Goal: Communication & Community: Answer question/provide support

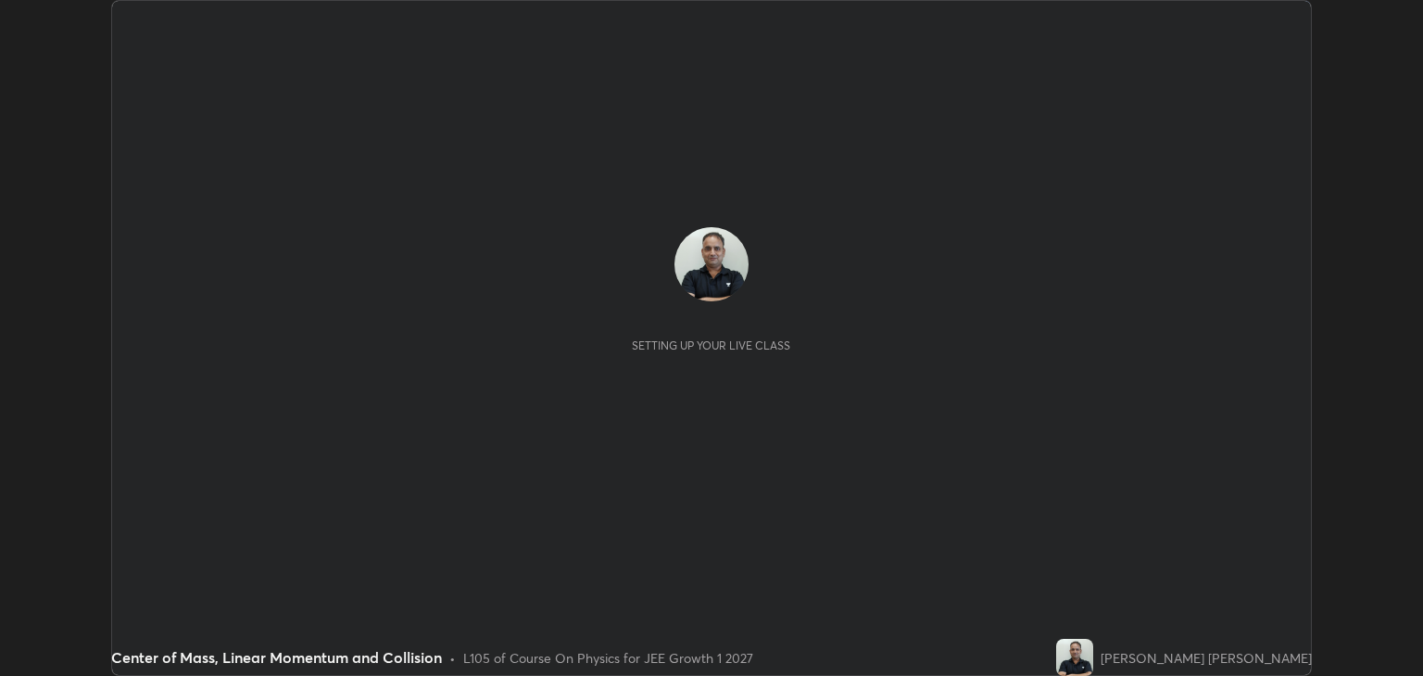
scroll to position [676, 1422]
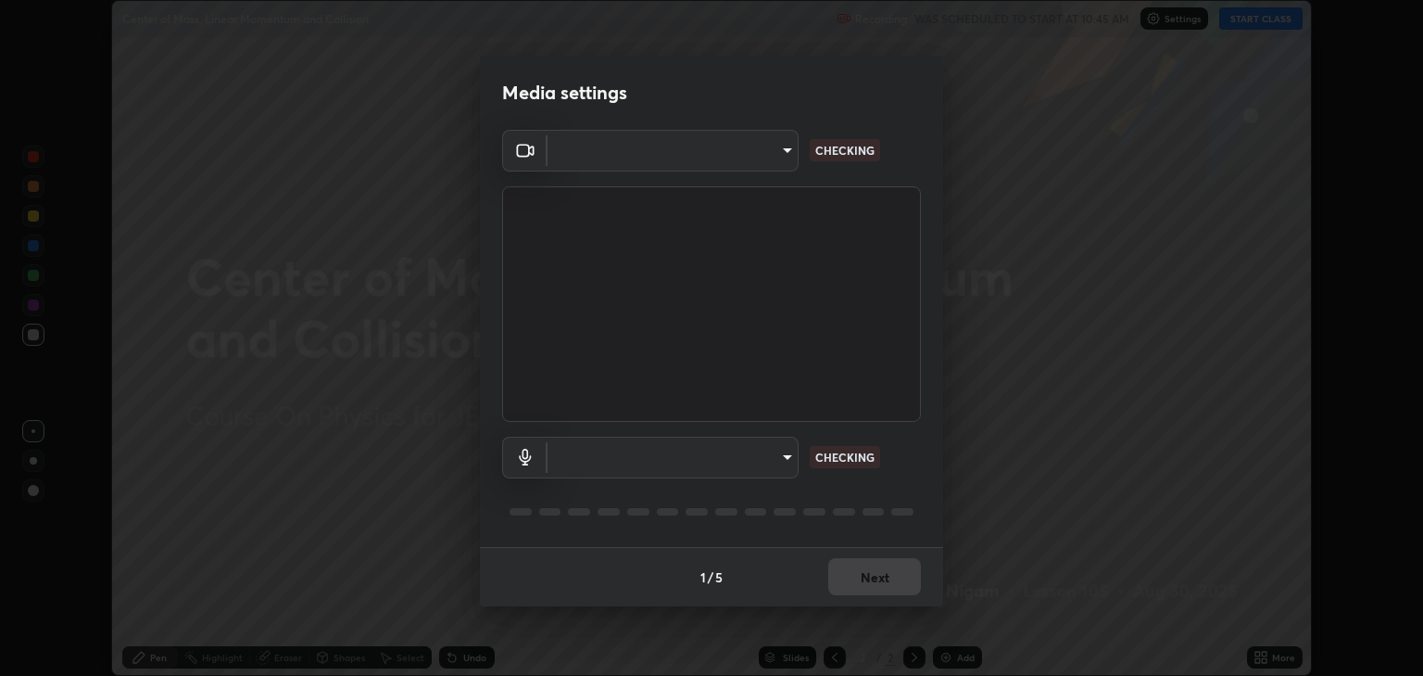
type input "a5fd4db2a2ff04be9e75800ceec395402009cfa99126b0c31c67d7c87717ec82"
click at [751, 467] on body "Erase all Center of Mass, Linear Momentum and Collision Recording WAS SCHEDULED…" at bounding box center [711, 338] width 1423 height 676
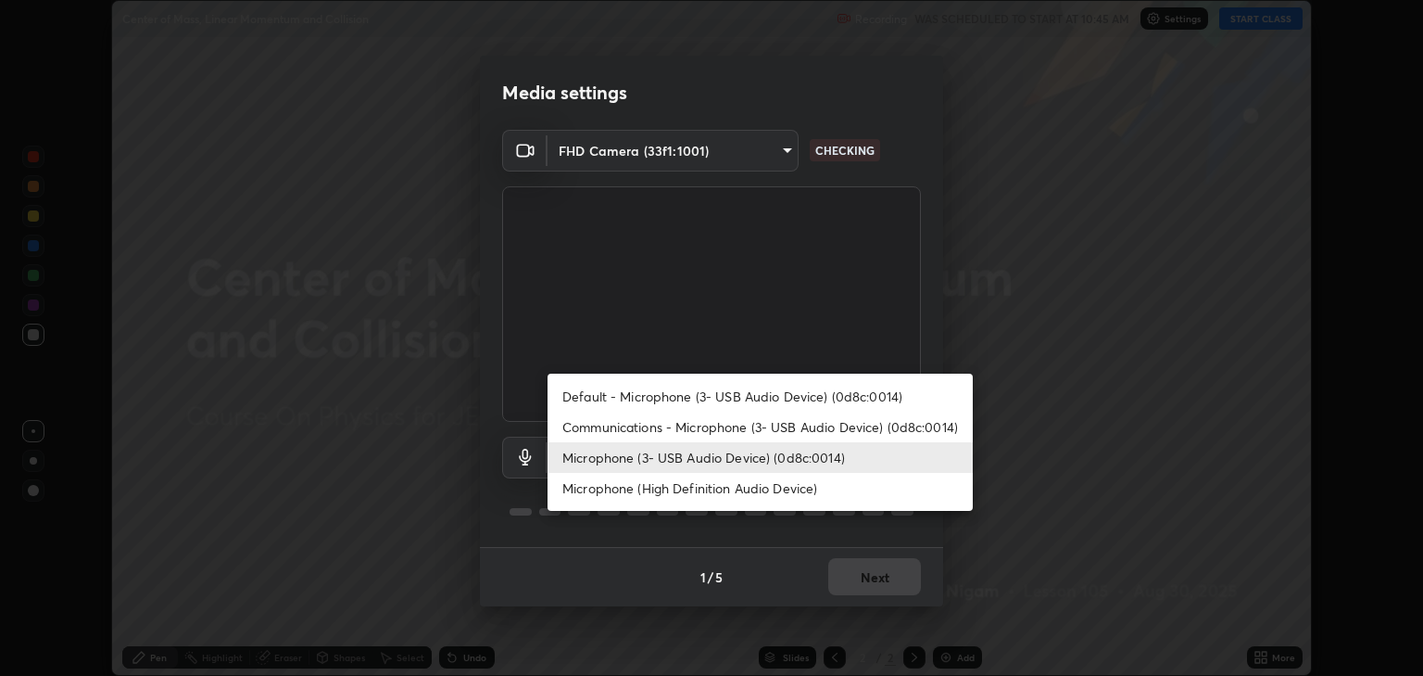
click at [752, 434] on li "Communications - Microphone (3- USB Audio Device) (0d8c:0014)" at bounding box center [760, 426] width 425 height 31
type input "communications"
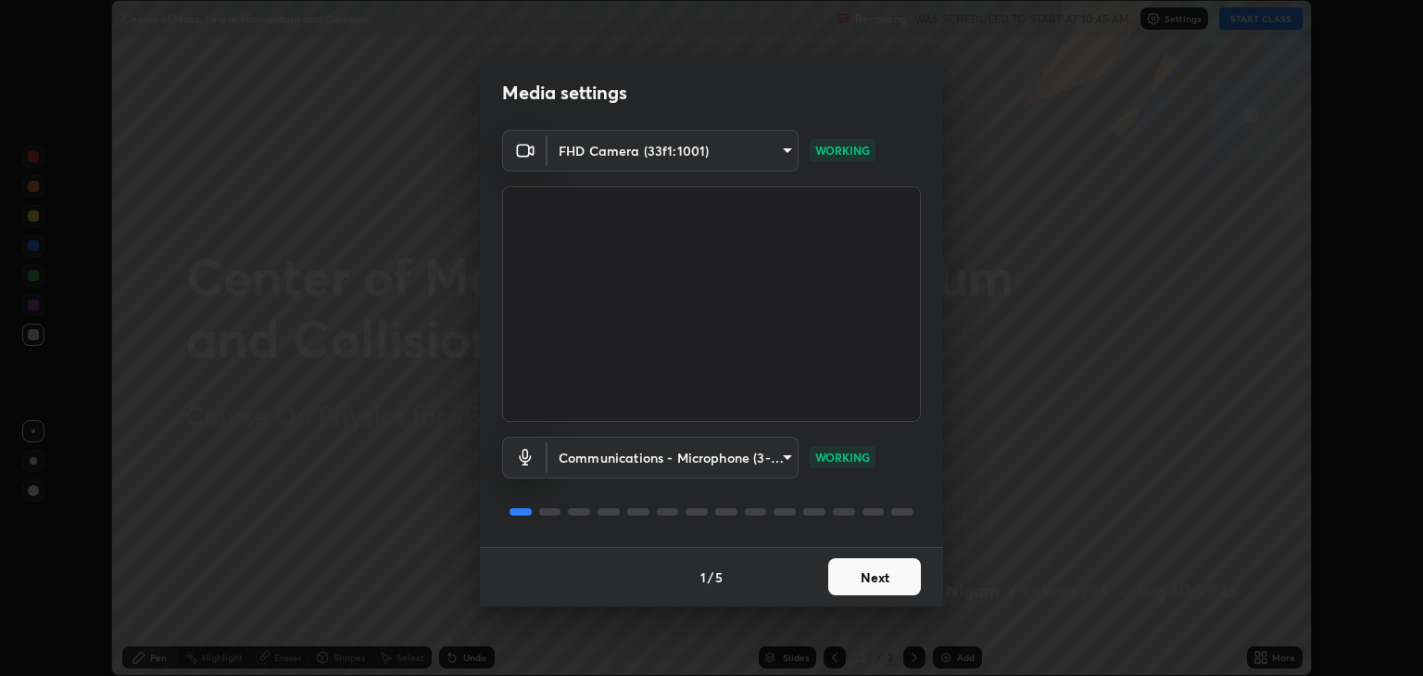
click at [893, 582] on button "Next" at bounding box center [874, 576] width 93 height 37
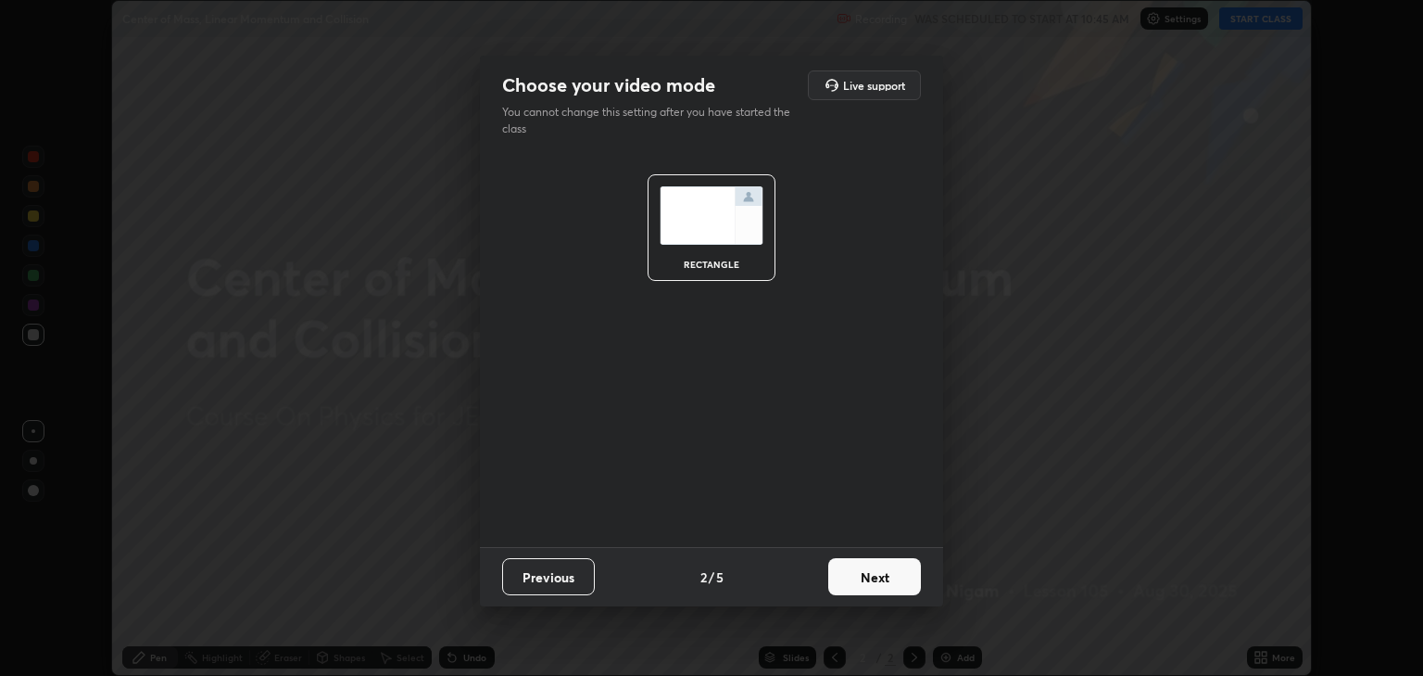
click at [893, 582] on button "Next" at bounding box center [874, 576] width 93 height 37
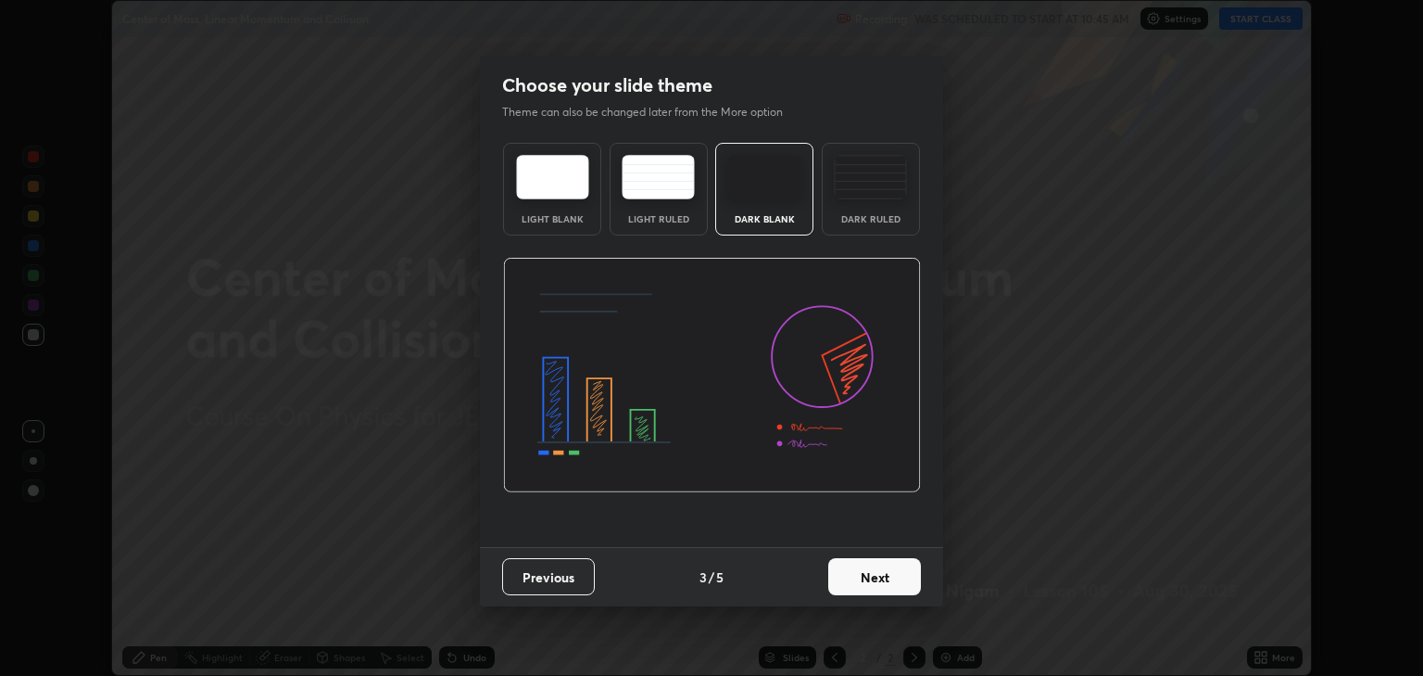
click at [891, 573] on button "Next" at bounding box center [874, 576] width 93 height 37
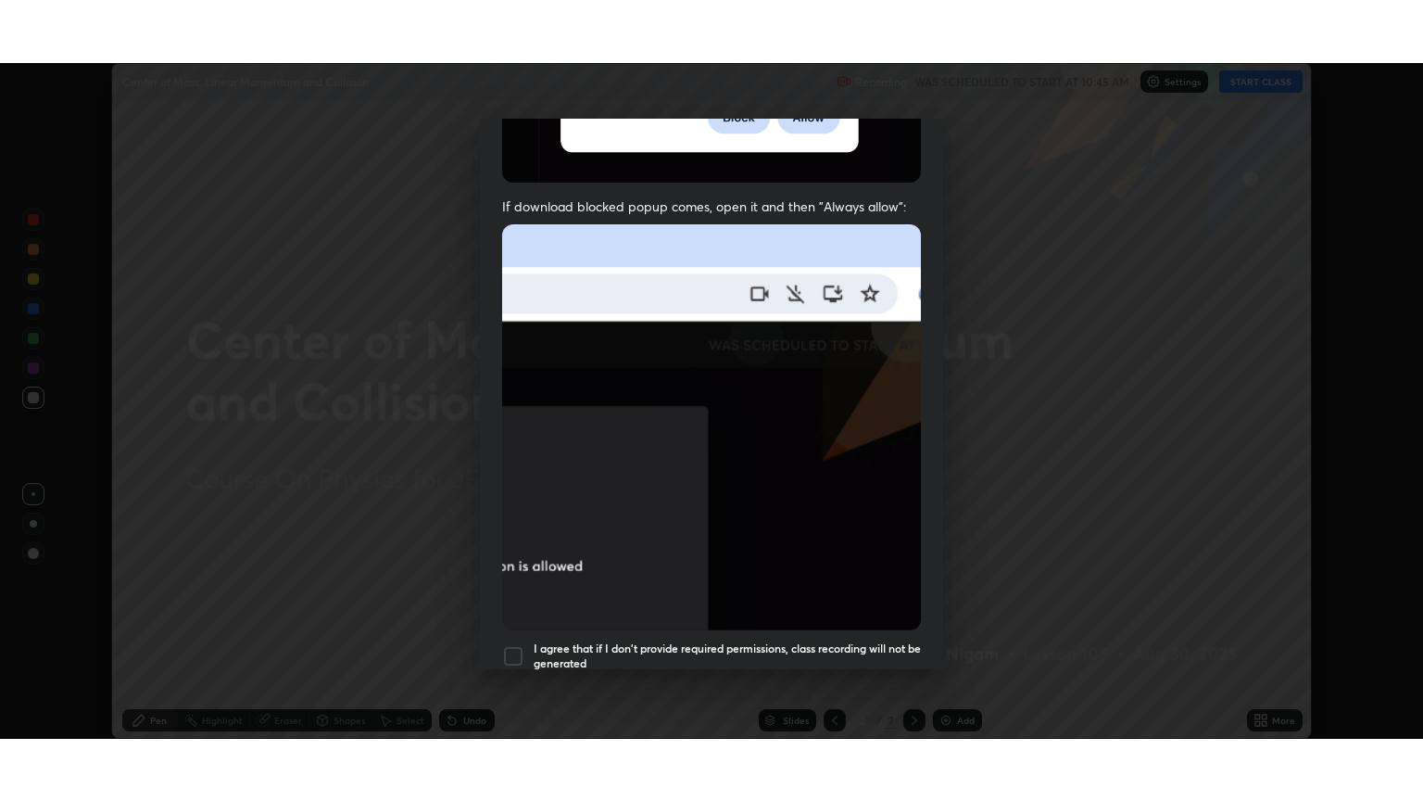
scroll to position [375, 0]
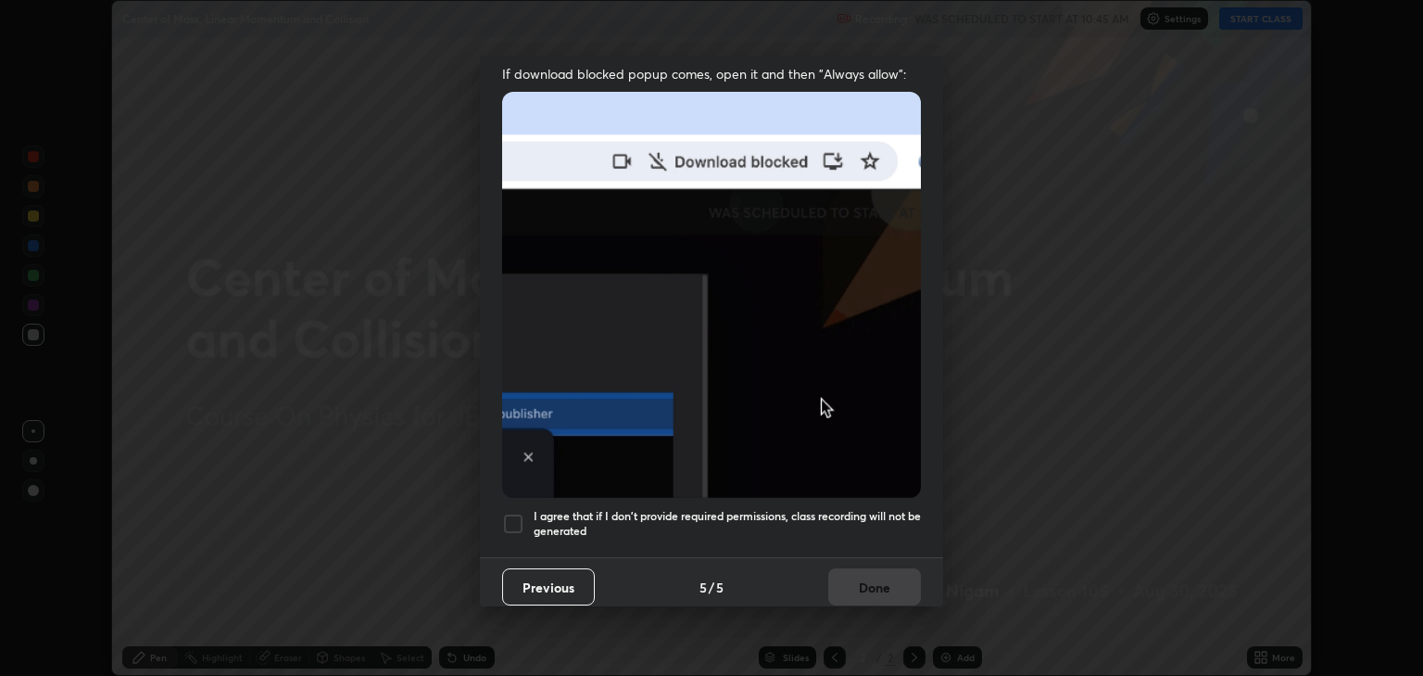
click at [514, 519] on div at bounding box center [513, 523] width 22 height 22
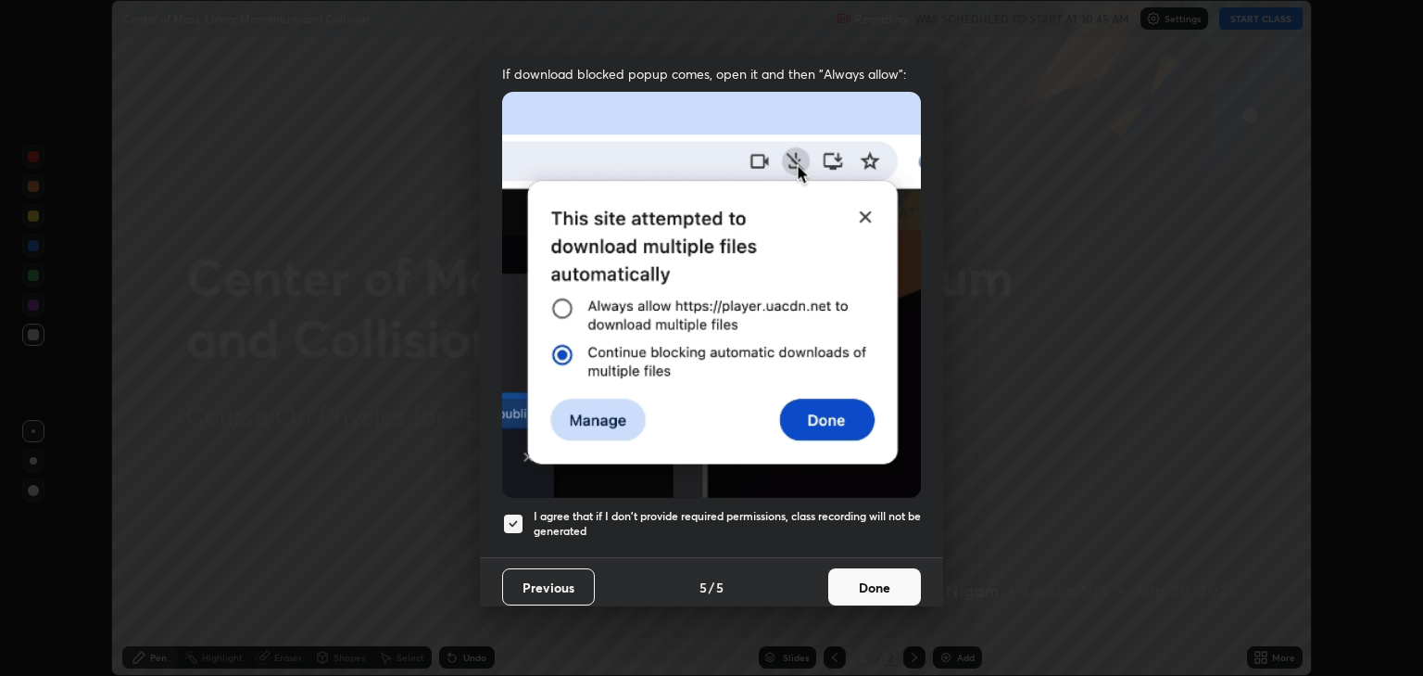
click at [867, 586] on button "Done" at bounding box center [874, 586] width 93 height 37
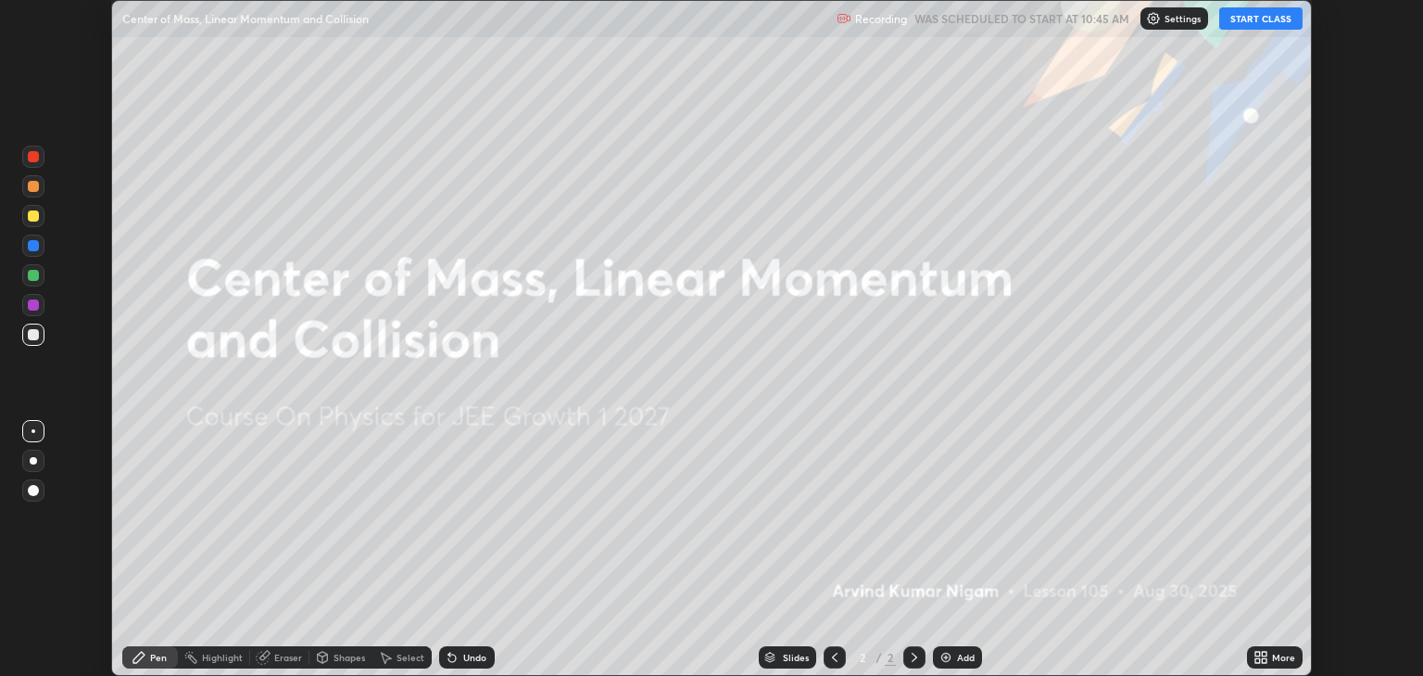
click at [1268, 26] on button "START CLASS" at bounding box center [1261, 18] width 83 height 22
click at [1272, 655] on div "More" at bounding box center [1283, 656] width 23 height 9
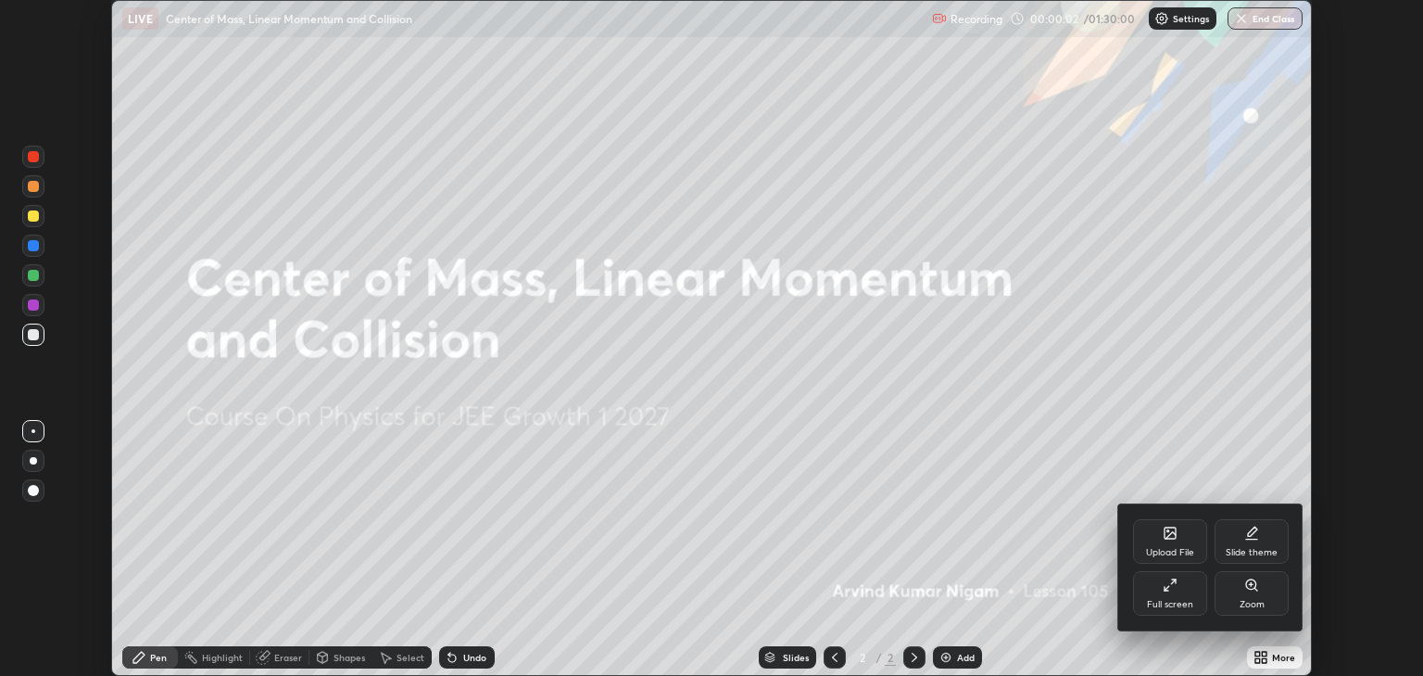
click at [1156, 602] on div "Full screen" at bounding box center [1170, 604] width 46 height 9
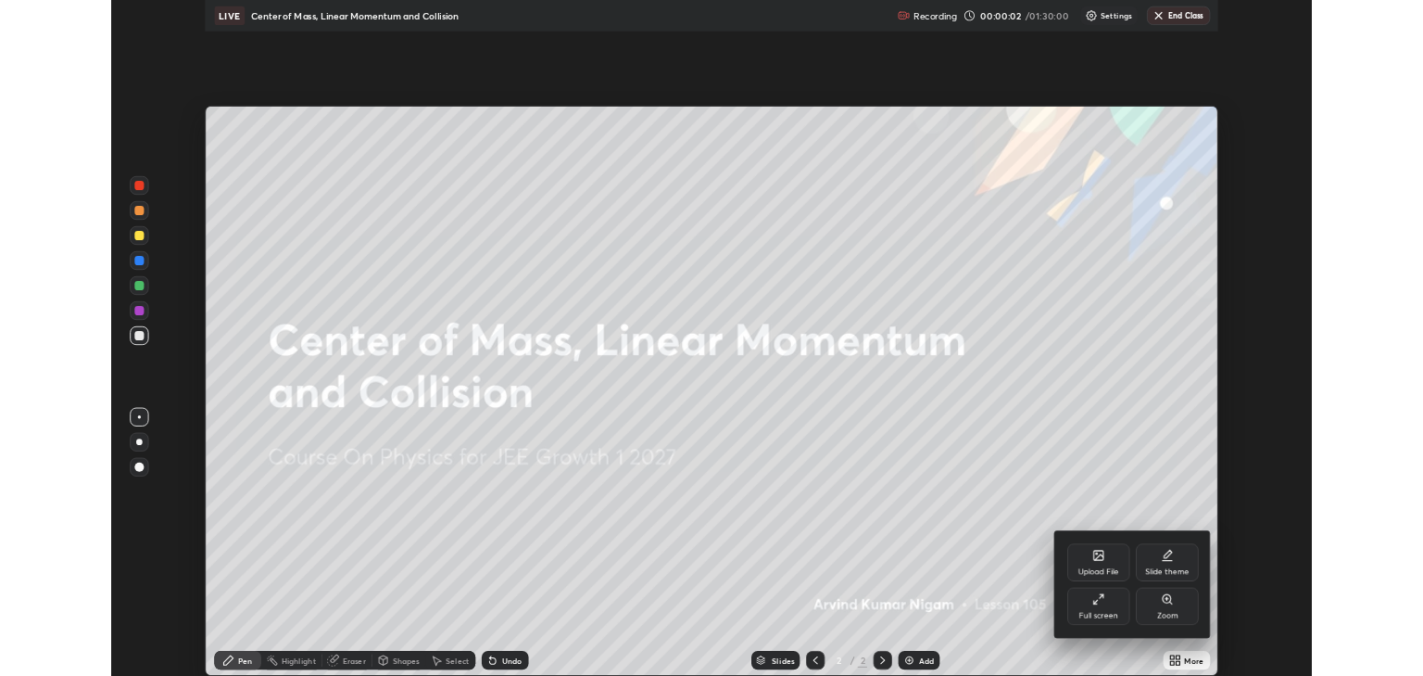
scroll to position [801, 1423]
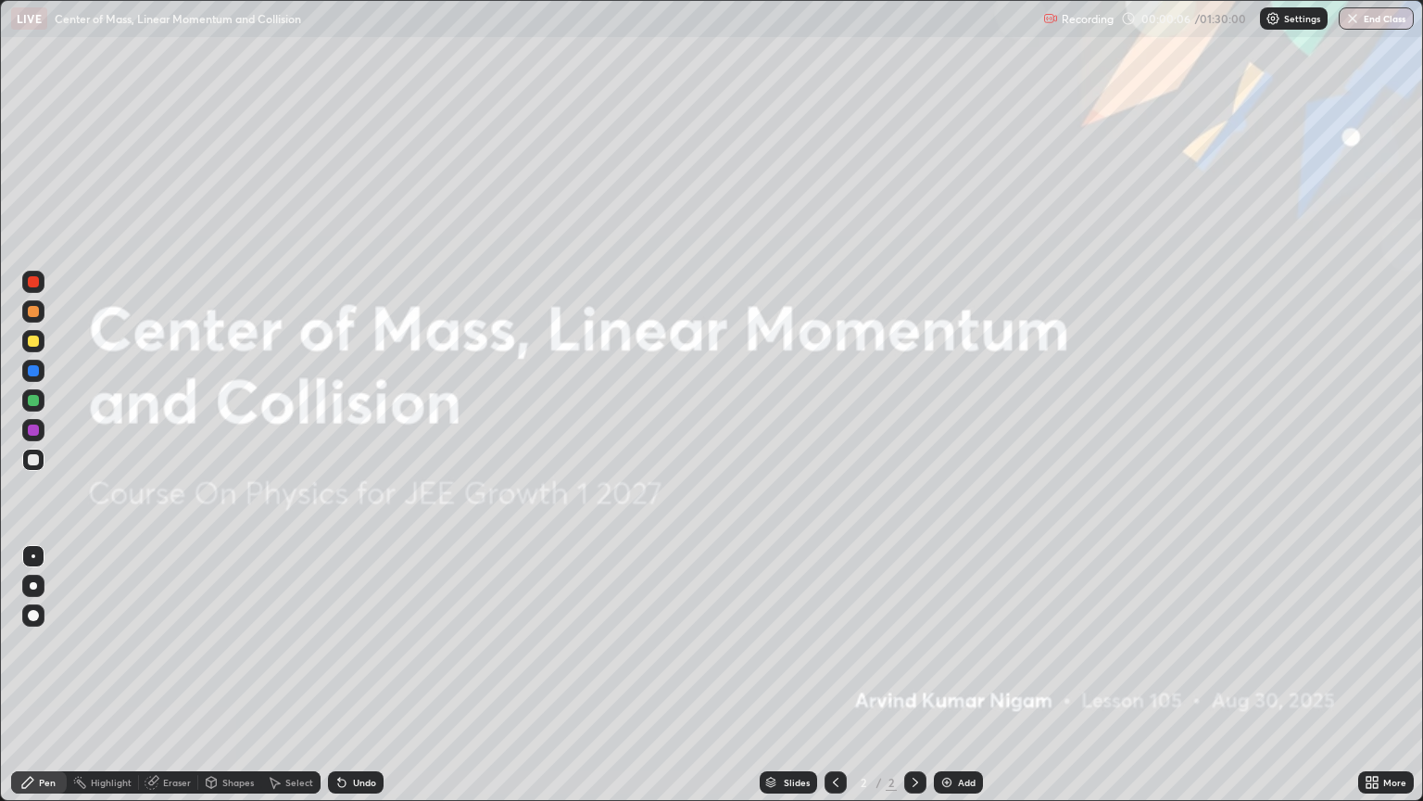
click at [1368, 675] on icon at bounding box center [1372, 782] width 15 height 15
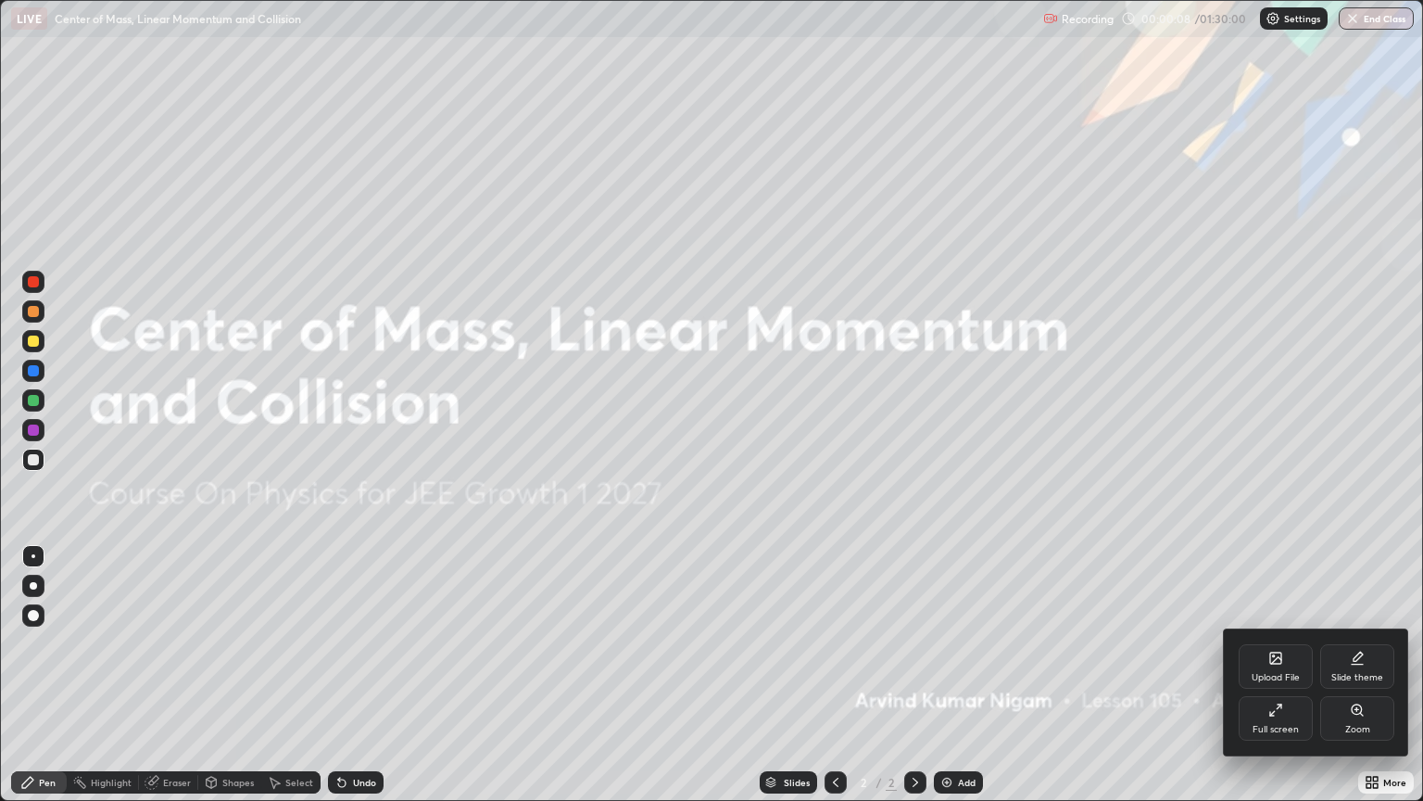
click at [1290, 675] on div "Full screen" at bounding box center [1276, 718] width 74 height 44
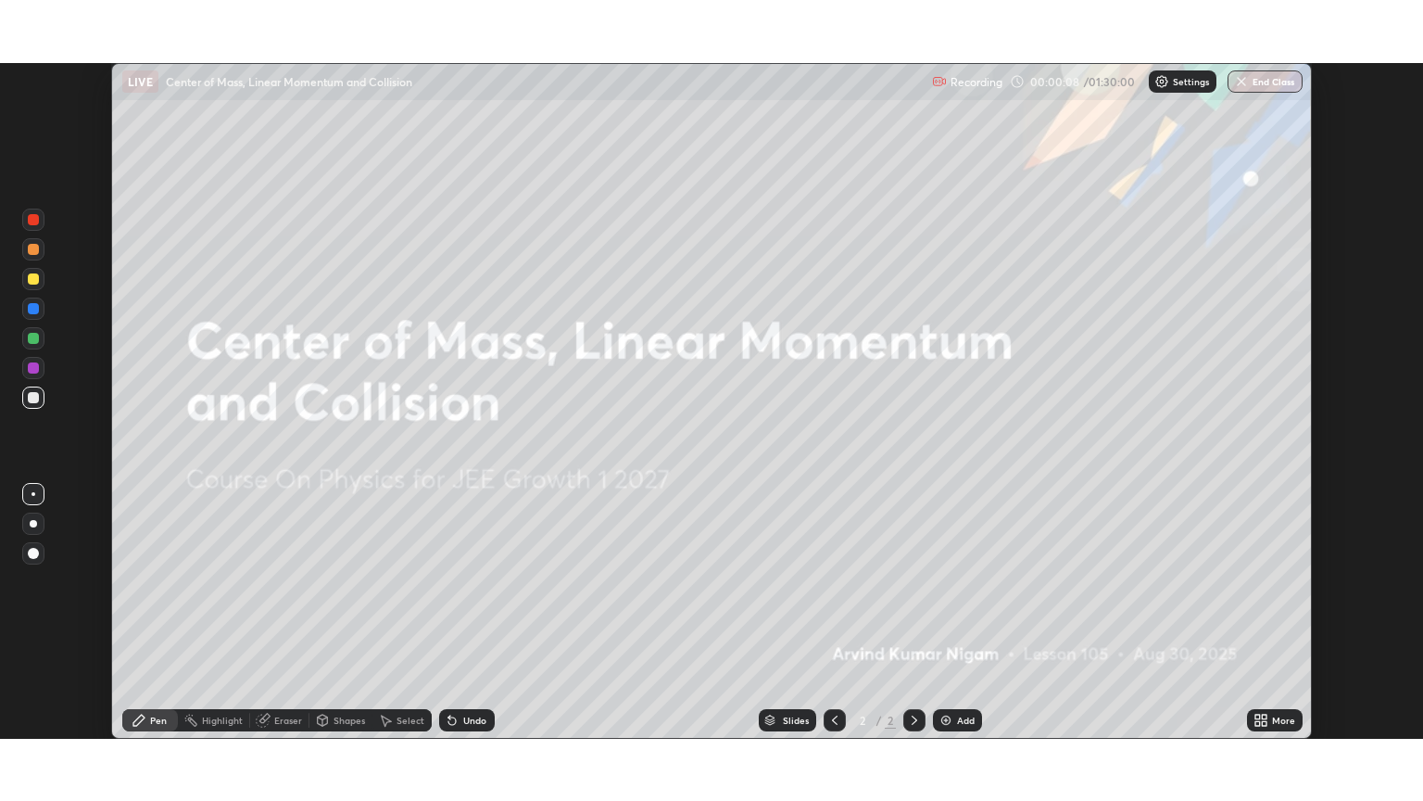
scroll to position [91991, 91244]
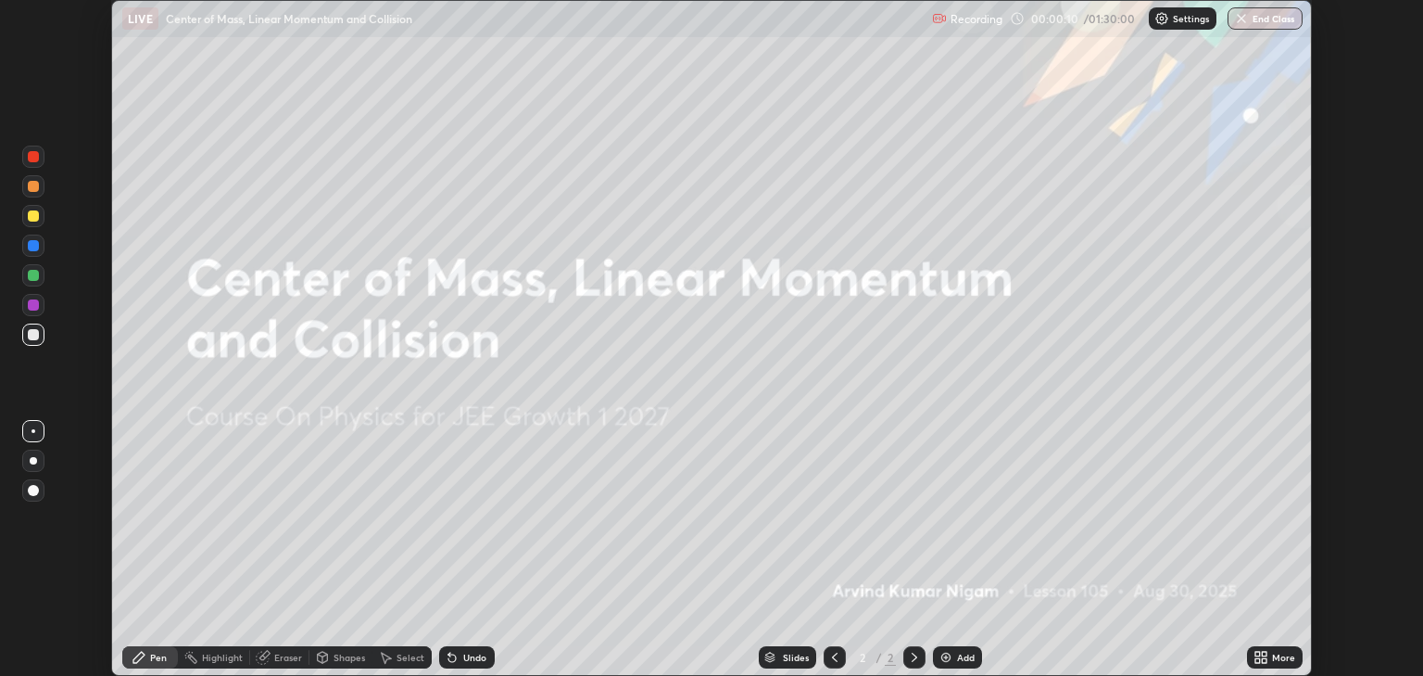
click at [1275, 653] on div "More" at bounding box center [1283, 656] width 23 height 9
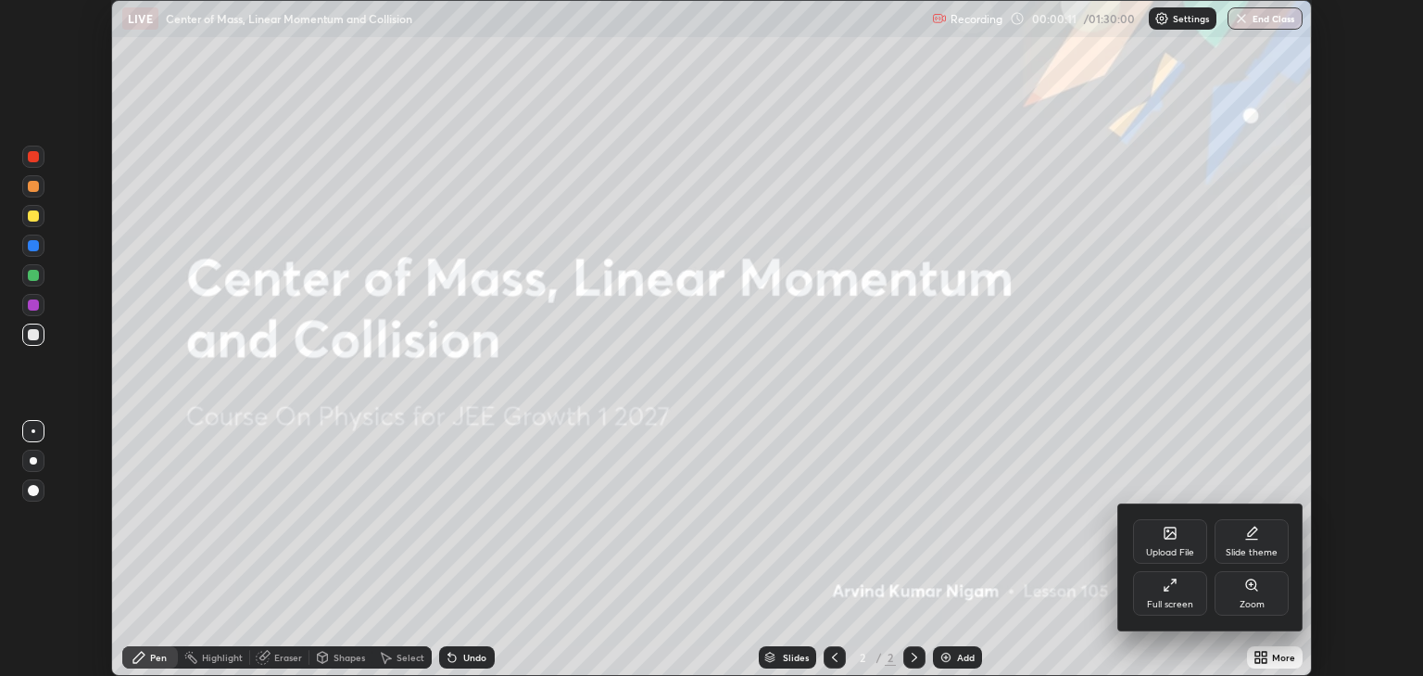
click at [1175, 589] on icon at bounding box center [1170, 584] width 15 height 15
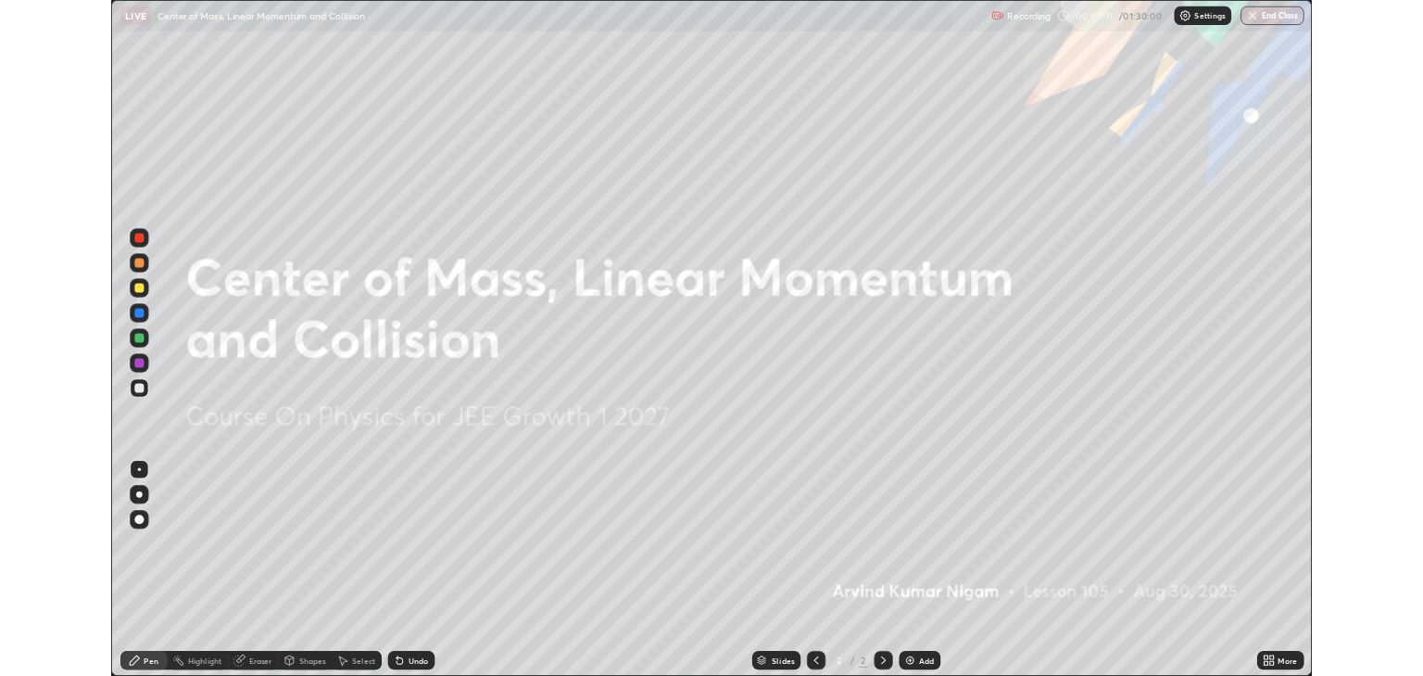
scroll to position [801, 1423]
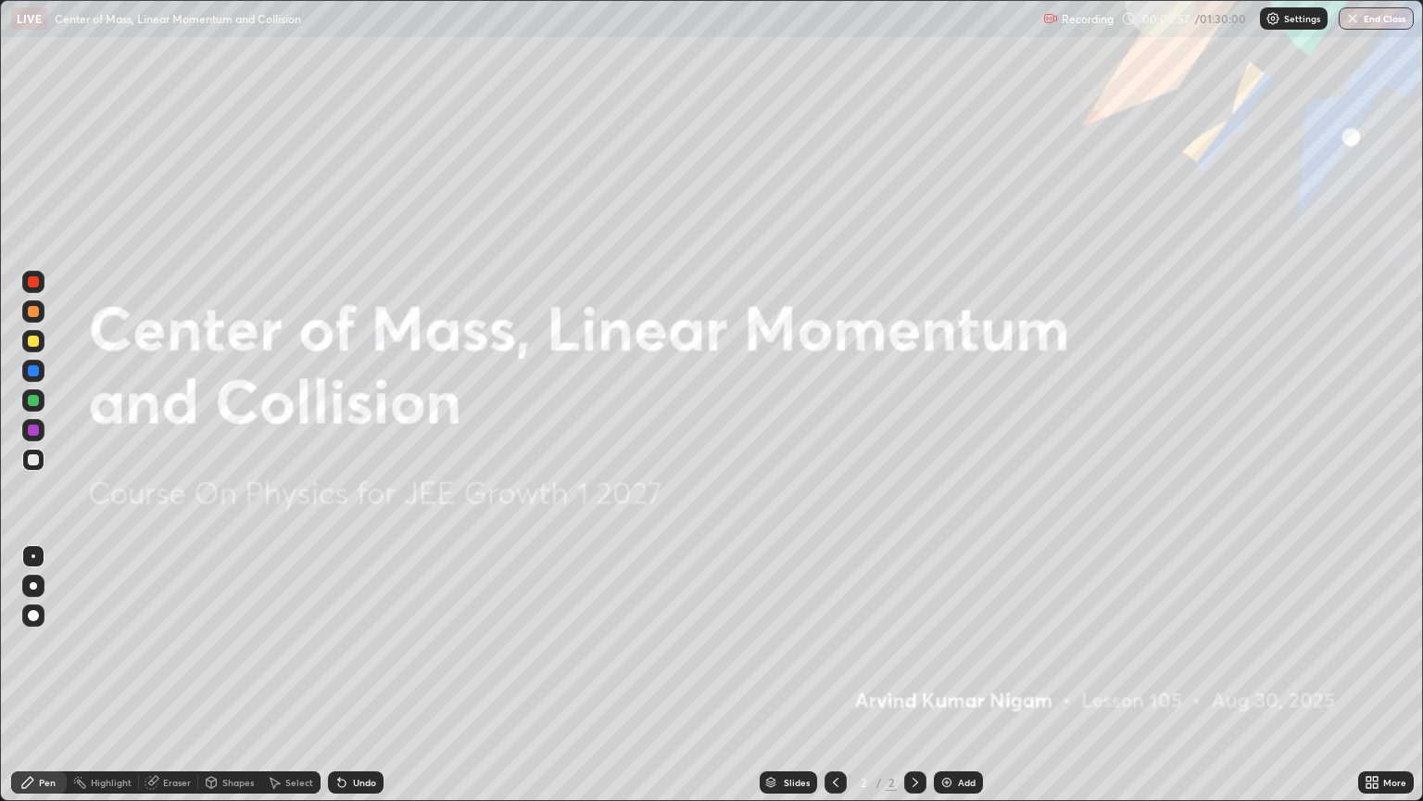
click at [967, 675] on div "Add" at bounding box center [967, 781] width 18 height 9
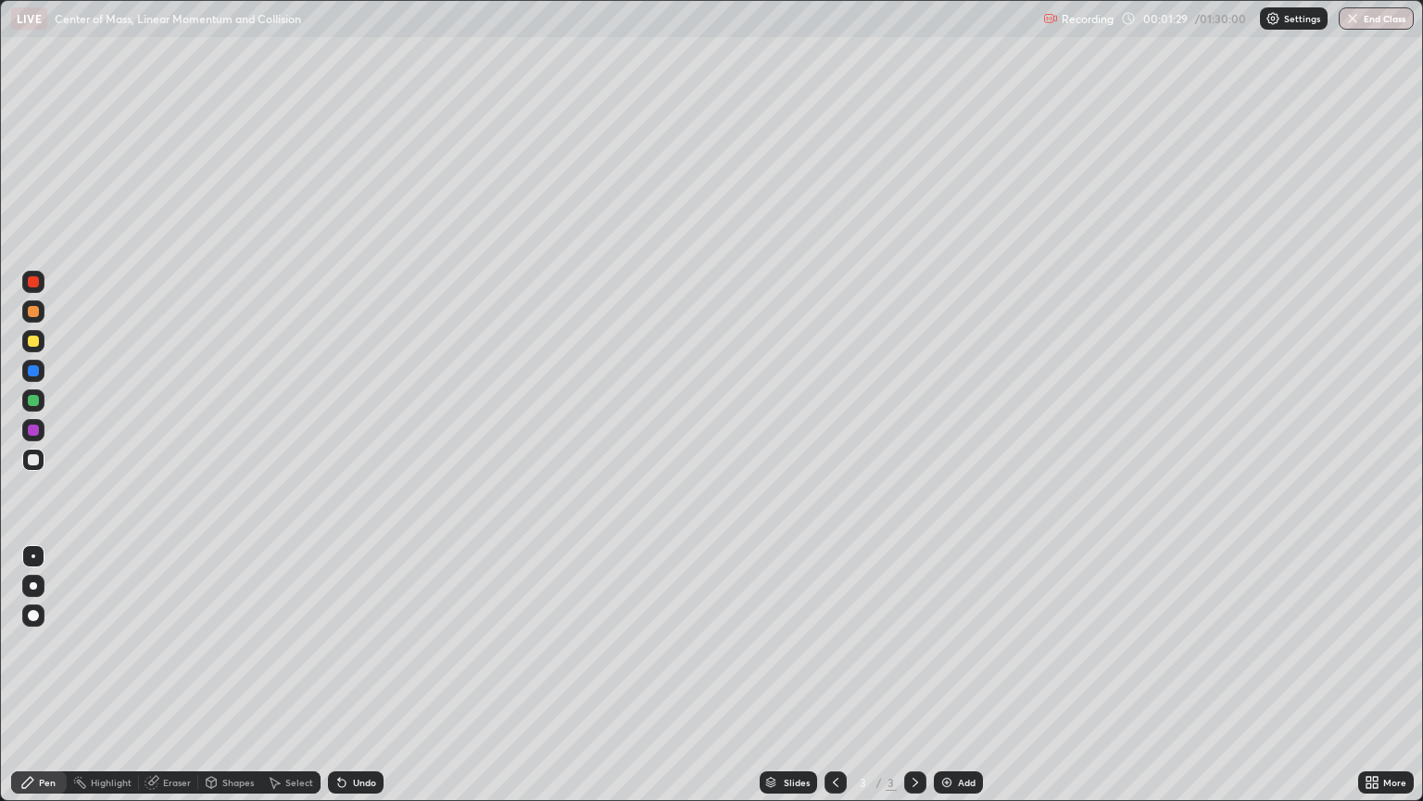
click at [33, 458] on div at bounding box center [33, 459] width 11 height 11
click at [236, 675] on div "Shapes" at bounding box center [238, 781] width 32 height 9
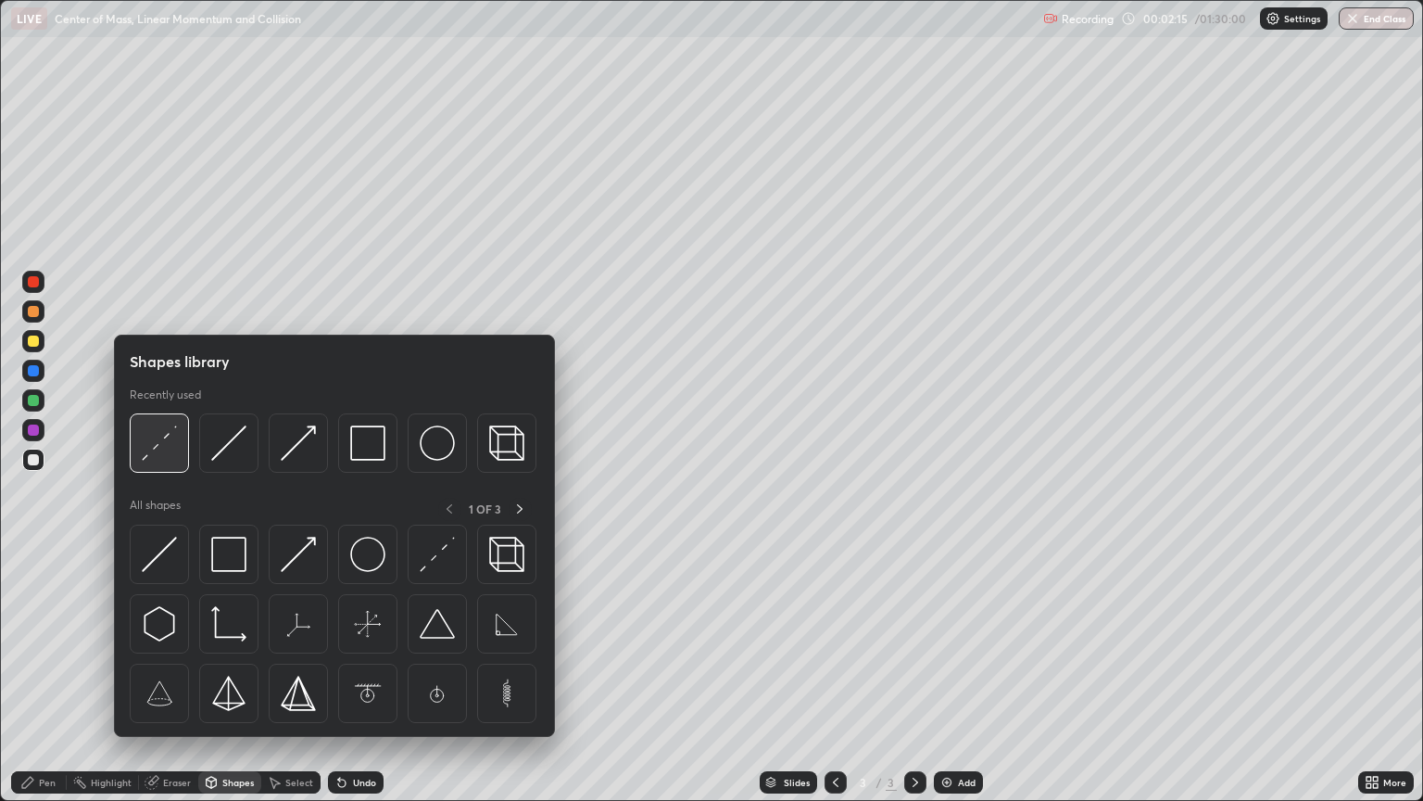
click at [170, 444] on img at bounding box center [159, 442] width 35 height 35
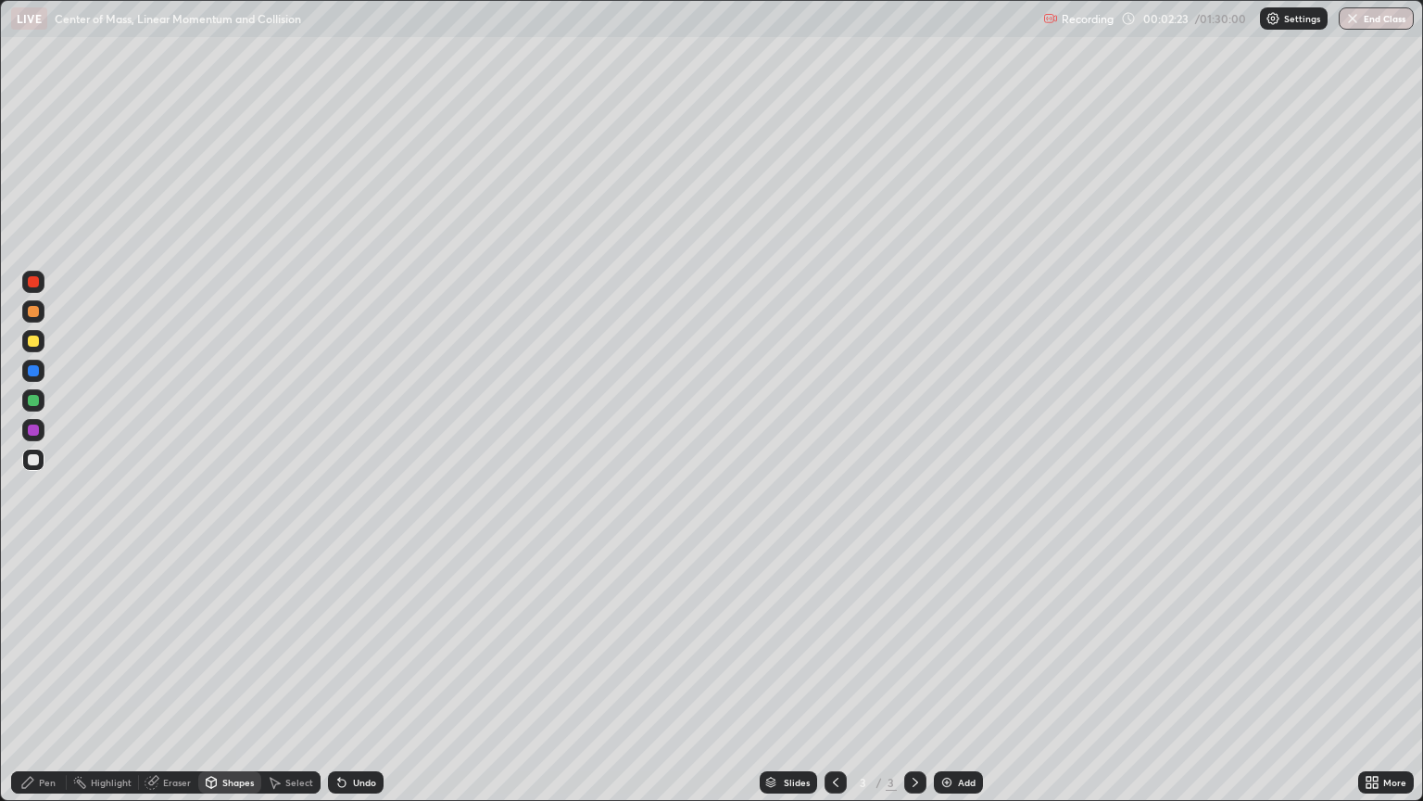
click at [47, 675] on div "Pen" at bounding box center [47, 781] width 17 height 9
click at [36, 613] on div at bounding box center [33, 615] width 11 height 11
click at [227, 675] on div "Shapes" at bounding box center [238, 781] width 32 height 9
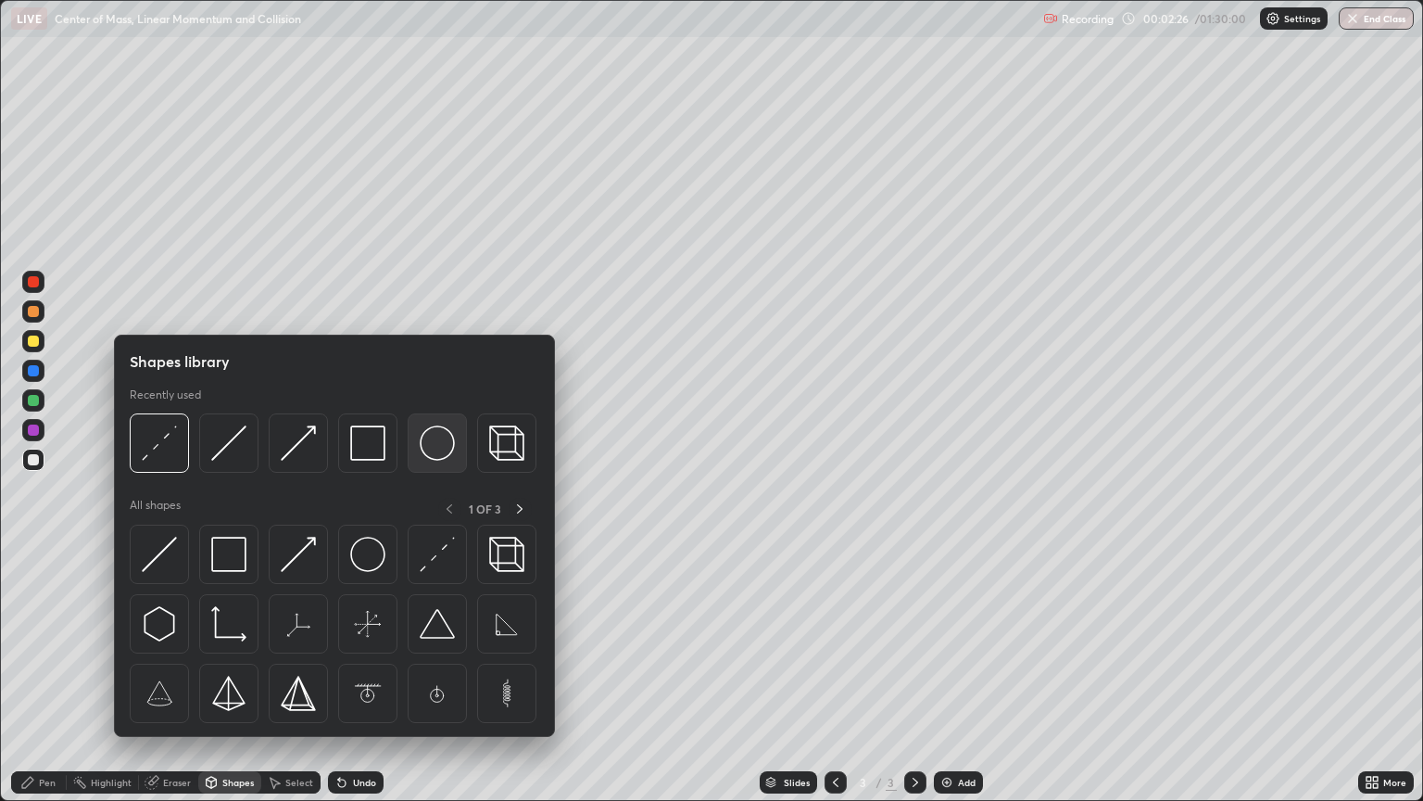
click at [426, 444] on img at bounding box center [437, 442] width 35 height 35
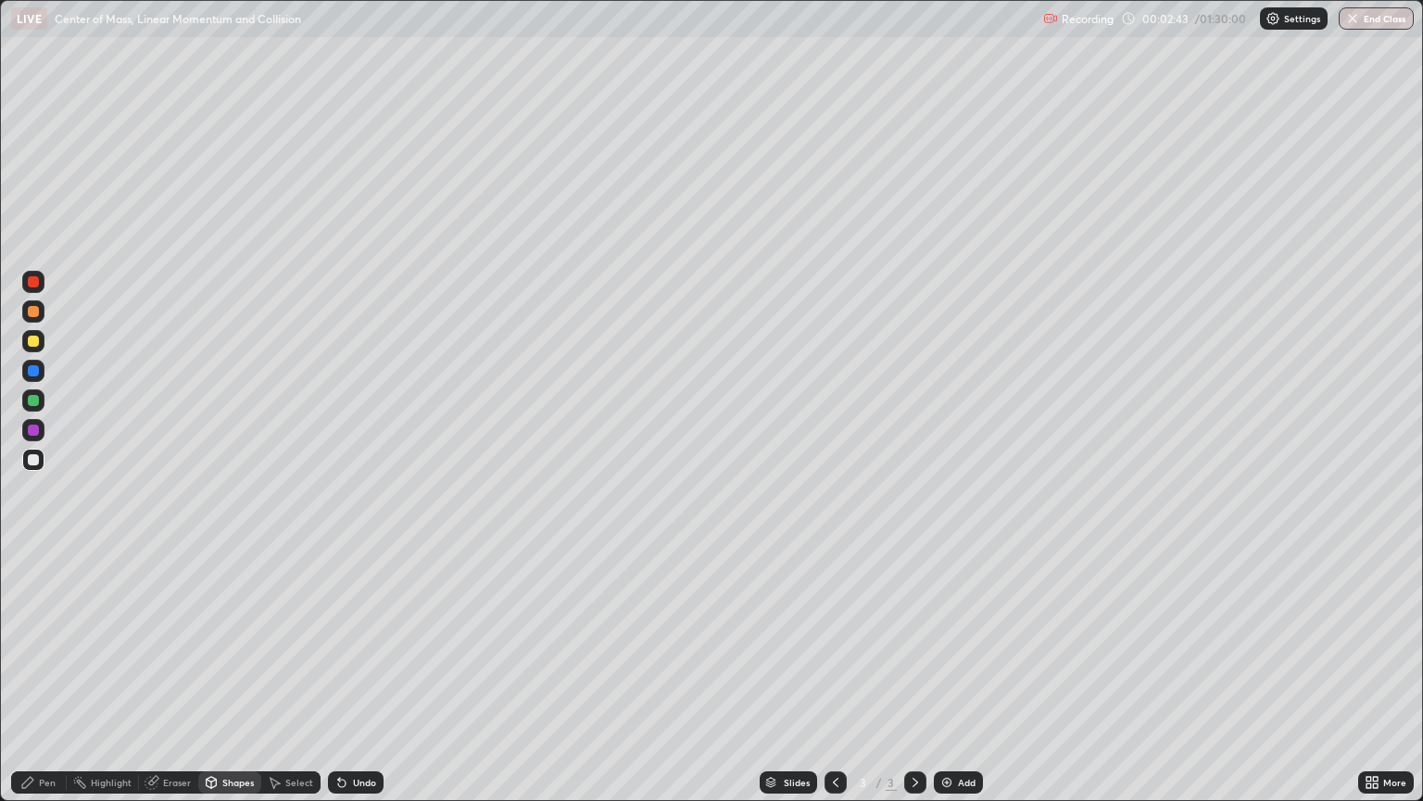
click at [48, 675] on div "Pen" at bounding box center [47, 781] width 17 height 9
click at [33, 586] on div at bounding box center [33, 585] width 7 height 7
click at [234, 675] on div "Shapes" at bounding box center [229, 782] width 63 height 22
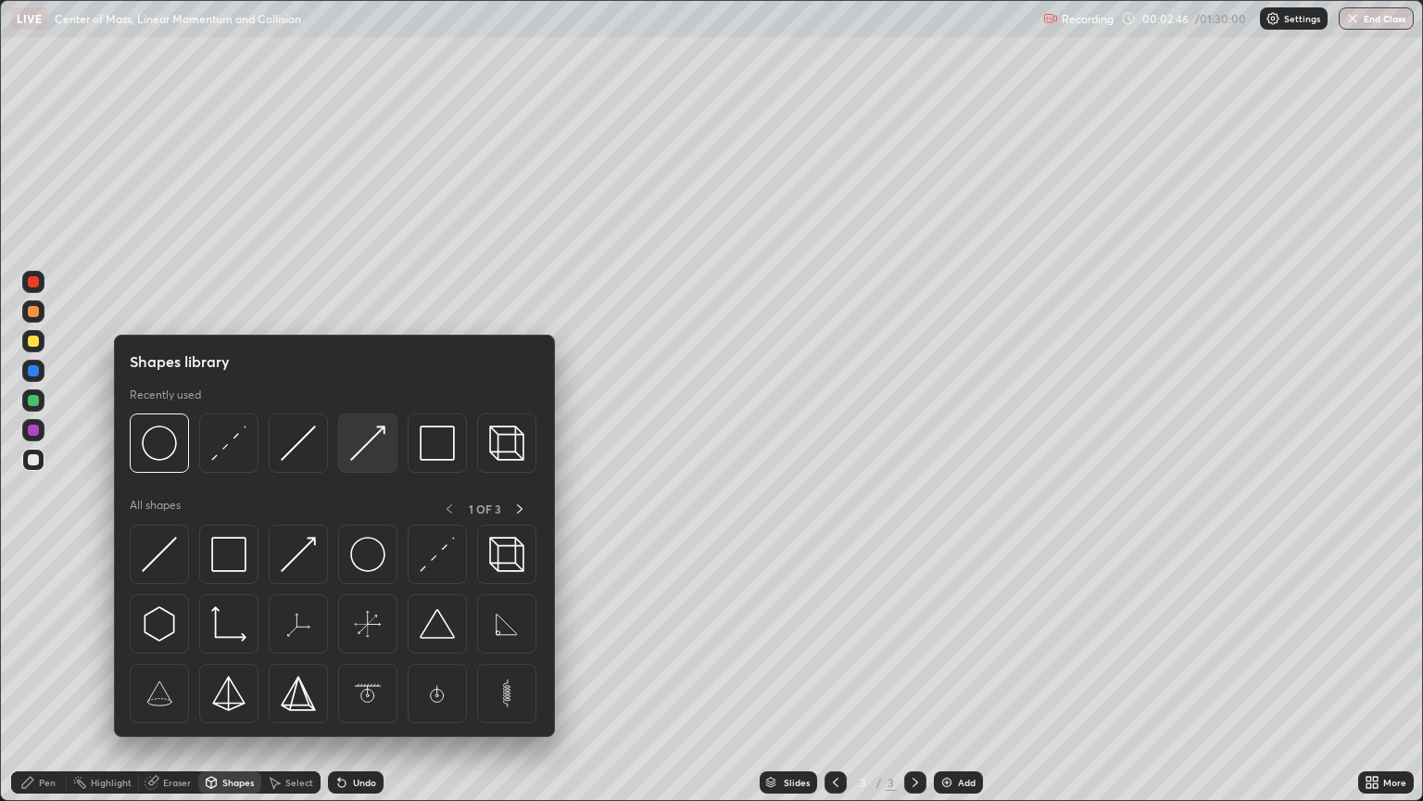
click at [358, 460] on img at bounding box center [367, 442] width 35 height 35
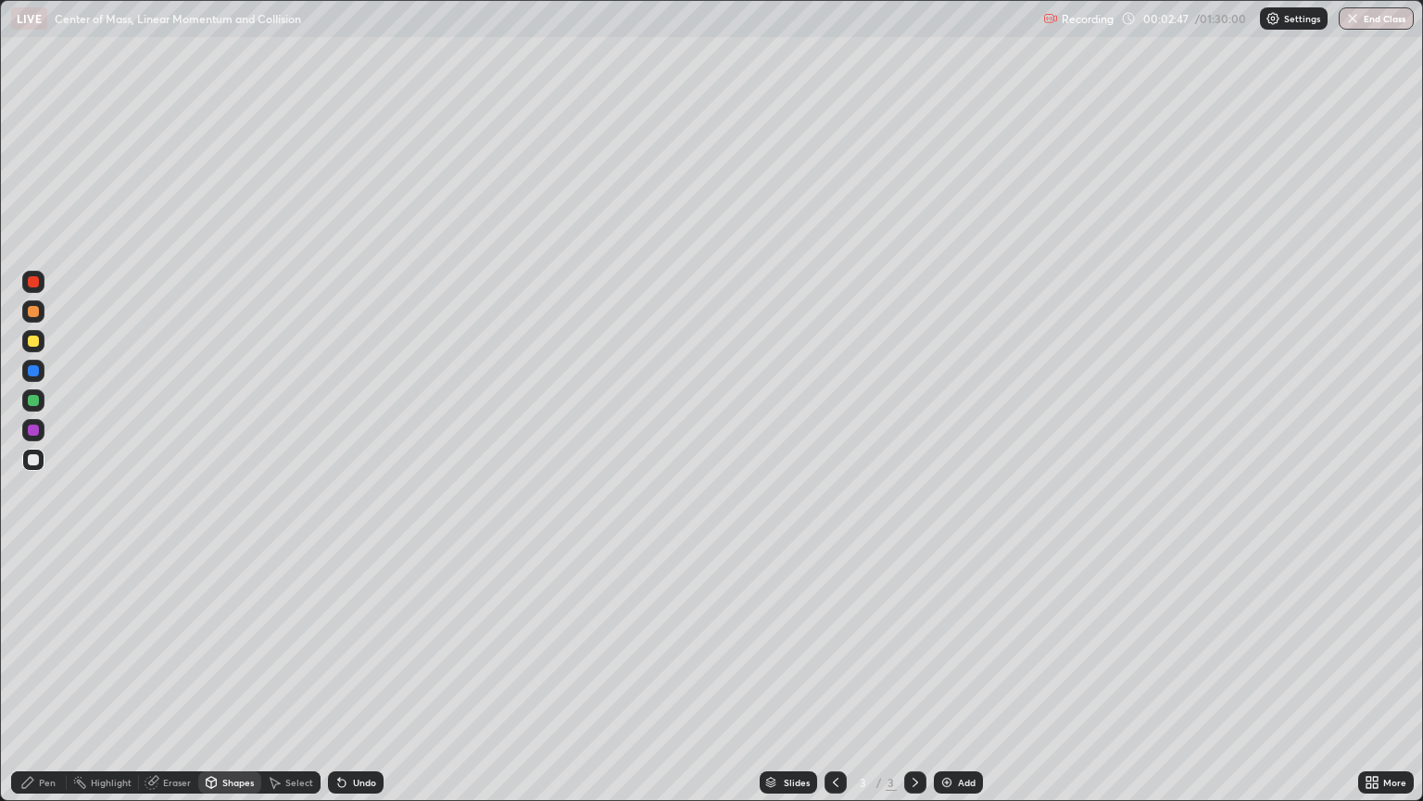
click at [36, 337] on div at bounding box center [33, 340] width 11 height 11
click at [54, 675] on div "Pen" at bounding box center [47, 781] width 17 height 9
click at [43, 463] on div at bounding box center [33, 460] width 22 height 22
click at [34, 403] on div at bounding box center [33, 400] width 11 height 11
click at [33, 556] on div at bounding box center [34, 556] width 4 height 4
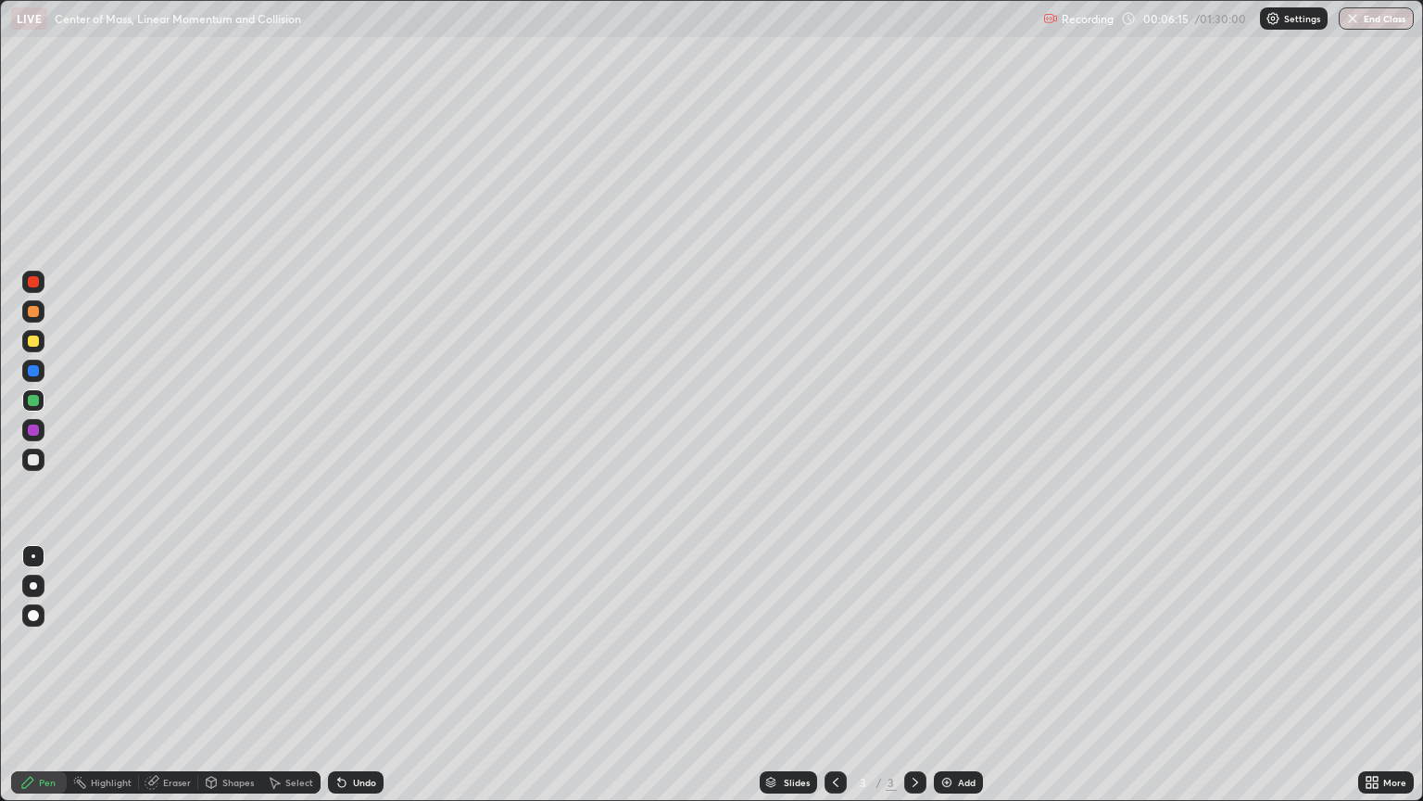
click at [33, 459] on div at bounding box center [33, 459] width 11 height 11
click at [348, 675] on div "Undo" at bounding box center [356, 782] width 56 height 22
click at [346, 675] on icon at bounding box center [342, 782] width 15 height 15
click at [293, 675] on div "Select" at bounding box center [299, 781] width 28 height 9
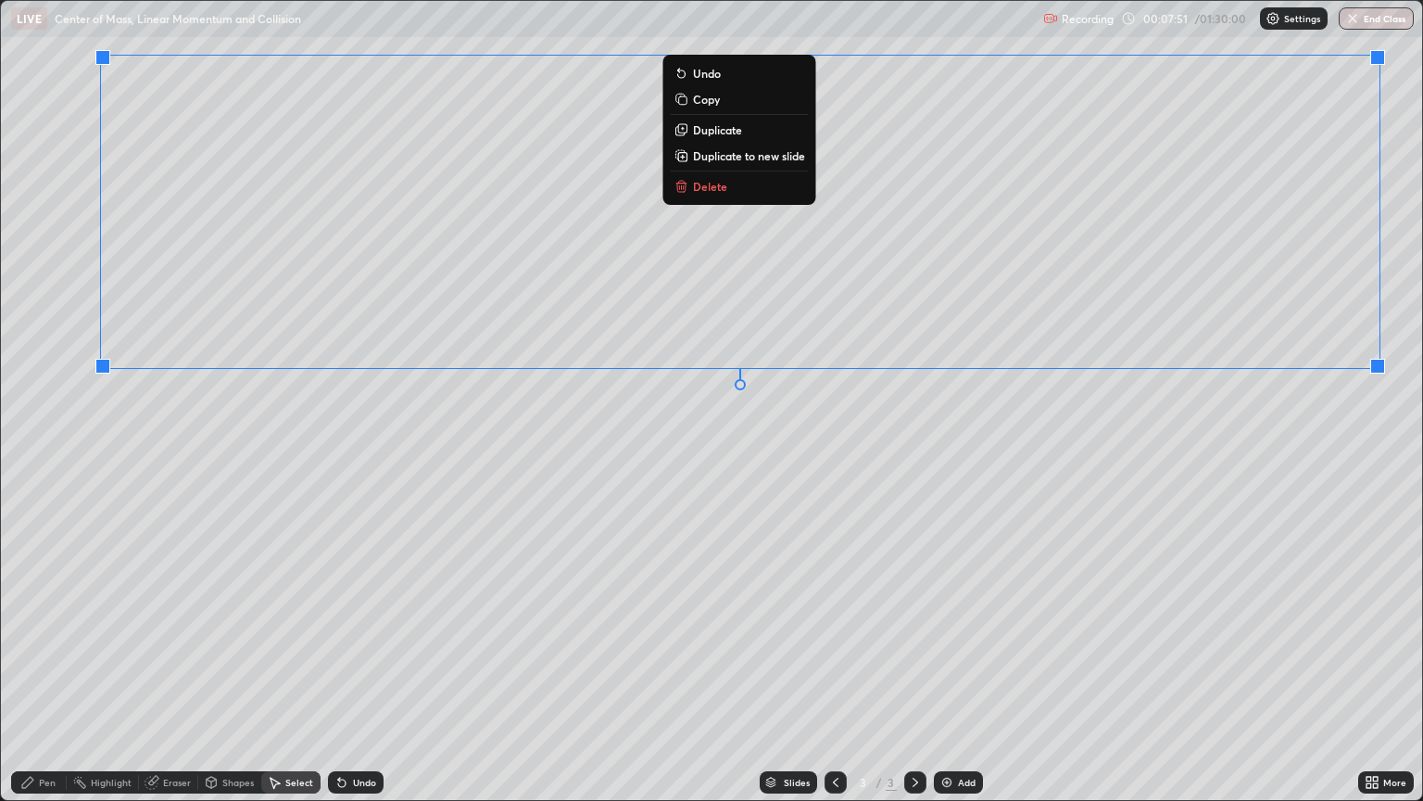
click at [790, 159] on p "Duplicate to new slide" at bounding box center [749, 155] width 112 height 15
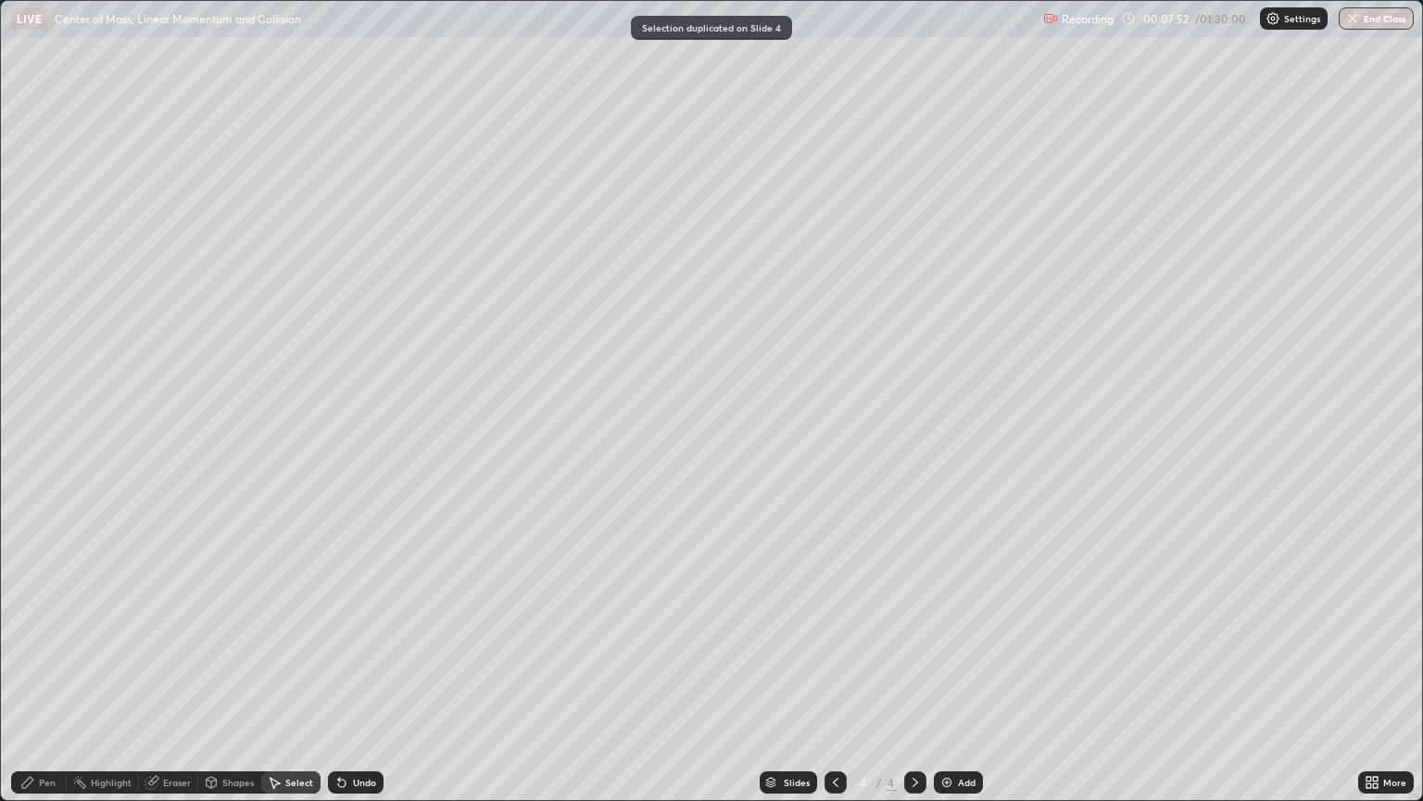
click at [841, 675] on div at bounding box center [836, 782] width 22 height 22
click at [1369, 675] on icon at bounding box center [1369, 779] width 5 height 5
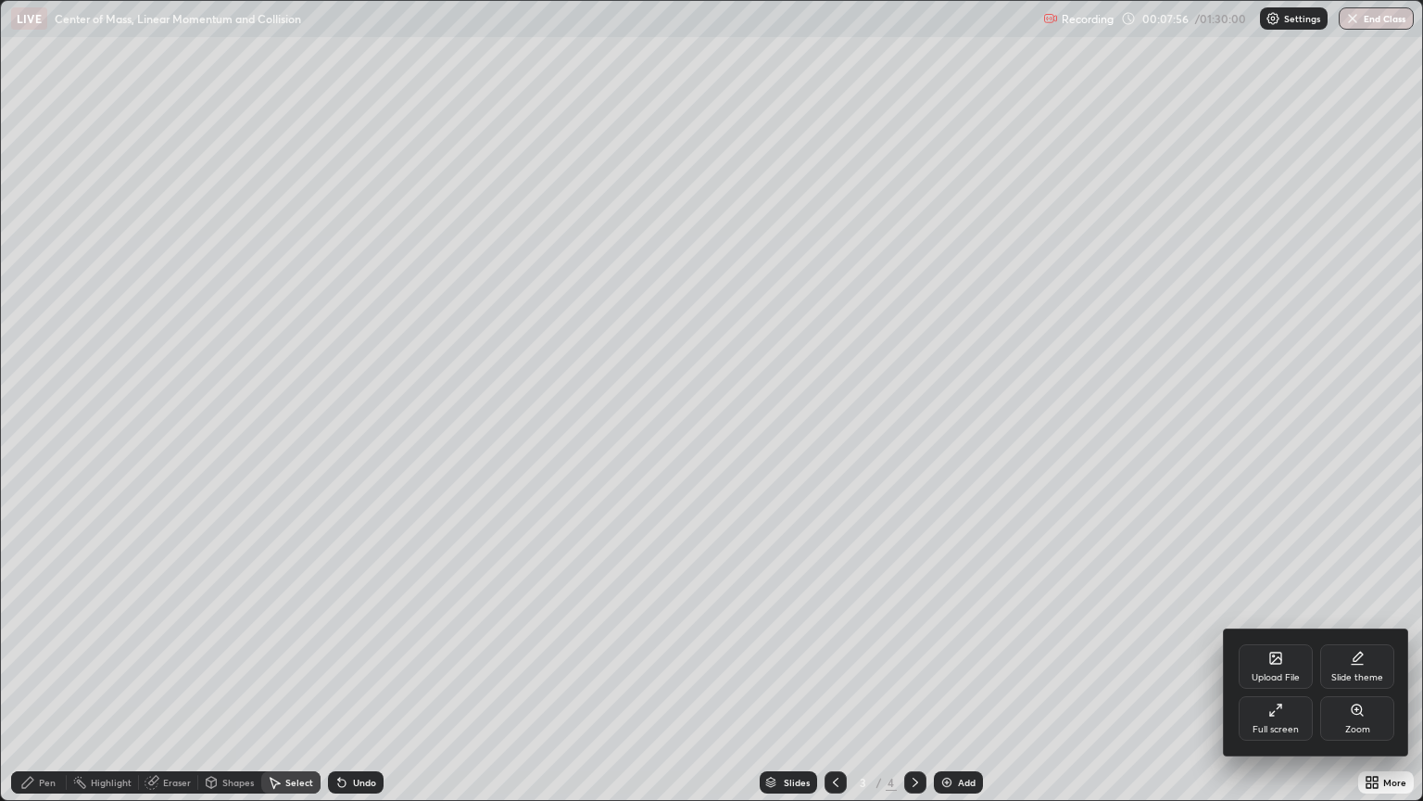
click at [1293, 675] on div "Full screen" at bounding box center [1276, 718] width 74 height 44
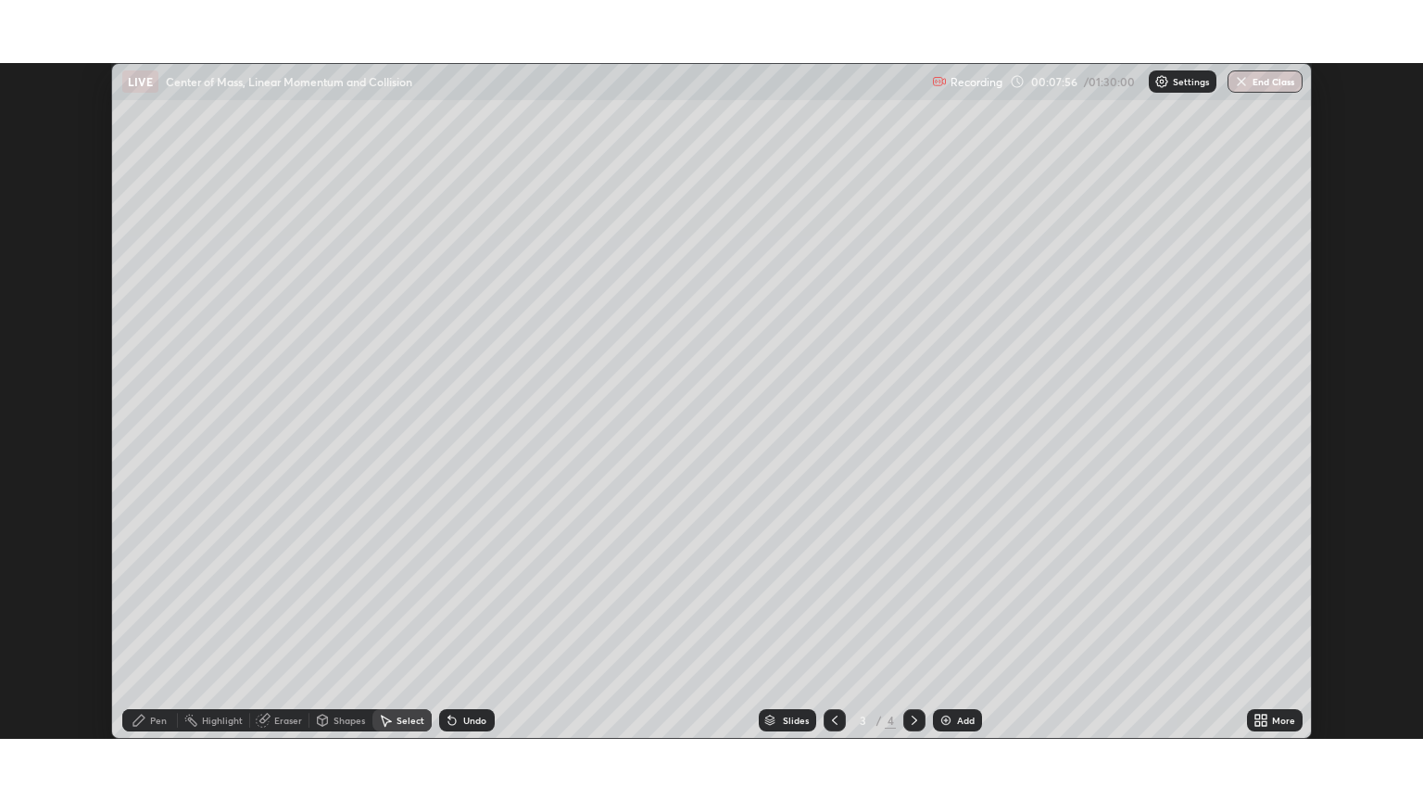
scroll to position [91991, 91244]
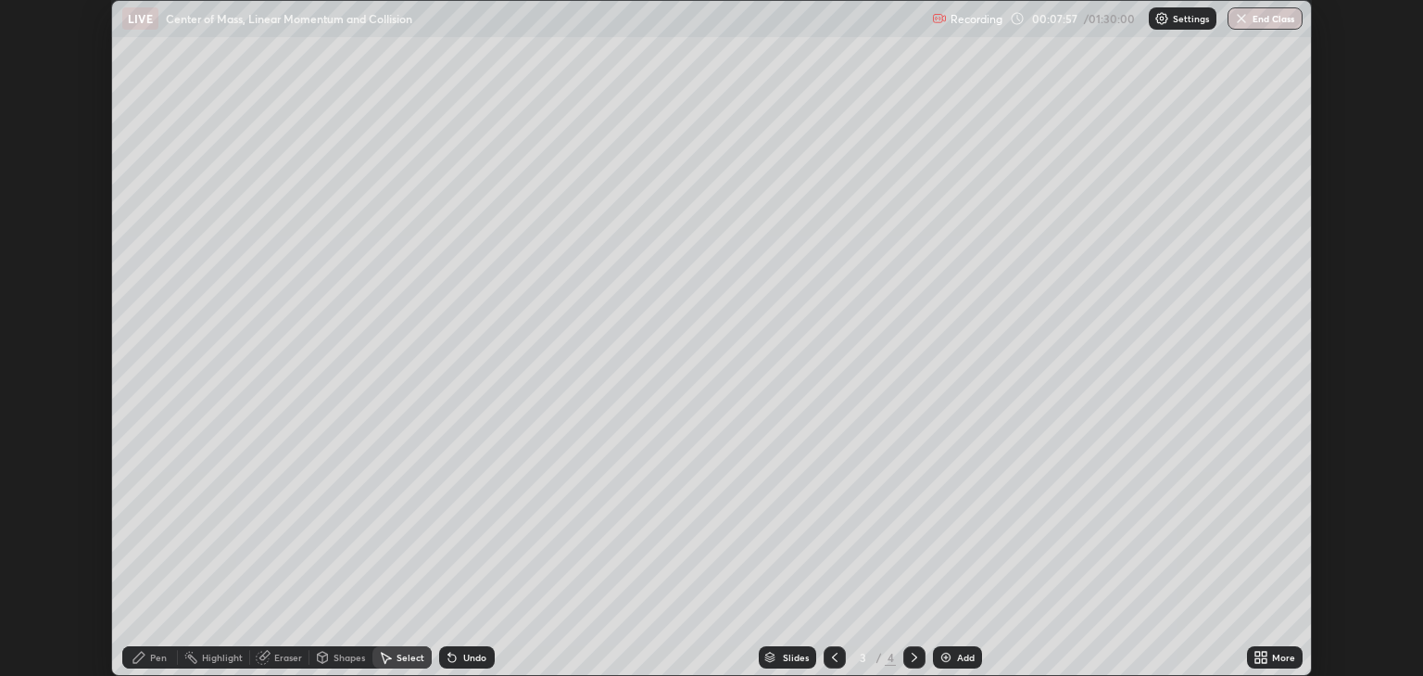
click at [1270, 656] on div "More" at bounding box center [1275, 657] width 56 height 22
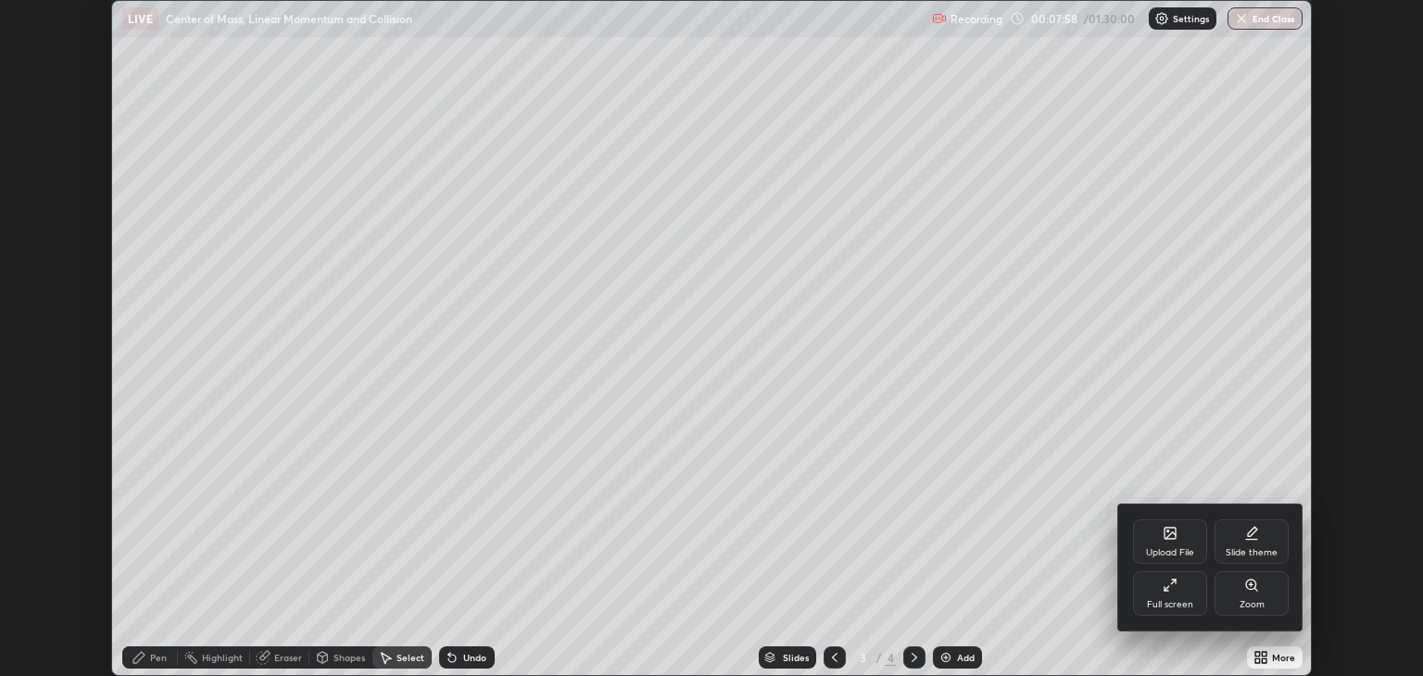
click at [1189, 586] on div "Full screen" at bounding box center [1170, 593] width 74 height 44
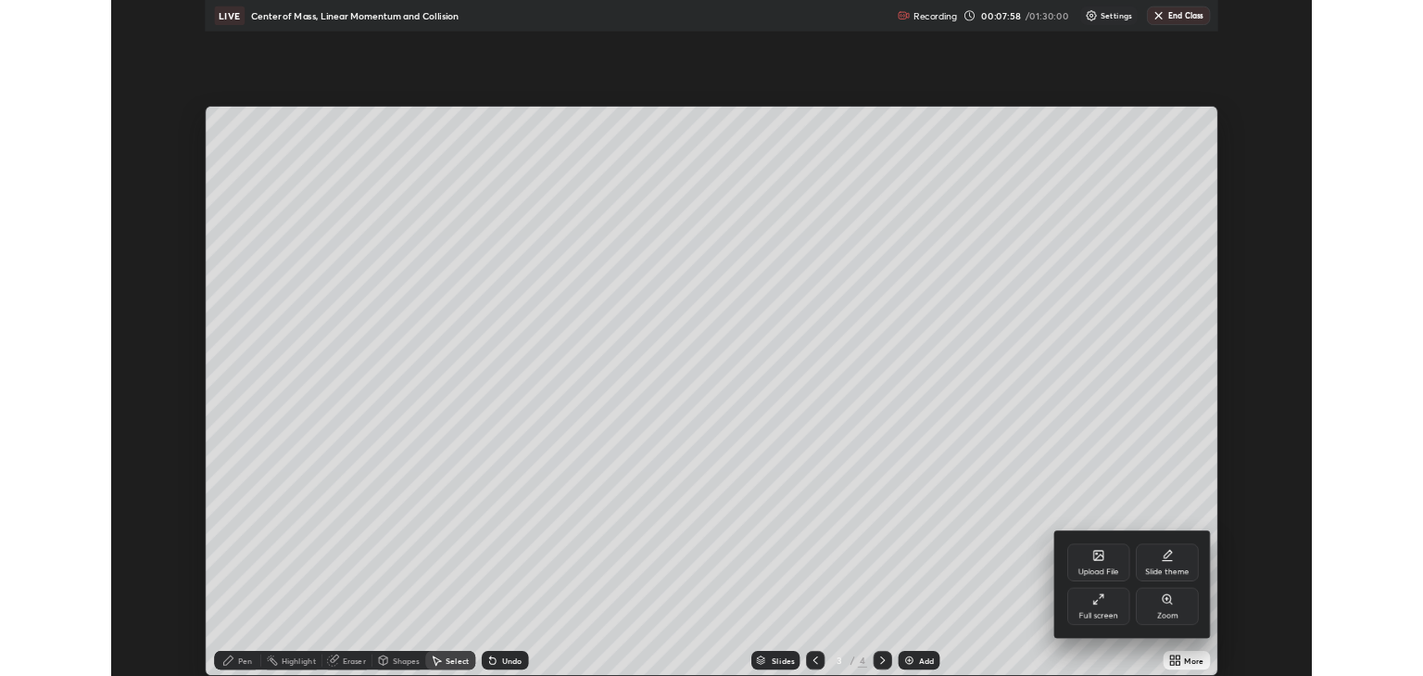
scroll to position [801, 1423]
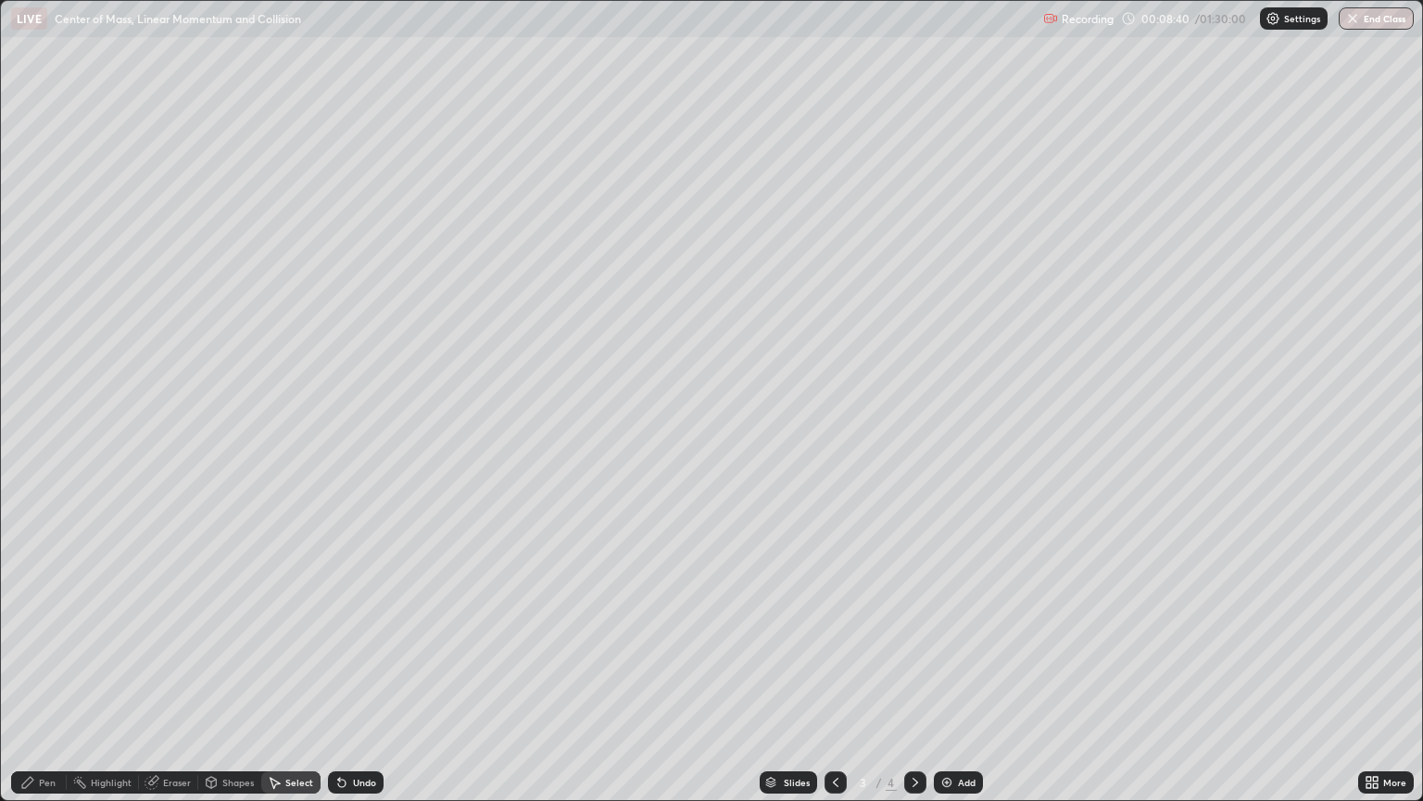
click at [52, 675] on div "Pen" at bounding box center [47, 781] width 17 height 9
click at [42, 575] on div at bounding box center [33, 586] width 22 height 30
click at [33, 368] on div at bounding box center [33, 370] width 11 height 11
click at [241, 675] on div "Shapes" at bounding box center [238, 781] width 32 height 9
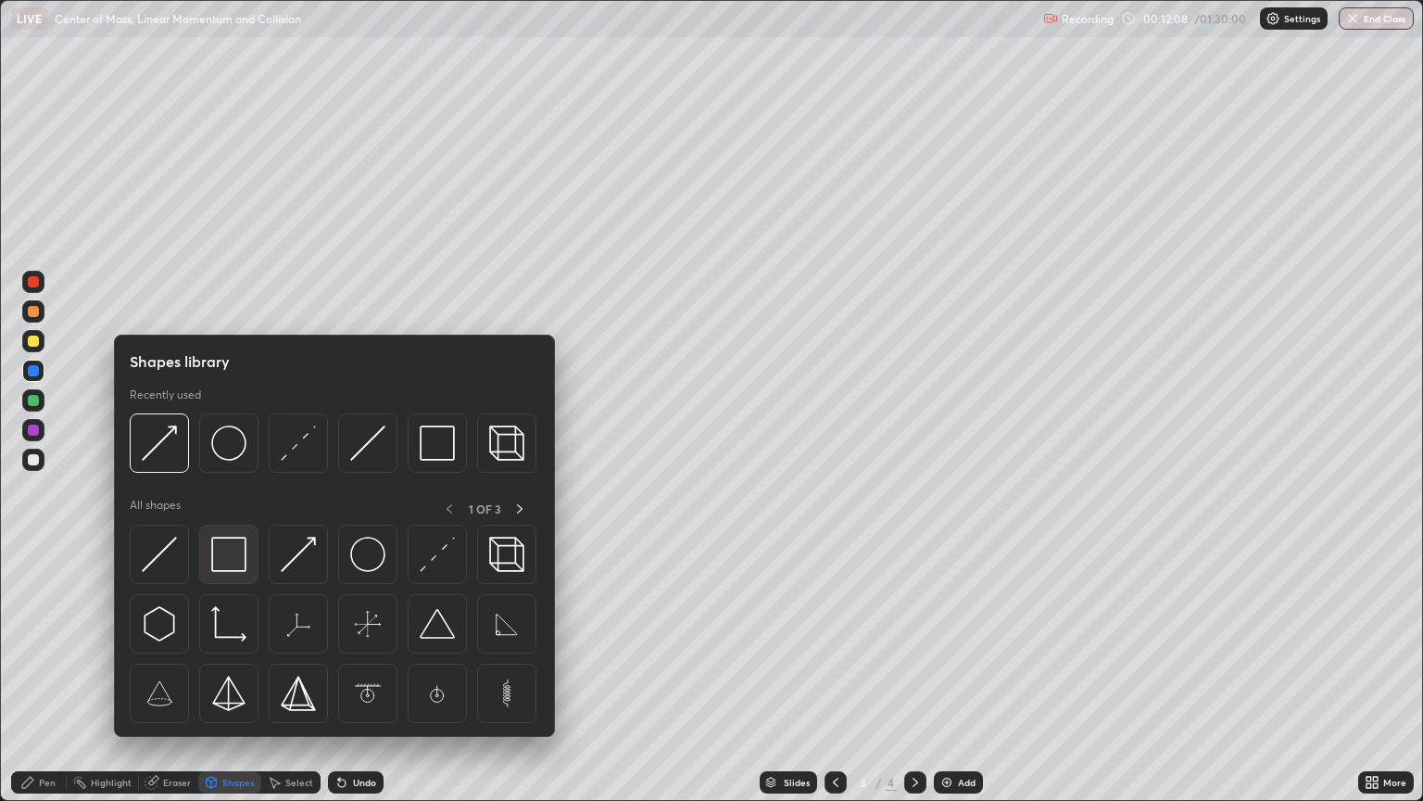
click at [219, 537] on img at bounding box center [228, 554] width 35 height 35
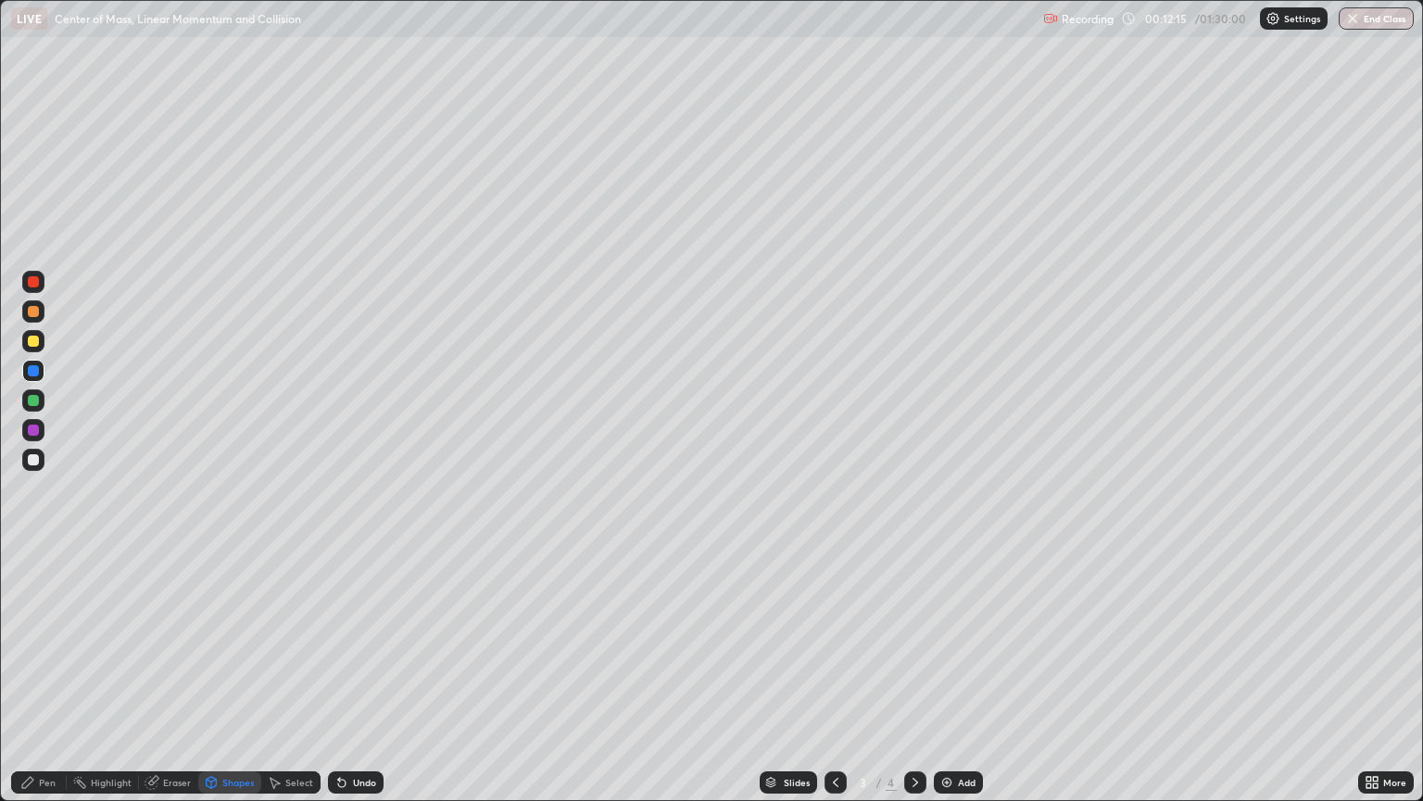
click at [51, 675] on div "Pen" at bounding box center [39, 782] width 56 height 22
click at [32, 613] on div at bounding box center [33, 615] width 11 height 11
click at [41, 461] on div at bounding box center [33, 460] width 22 height 22
click at [218, 675] on div "Shapes" at bounding box center [229, 782] width 63 height 22
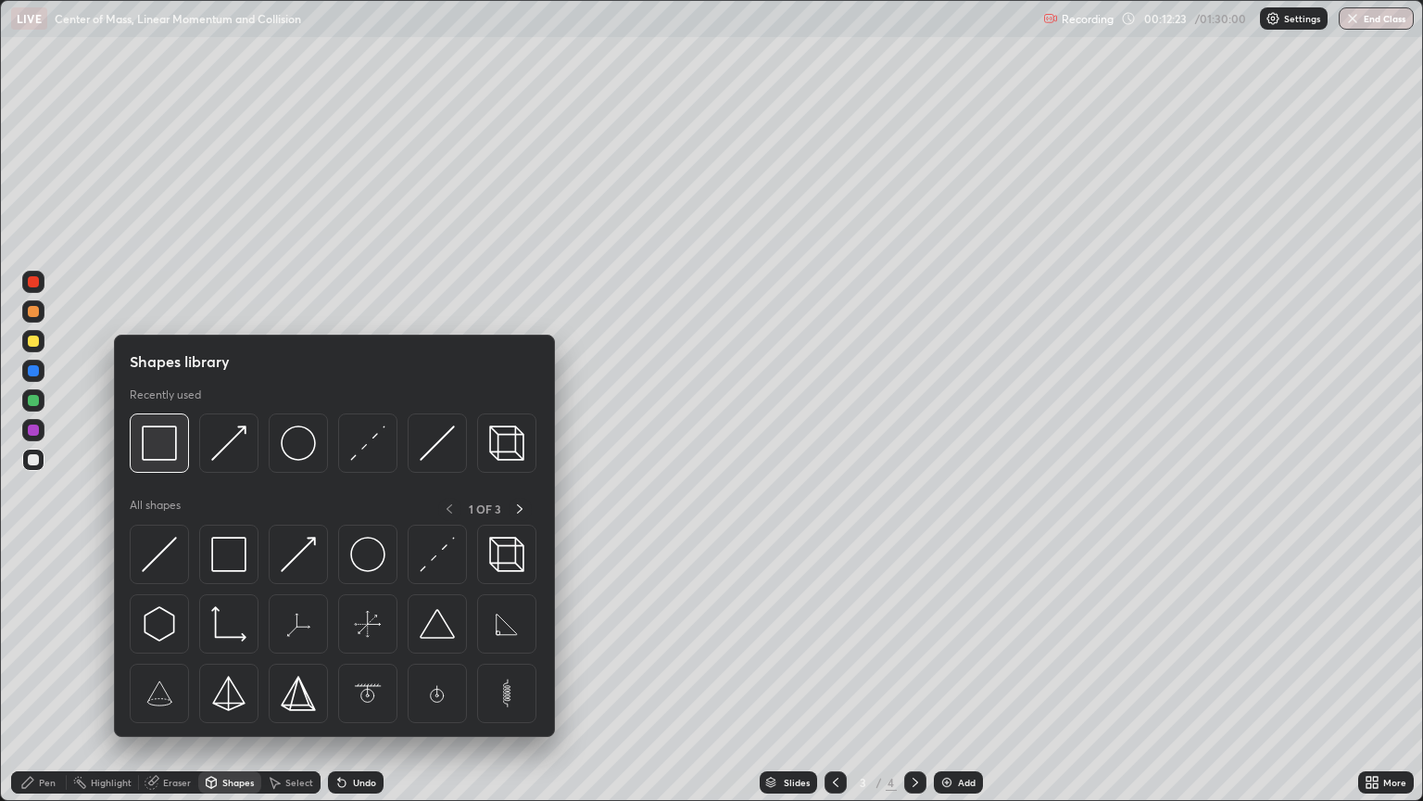
click at [165, 452] on img at bounding box center [159, 442] width 35 height 35
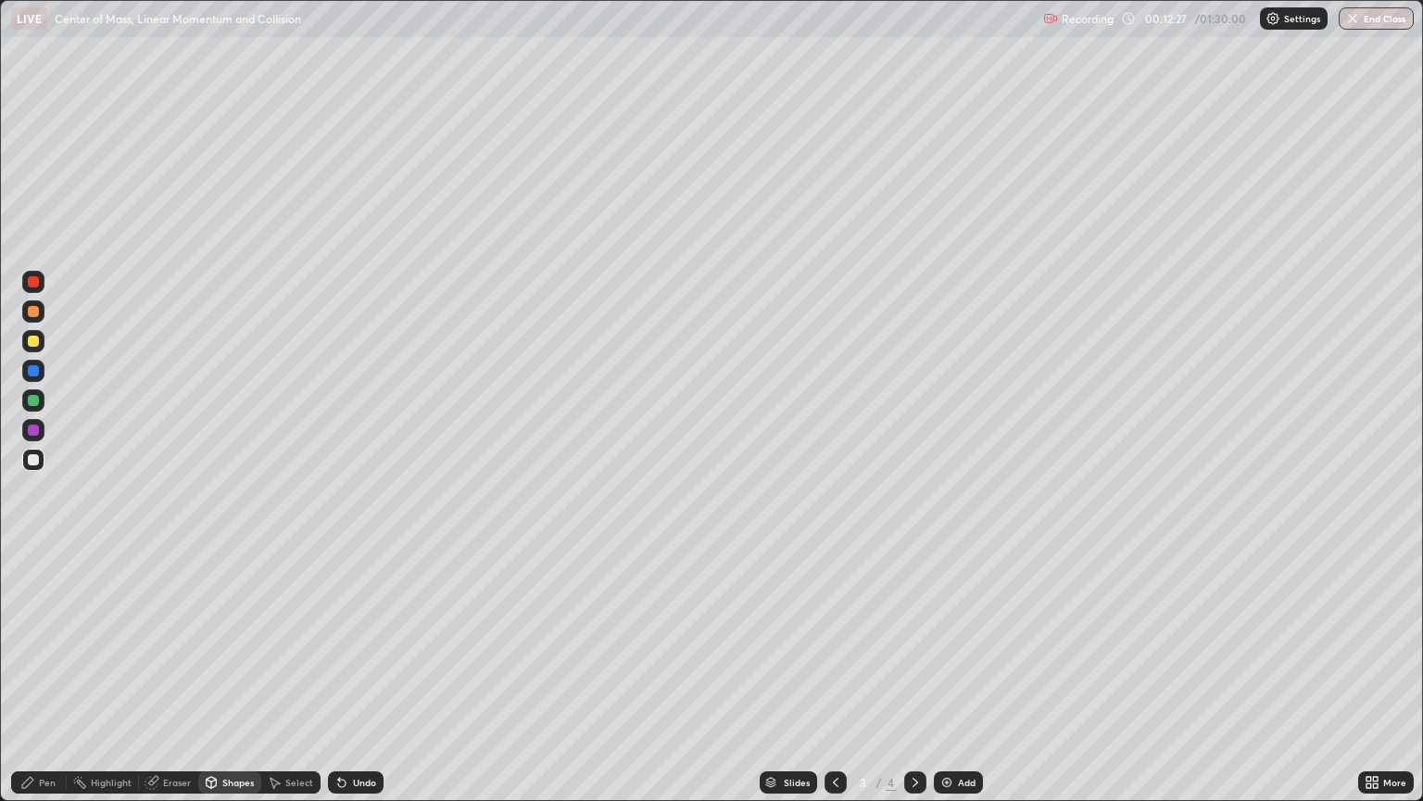
click at [40, 675] on div "Pen" at bounding box center [47, 781] width 17 height 9
click at [34, 557] on div at bounding box center [33, 556] width 22 height 22
click at [33, 459] on div at bounding box center [33, 459] width 11 height 11
click at [954, 675] on div "Add" at bounding box center [958, 782] width 49 height 22
click at [228, 675] on div "Shapes" at bounding box center [238, 781] width 32 height 9
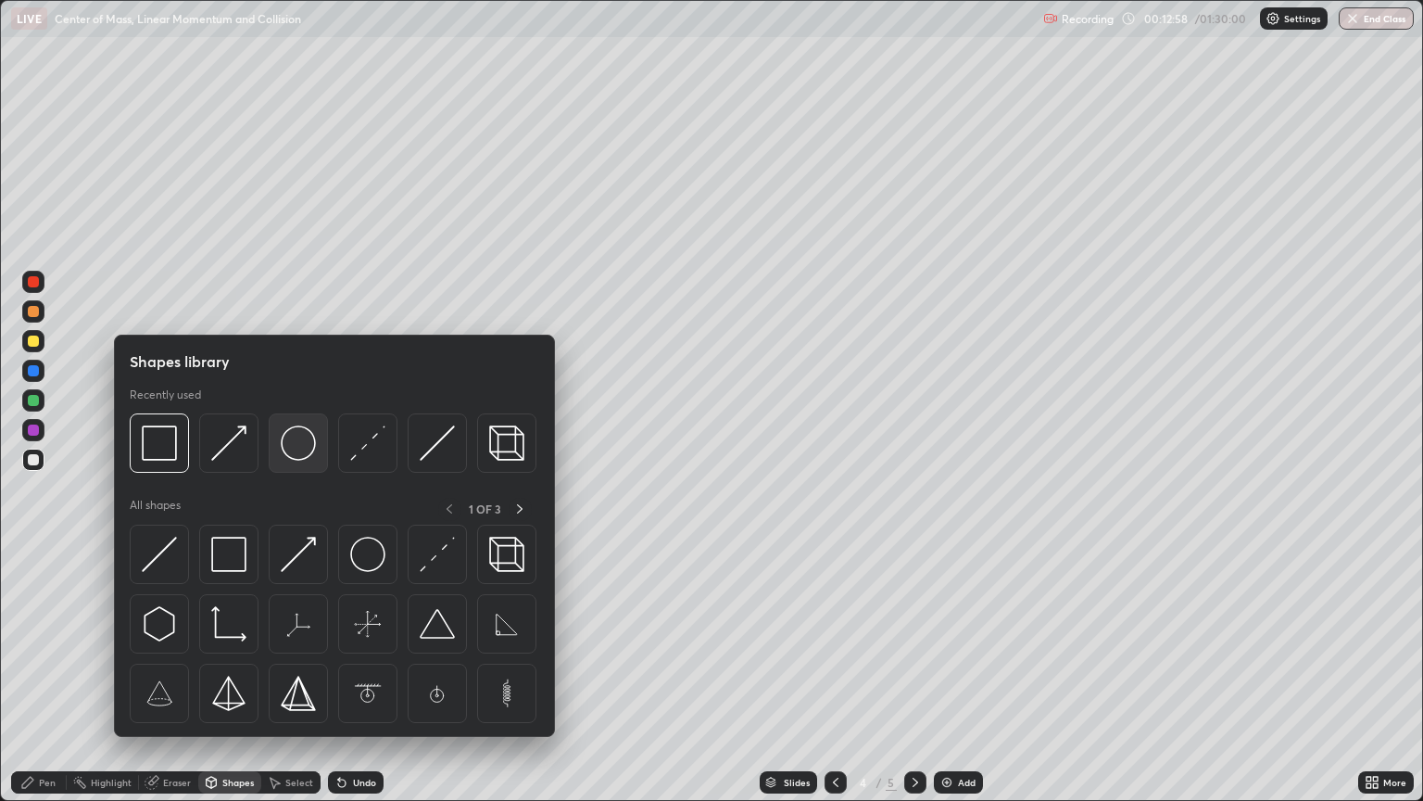
click at [295, 452] on img at bounding box center [298, 442] width 35 height 35
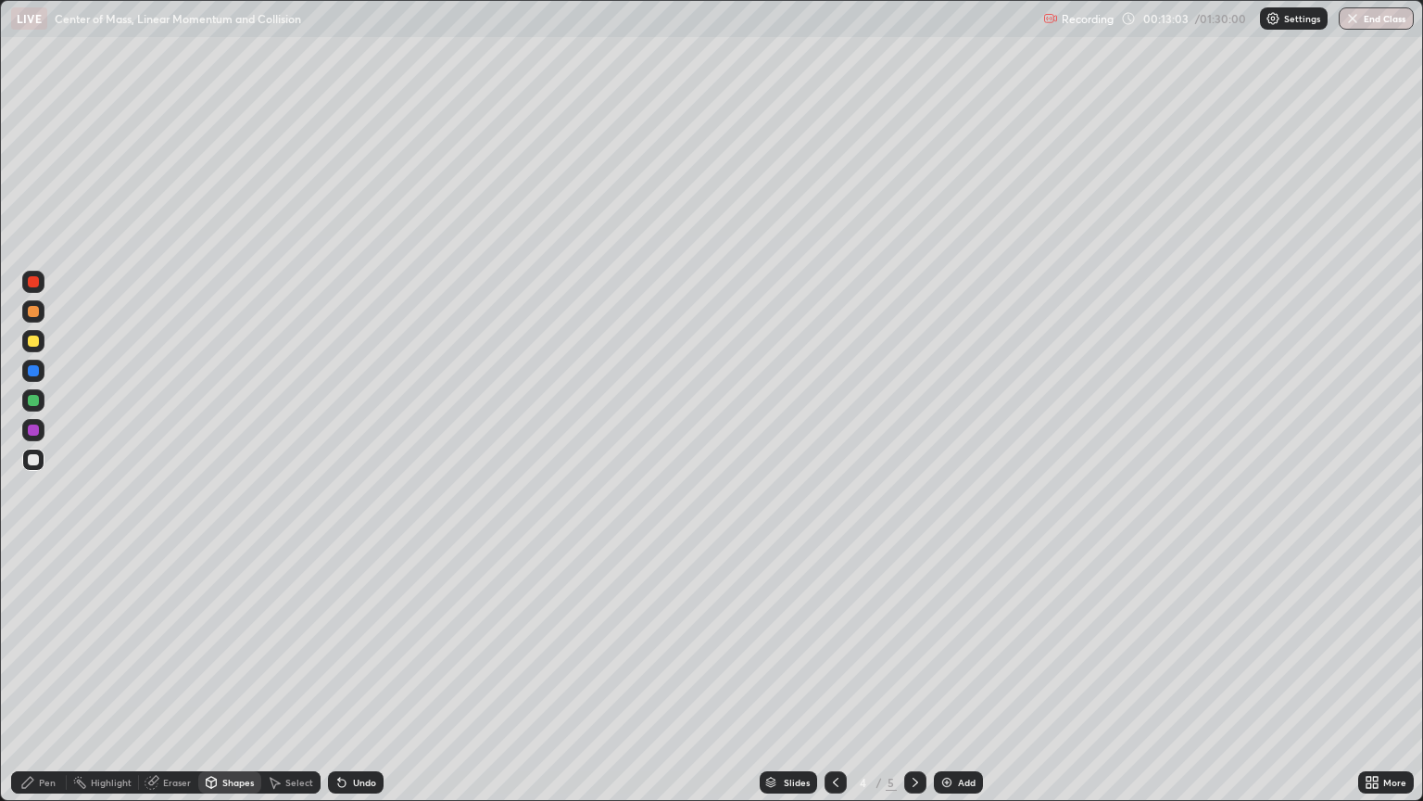
click at [226, 675] on div "Shapes" at bounding box center [229, 782] width 63 height 22
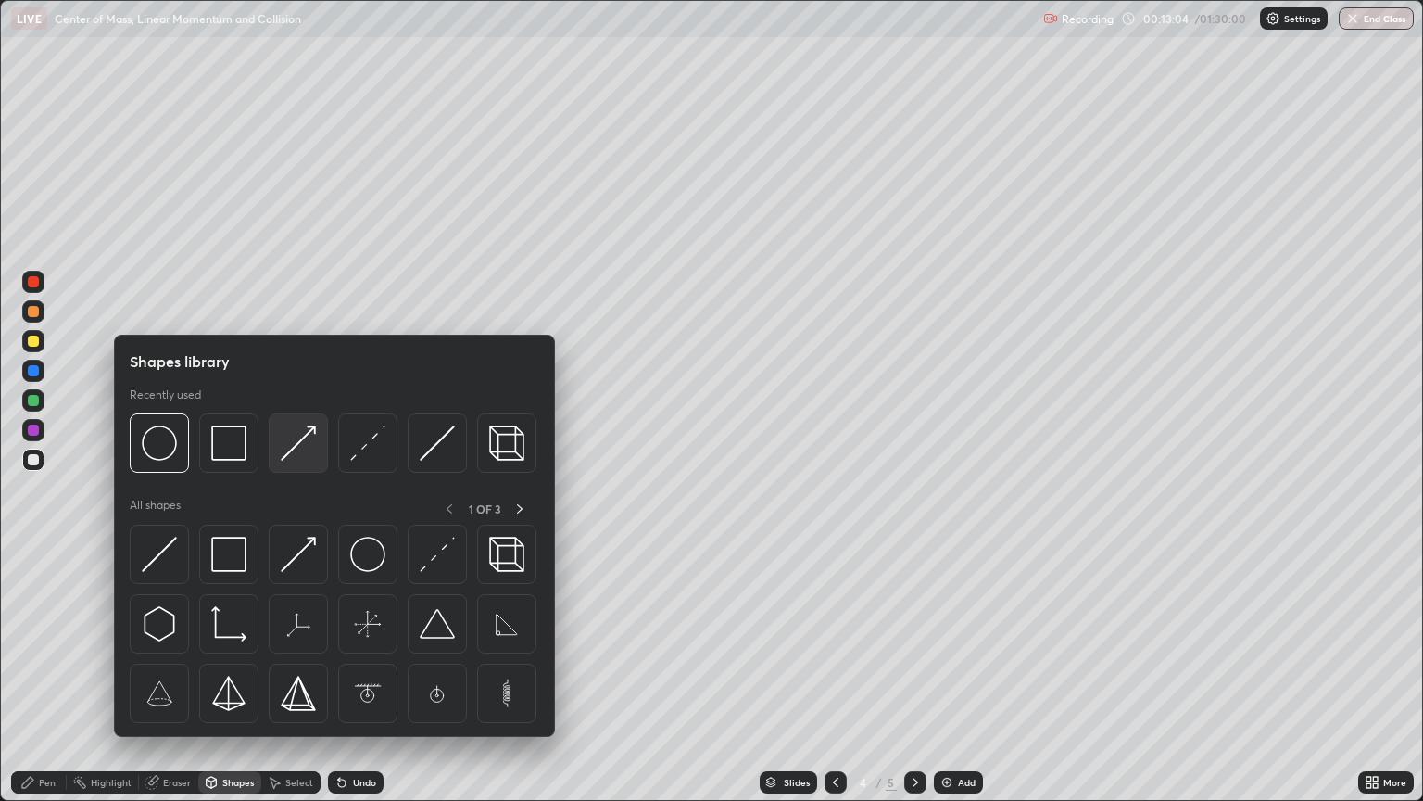
click at [284, 461] on div at bounding box center [298, 442] width 59 height 59
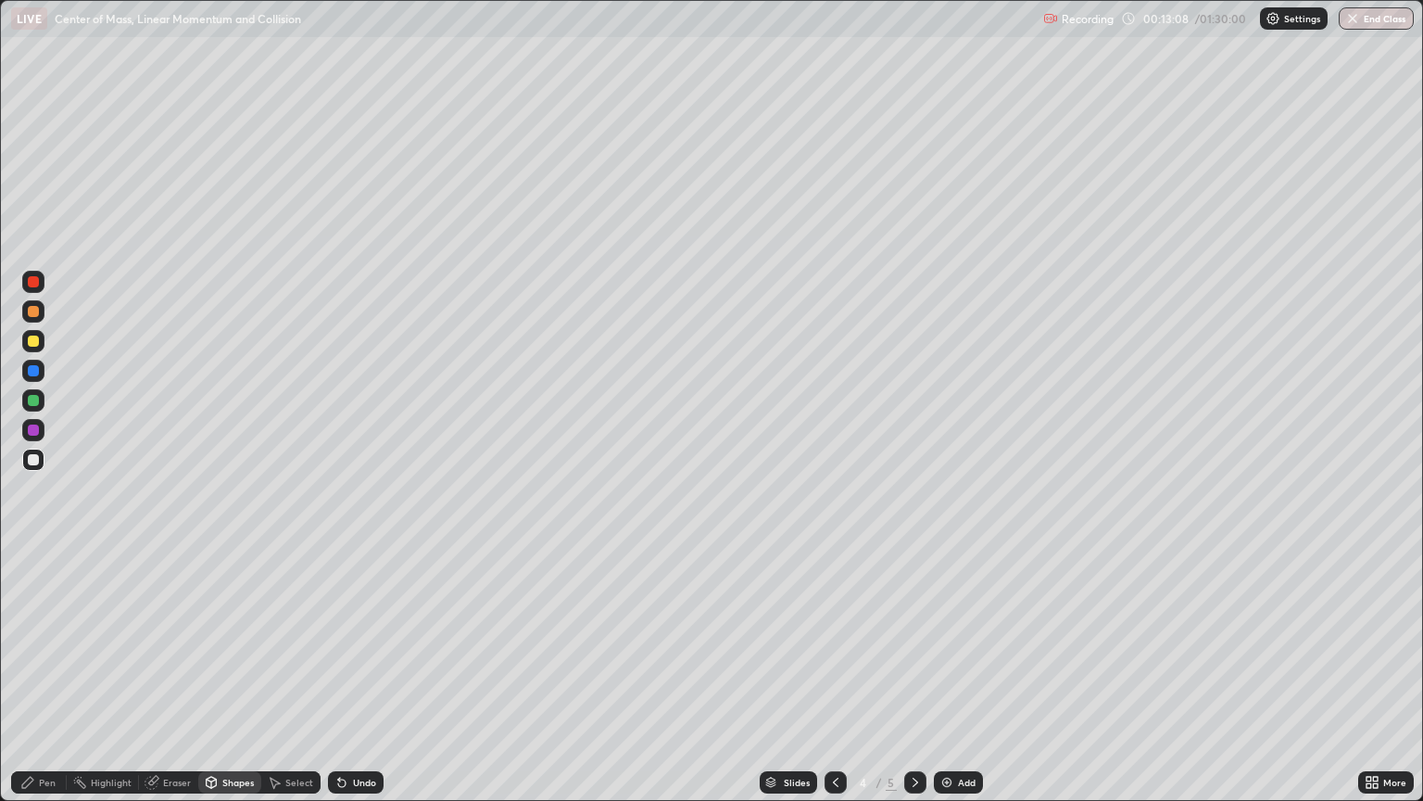
click at [50, 675] on div "Pen" at bounding box center [47, 781] width 17 height 9
click at [35, 342] on div at bounding box center [33, 340] width 11 height 11
click at [238, 675] on div "Shapes" at bounding box center [238, 781] width 32 height 9
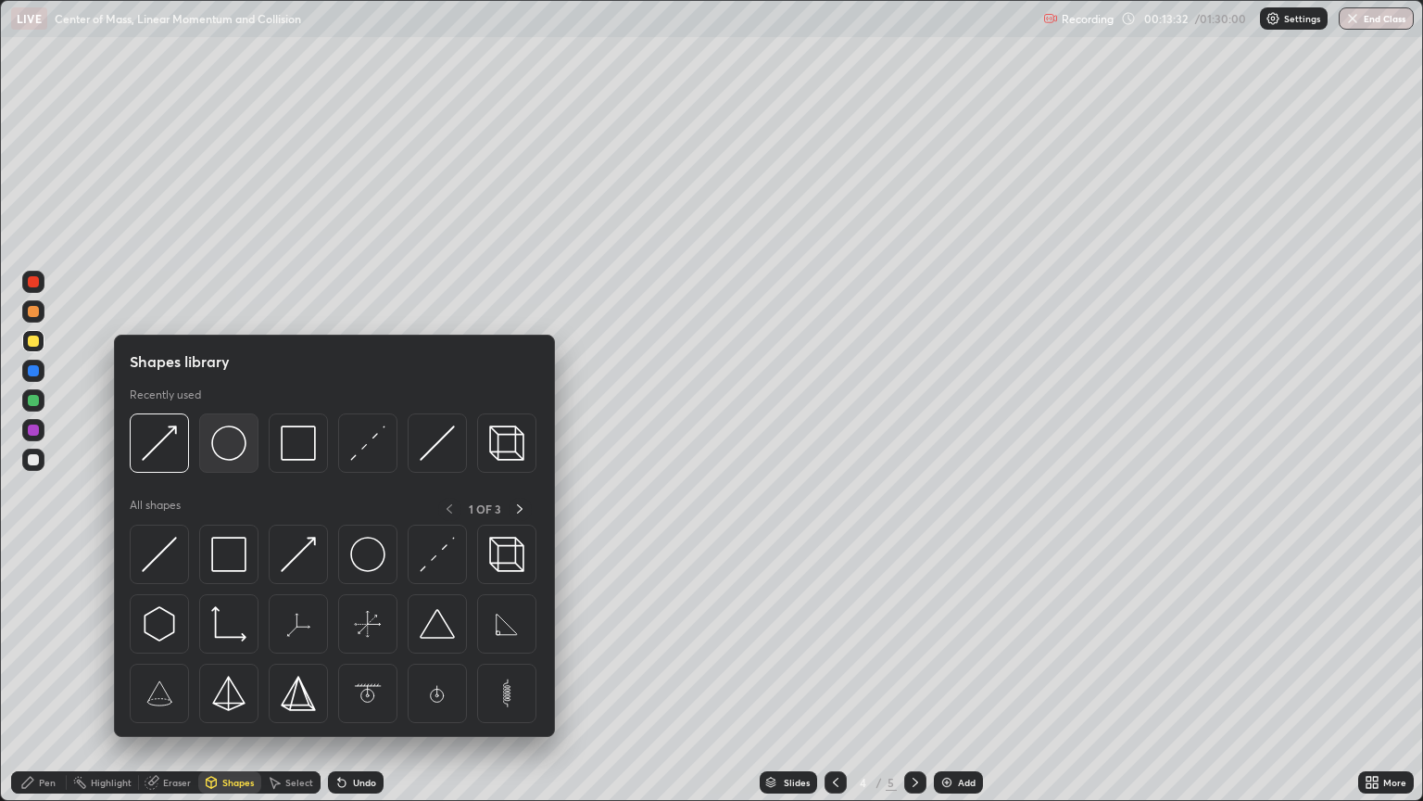
click at [234, 452] on img at bounding box center [228, 442] width 35 height 35
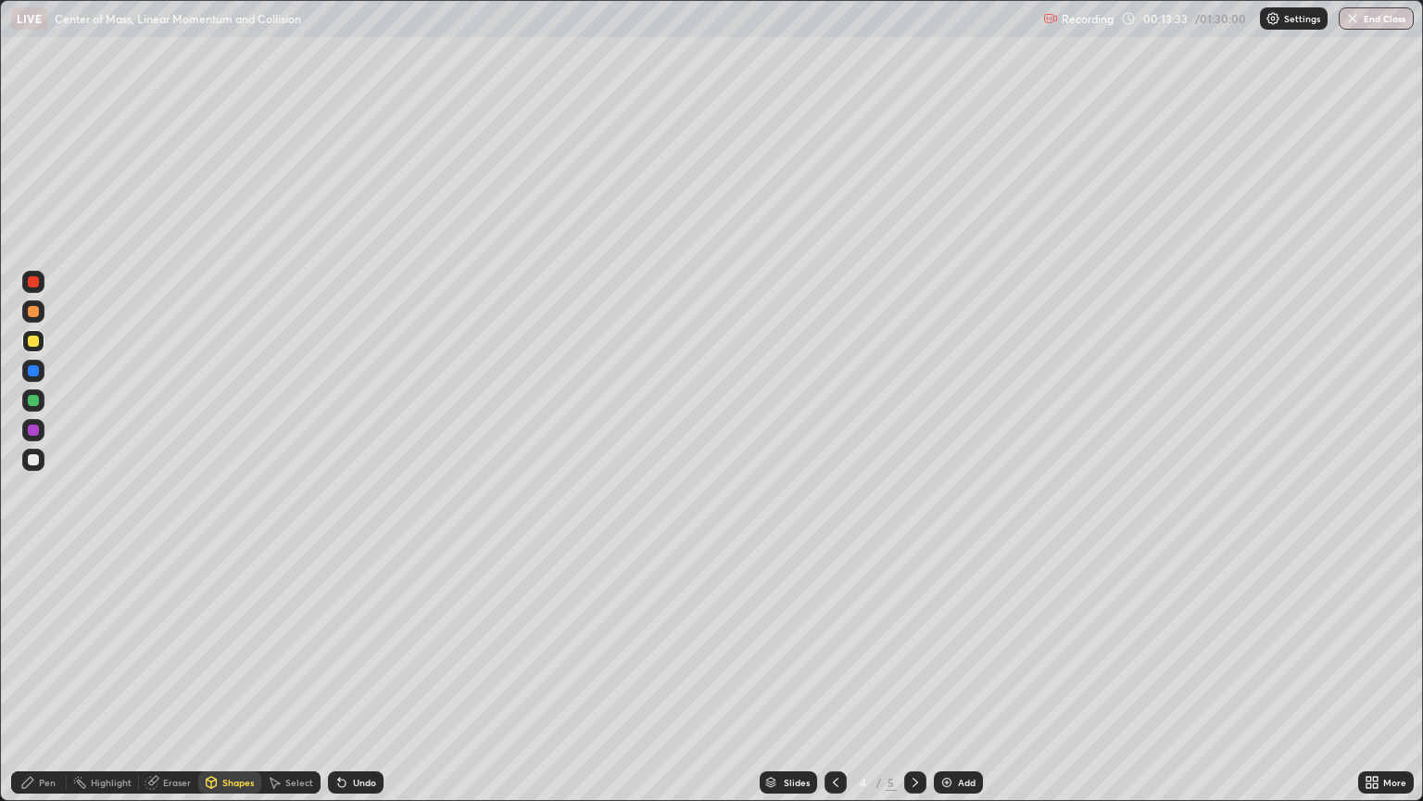
click at [42, 468] on div at bounding box center [33, 460] width 22 height 22
click at [243, 675] on div "Shapes" at bounding box center [238, 781] width 32 height 9
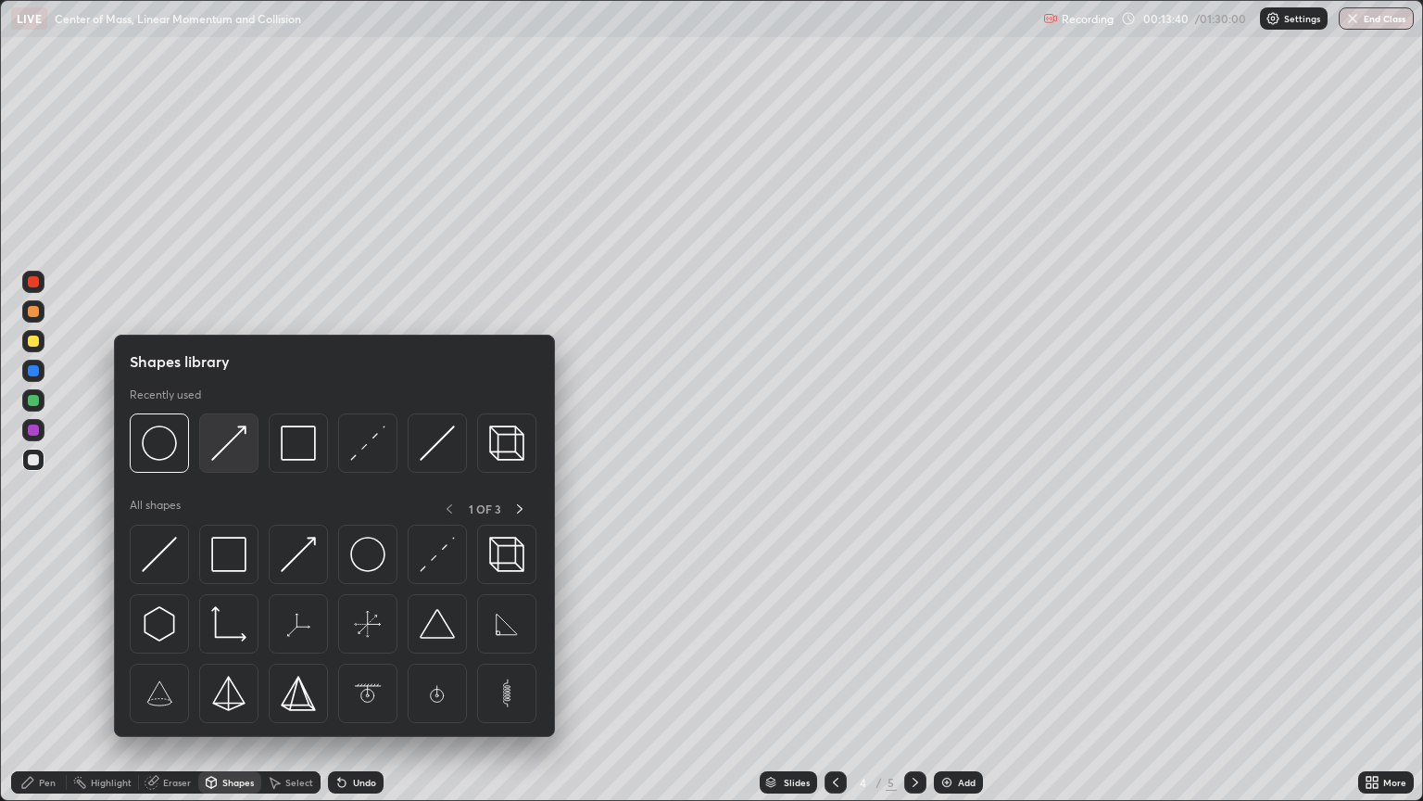
click at [237, 463] on div at bounding box center [228, 442] width 59 height 59
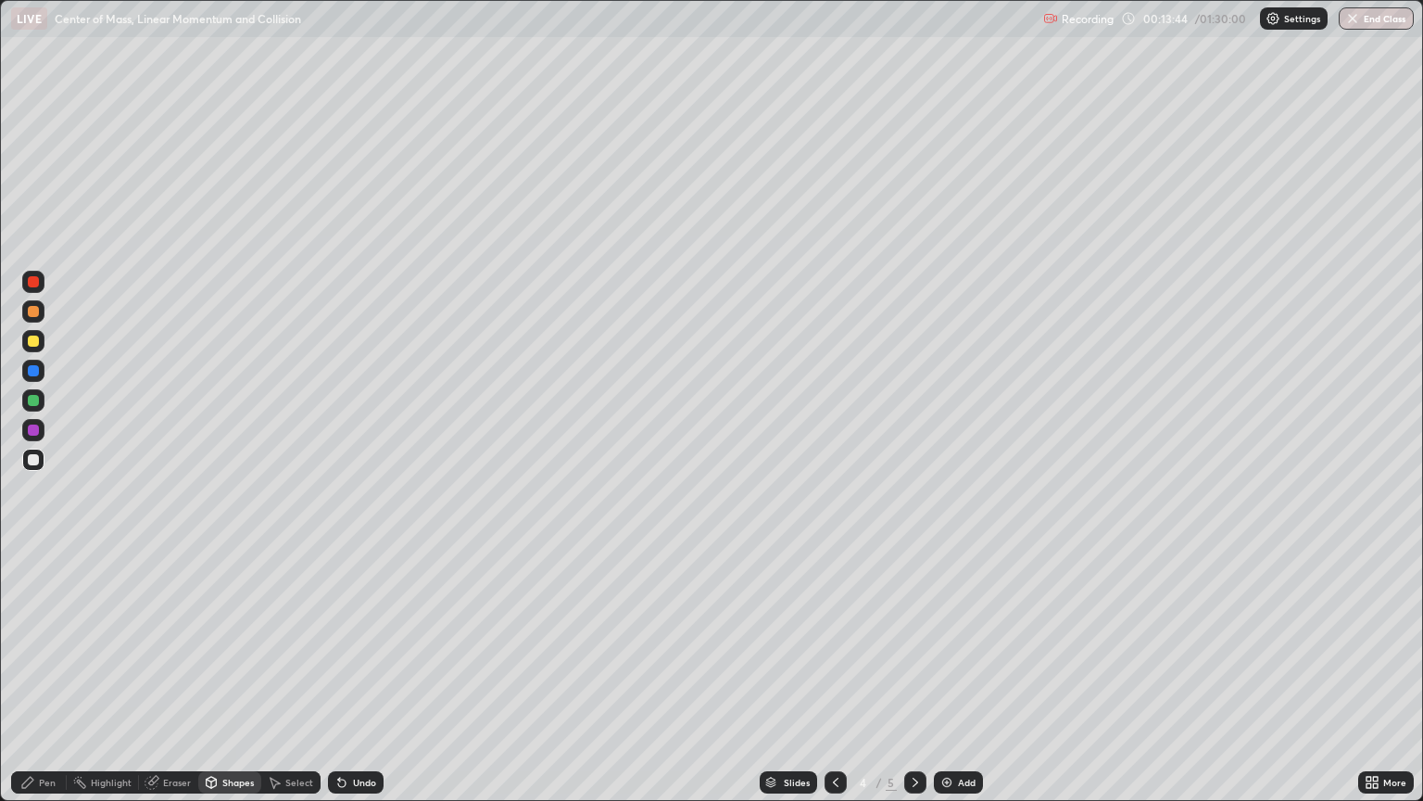
click at [44, 675] on div "Pen" at bounding box center [39, 782] width 56 height 22
click at [365, 675] on div "Undo" at bounding box center [356, 782] width 56 height 22
click at [356, 675] on div "Undo" at bounding box center [356, 782] width 56 height 22
click at [834, 675] on icon at bounding box center [835, 782] width 15 height 15
click at [914, 675] on icon at bounding box center [915, 782] width 15 height 15
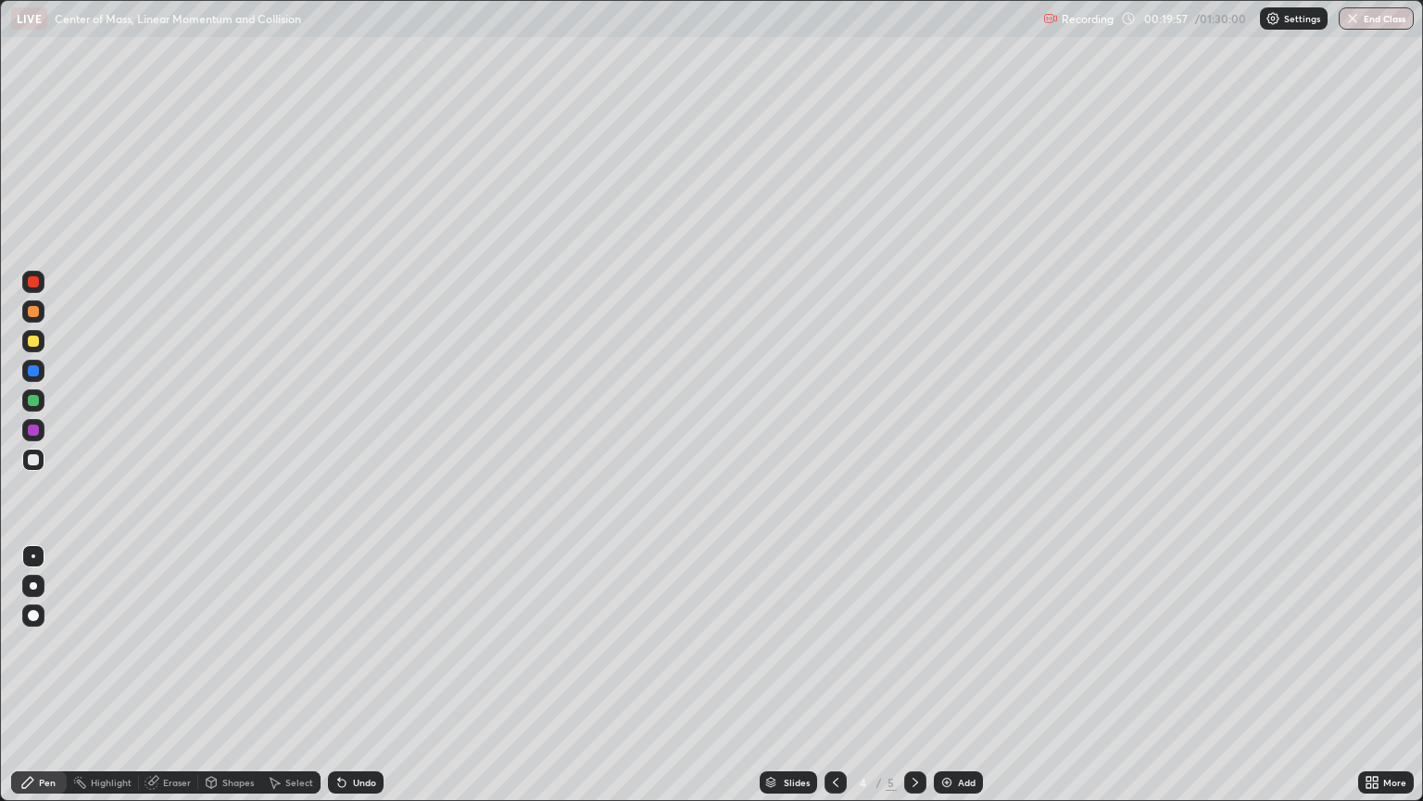
click at [40, 373] on div at bounding box center [33, 371] width 22 height 22
click at [29, 456] on div at bounding box center [33, 459] width 11 height 11
click at [36, 339] on div at bounding box center [33, 340] width 11 height 11
click at [37, 373] on div at bounding box center [33, 370] width 11 height 11
click at [33, 451] on div at bounding box center [33, 460] width 22 height 22
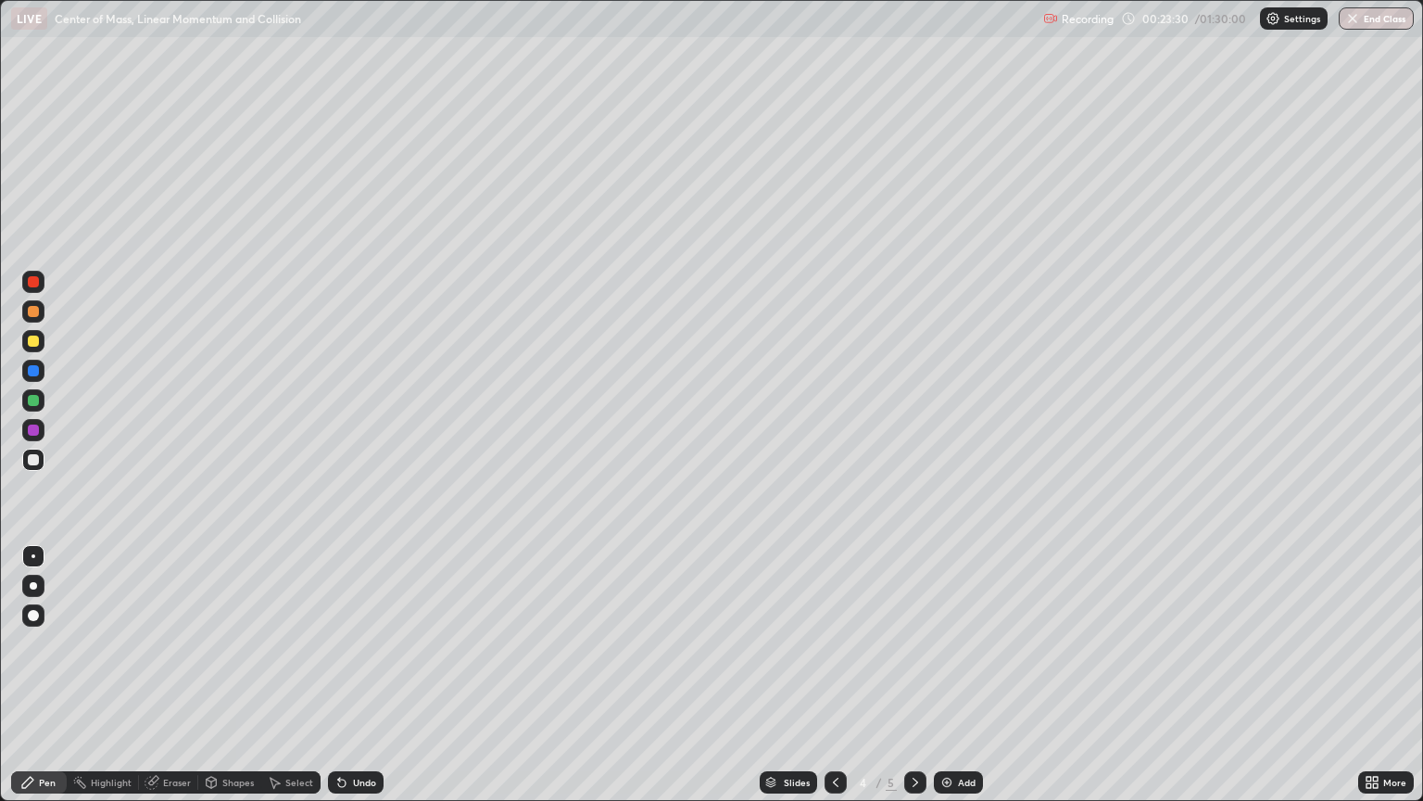
click at [171, 675] on div "Eraser" at bounding box center [177, 781] width 28 height 9
click at [58, 675] on div "Pen" at bounding box center [39, 782] width 56 height 22
click at [178, 675] on div "Eraser" at bounding box center [168, 782] width 59 height 22
click at [295, 675] on div "Select" at bounding box center [299, 781] width 28 height 9
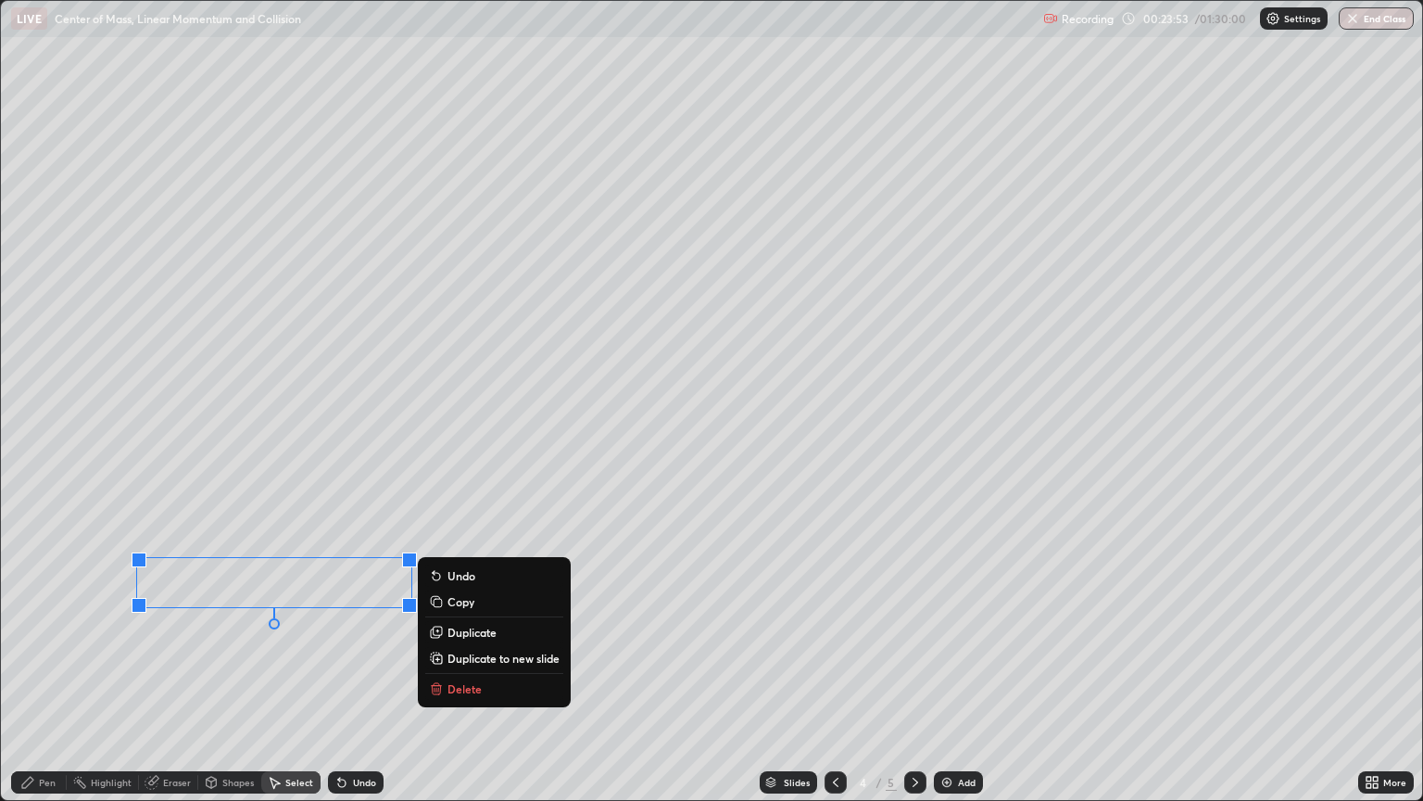
click at [455, 604] on p "Copy" at bounding box center [461, 601] width 27 height 15
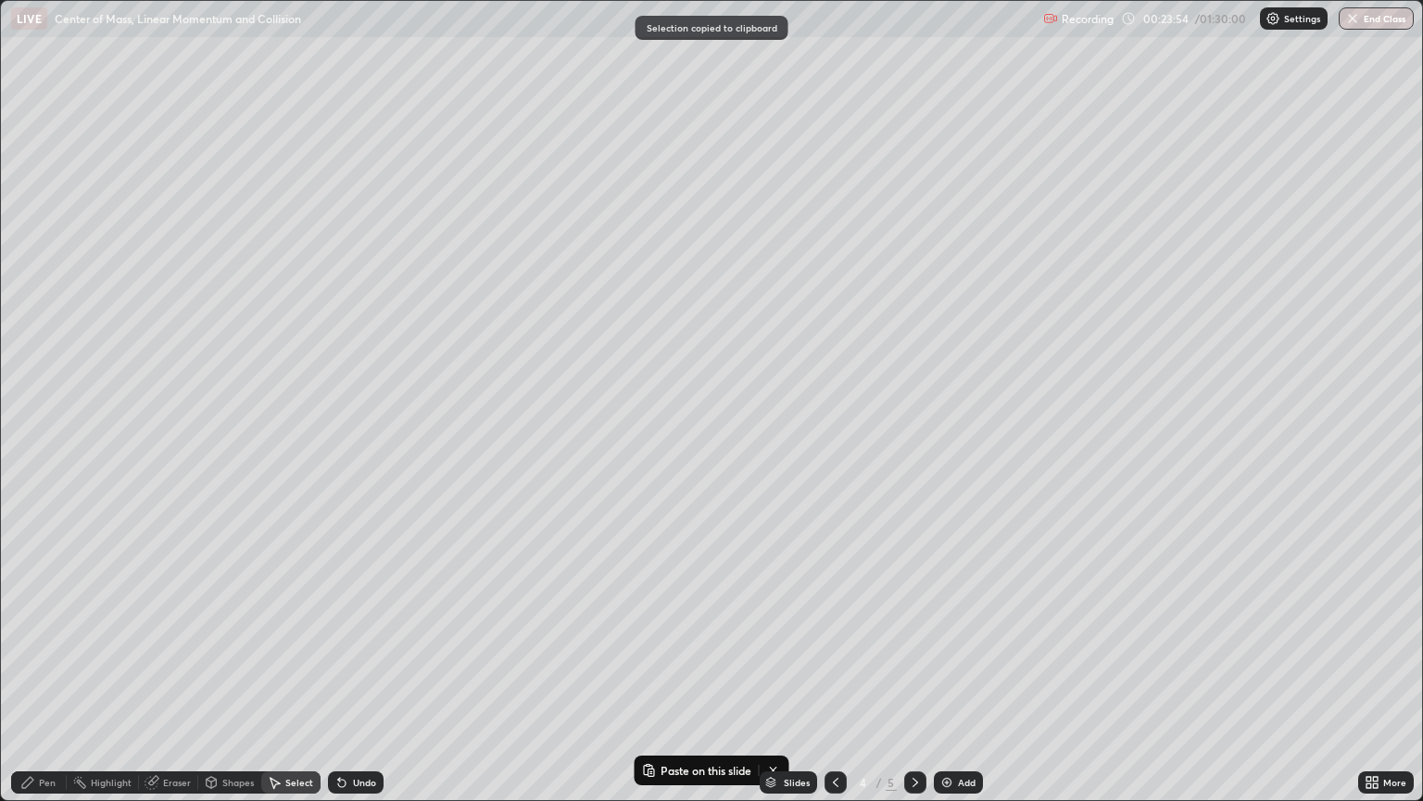
click at [945, 675] on img at bounding box center [947, 782] width 15 height 15
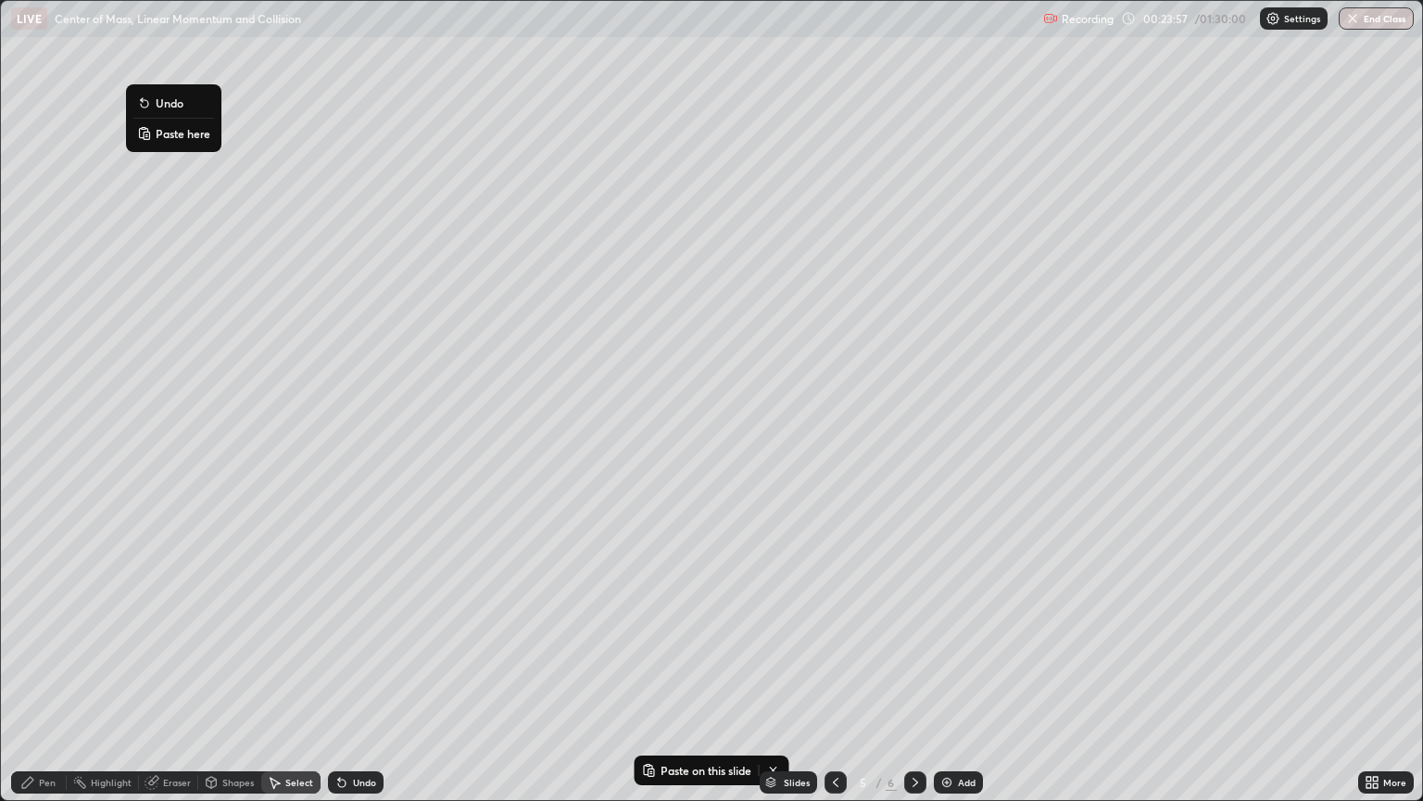
click at [158, 130] on p "Paste here" at bounding box center [183, 133] width 55 height 15
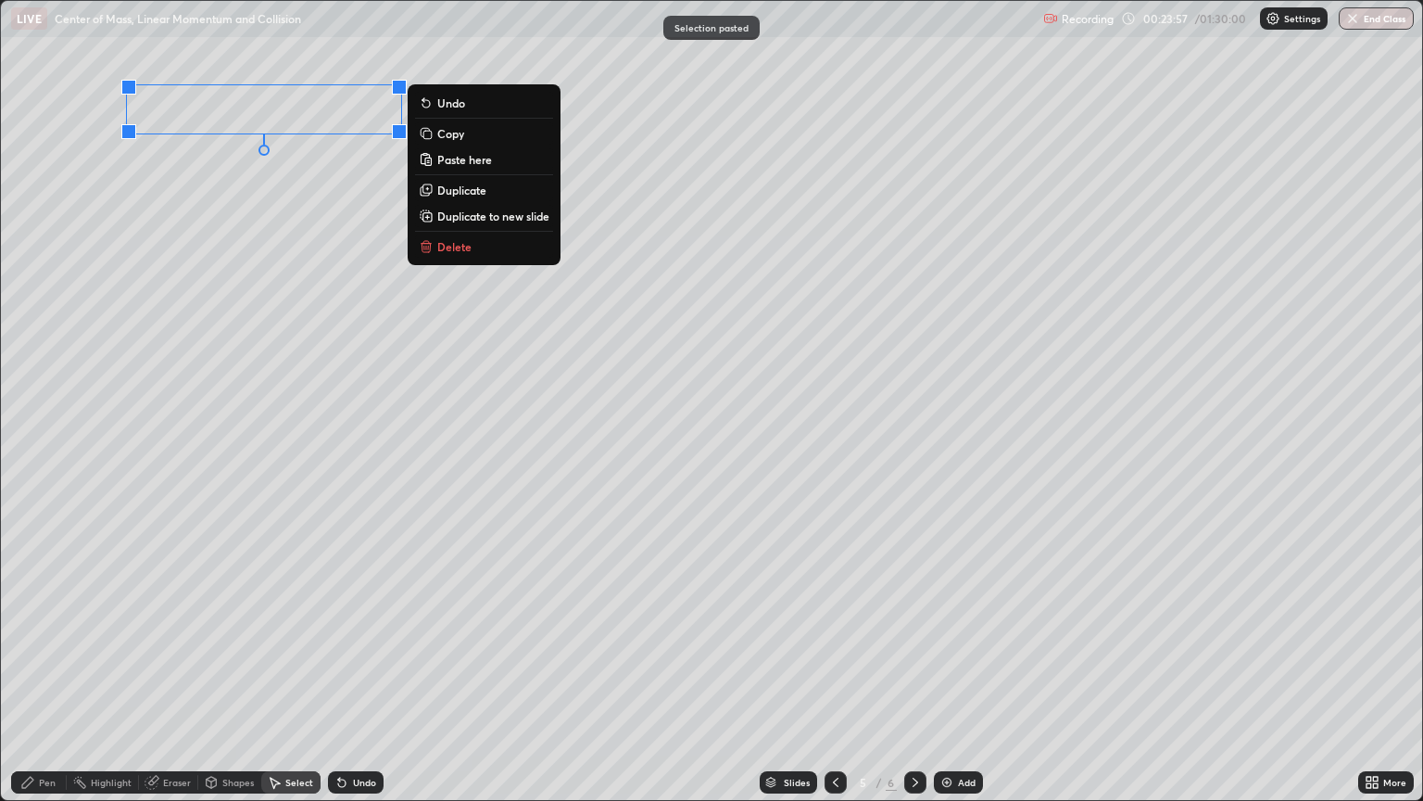
click at [105, 292] on div "0 ° Undo Copy Paste here Duplicate Duplicate to new slide Delete" at bounding box center [712, 400] width 1422 height 799
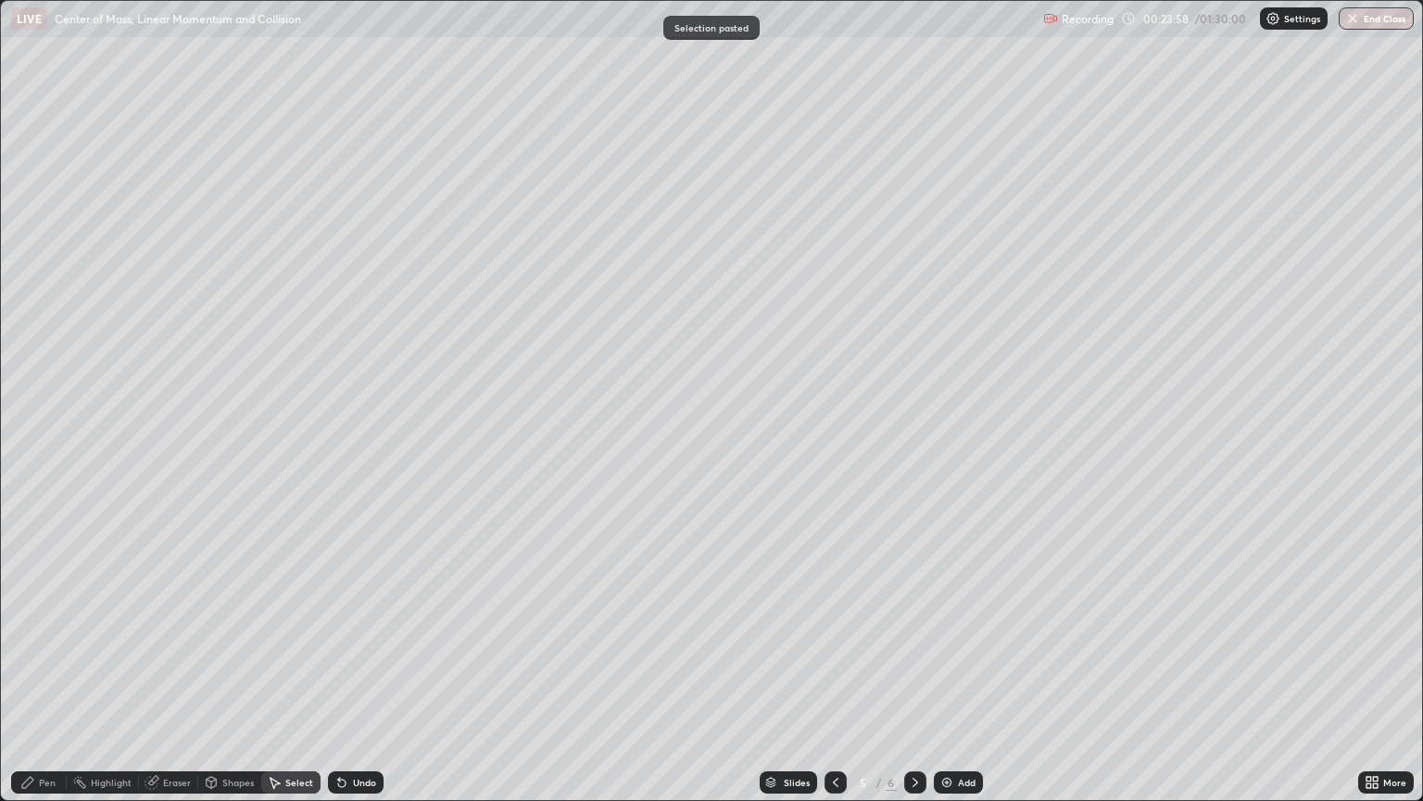
click at [49, 675] on div "Pen" at bounding box center [39, 782] width 56 height 22
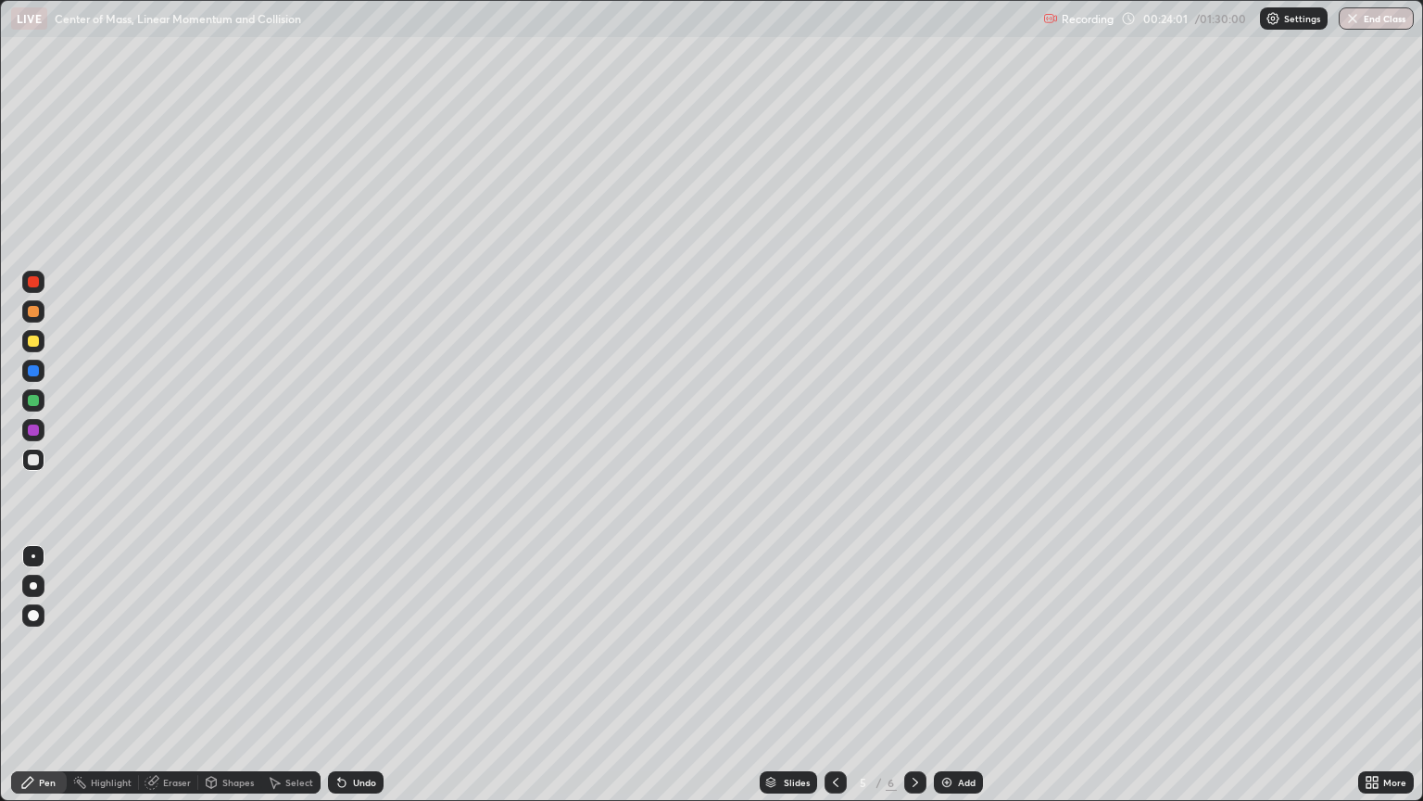
click at [833, 675] on icon at bounding box center [835, 782] width 15 height 15
click at [914, 675] on icon at bounding box center [915, 782] width 15 height 15
click at [839, 675] on div at bounding box center [836, 782] width 22 height 22
click at [960, 675] on div "Add" at bounding box center [958, 782] width 49 height 22
click at [33, 461] on div at bounding box center [33, 459] width 11 height 11
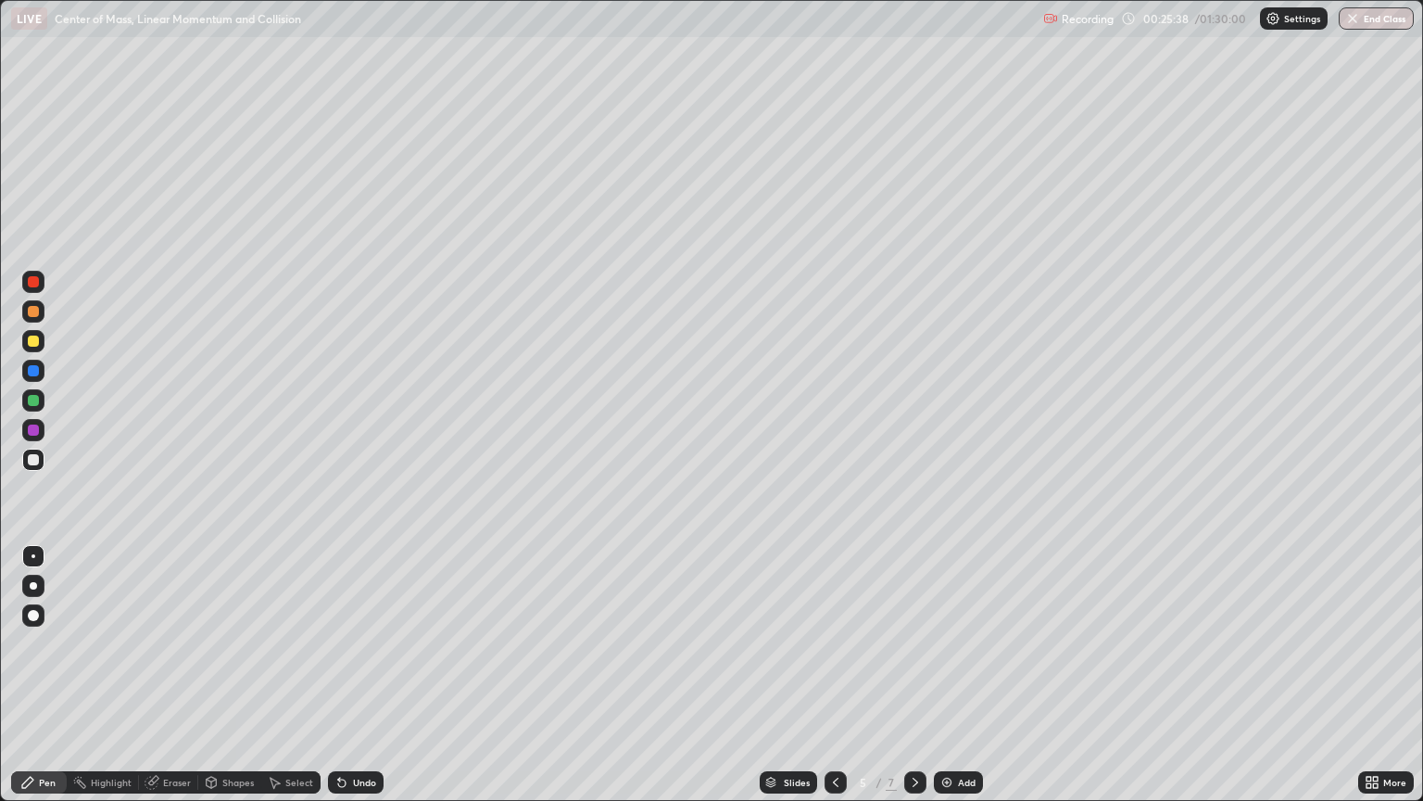
click at [843, 675] on div at bounding box center [836, 782] width 22 height 22
click at [911, 675] on icon at bounding box center [915, 782] width 15 height 15
click at [834, 675] on icon at bounding box center [835, 782] width 15 height 15
click at [921, 675] on div at bounding box center [915, 782] width 22 height 22
click at [354, 675] on div "Undo" at bounding box center [364, 781] width 23 height 9
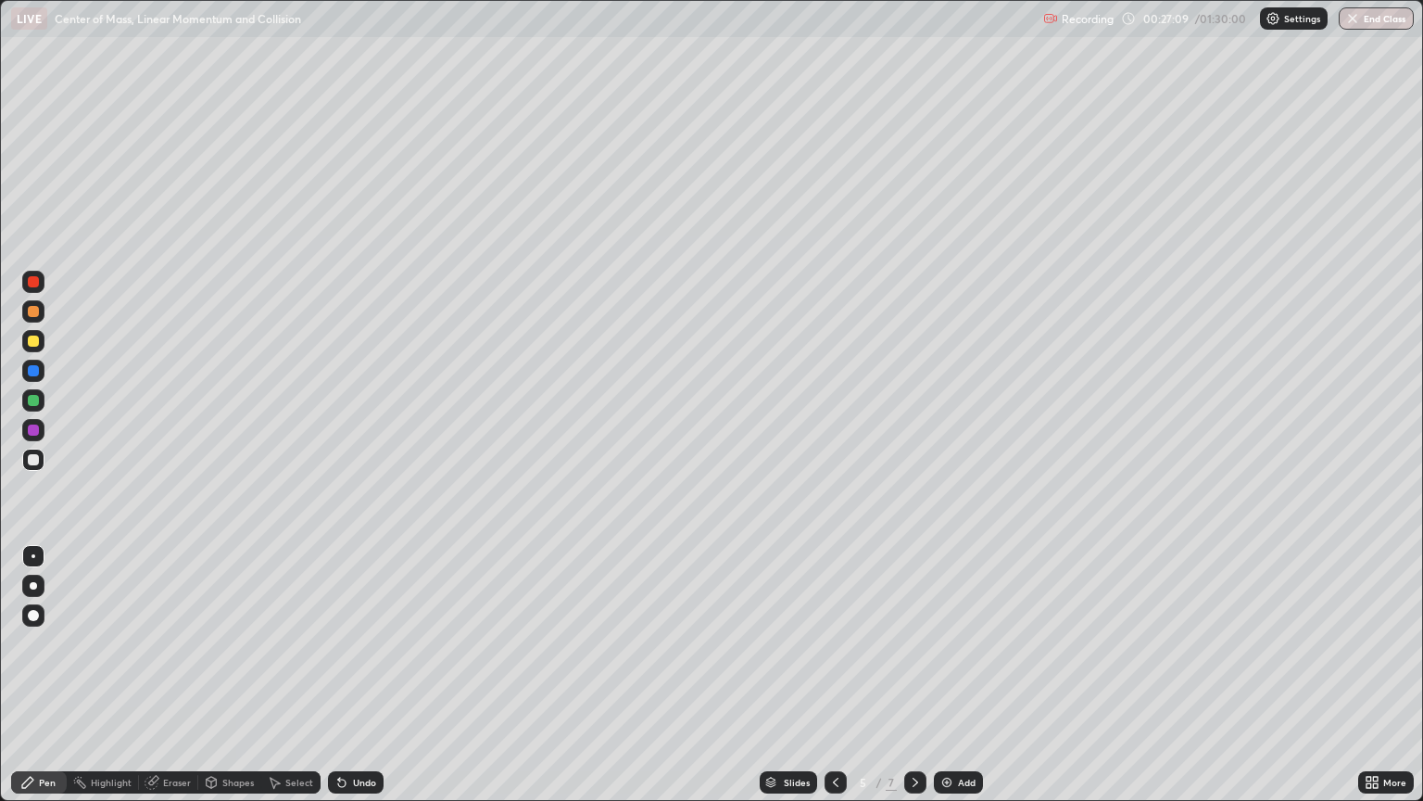
click at [838, 675] on div at bounding box center [836, 782] width 22 height 22
click at [916, 675] on icon at bounding box center [915, 782] width 15 height 15
click at [838, 675] on icon at bounding box center [835, 782] width 15 height 15
click at [911, 675] on icon at bounding box center [915, 782] width 15 height 15
click at [362, 675] on div "Undo" at bounding box center [364, 781] width 23 height 9
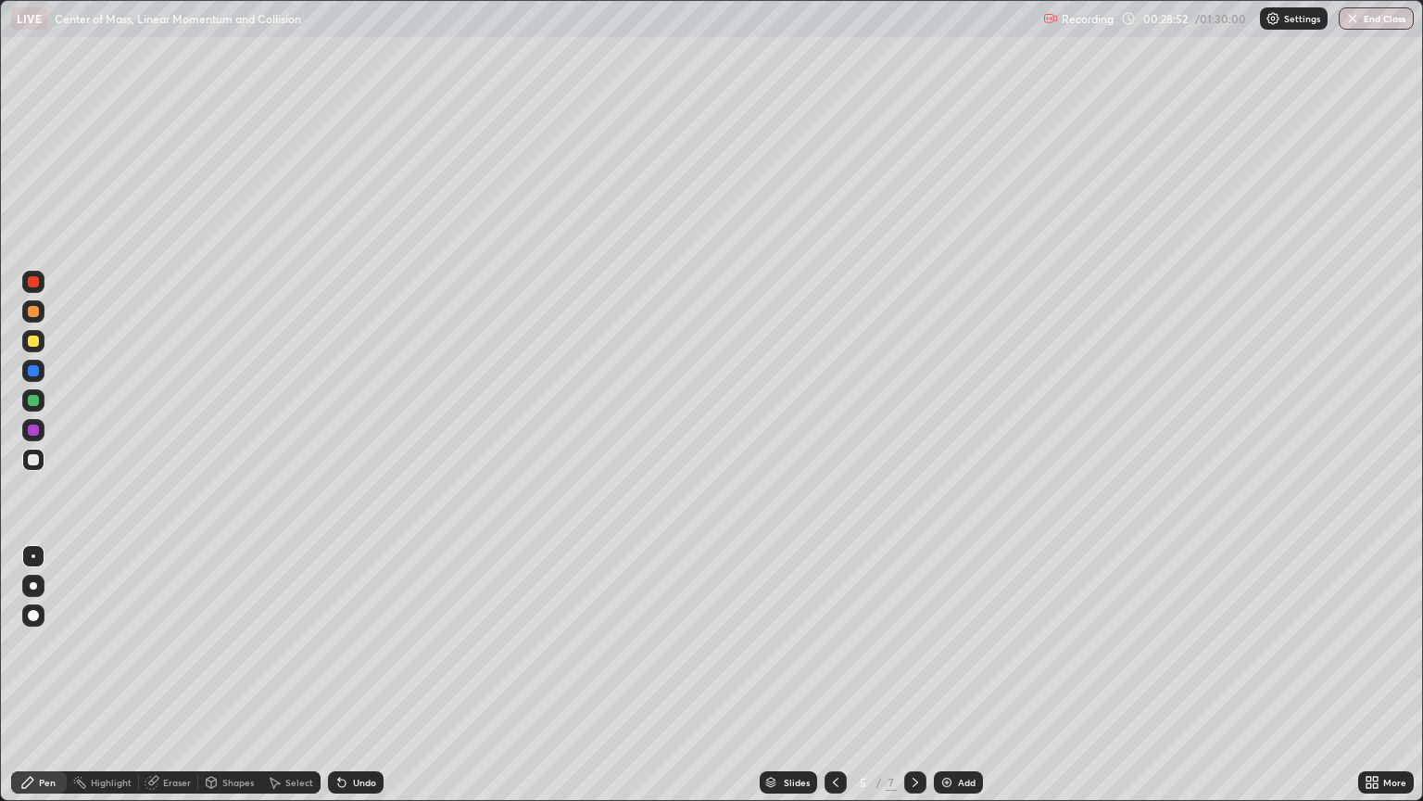
click at [41, 368] on div at bounding box center [33, 371] width 22 height 22
click at [38, 457] on div at bounding box center [33, 459] width 11 height 11
click at [289, 675] on div "Select" at bounding box center [290, 782] width 59 height 22
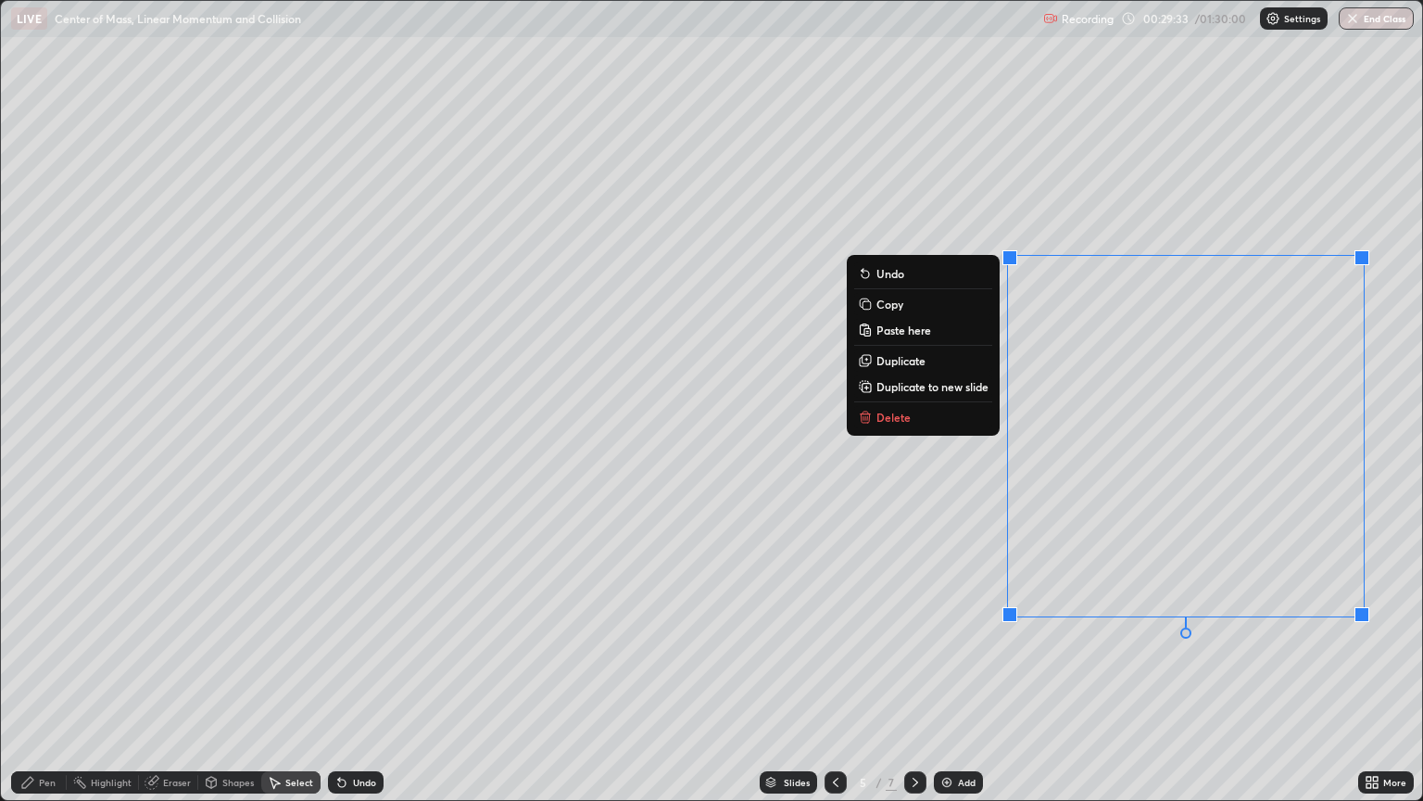
click at [946, 420] on button "Delete" at bounding box center [923, 417] width 138 height 22
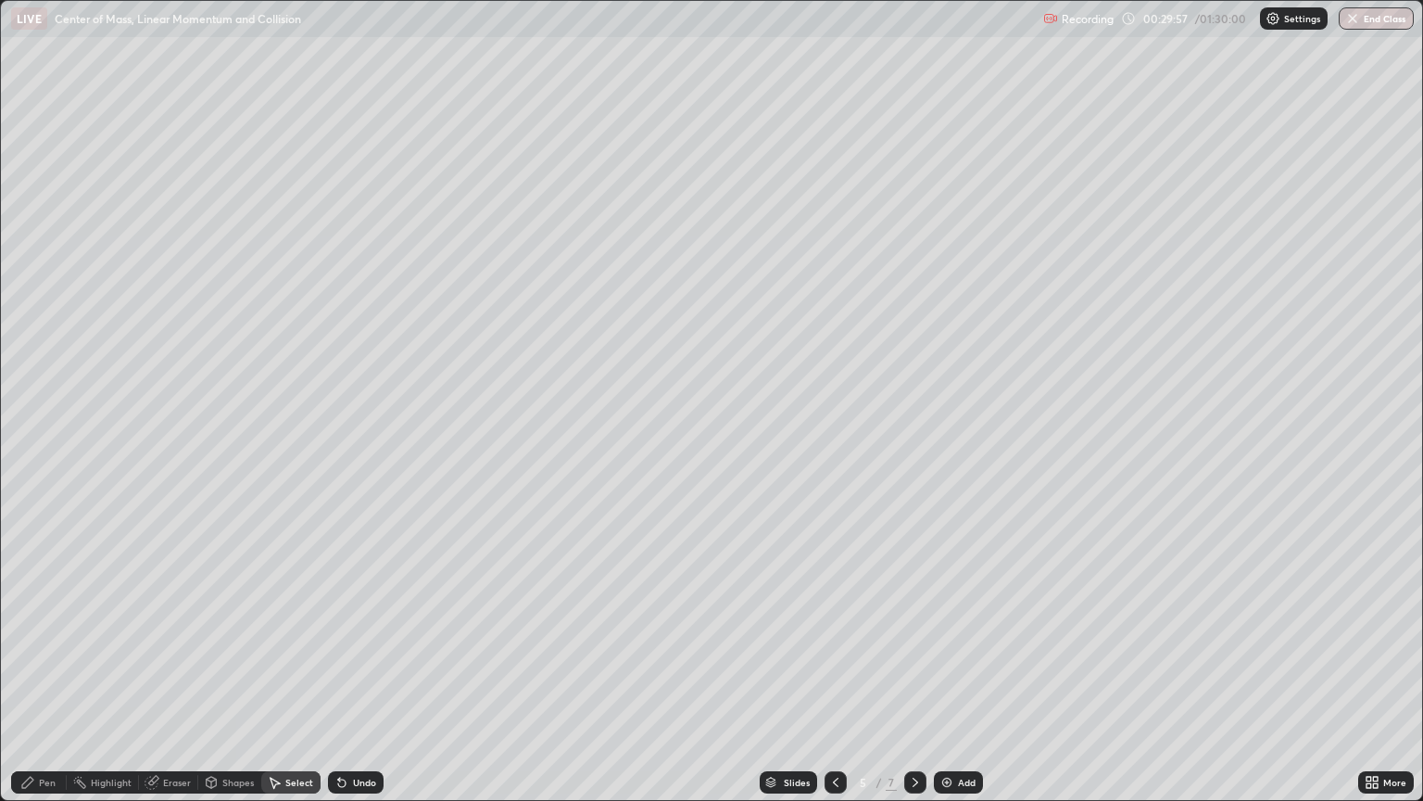
click at [178, 675] on div "Eraser" at bounding box center [177, 781] width 28 height 9
click at [37, 675] on div "Pen" at bounding box center [39, 782] width 56 height 22
click at [949, 675] on div "Add" at bounding box center [958, 782] width 49 height 22
click at [34, 341] on div at bounding box center [33, 340] width 11 height 11
click at [834, 675] on div at bounding box center [836, 782] width 22 height 37
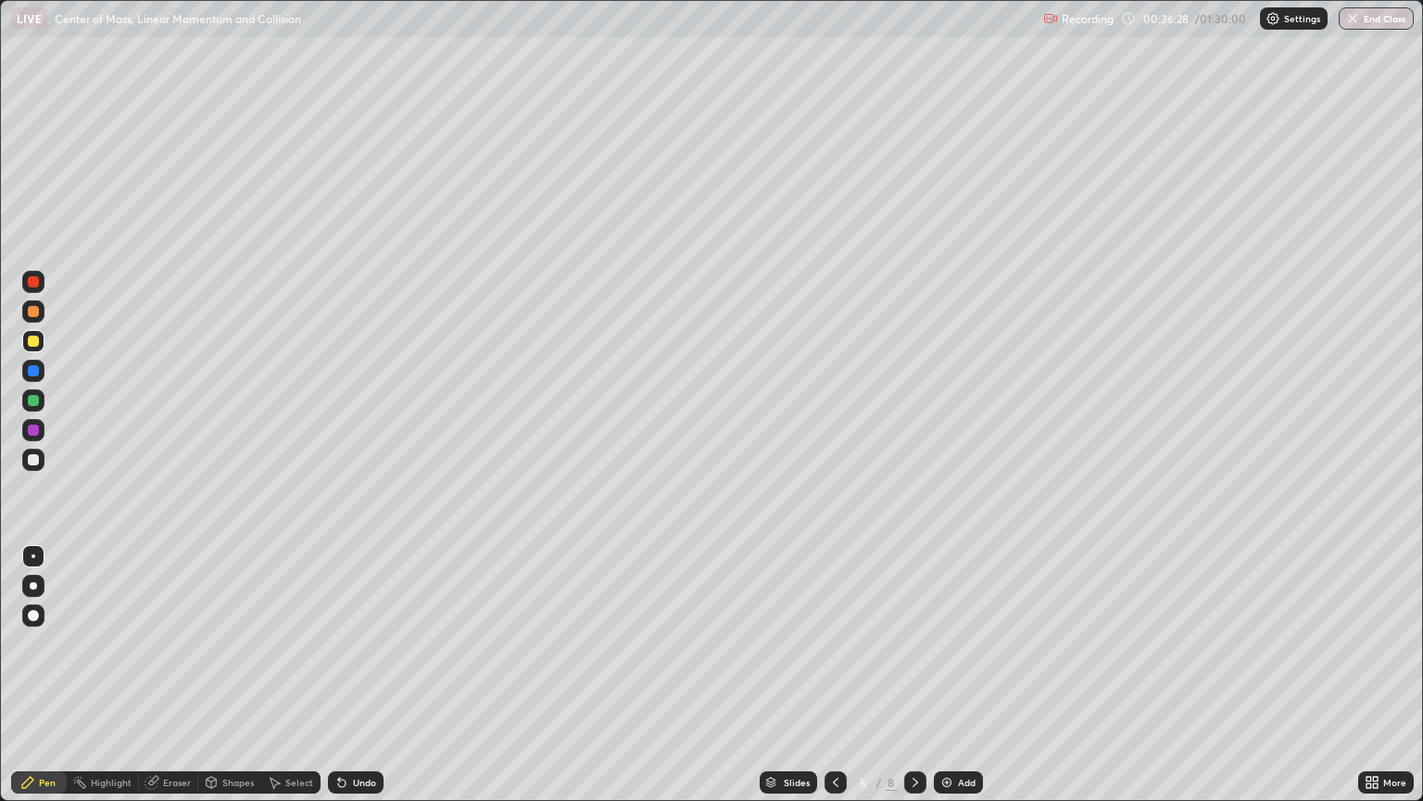
click at [834, 675] on icon at bounding box center [835, 782] width 15 height 15
click at [904, 675] on div at bounding box center [915, 782] width 22 height 37
click at [914, 675] on icon at bounding box center [915, 782] width 15 height 15
click at [831, 675] on icon at bounding box center [835, 782] width 15 height 15
click at [236, 675] on div "Shapes" at bounding box center [238, 781] width 32 height 9
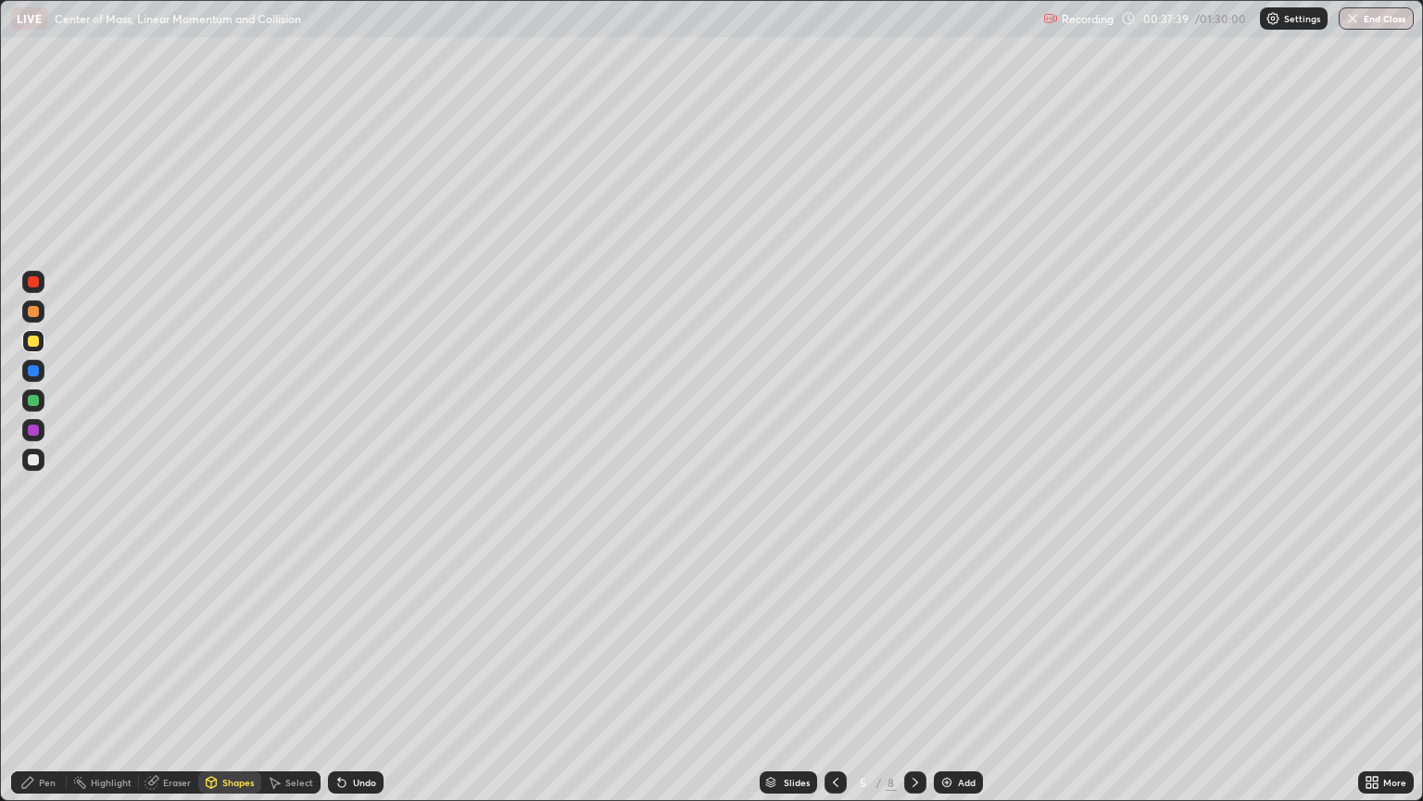
click at [293, 675] on div "Select" at bounding box center [299, 781] width 28 height 9
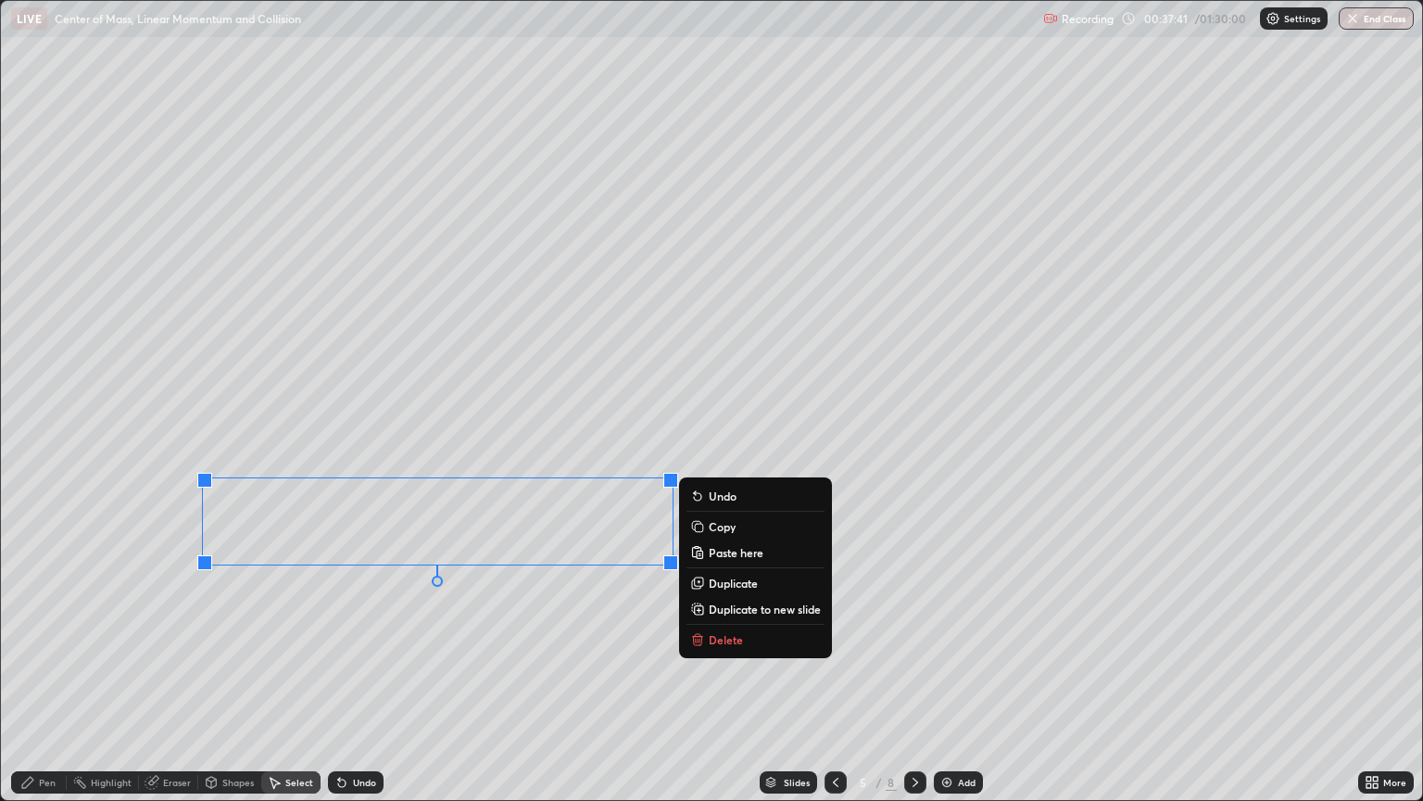
click at [706, 638] on button "Delete" at bounding box center [756, 639] width 138 height 22
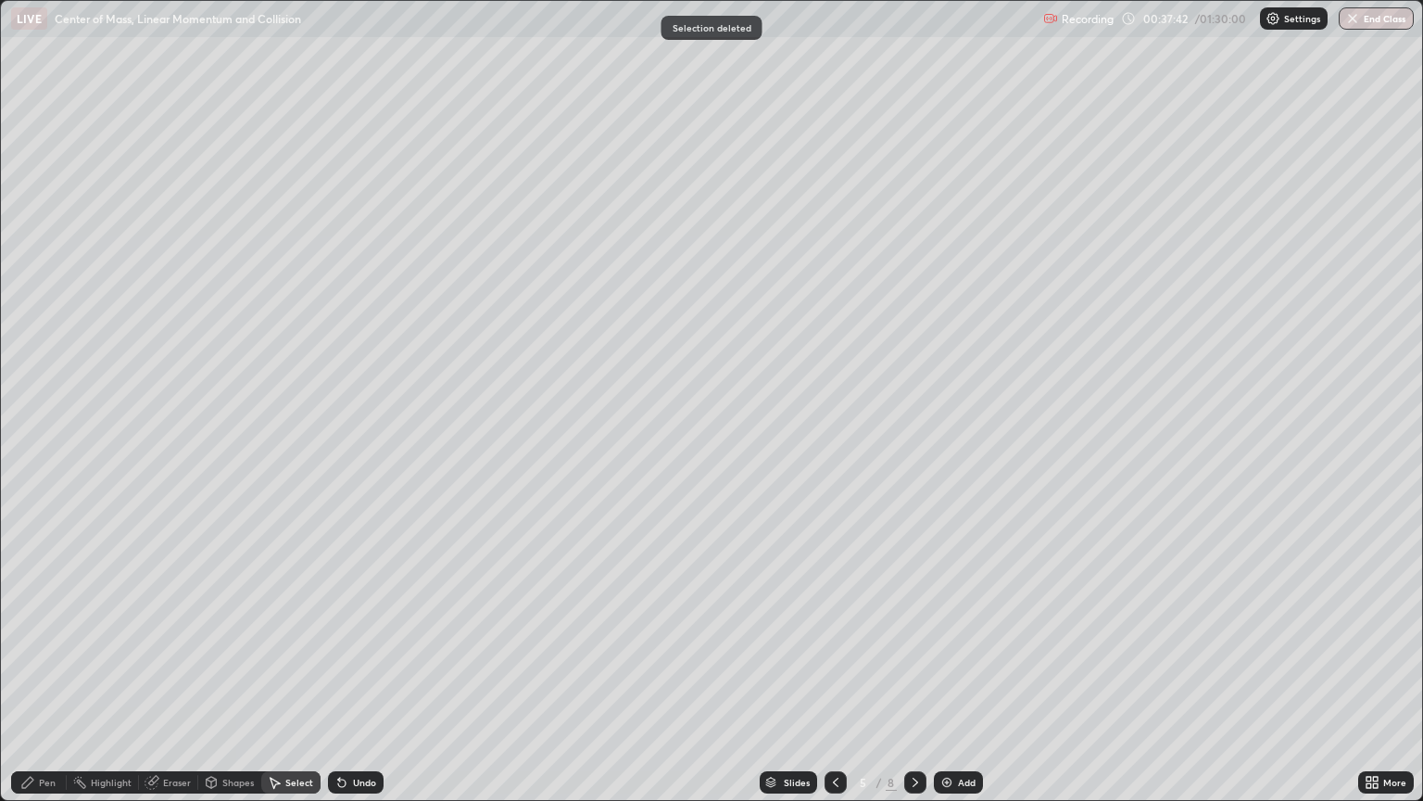
click at [50, 675] on div "Pen" at bounding box center [47, 781] width 17 height 9
click at [33, 460] on div at bounding box center [33, 459] width 11 height 11
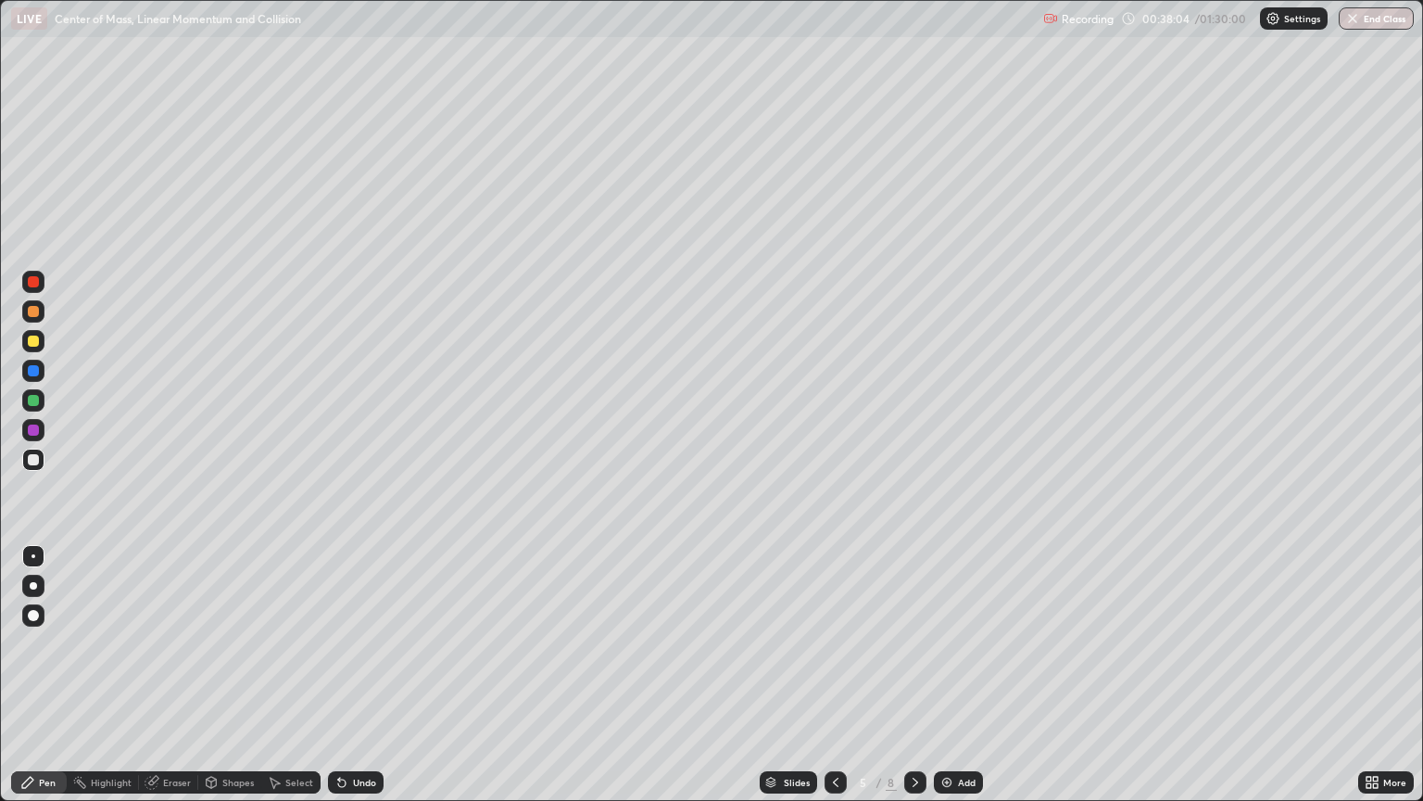
click at [355, 675] on div "Undo" at bounding box center [356, 782] width 56 height 22
click at [914, 675] on icon at bounding box center [915, 782] width 15 height 15
click at [285, 675] on div "Select" at bounding box center [299, 781] width 28 height 9
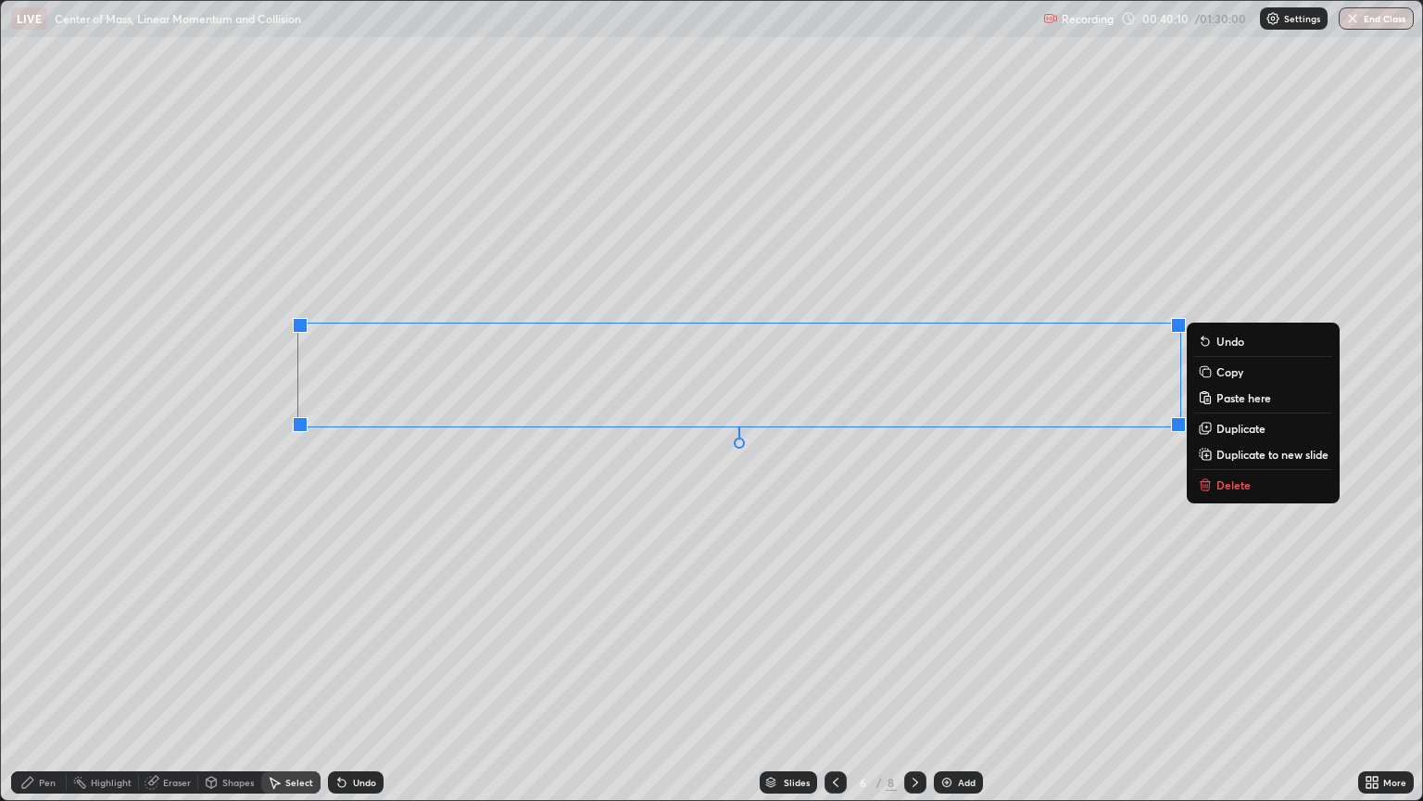
click at [357, 675] on div "Undo" at bounding box center [364, 781] width 23 height 9
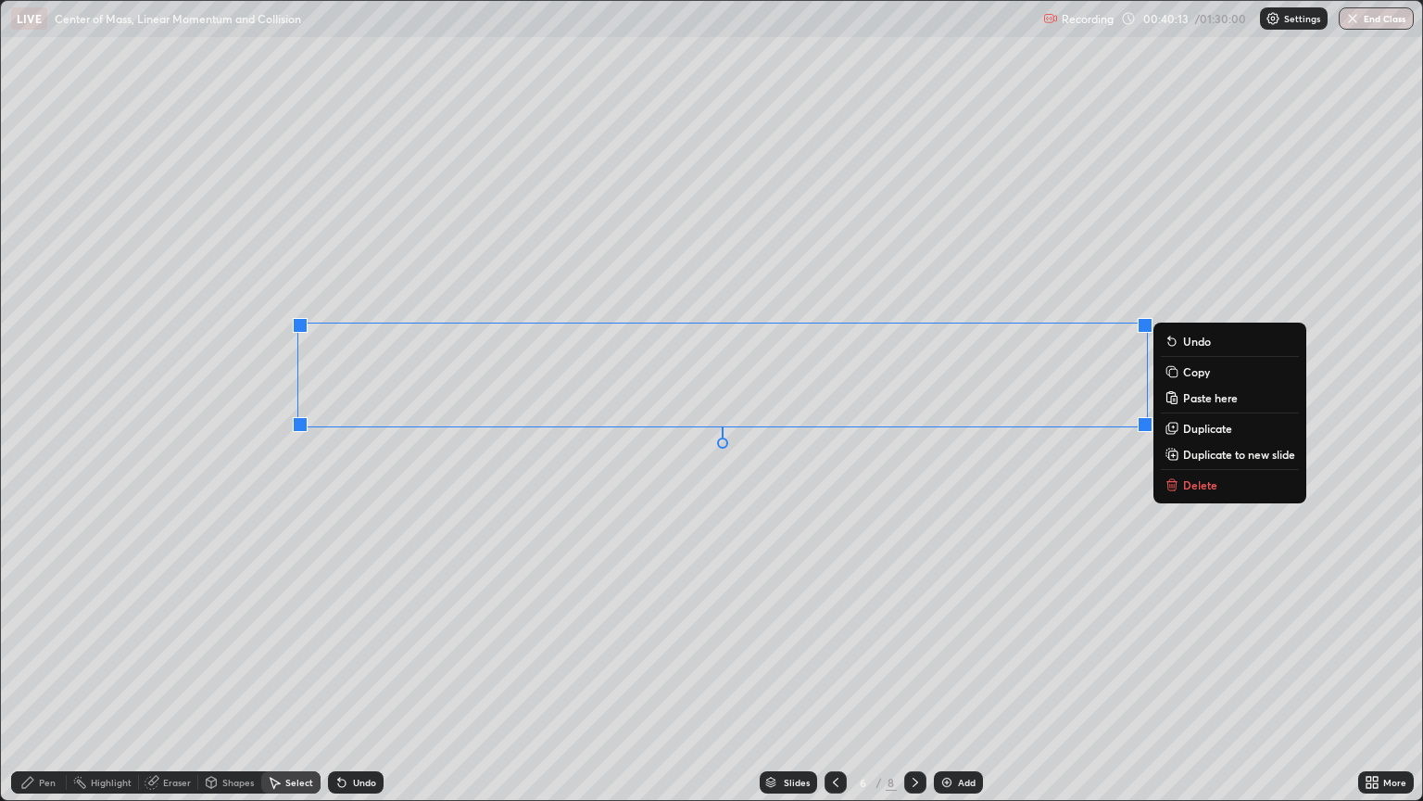
click at [1178, 493] on button "Delete" at bounding box center [1230, 485] width 138 height 22
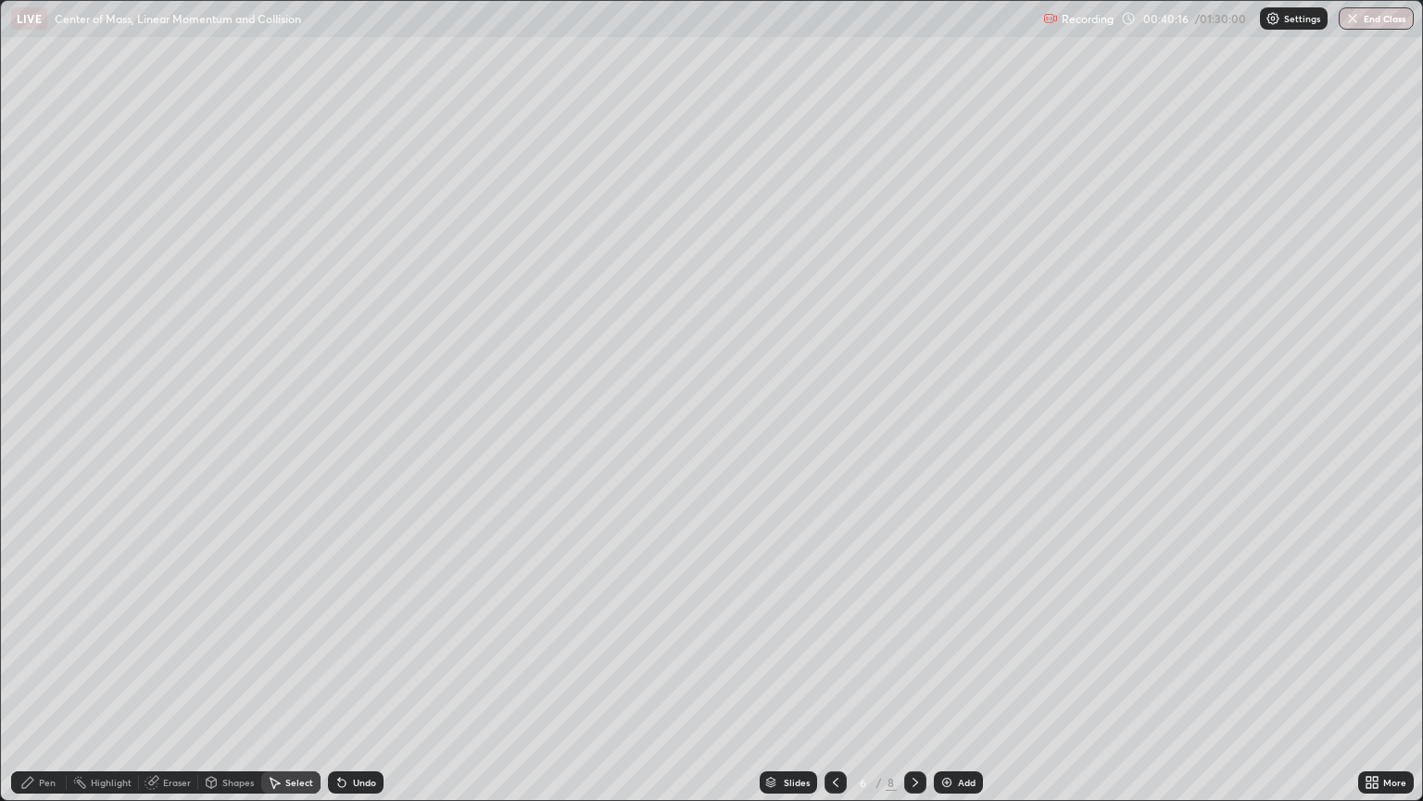
click at [46, 675] on div "Pen" at bounding box center [47, 781] width 17 height 9
click at [33, 461] on div at bounding box center [33, 459] width 11 height 11
click at [33, 455] on div at bounding box center [33, 459] width 11 height 11
click at [32, 617] on div at bounding box center [33, 615] width 11 height 11
click at [33, 557] on div at bounding box center [34, 556] width 4 height 4
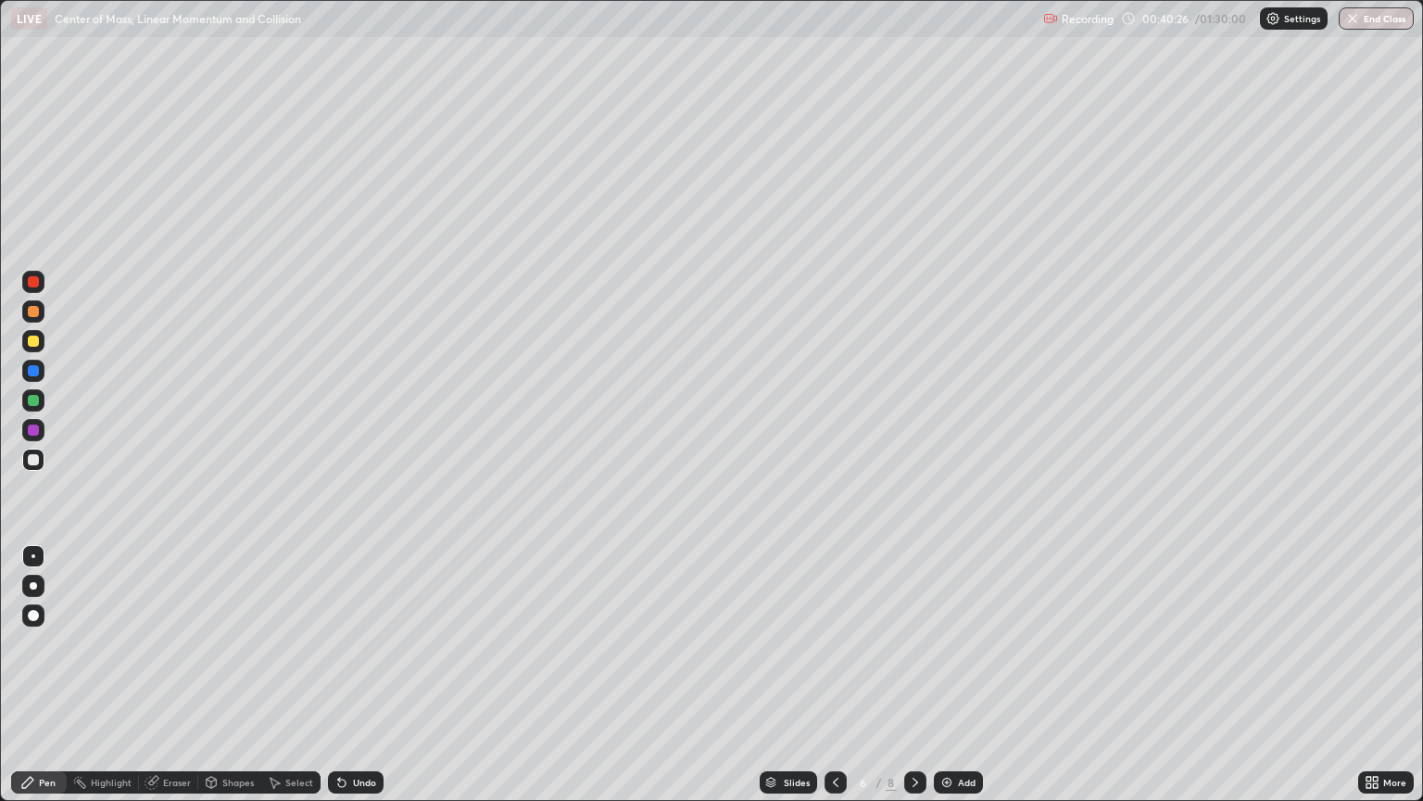
click at [35, 342] on div at bounding box center [33, 340] width 11 height 11
click at [42, 406] on div at bounding box center [33, 400] width 22 height 22
click at [37, 460] on div at bounding box center [33, 459] width 11 height 11
click at [32, 608] on div at bounding box center [33, 615] width 22 height 22
click at [33, 556] on div at bounding box center [34, 556] width 4 height 4
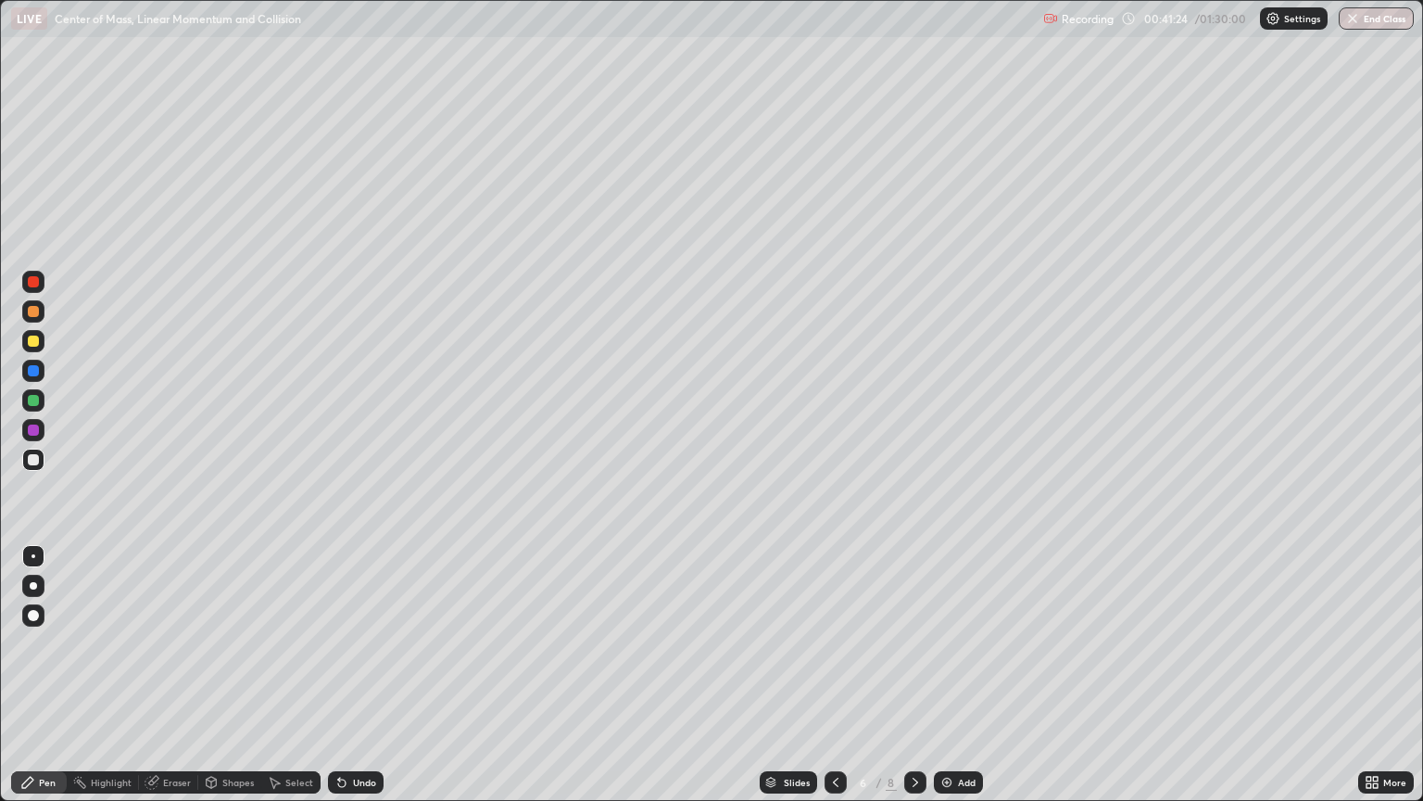
click at [38, 345] on div at bounding box center [33, 341] width 22 height 22
click at [177, 675] on div "Eraser" at bounding box center [177, 781] width 28 height 9
click at [48, 675] on div "Pen" at bounding box center [47, 781] width 17 height 9
click at [35, 404] on div at bounding box center [33, 400] width 11 height 11
click at [954, 675] on div "Add" at bounding box center [958, 782] width 49 height 22
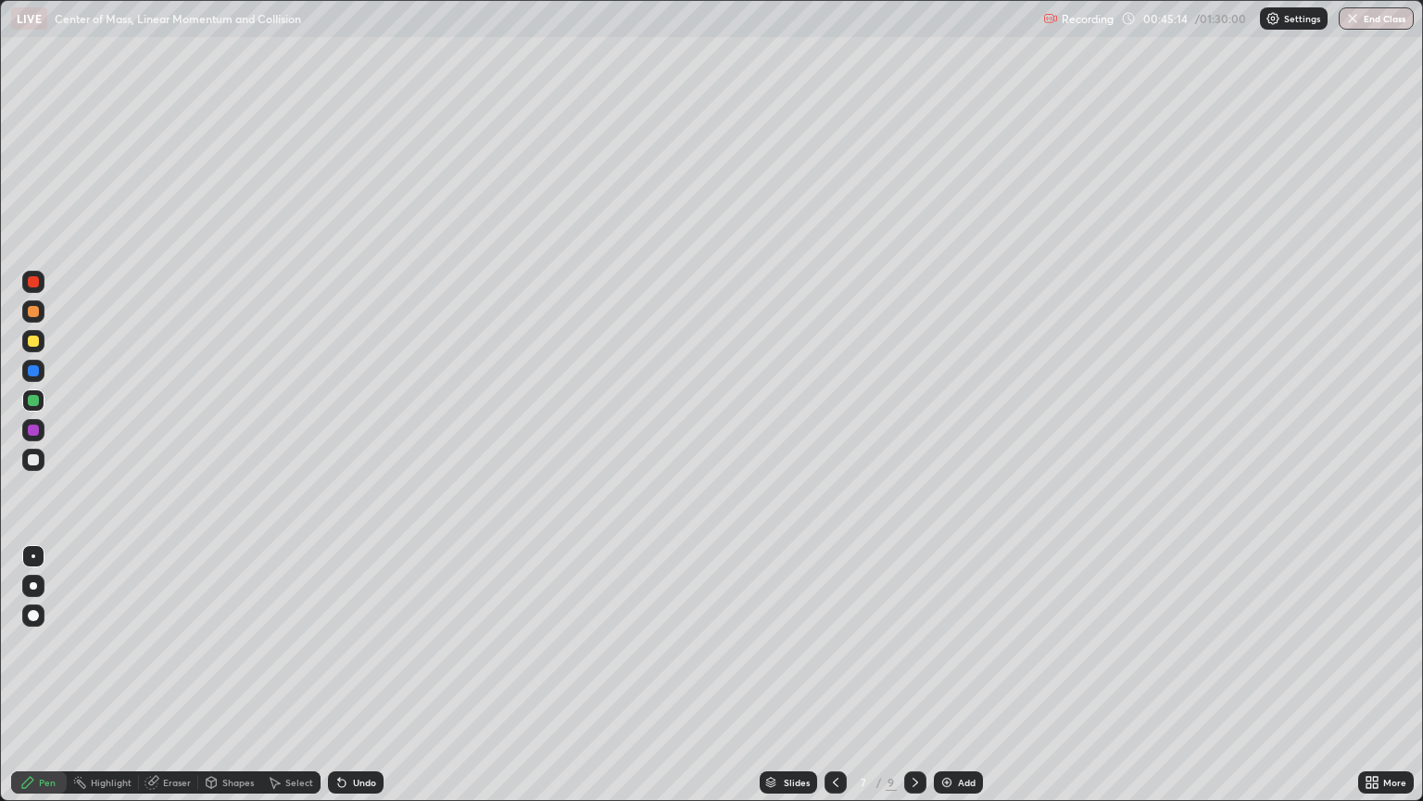
click at [237, 675] on div "Shapes" at bounding box center [238, 781] width 32 height 9
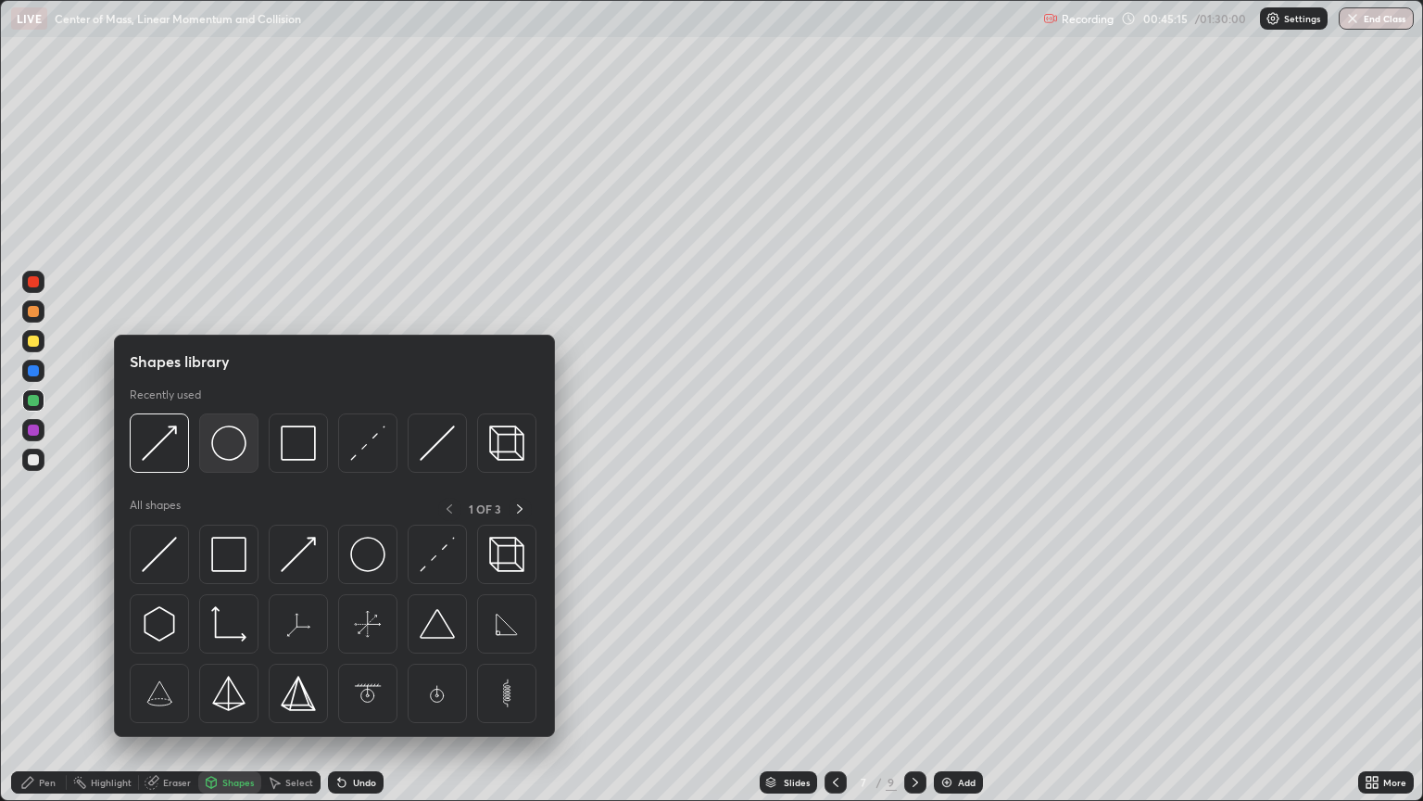
click at [221, 448] on img at bounding box center [228, 442] width 35 height 35
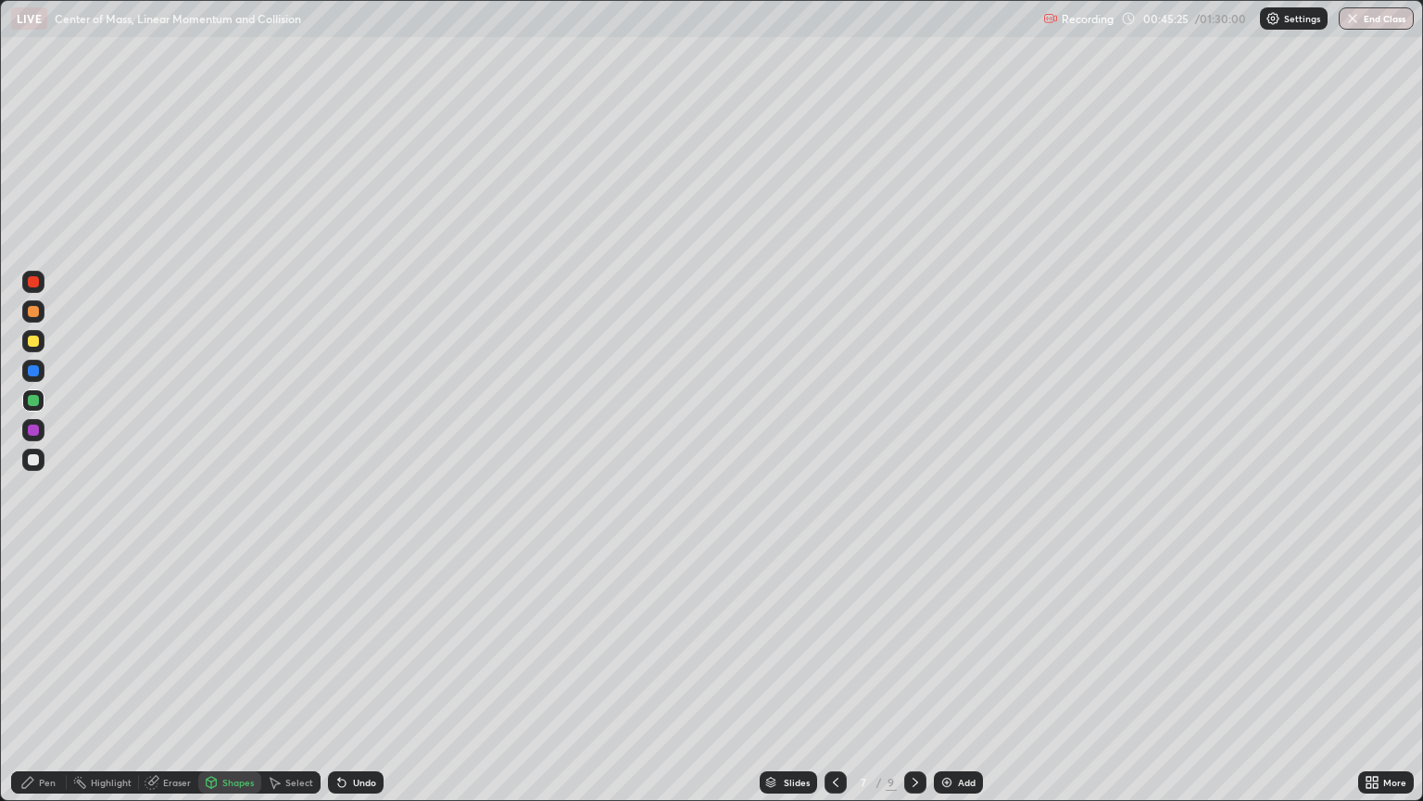
click at [48, 675] on div "Pen" at bounding box center [47, 781] width 17 height 9
click at [35, 461] on div at bounding box center [33, 459] width 11 height 11
click at [228, 675] on div "Shapes" at bounding box center [238, 781] width 32 height 9
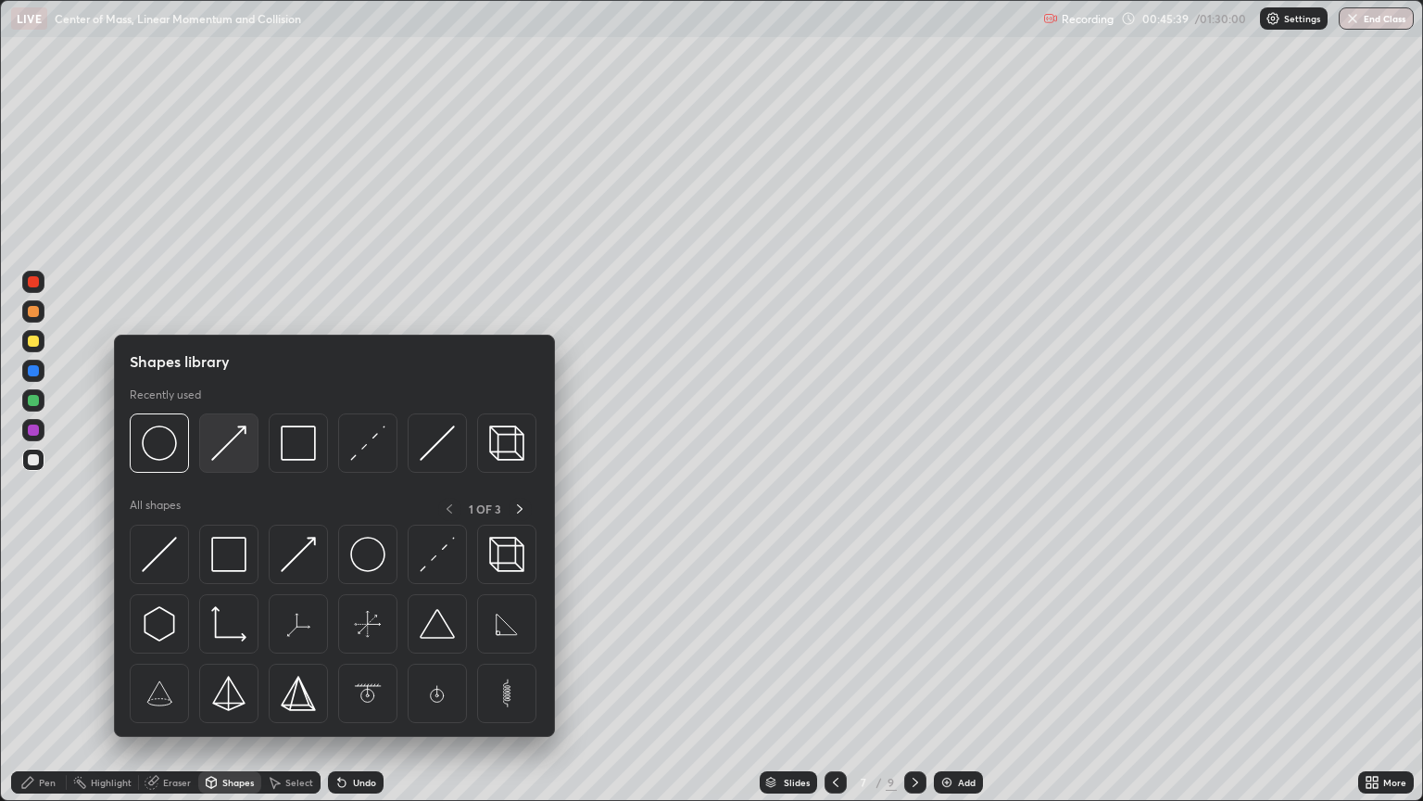
click at [218, 460] on img at bounding box center [228, 442] width 35 height 35
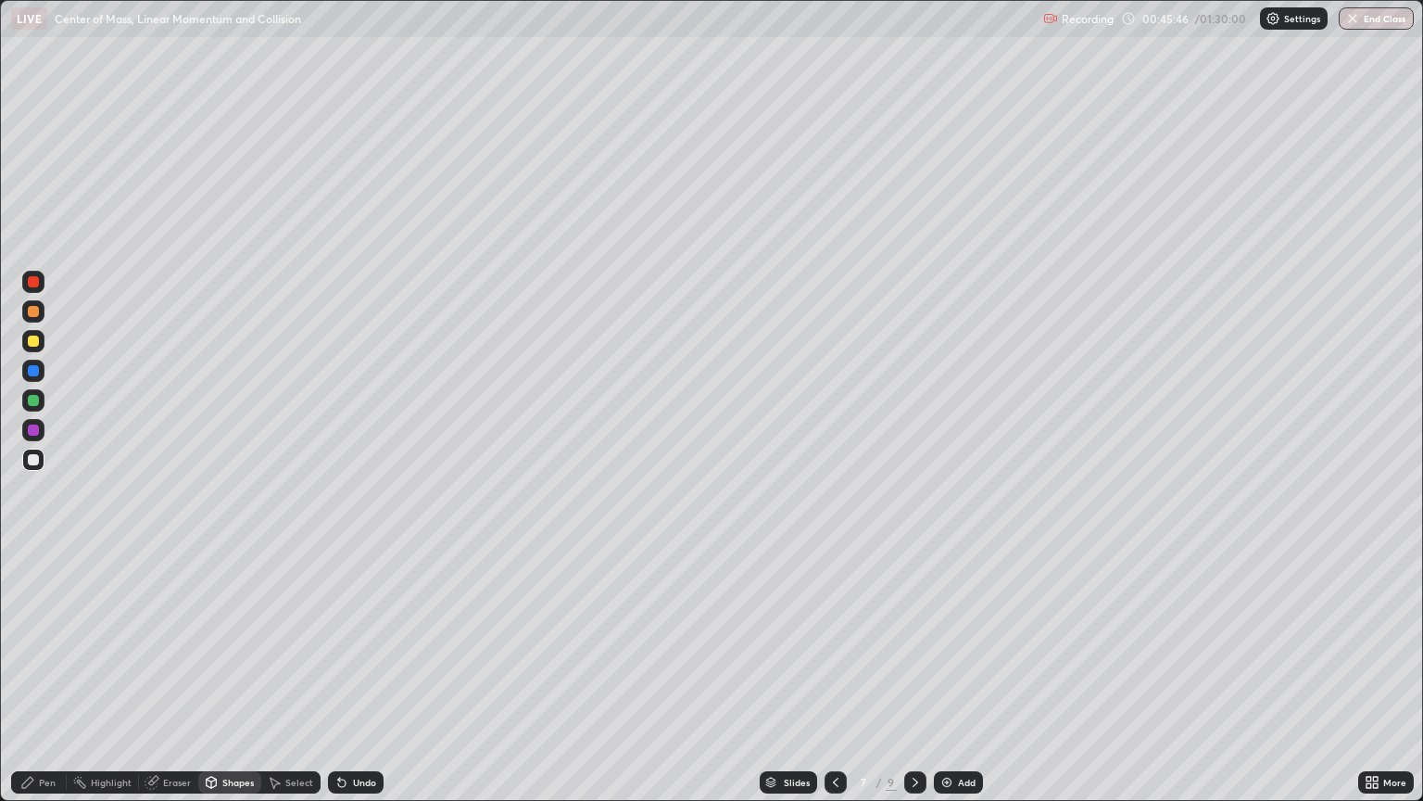
click at [347, 675] on div "Undo" at bounding box center [356, 782] width 56 height 22
click at [45, 675] on div "Pen" at bounding box center [47, 781] width 17 height 9
click at [233, 675] on div "Shapes" at bounding box center [238, 781] width 32 height 9
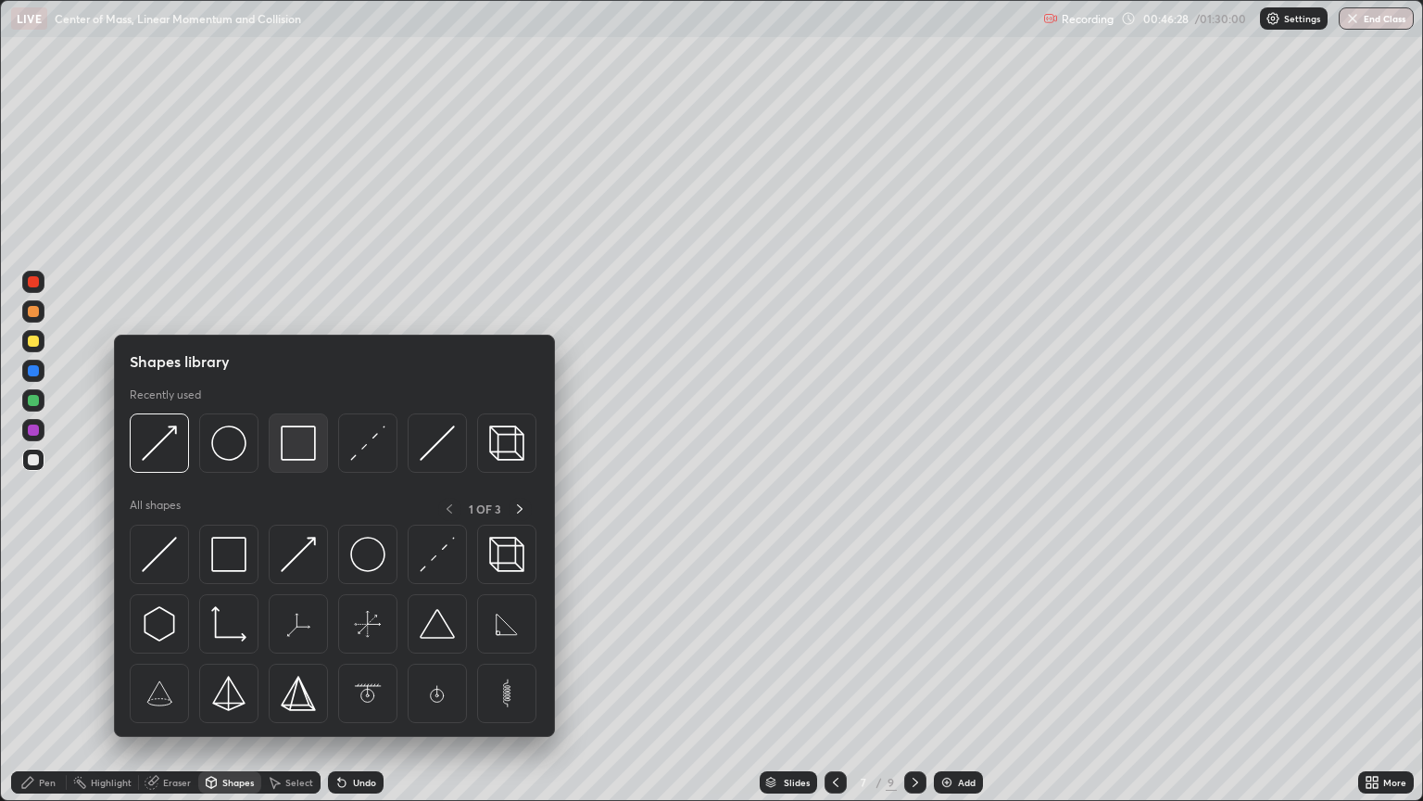
click at [293, 450] on img at bounding box center [298, 442] width 35 height 35
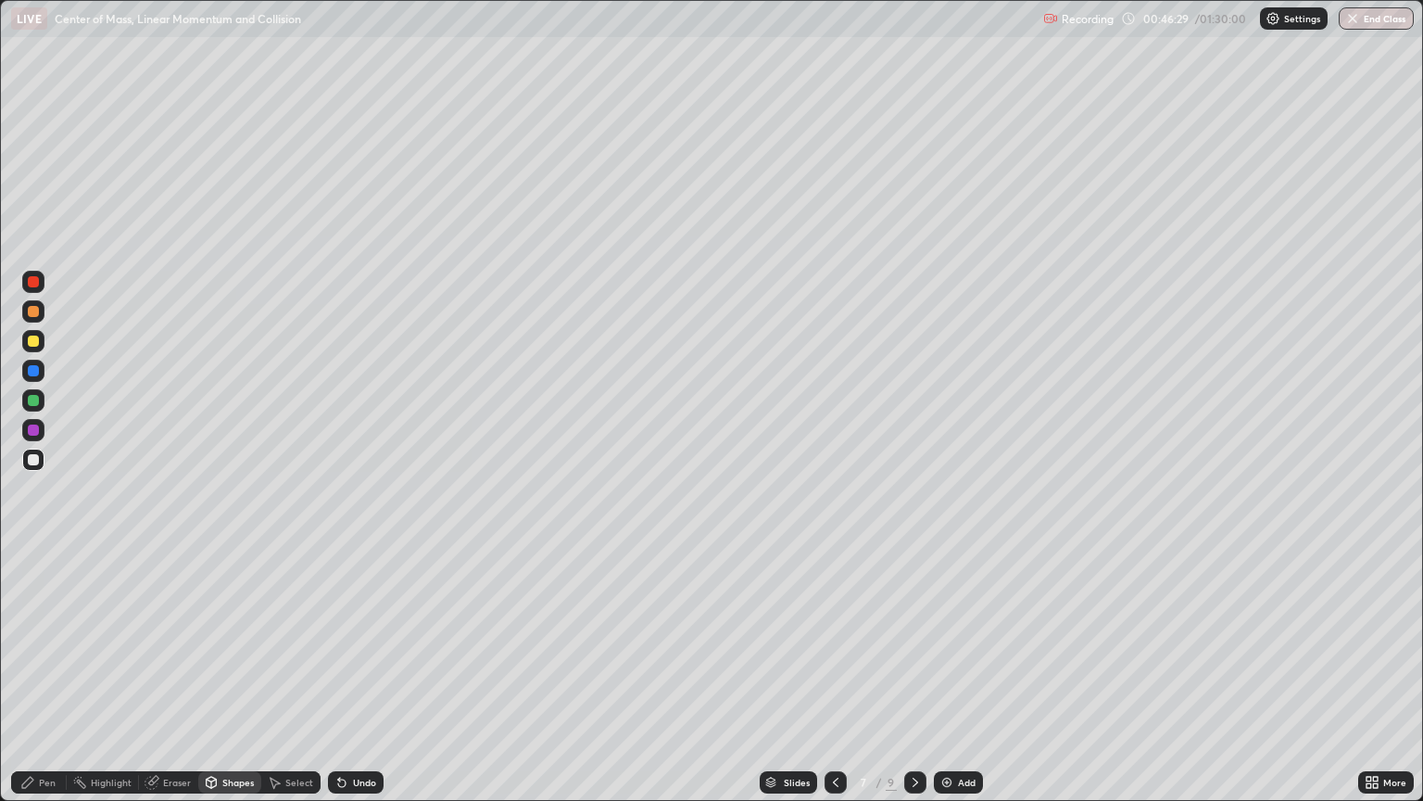
click at [37, 370] on div at bounding box center [33, 370] width 11 height 11
click at [48, 675] on div "Pen" at bounding box center [47, 781] width 17 height 9
click at [33, 556] on div at bounding box center [34, 556] width 4 height 4
click at [34, 467] on div at bounding box center [33, 460] width 22 height 22
click at [248, 675] on div "Shapes" at bounding box center [238, 781] width 32 height 9
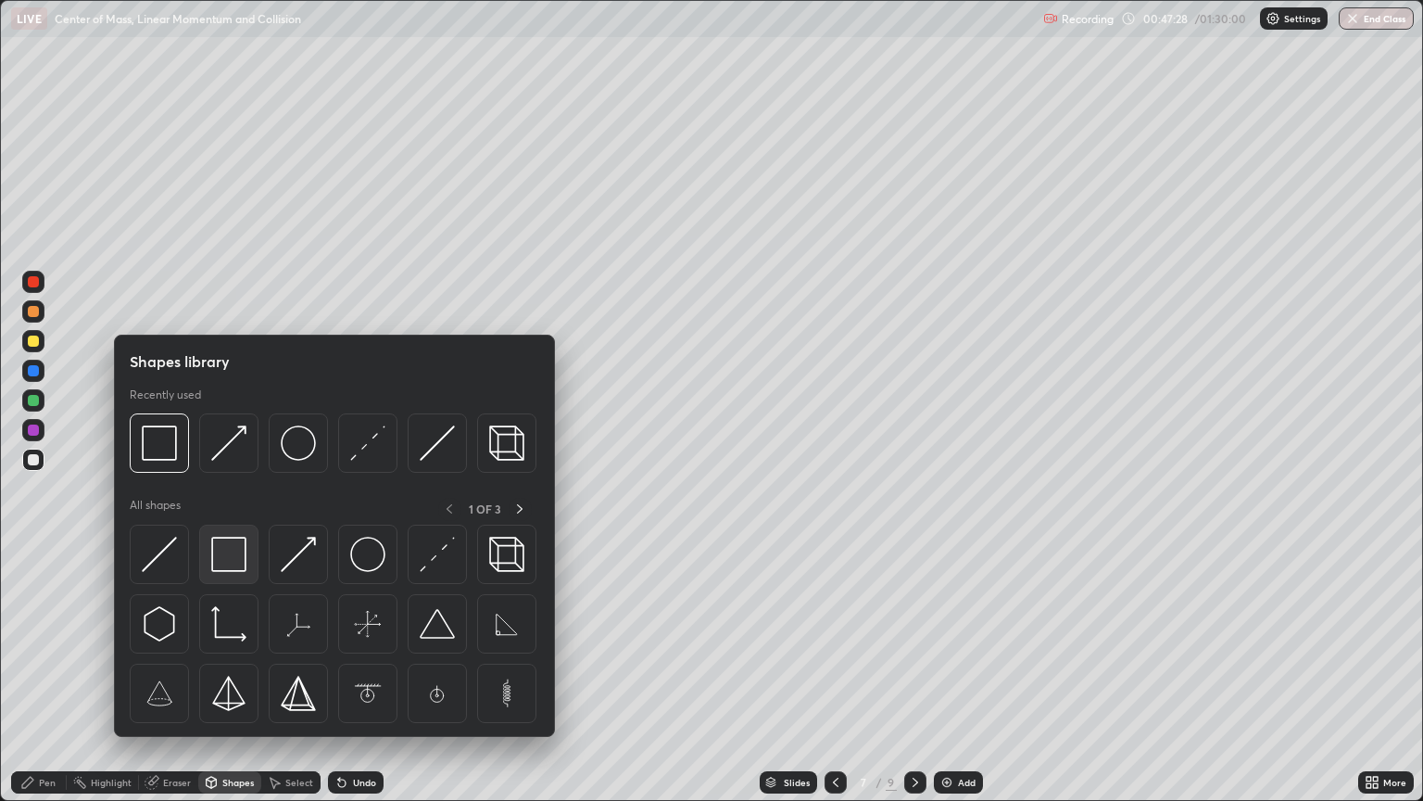
click at [246, 567] on img at bounding box center [228, 554] width 35 height 35
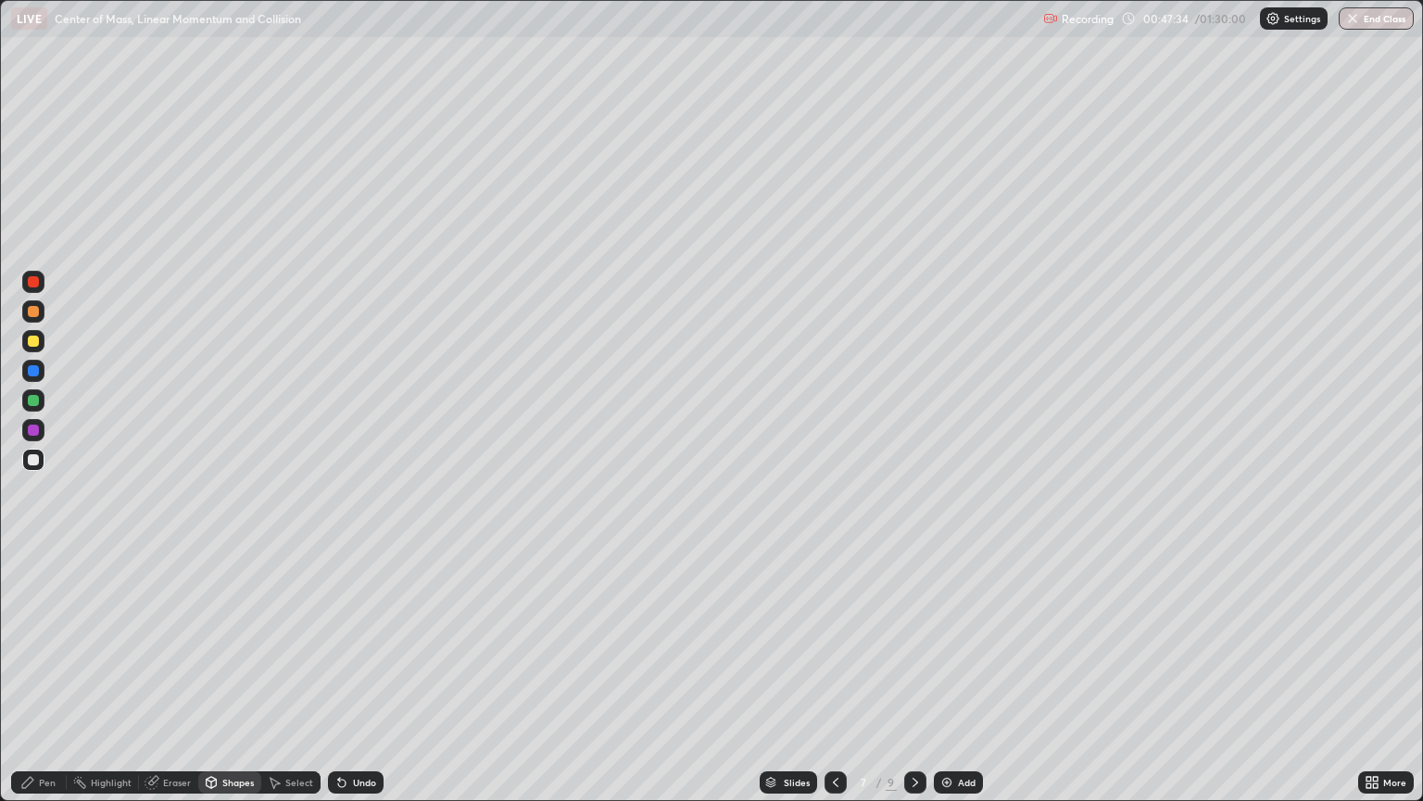
click at [350, 675] on div "Undo" at bounding box center [356, 782] width 56 height 22
click at [59, 675] on div "Pen" at bounding box center [39, 782] width 56 height 22
click at [360, 675] on div "Undo" at bounding box center [364, 781] width 23 height 9
click at [368, 675] on div "Undo" at bounding box center [364, 781] width 23 height 9
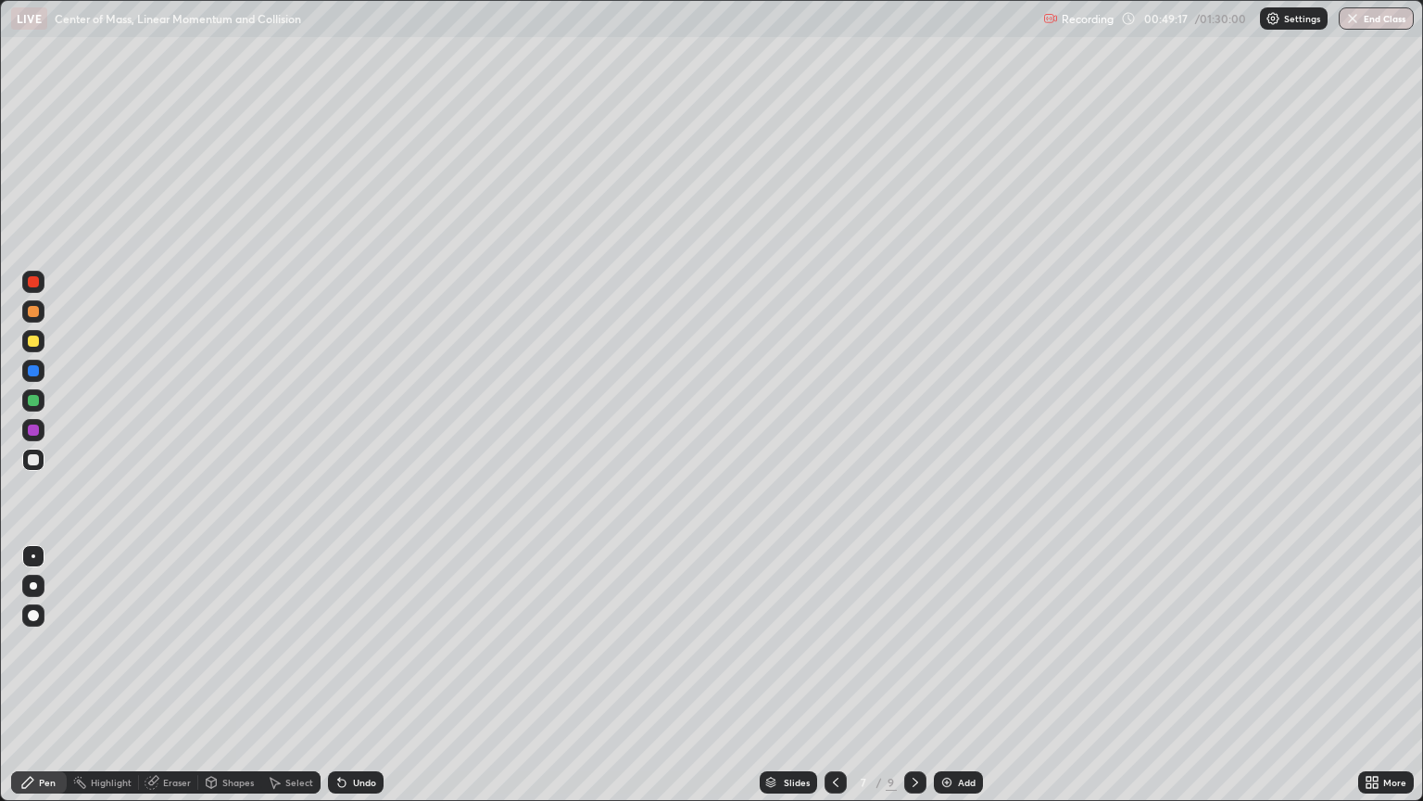
click at [36, 343] on div at bounding box center [33, 340] width 11 height 11
click at [42, 408] on div at bounding box center [33, 400] width 22 height 22
click at [165, 675] on div "Eraser" at bounding box center [177, 781] width 28 height 9
click at [293, 675] on div "Select" at bounding box center [299, 781] width 28 height 9
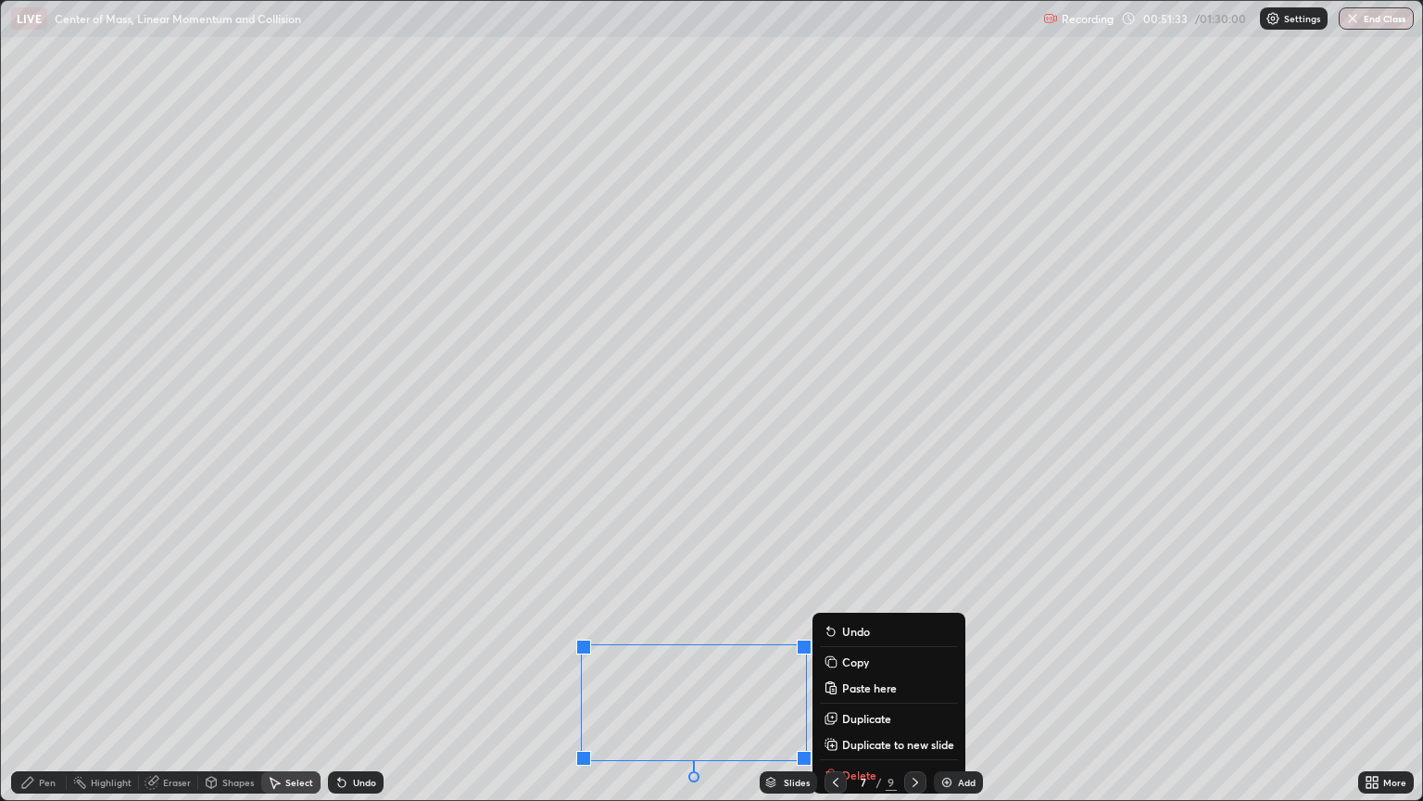
click at [52, 675] on div "Pen" at bounding box center [39, 782] width 56 height 22
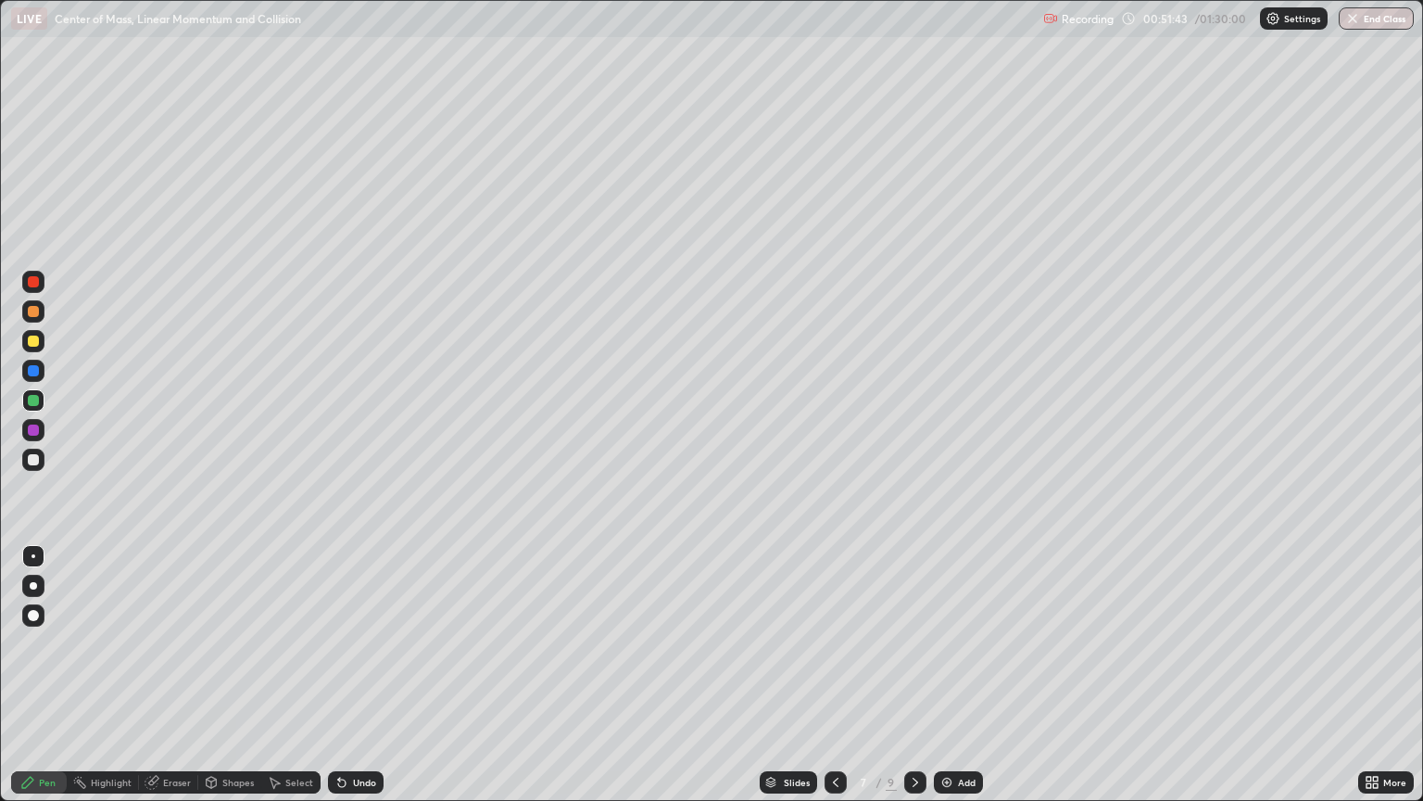
click at [1375, 675] on icon at bounding box center [1375, 779] width 5 height 5
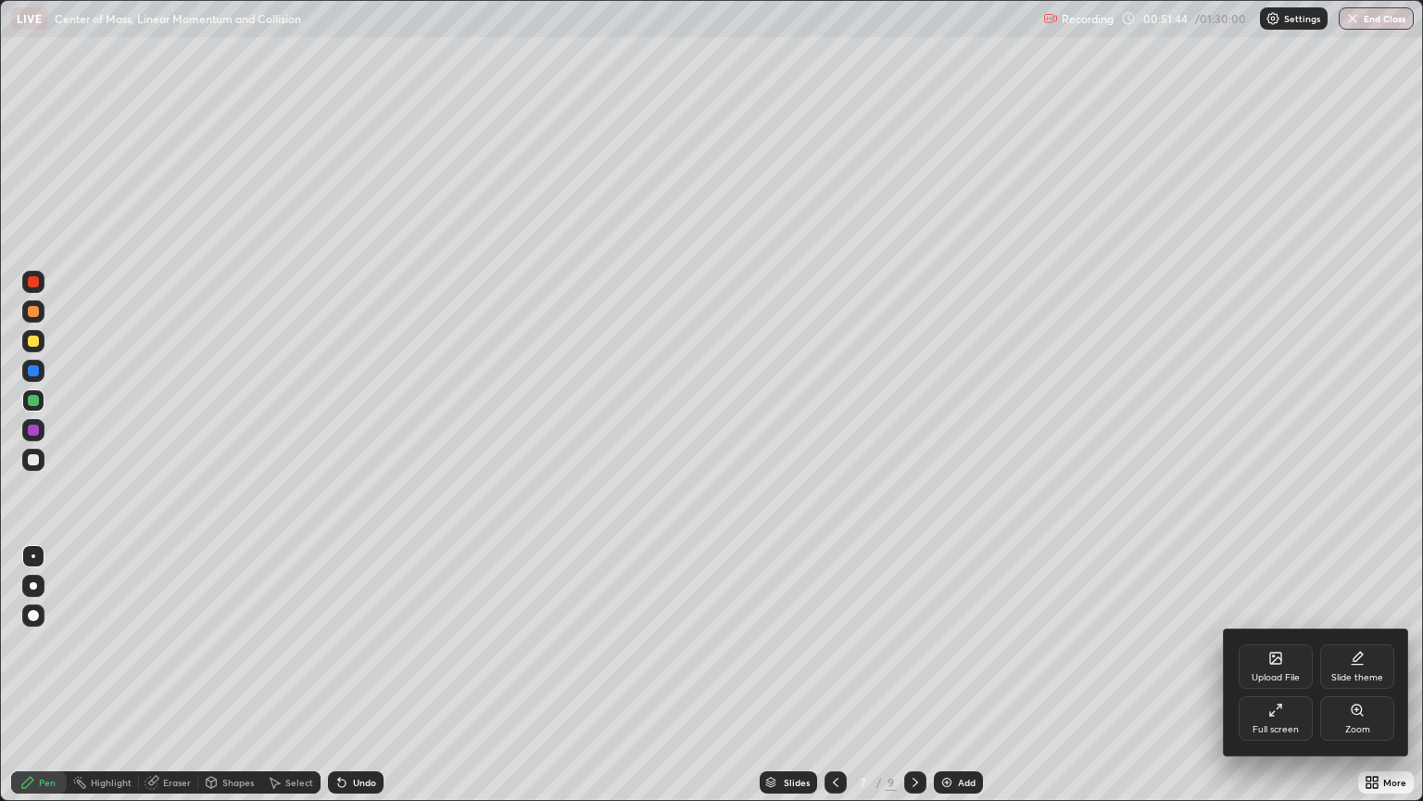
click at [1284, 675] on div "Full screen" at bounding box center [1276, 718] width 74 height 44
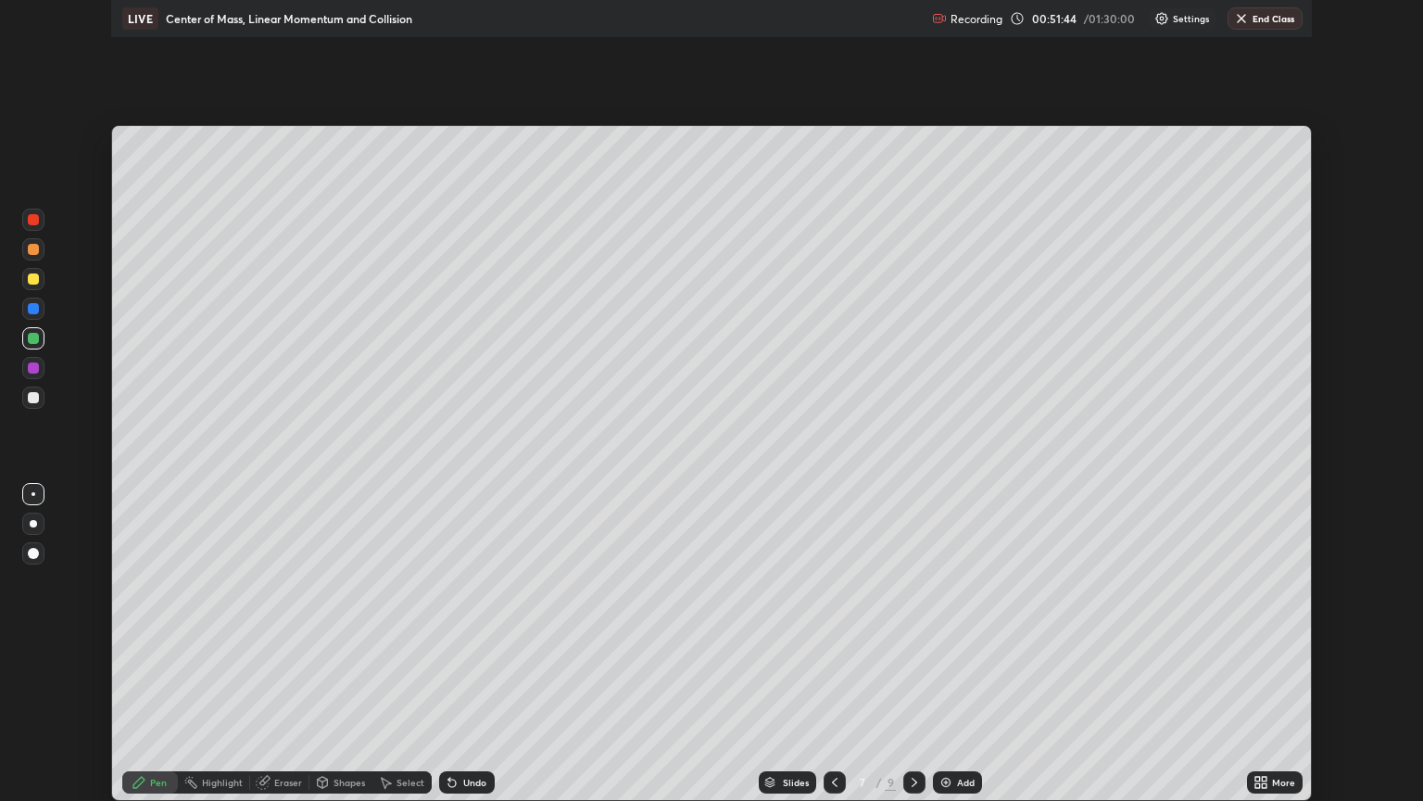
scroll to position [91991, 91244]
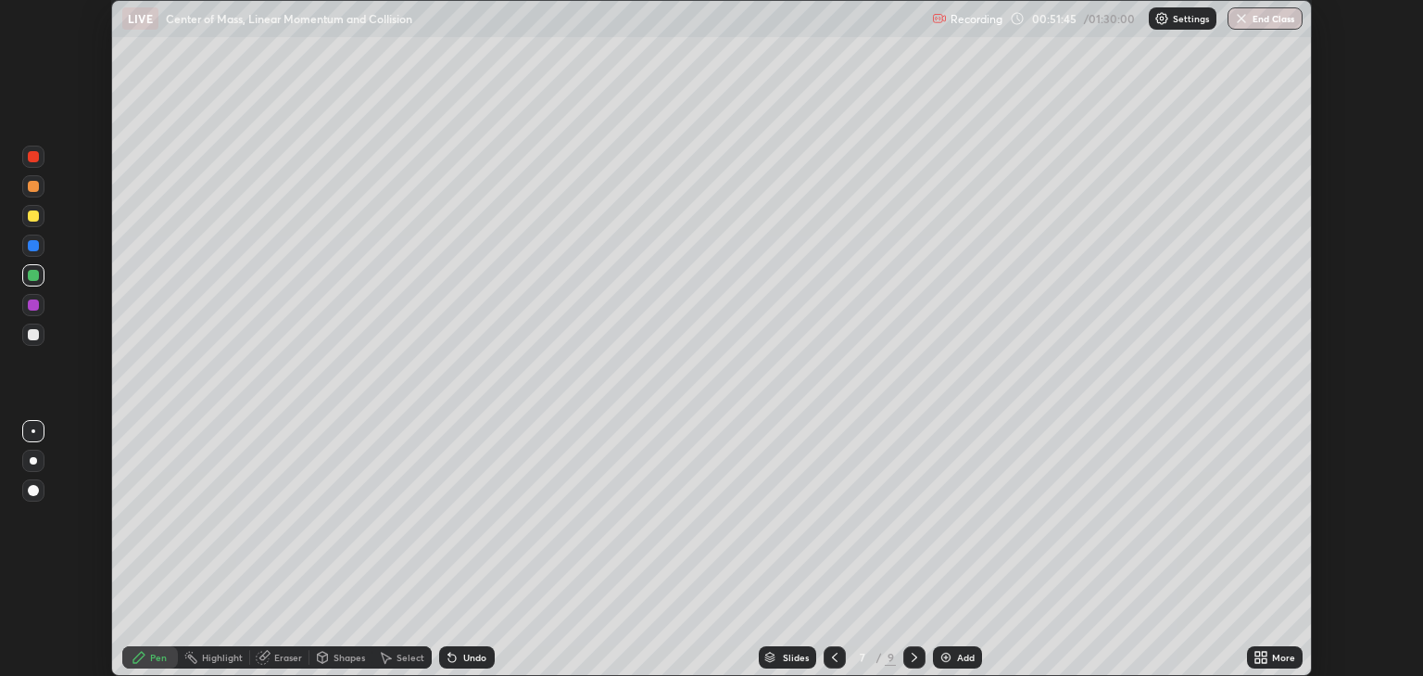
click at [1262, 662] on icon at bounding box center [1264, 660] width 5 height 5
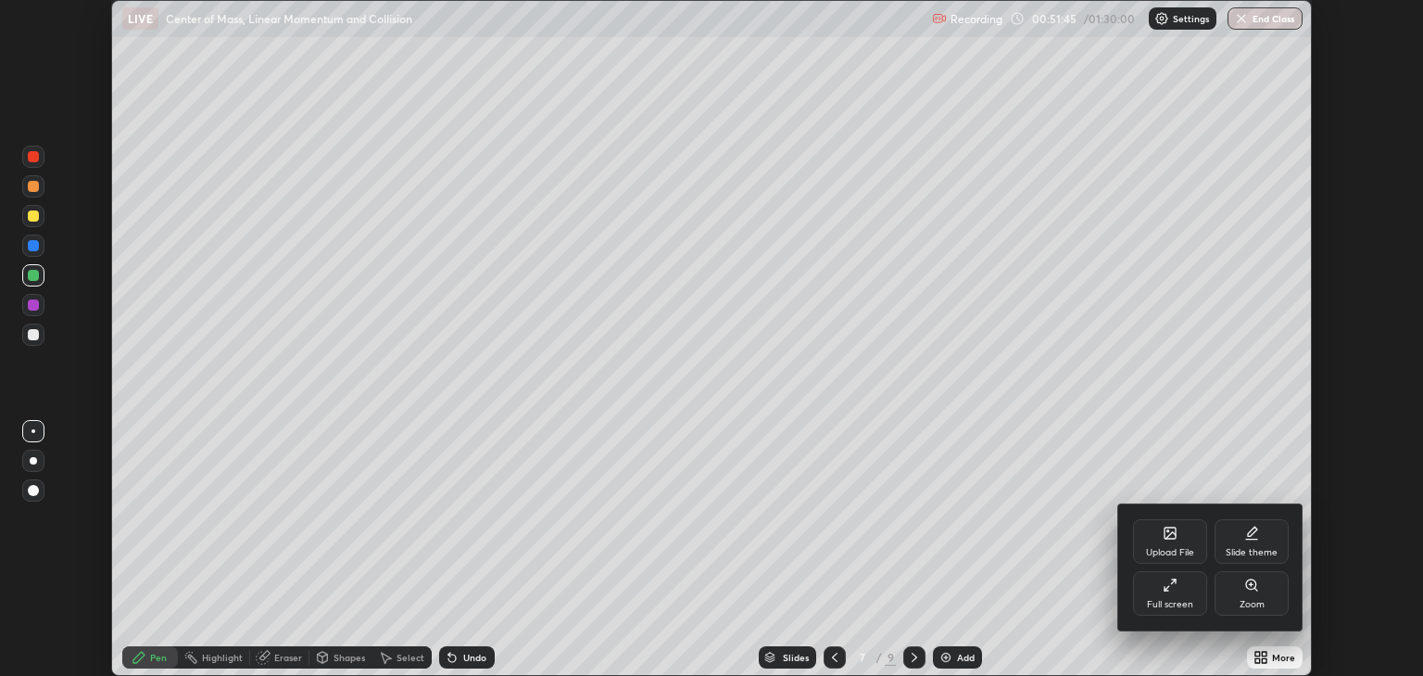
click at [1183, 597] on div "Full screen" at bounding box center [1170, 593] width 74 height 44
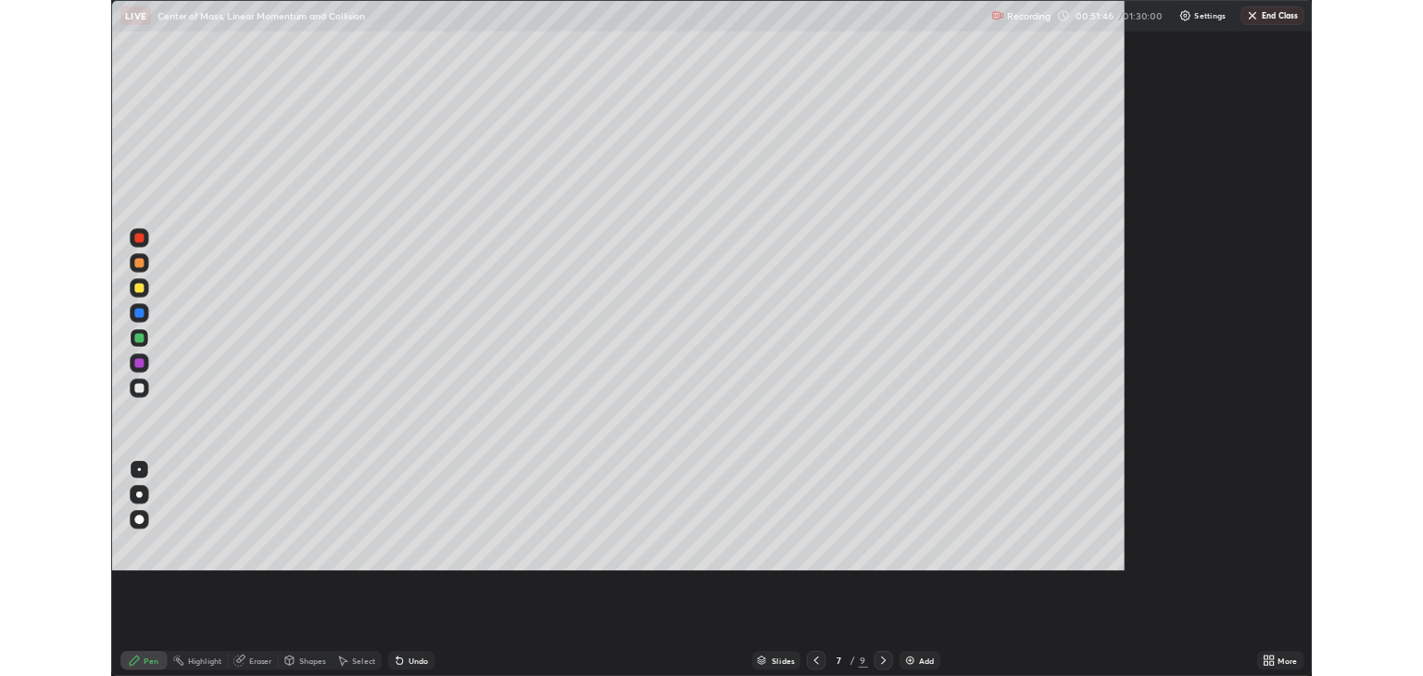
scroll to position [801, 1423]
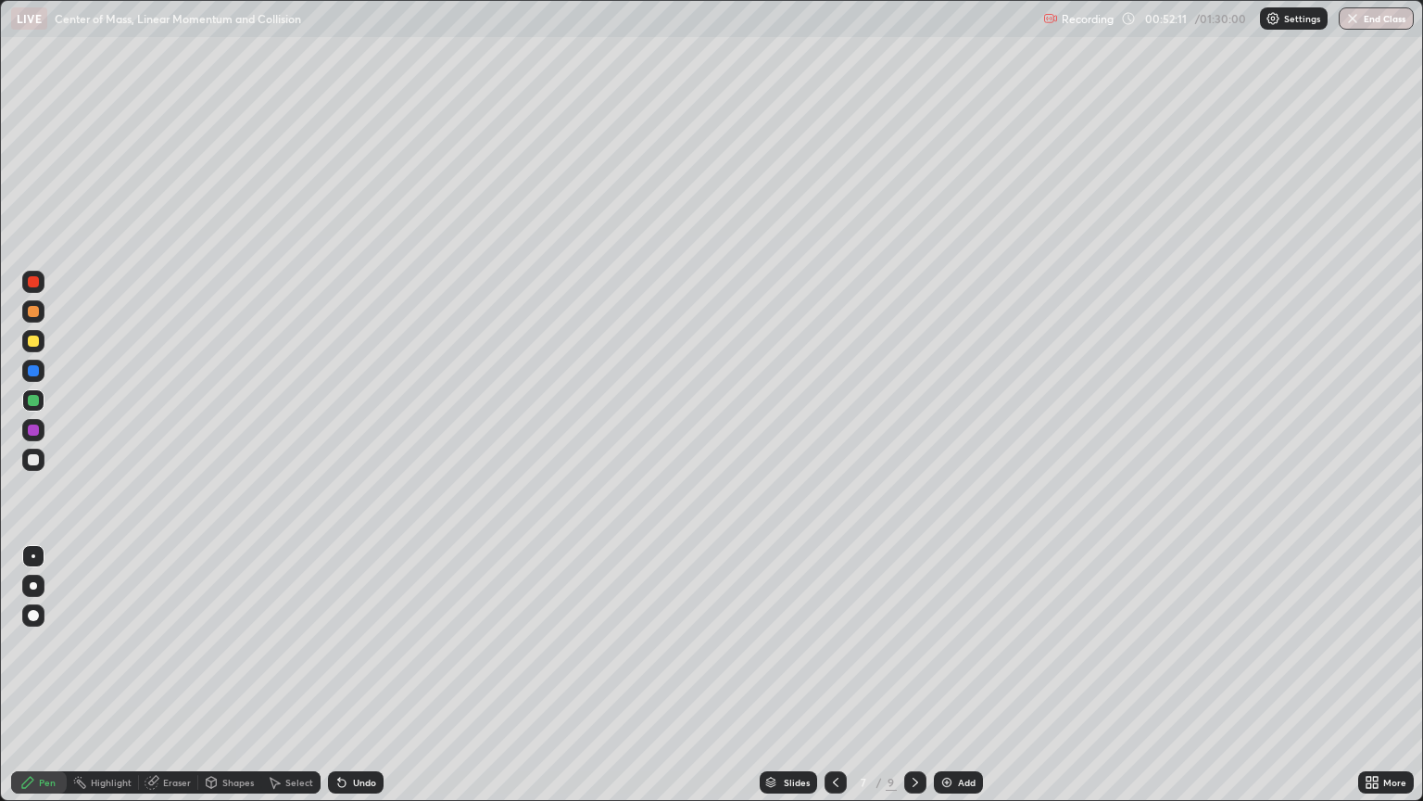
click at [940, 675] on img at bounding box center [947, 782] width 15 height 15
click at [37, 459] on div at bounding box center [33, 459] width 11 height 11
click at [838, 675] on div at bounding box center [835, 782] width 22 height 22
click at [904, 675] on div at bounding box center [915, 782] width 22 height 37
click at [834, 675] on icon at bounding box center [835, 782] width 15 height 15
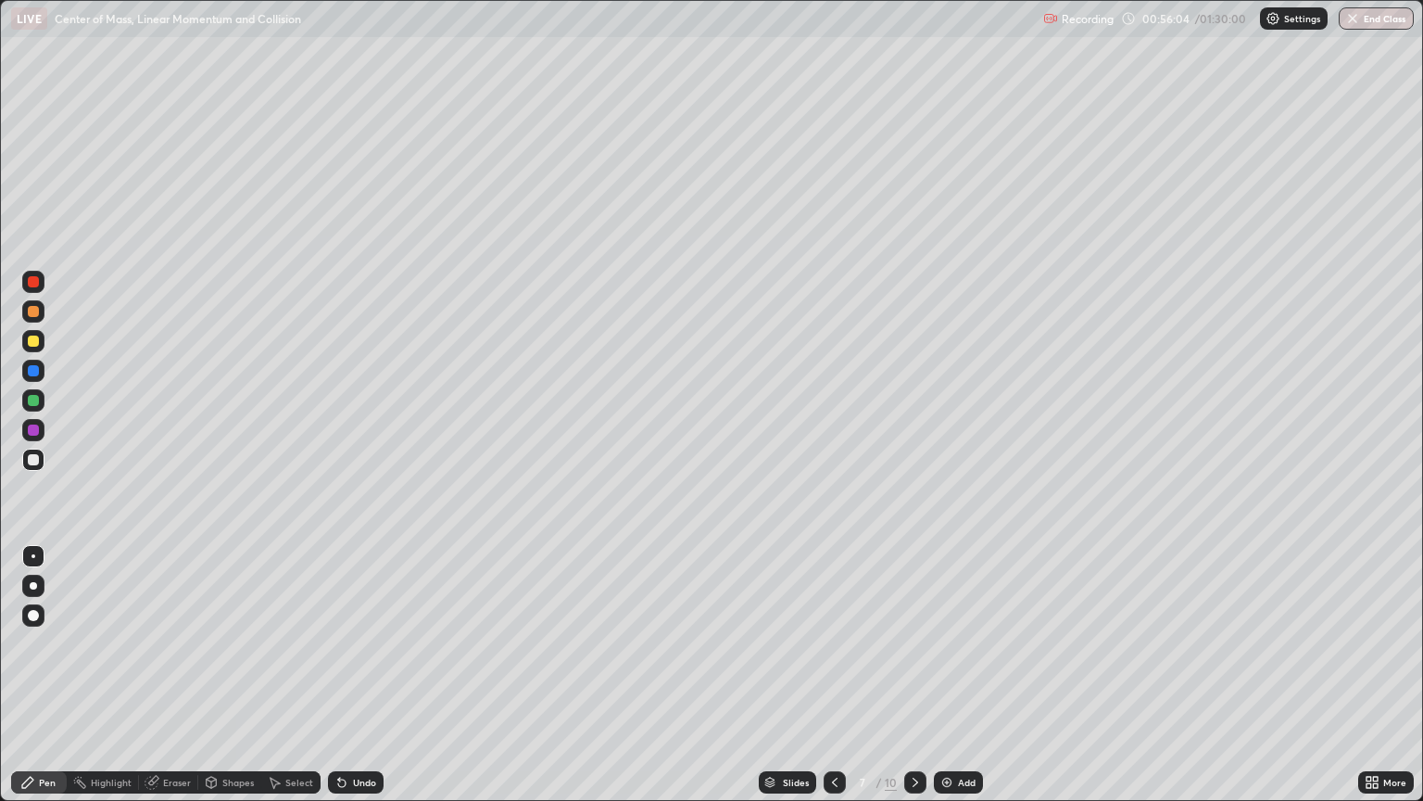
click at [921, 675] on icon at bounding box center [915, 782] width 15 height 15
click at [955, 675] on div "Add" at bounding box center [958, 782] width 49 height 22
click at [841, 675] on div at bounding box center [836, 782] width 22 height 22
click at [842, 675] on div at bounding box center [836, 782] width 22 height 22
click at [915, 675] on icon at bounding box center [915, 782] width 15 height 15
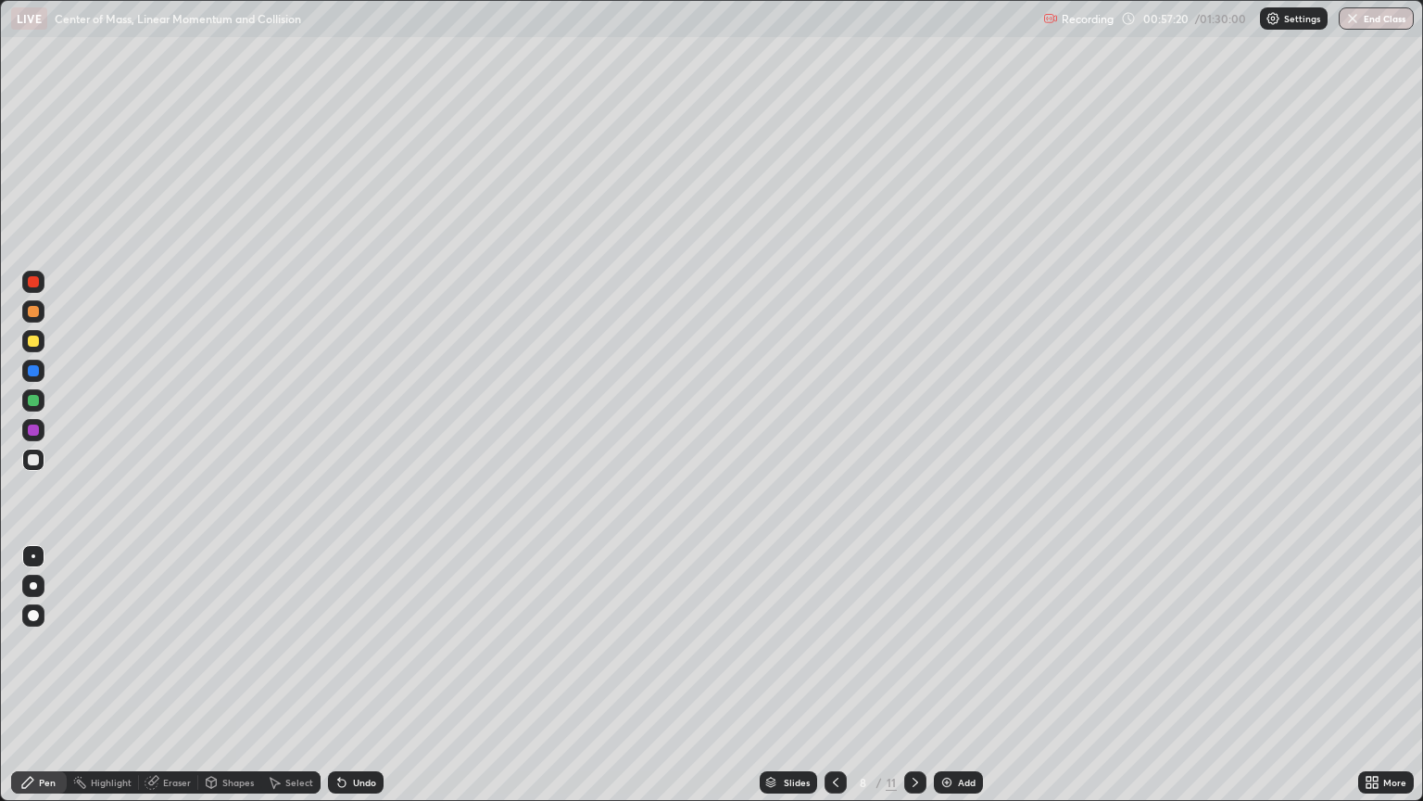
click at [952, 675] on img at bounding box center [947, 782] width 15 height 15
click at [41, 457] on div at bounding box center [33, 460] width 22 height 22
click at [234, 675] on div "Shapes" at bounding box center [238, 781] width 32 height 9
click at [44, 675] on div "Pen" at bounding box center [39, 782] width 56 height 22
click at [166, 675] on div "Eraser" at bounding box center [177, 781] width 28 height 9
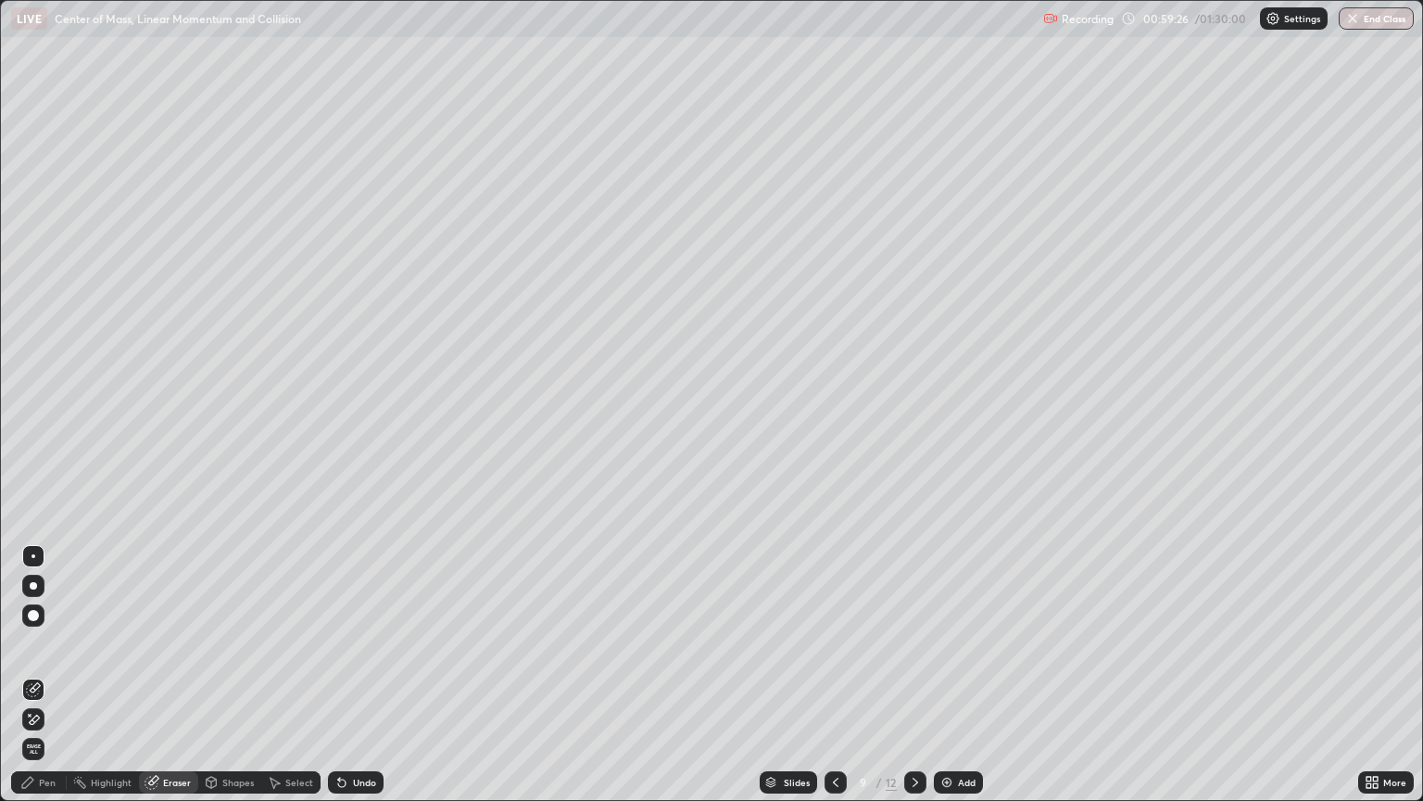
click at [44, 675] on div "Pen" at bounding box center [47, 781] width 17 height 9
click at [33, 348] on div at bounding box center [33, 341] width 22 height 22
click at [222, 675] on div "Shapes" at bounding box center [238, 781] width 32 height 9
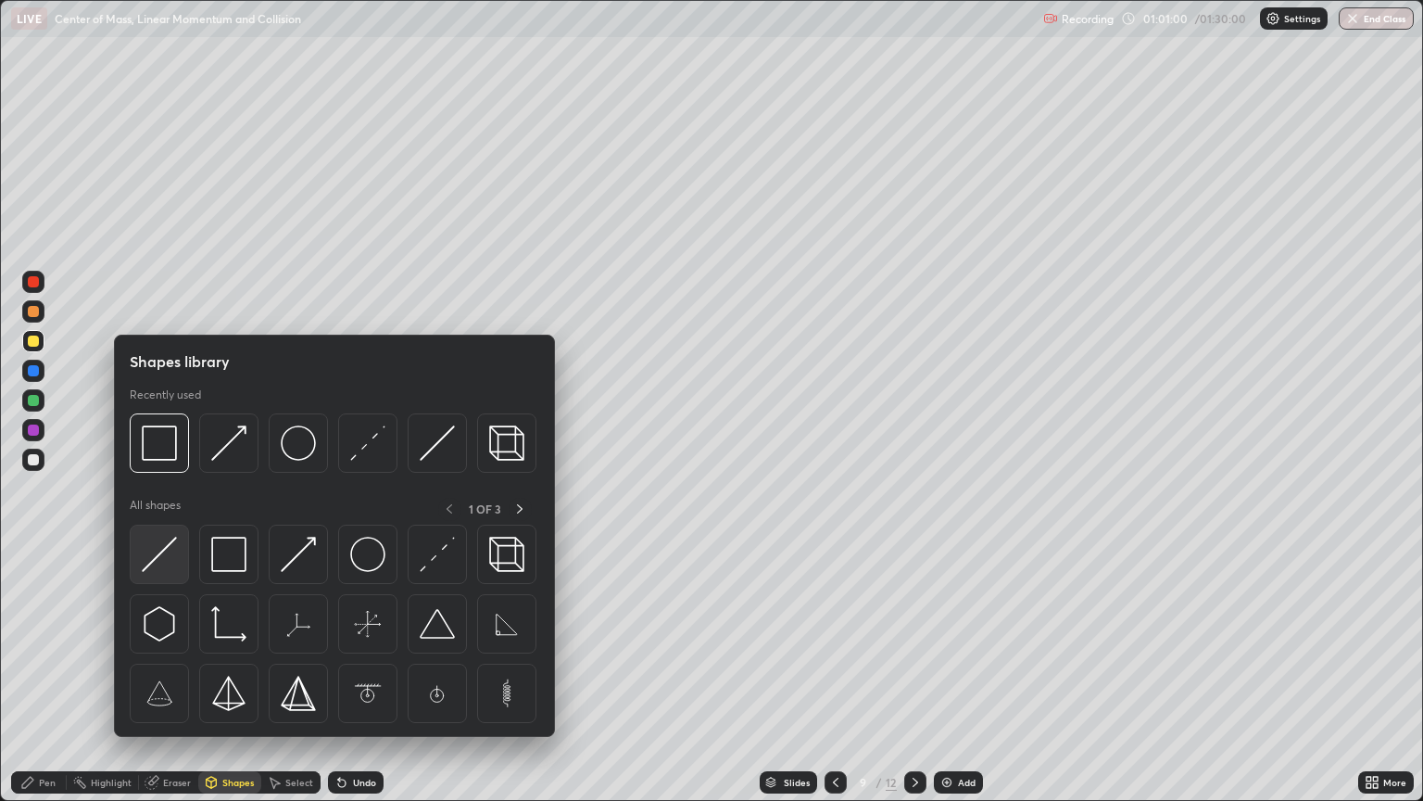
click at [166, 557] on img at bounding box center [159, 554] width 35 height 35
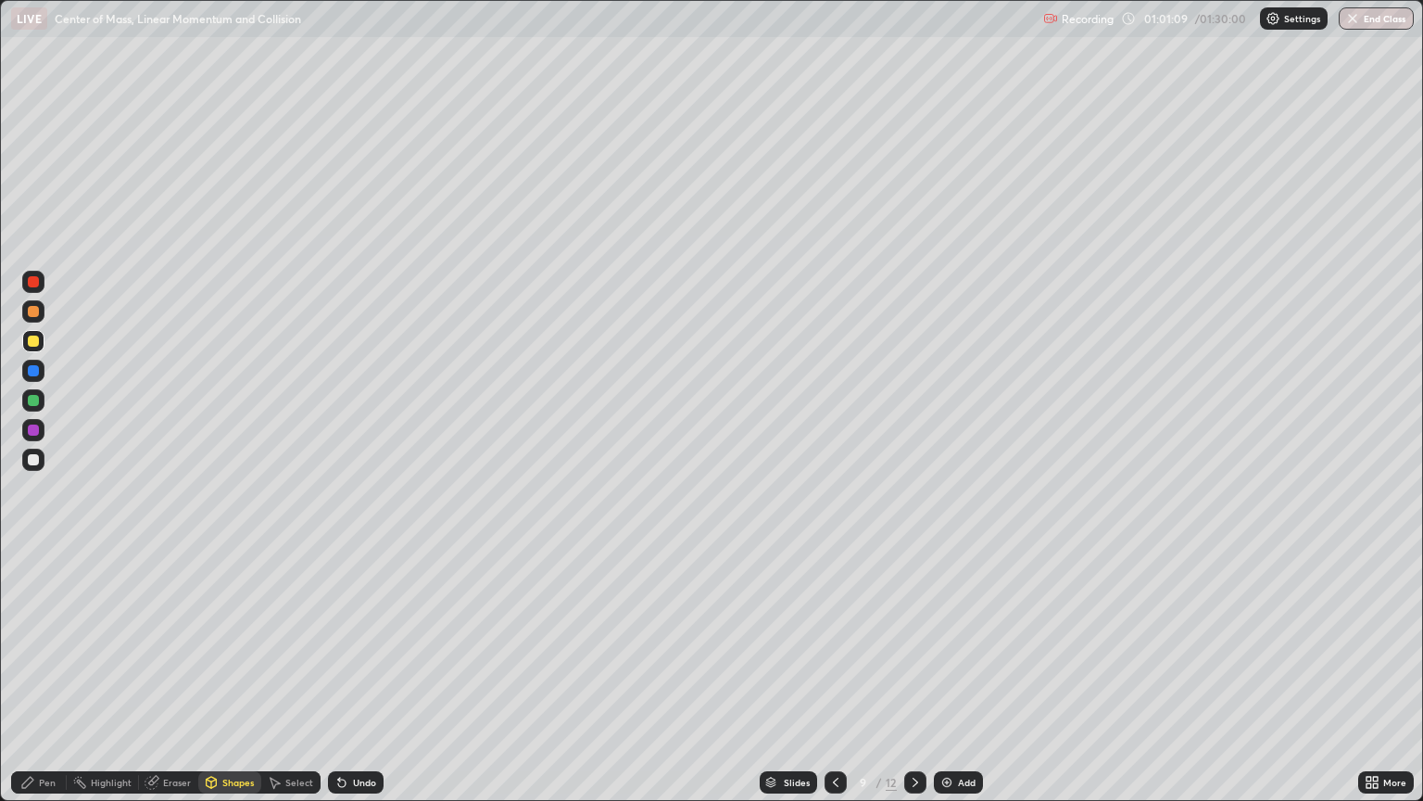
click at [57, 675] on div "Pen" at bounding box center [39, 782] width 56 height 22
click at [42, 462] on div at bounding box center [33, 460] width 22 height 22
click at [246, 675] on div "Shapes" at bounding box center [238, 781] width 32 height 9
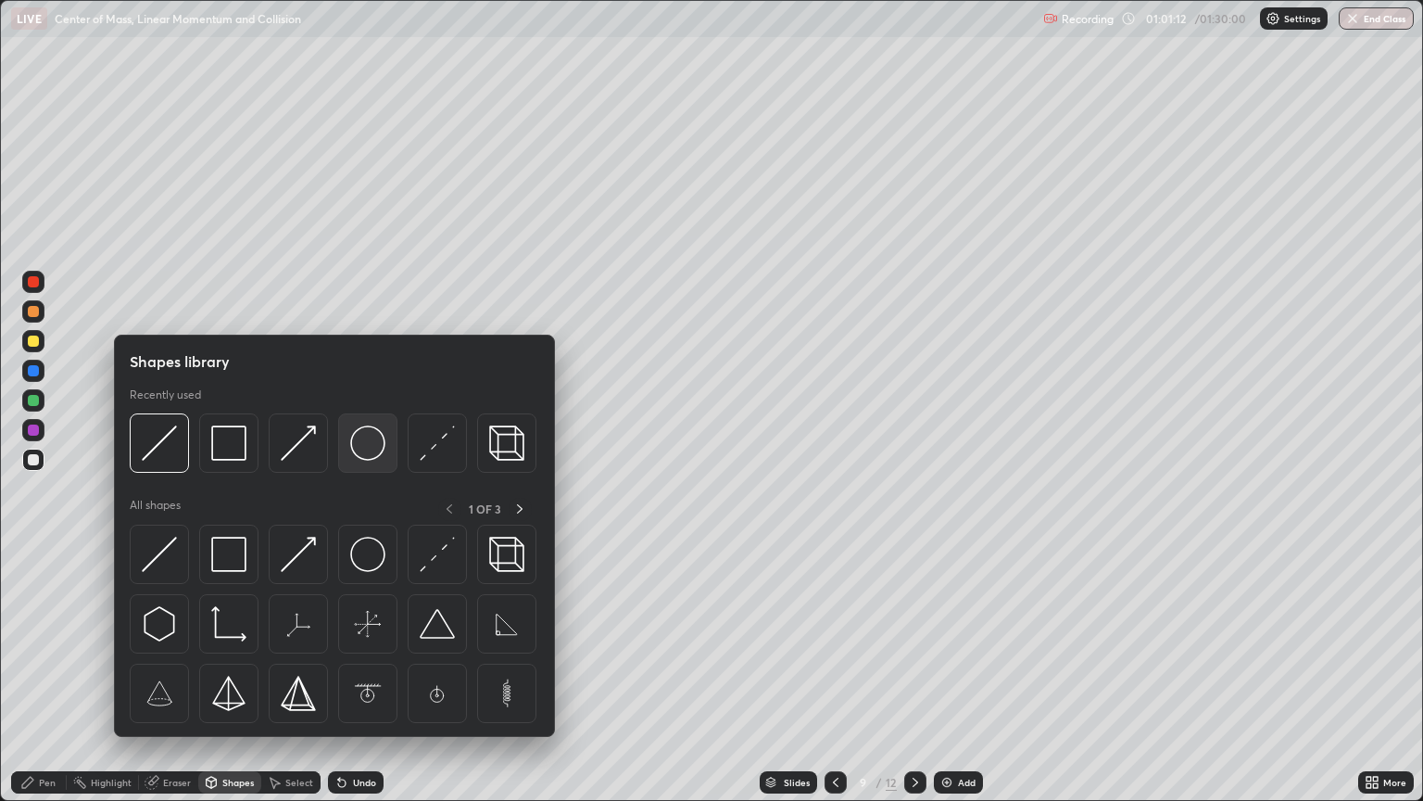
click at [370, 447] on img at bounding box center [367, 442] width 35 height 35
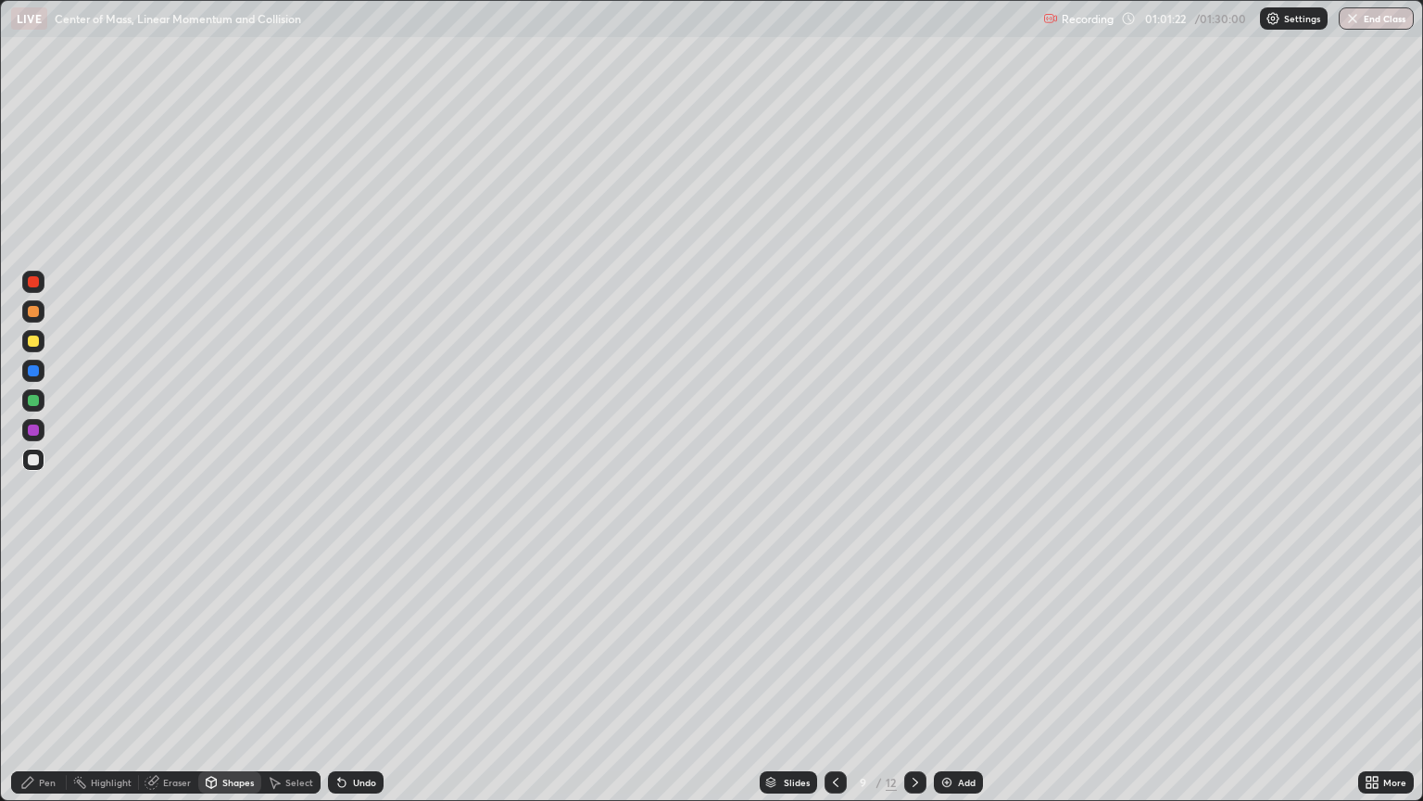
click at [41, 343] on div at bounding box center [33, 341] width 22 height 22
click at [53, 675] on div "Pen" at bounding box center [39, 782] width 56 height 22
click at [44, 373] on div at bounding box center [33, 371] width 22 height 22
click at [33, 401] on div at bounding box center [33, 400] width 11 height 11
click at [958, 675] on div "Add" at bounding box center [967, 781] width 18 height 9
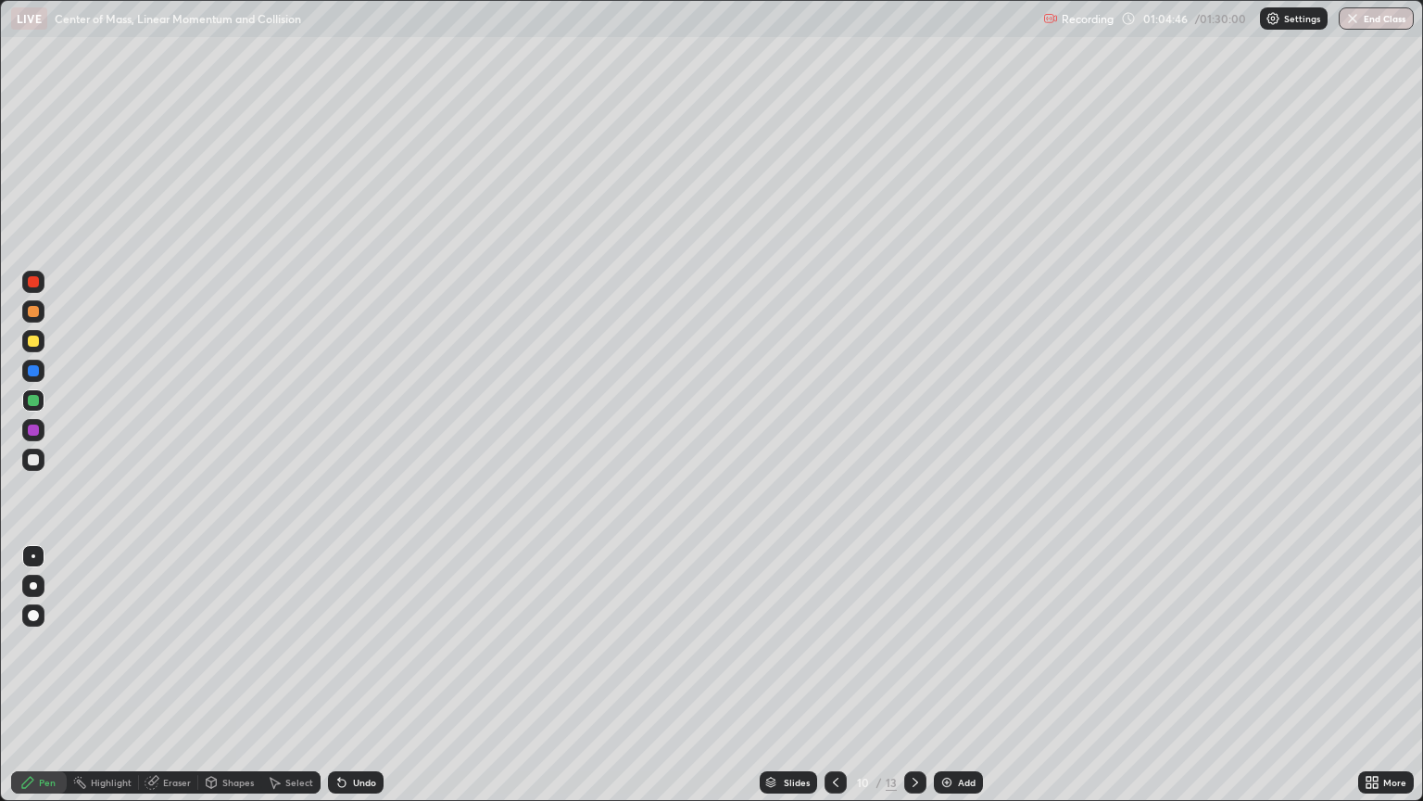
click at [231, 675] on div "Shapes" at bounding box center [238, 781] width 32 height 9
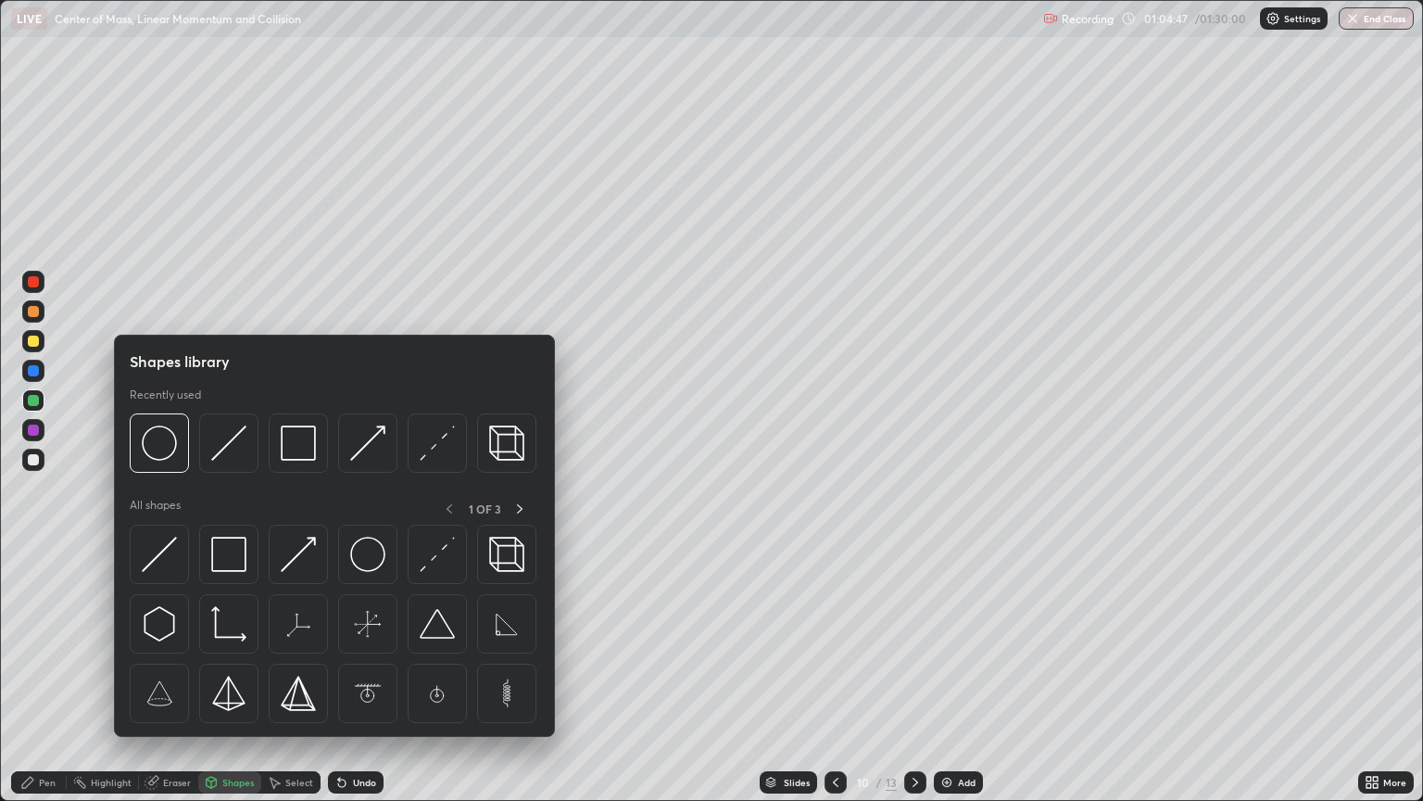
click at [224, 458] on img at bounding box center [228, 442] width 35 height 35
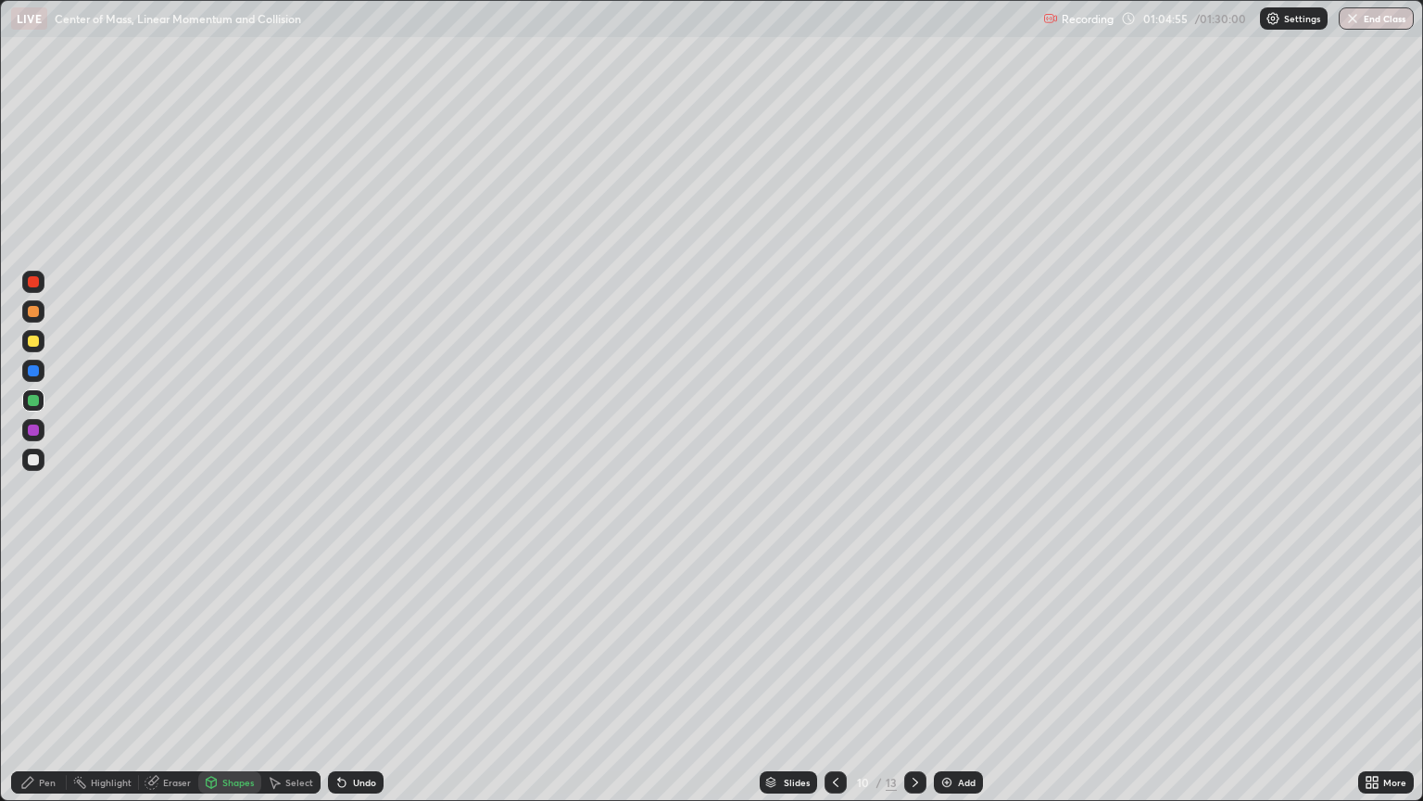
click at [226, 675] on div "Shapes" at bounding box center [238, 781] width 32 height 9
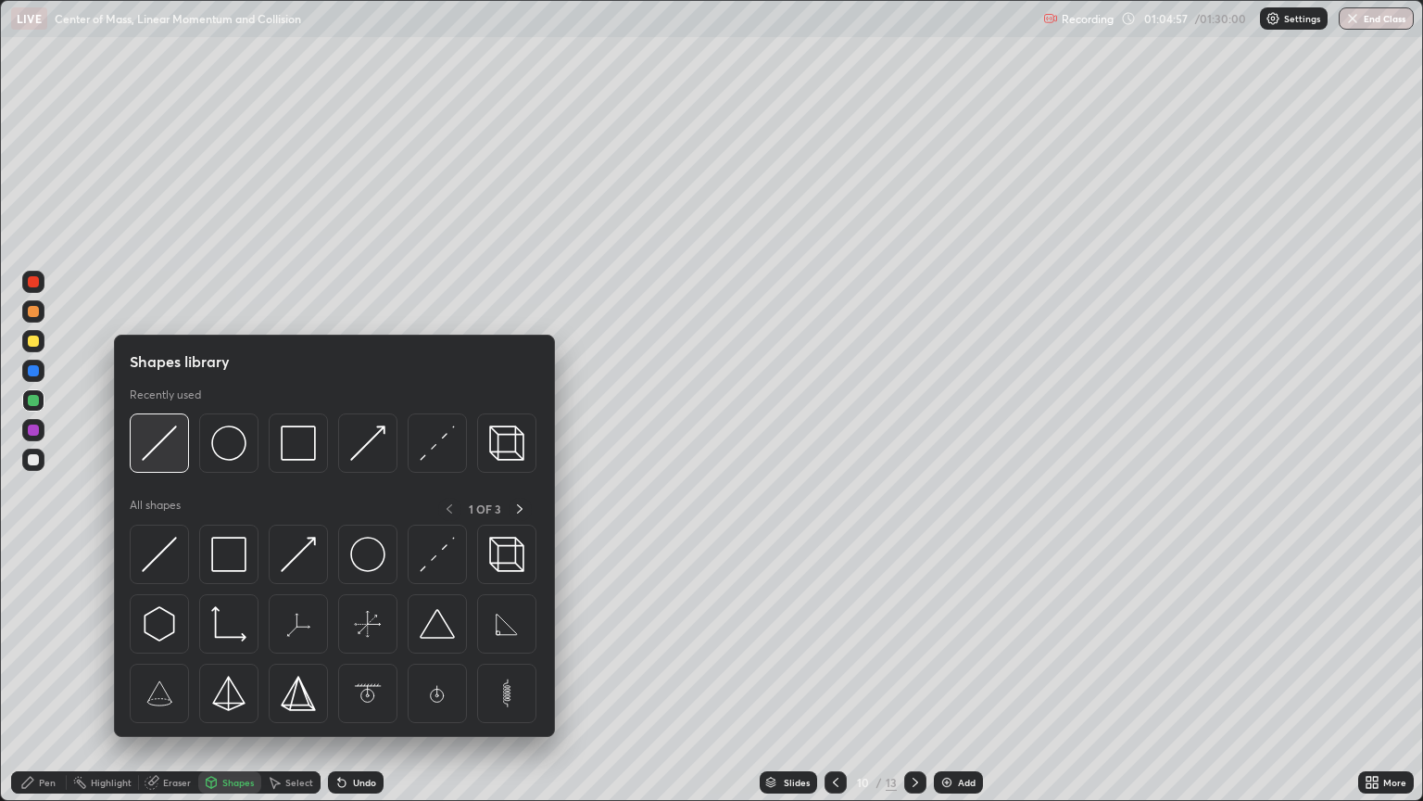
click at [165, 447] on img at bounding box center [159, 442] width 35 height 35
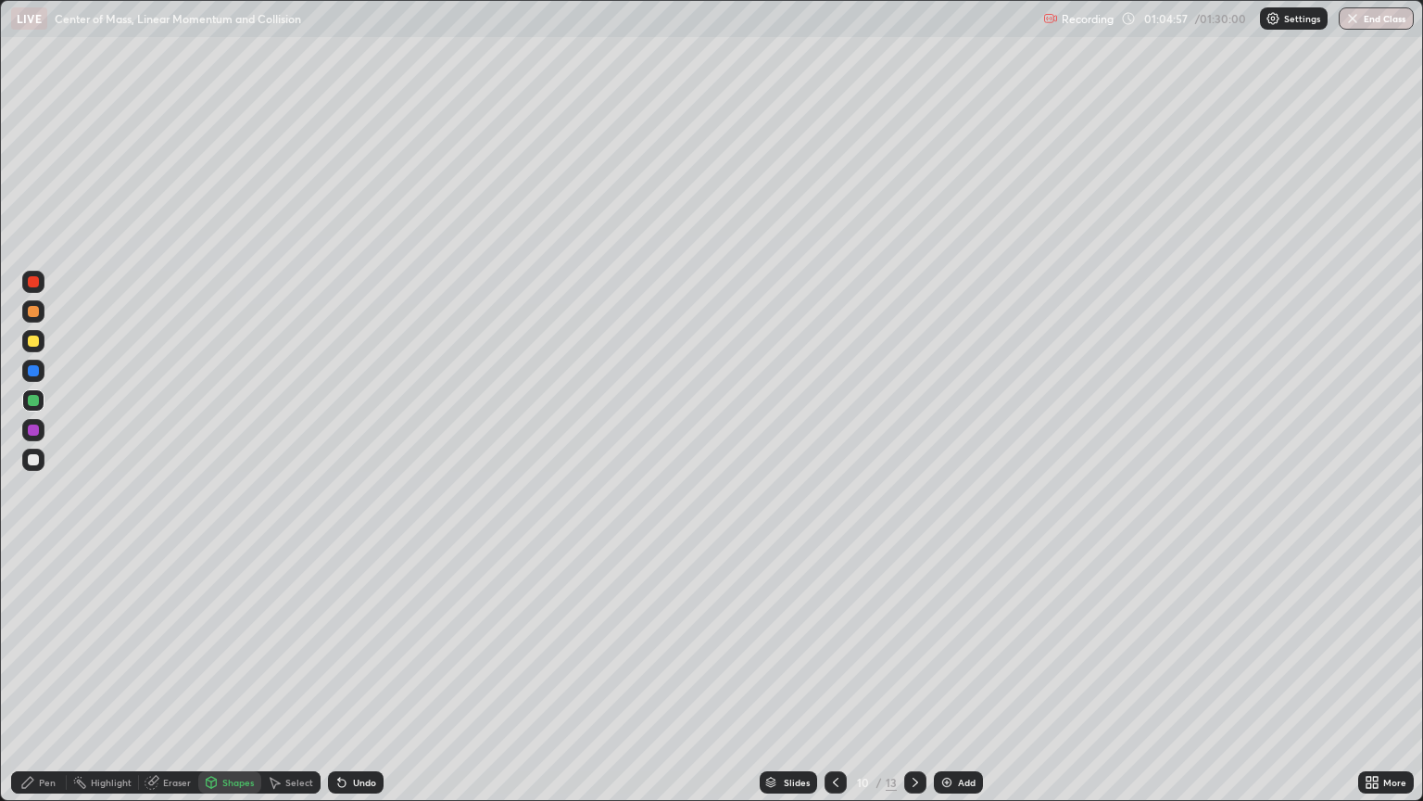
click at [34, 460] on div at bounding box center [33, 459] width 11 height 11
click at [229, 675] on div "Shapes" at bounding box center [229, 782] width 63 height 22
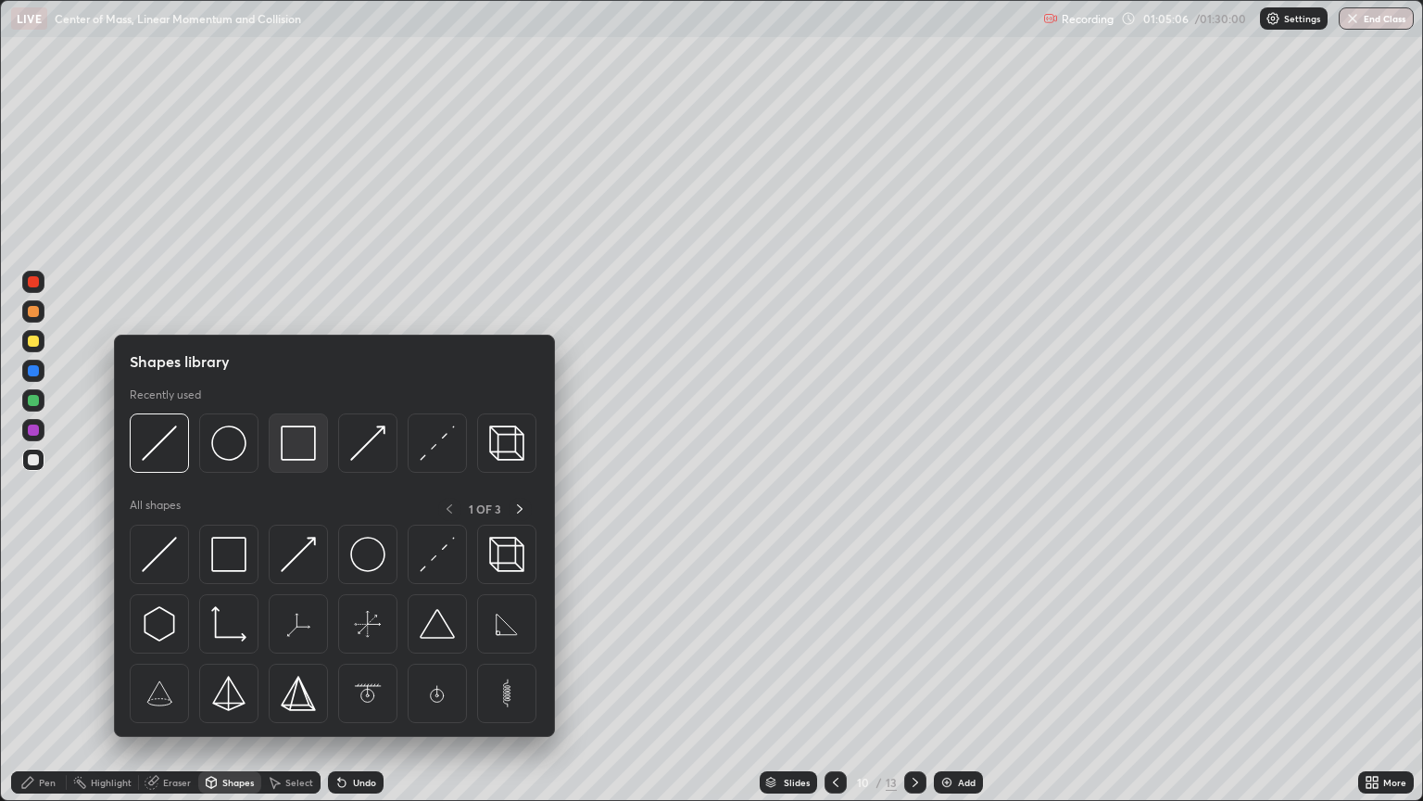
click at [291, 459] on img at bounding box center [298, 442] width 35 height 35
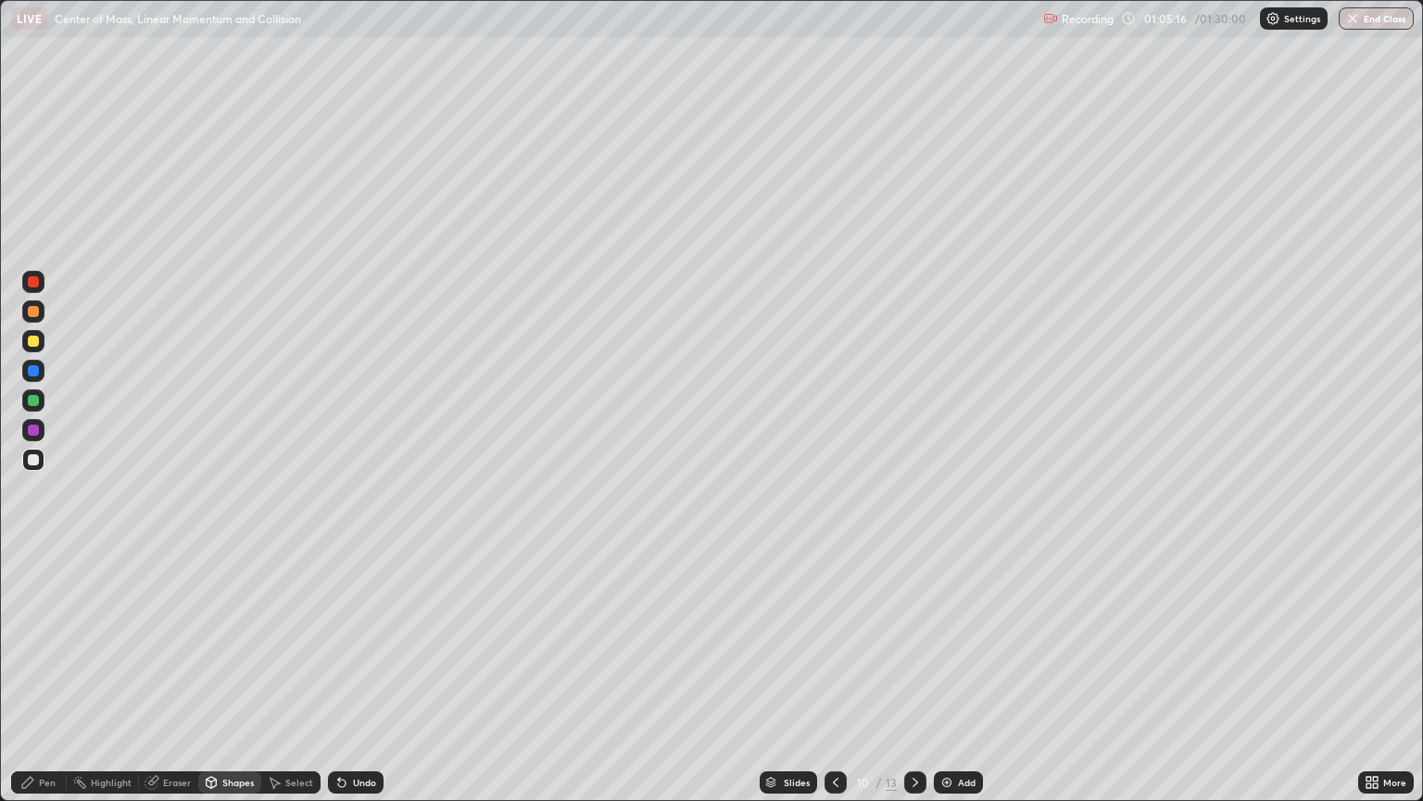
click at [236, 675] on div "Shapes" at bounding box center [238, 781] width 32 height 9
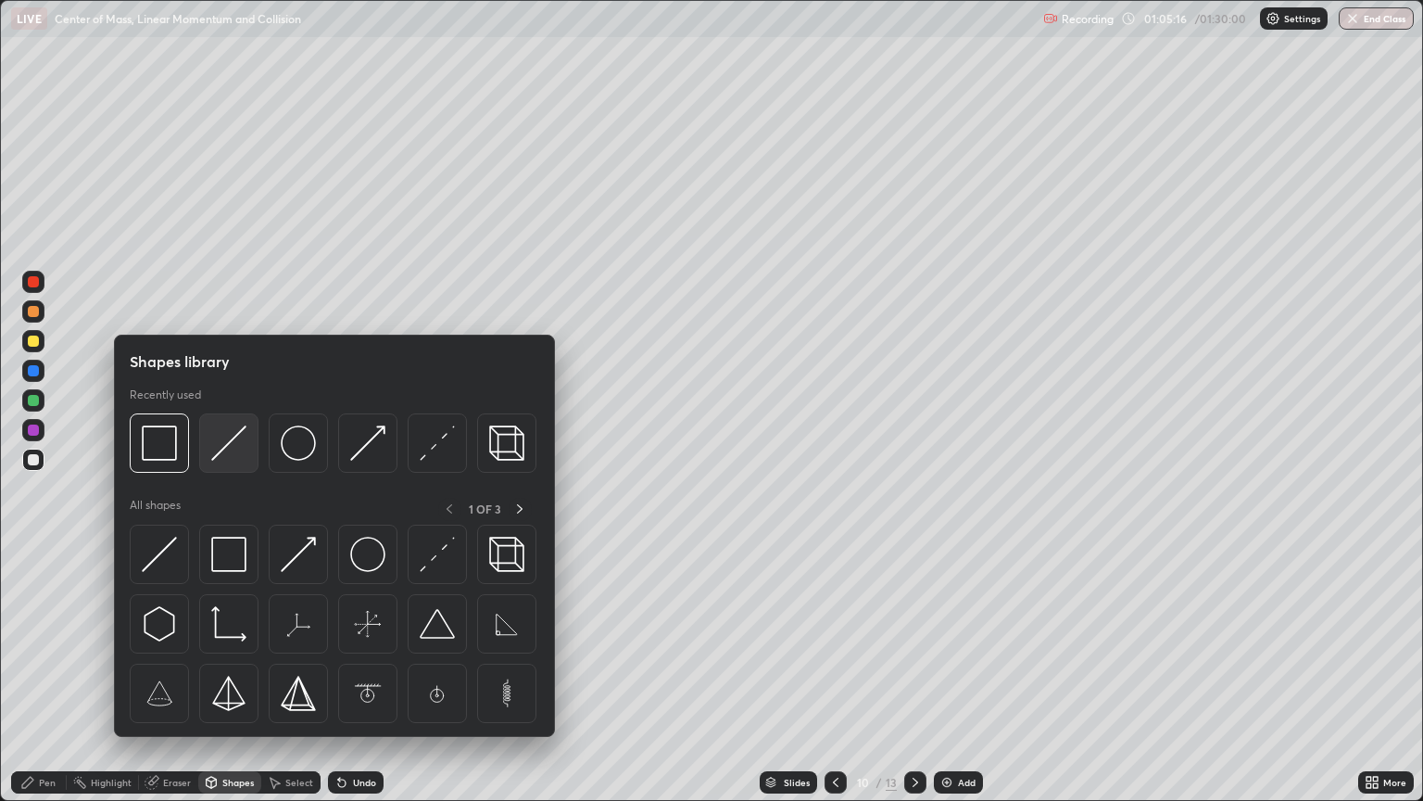
click at [226, 452] on img at bounding box center [228, 442] width 35 height 35
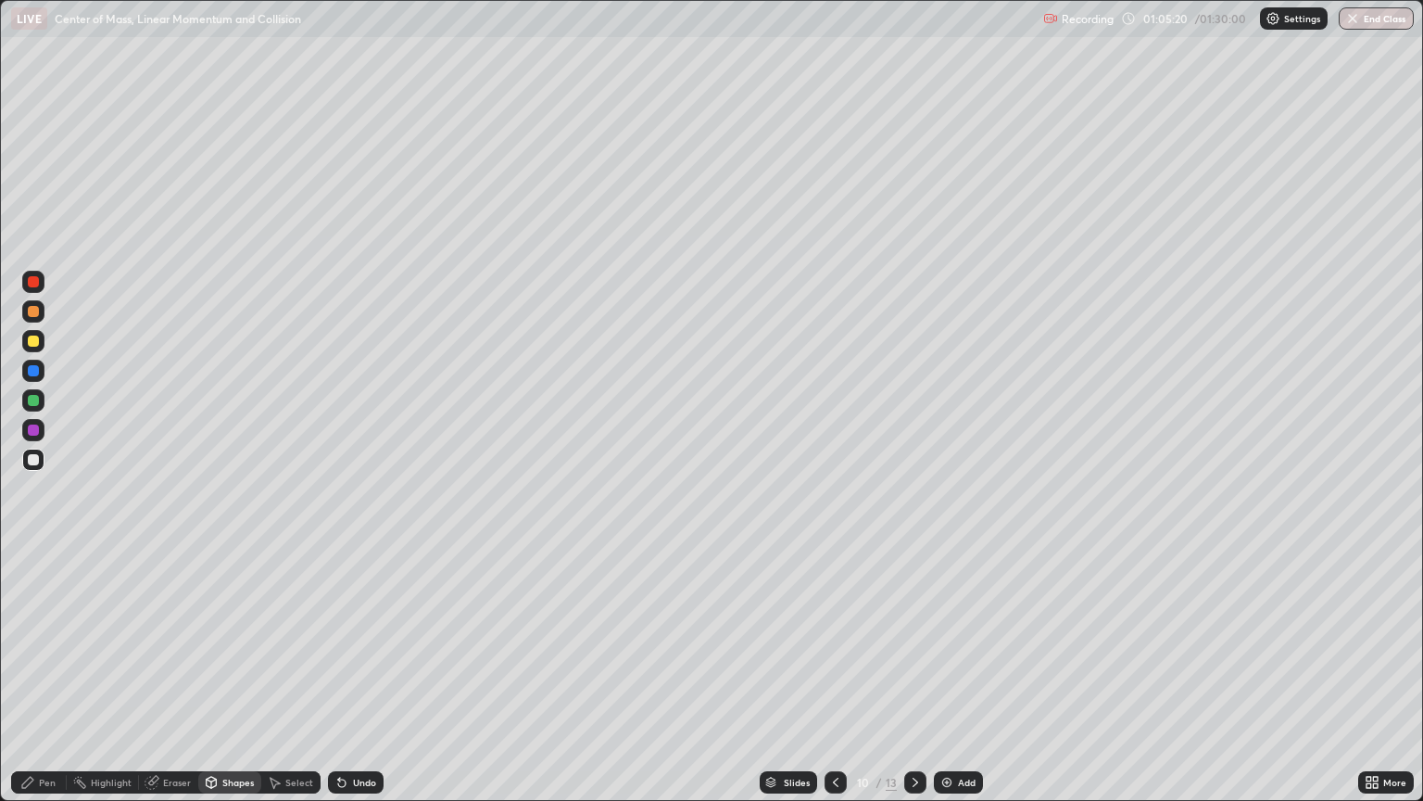
click at [367, 675] on div "Undo" at bounding box center [364, 781] width 23 height 9
click at [239, 675] on div "Shapes" at bounding box center [238, 781] width 32 height 9
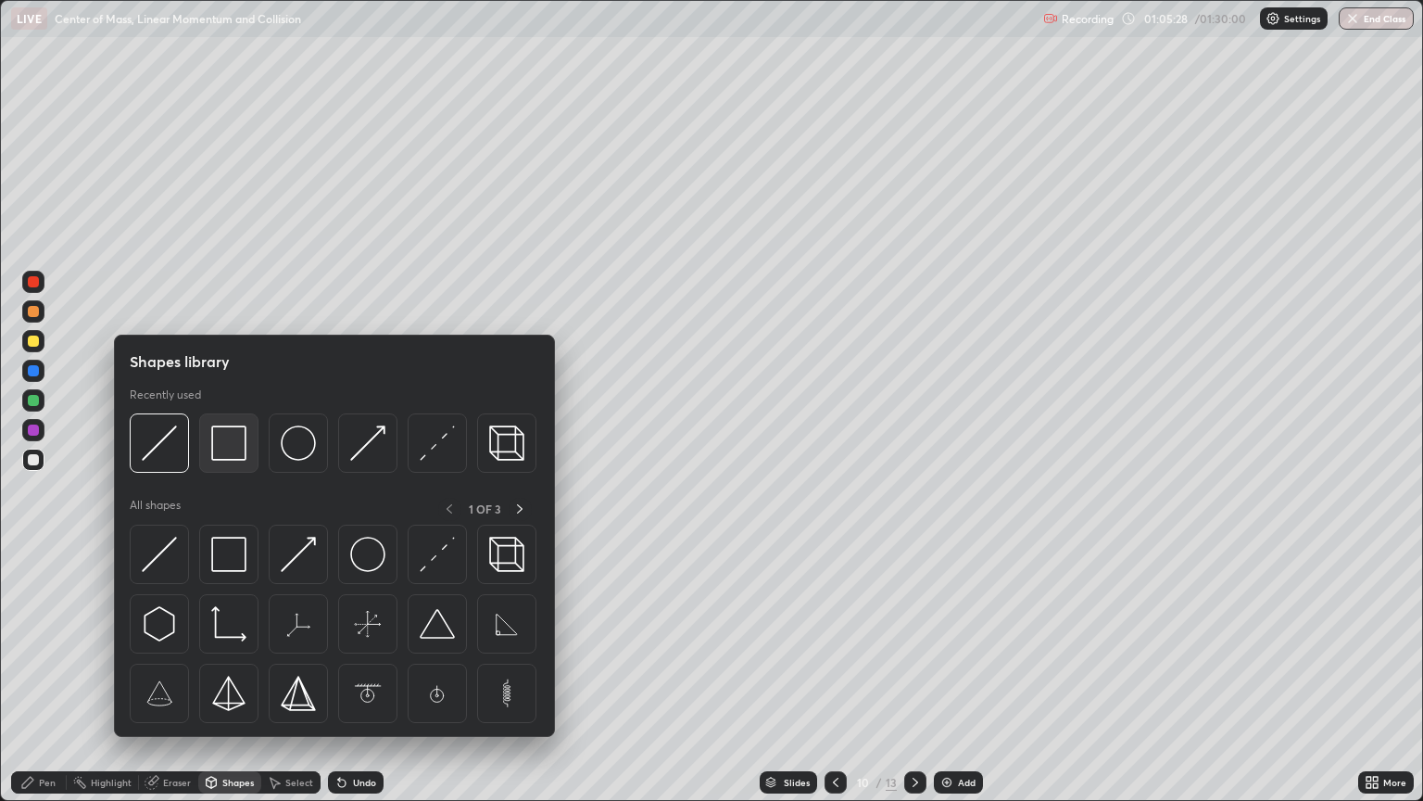
click at [239, 459] on img at bounding box center [228, 442] width 35 height 35
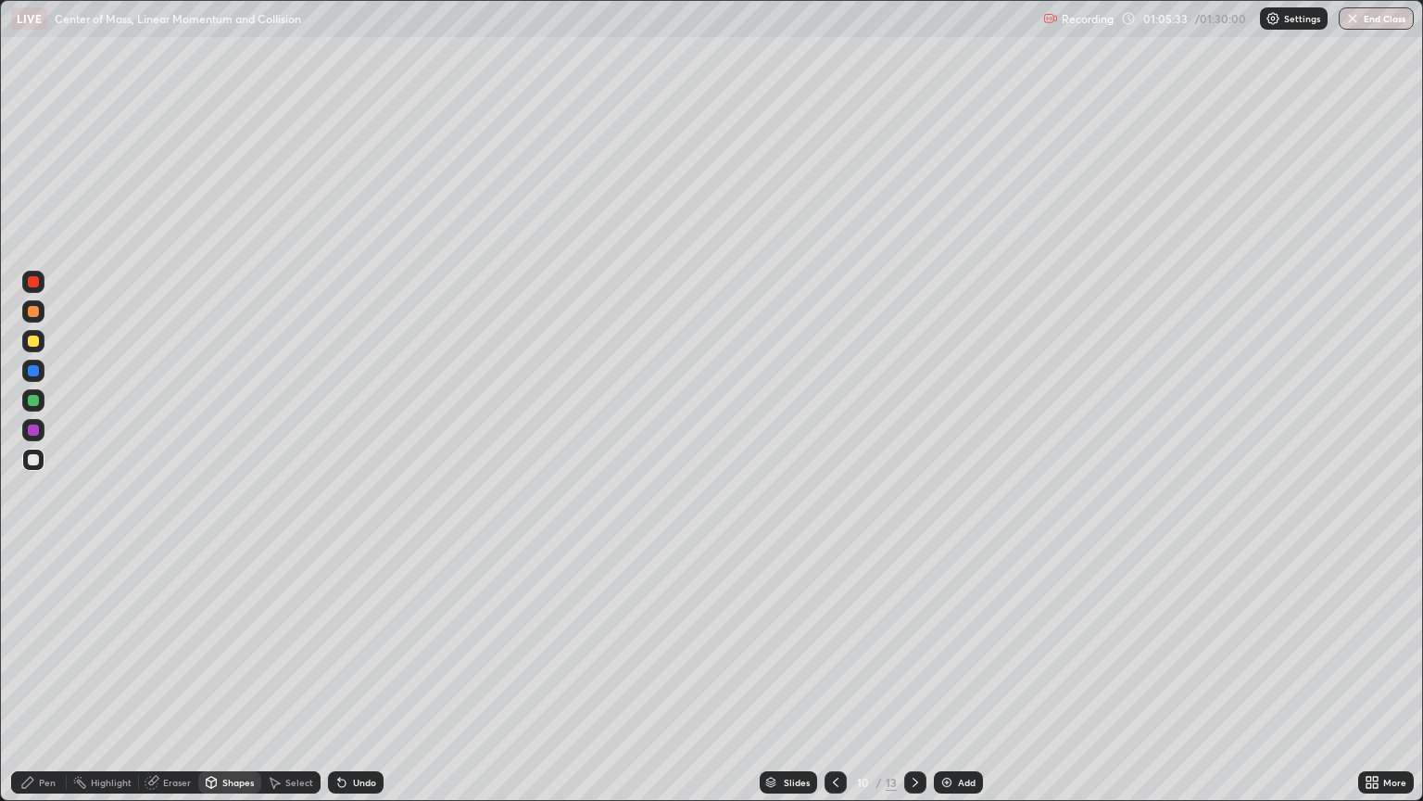
click at [234, 675] on div "Shapes" at bounding box center [238, 781] width 32 height 9
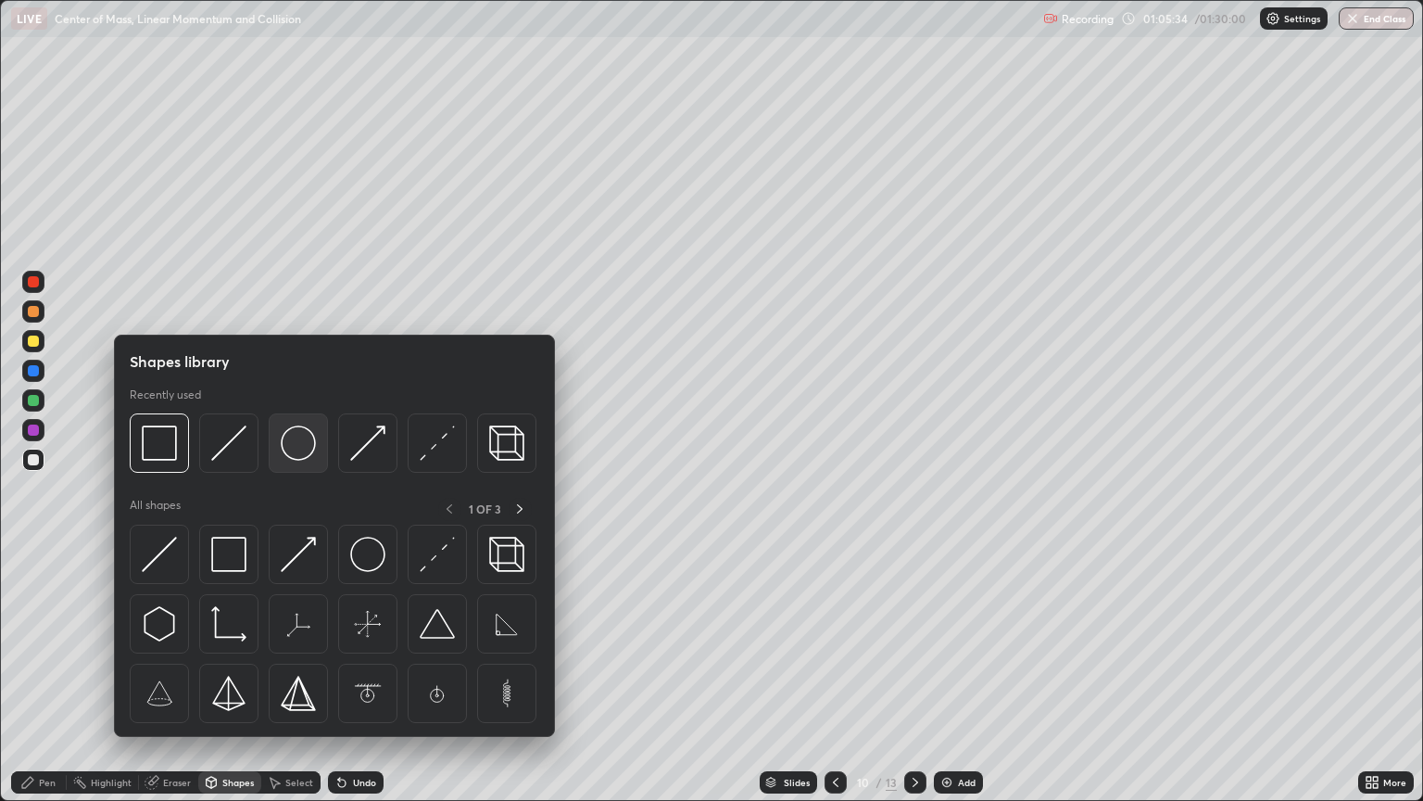
click at [297, 454] on img at bounding box center [298, 442] width 35 height 35
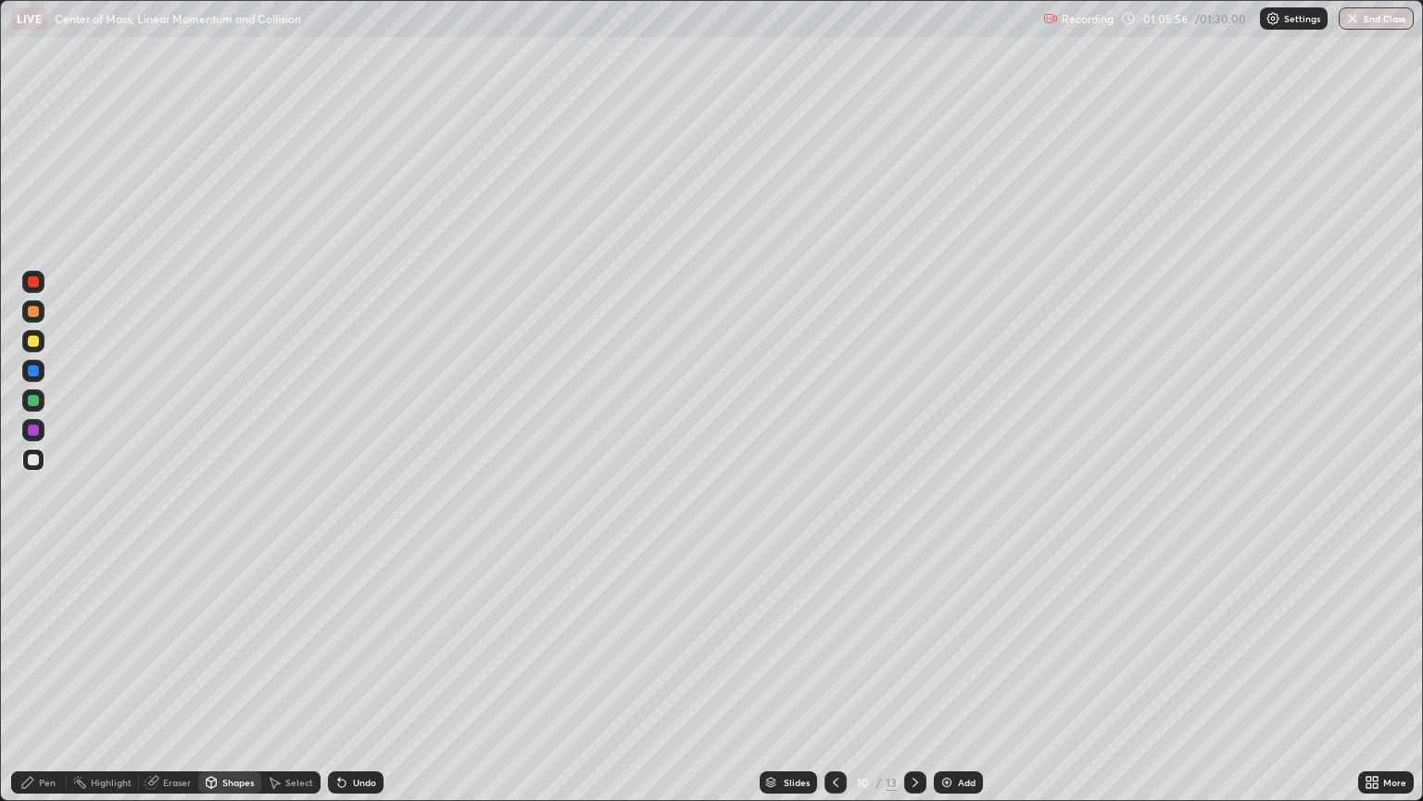
click at [35, 342] on div at bounding box center [33, 340] width 11 height 11
click at [57, 675] on div "Pen" at bounding box center [39, 782] width 56 height 22
click at [42, 455] on div at bounding box center [33, 460] width 22 height 22
click at [37, 345] on div at bounding box center [33, 340] width 11 height 11
click at [37, 461] on div at bounding box center [33, 459] width 11 height 11
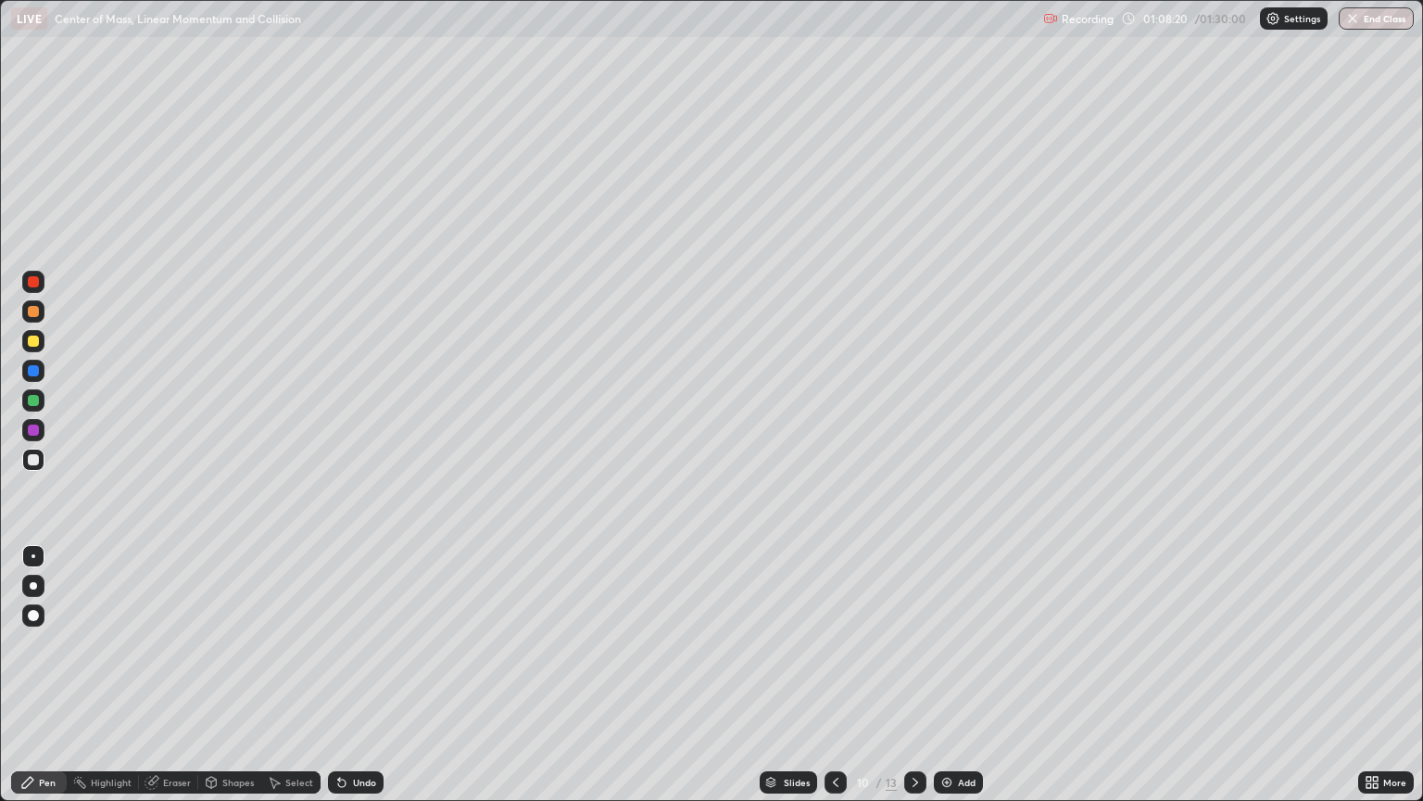
click at [178, 675] on div "Eraser" at bounding box center [177, 781] width 28 height 9
click at [46, 675] on div "Pen" at bounding box center [39, 782] width 56 height 22
click at [33, 345] on div at bounding box center [33, 340] width 11 height 11
click at [227, 675] on div "Shapes" at bounding box center [238, 781] width 32 height 9
click at [39, 469] on div at bounding box center [33, 460] width 22 height 22
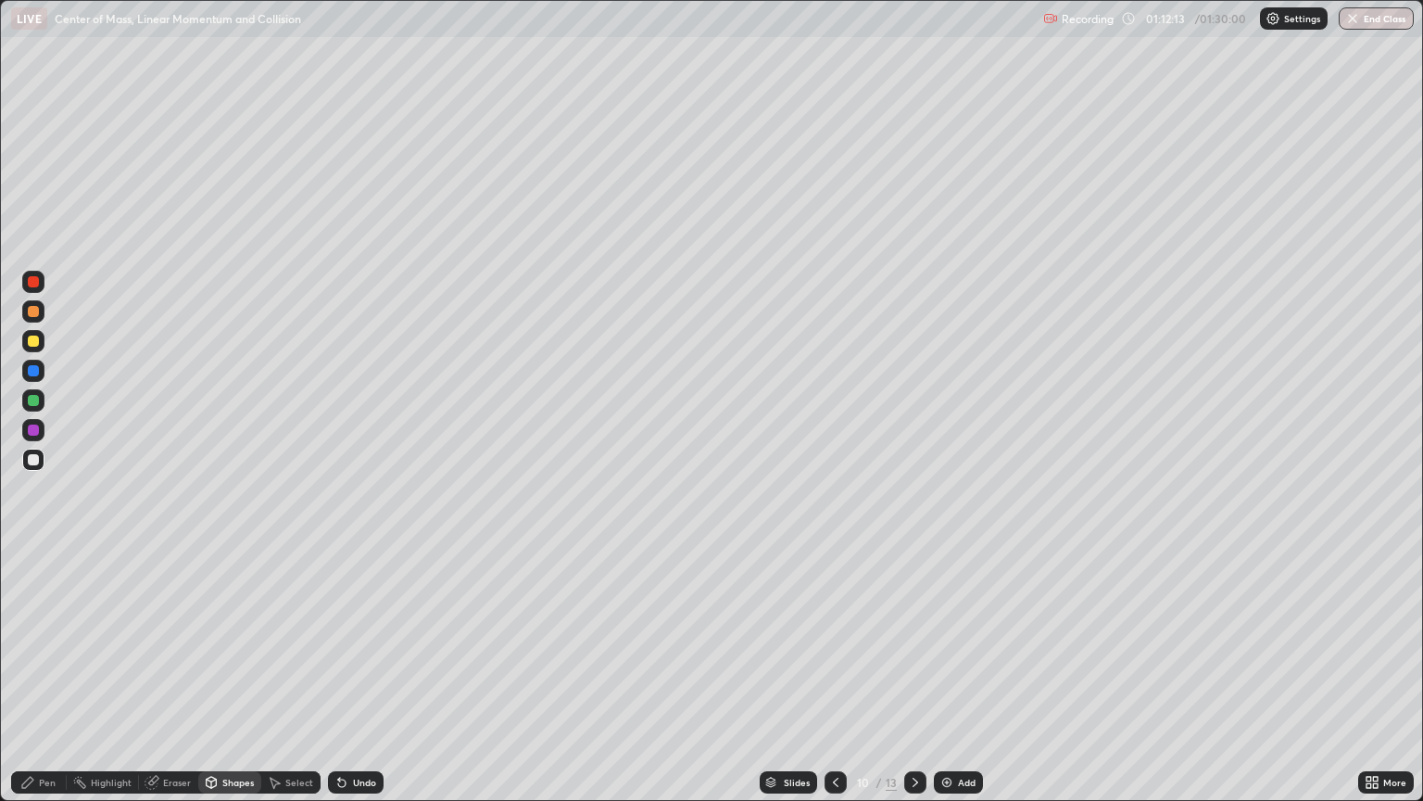
click at [46, 675] on div "Pen" at bounding box center [39, 782] width 56 height 22
click at [914, 675] on icon at bounding box center [915, 782] width 15 height 15
click at [916, 675] on icon at bounding box center [916, 781] width 6 height 9
click at [914, 675] on icon at bounding box center [915, 782] width 15 height 15
click at [37, 611] on div at bounding box center [33, 615] width 11 height 11
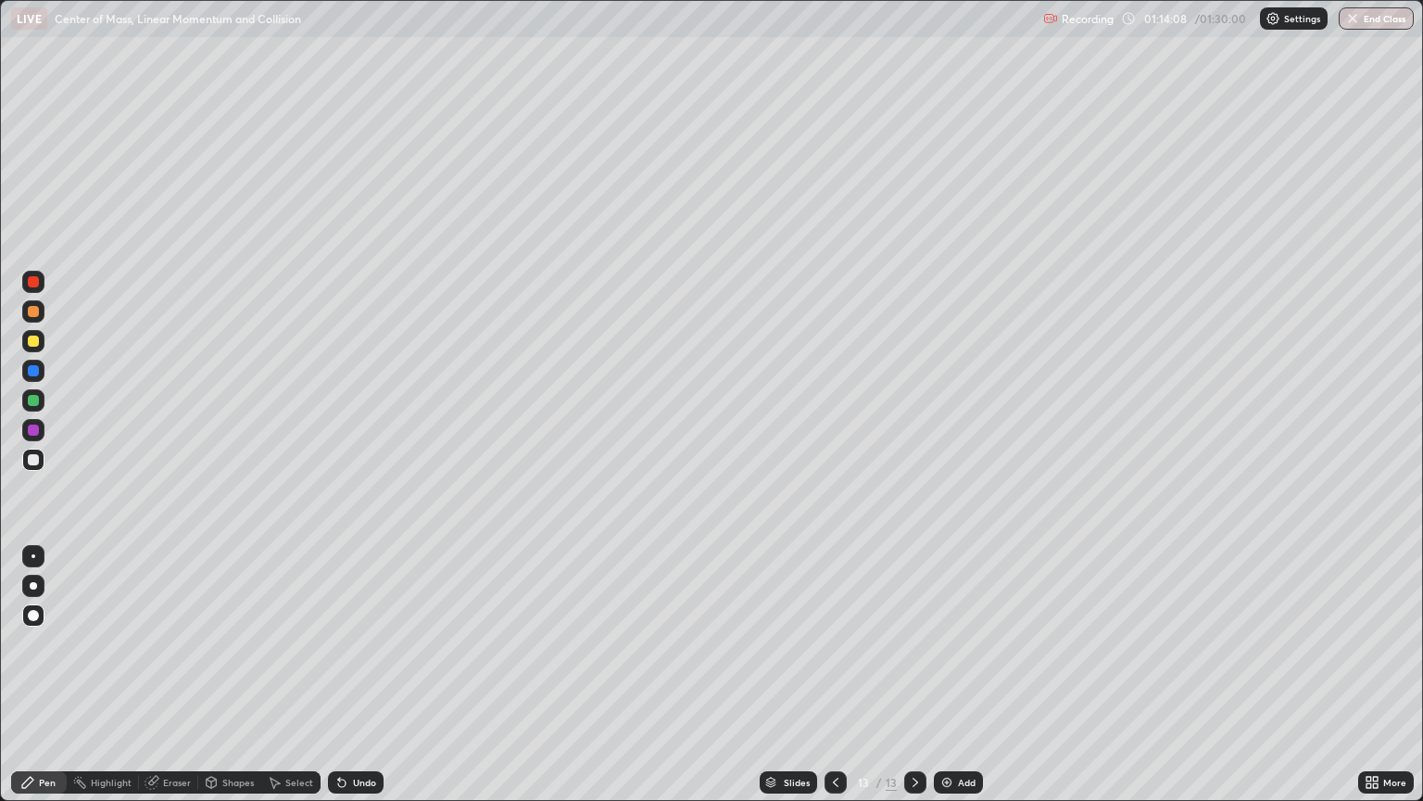
click at [44, 375] on div at bounding box center [33, 371] width 22 height 22
click at [37, 564] on div at bounding box center [33, 556] width 22 height 22
click at [33, 586] on div at bounding box center [33, 585] width 7 height 7
click at [33, 400] on div at bounding box center [33, 400] width 11 height 11
click at [43, 558] on div at bounding box center [33, 556] width 22 height 22
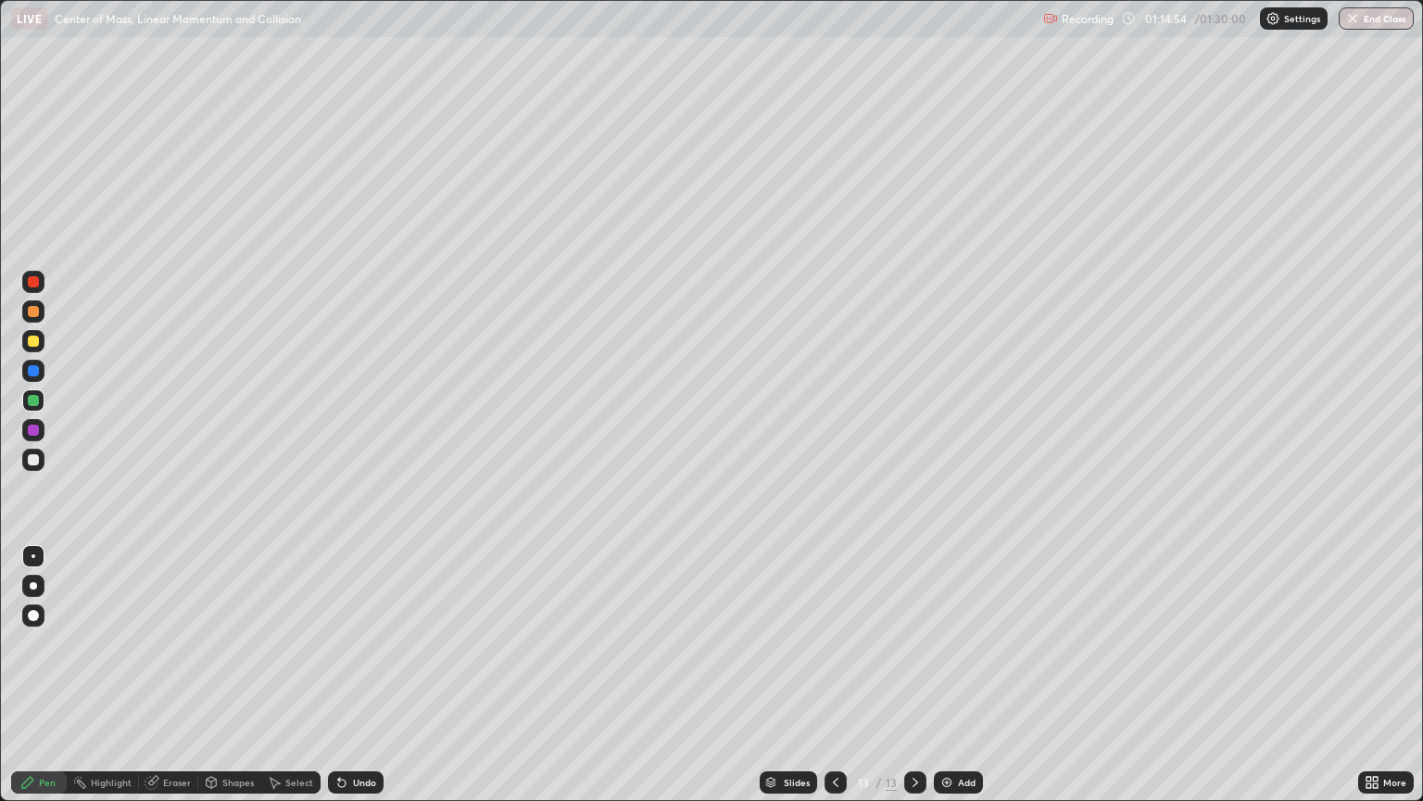
click at [41, 470] on div at bounding box center [33, 460] width 22 height 30
click at [43, 343] on div at bounding box center [33, 341] width 22 height 22
click at [34, 377] on div at bounding box center [33, 371] width 22 height 22
click at [33, 585] on div at bounding box center [33, 585] width 7 height 7
click at [35, 402] on div at bounding box center [33, 400] width 11 height 11
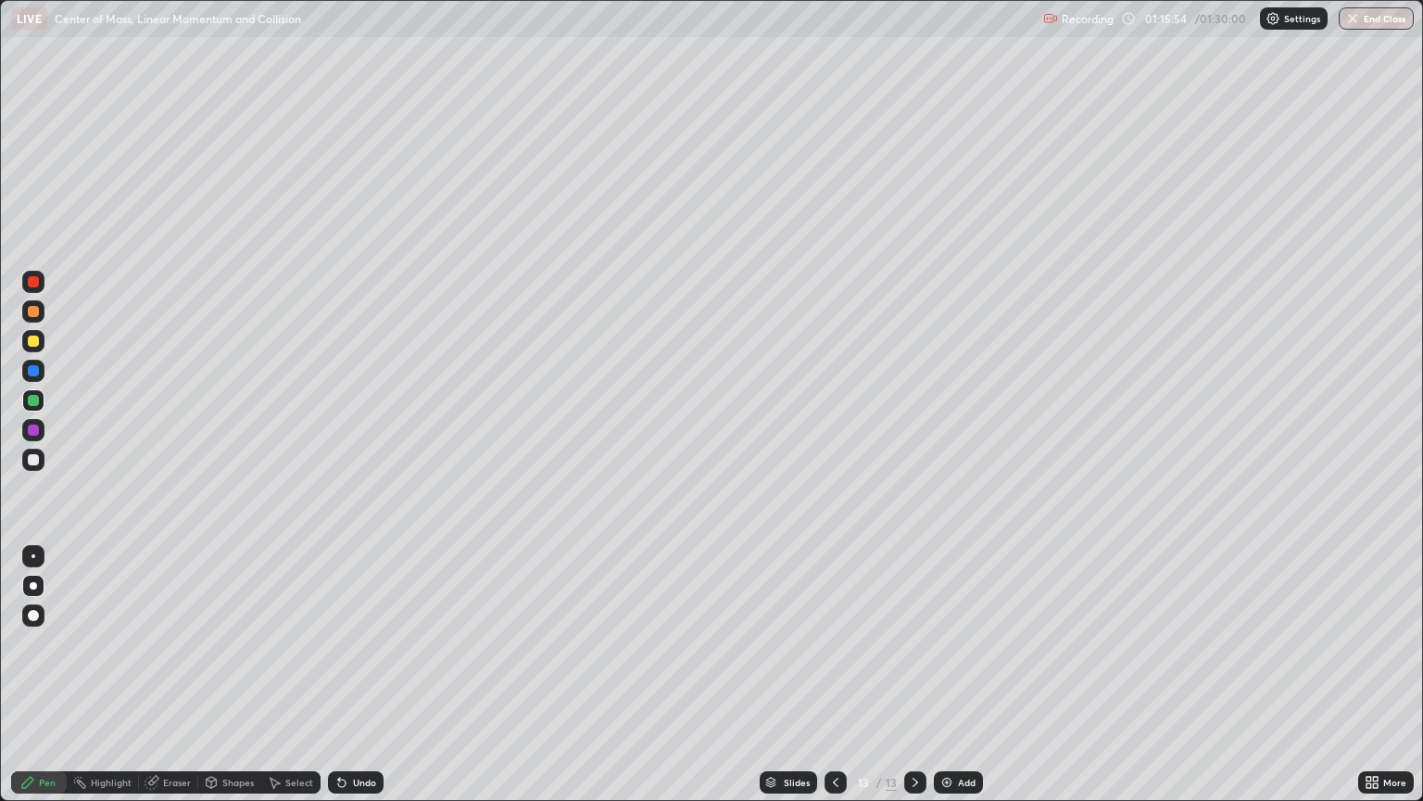
click at [33, 556] on div at bounding box center [34, 556] width 4 height 4
click at [226, 675] on div "Shapes" at bounding box center [238, 781] width 32 height 9
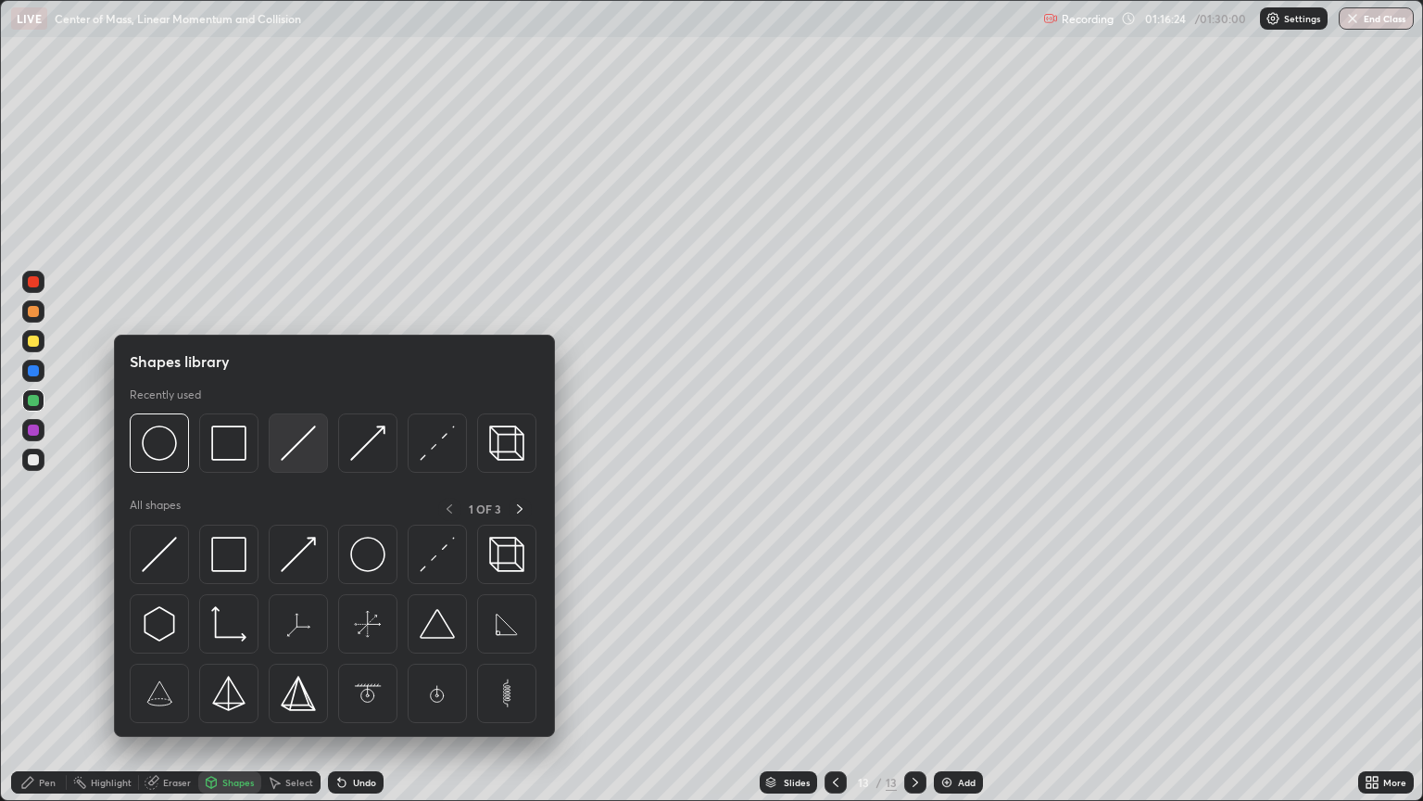
click at [291, 460] on img at bounding box center [298, 442] width 35 height 35
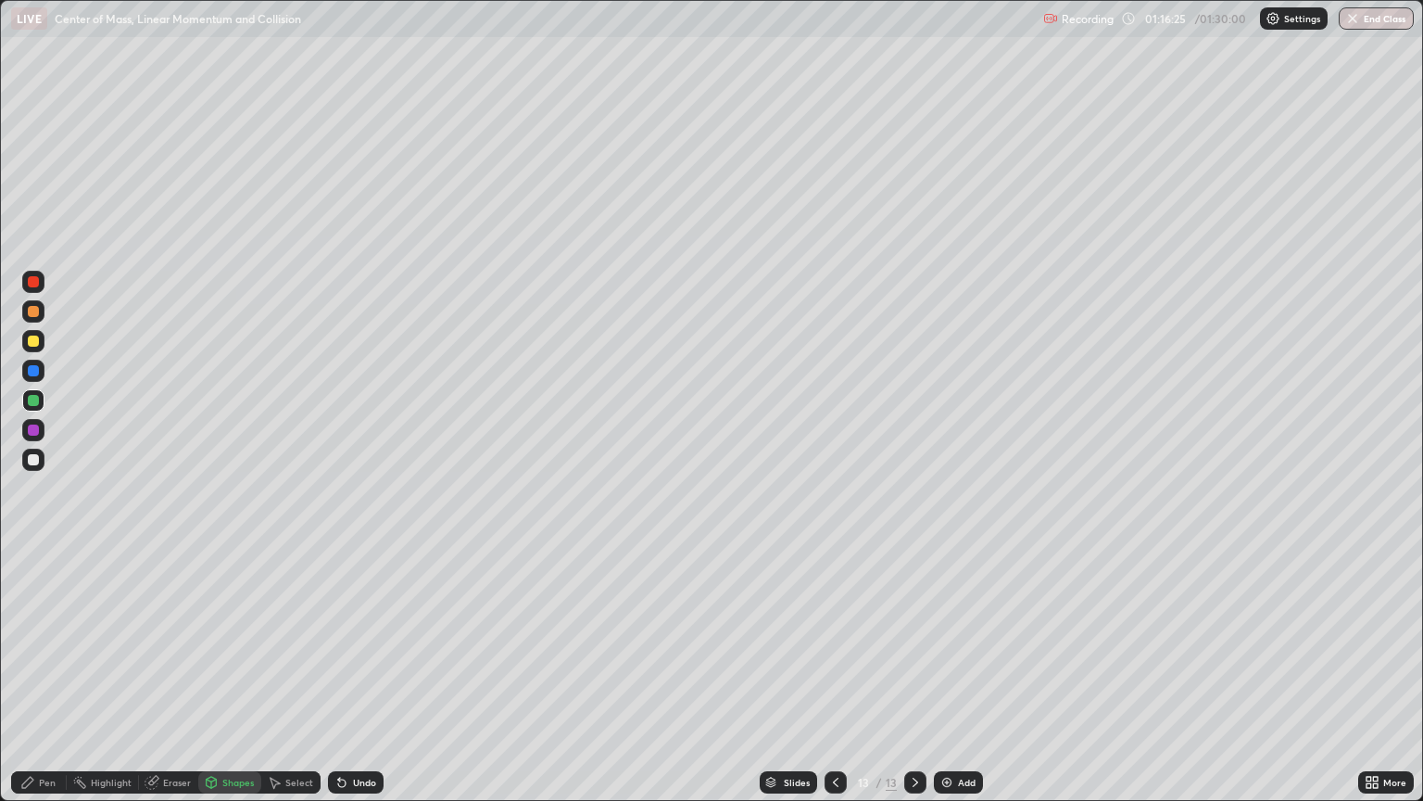
click at [38, 455] on div at bounding box center [33, 459] width 11 height 11
click at [57, 675] on div "Pen" at bounding box center [39, 782] width 56 height 22
click at [229, 675] on div "Shapes" at bounding box center [238, 781] width 32 height 9
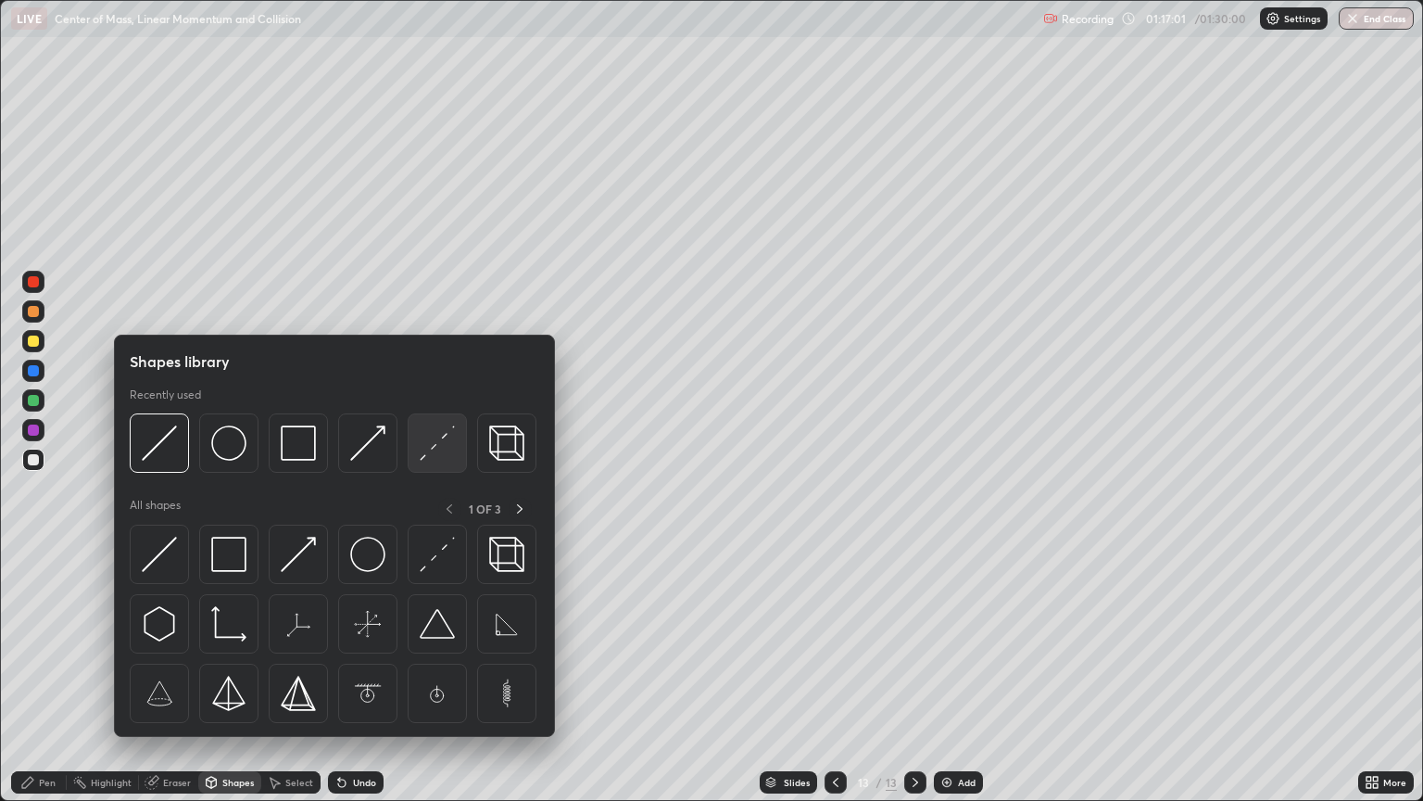
click at [429, 449] on img at bounding box center [437, 442] width 35 height 35
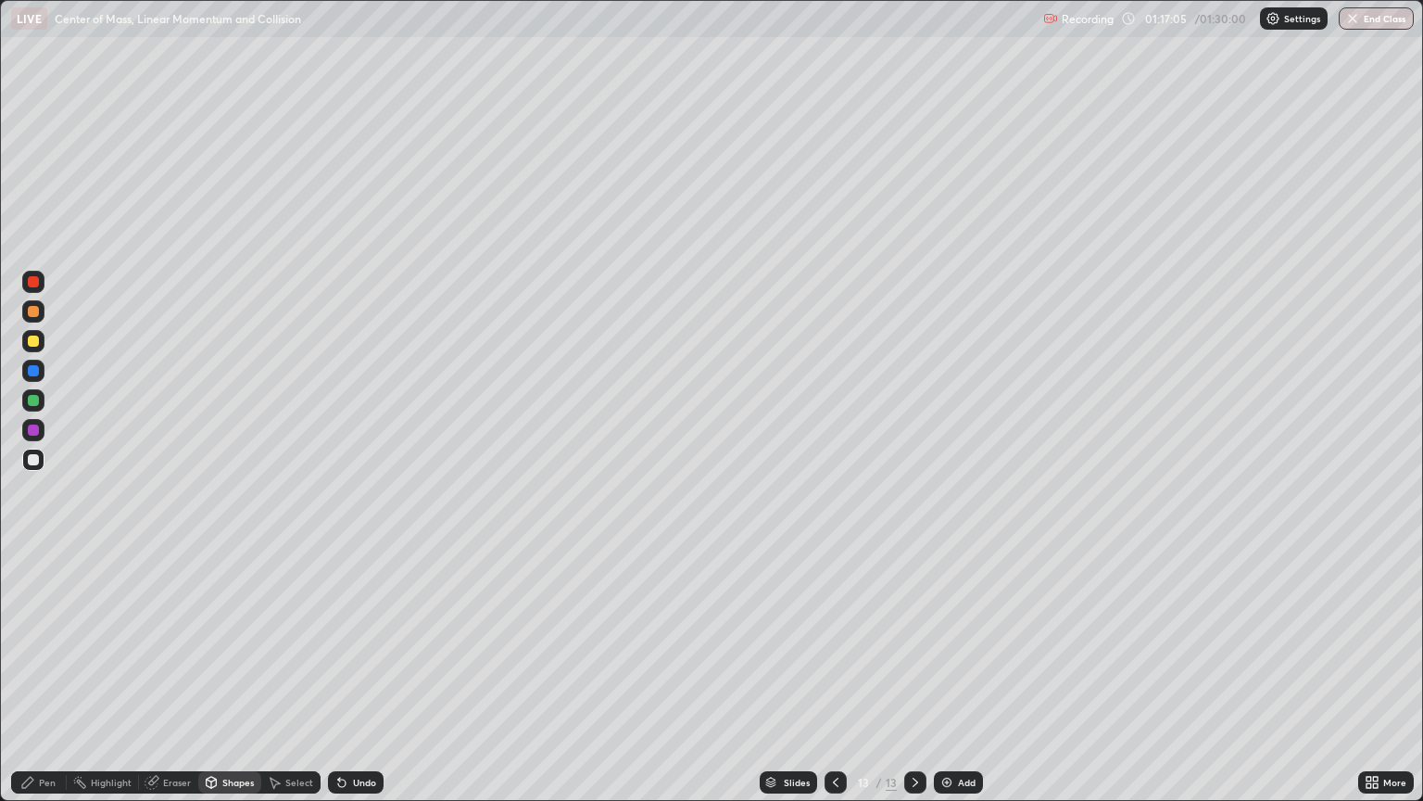
click at [363, 675] on div "Undo" at bounding box center [364, 781] width 23 height 9
click at [65, 675] on div "Pen" at bounding box center [39, 782] width 56 height 22
click at [36, 344] on div at bounding box center [33, 340] width 11 height 11
click at [357, 675] on div "Undo" at bounding box center [364, 781] width 23 height 9
click at [352, 675] on div "Undo" at bounding box center [356, 782] width 56 height 22
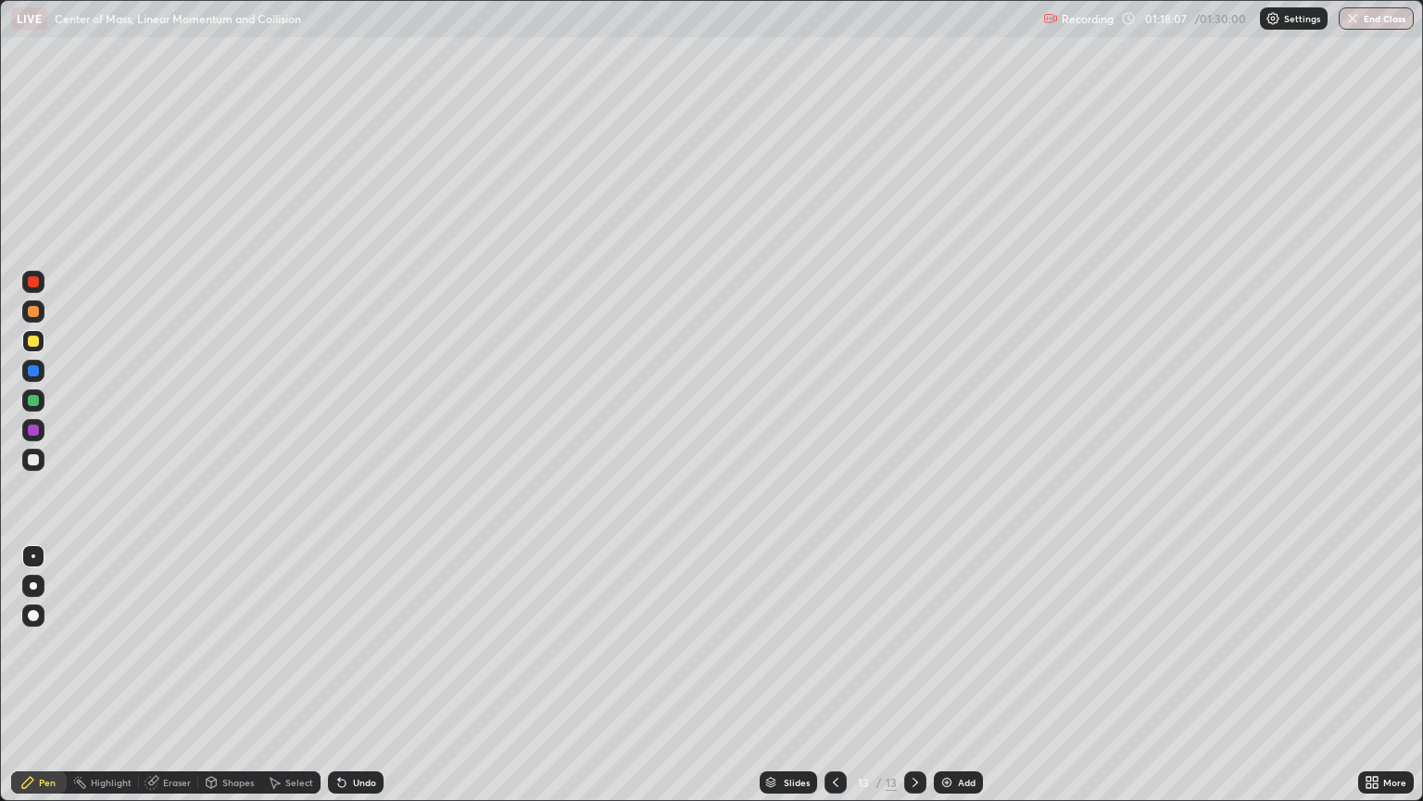
click at [358, 675] on div "Undo" at bounding box center [356, 782] width 56 height 22
click at [33, 398] on div at bounding box center [33, 400] width 11 height 11
click at [34, 311] on div at bounding box center [33, 311] width 11 height 11
click at [34, 617] on div at bounding box center [33, 615] width 11 height 11
click at [294, 675] on div "Select" at bounding box center [299, 781] width 28 height 9
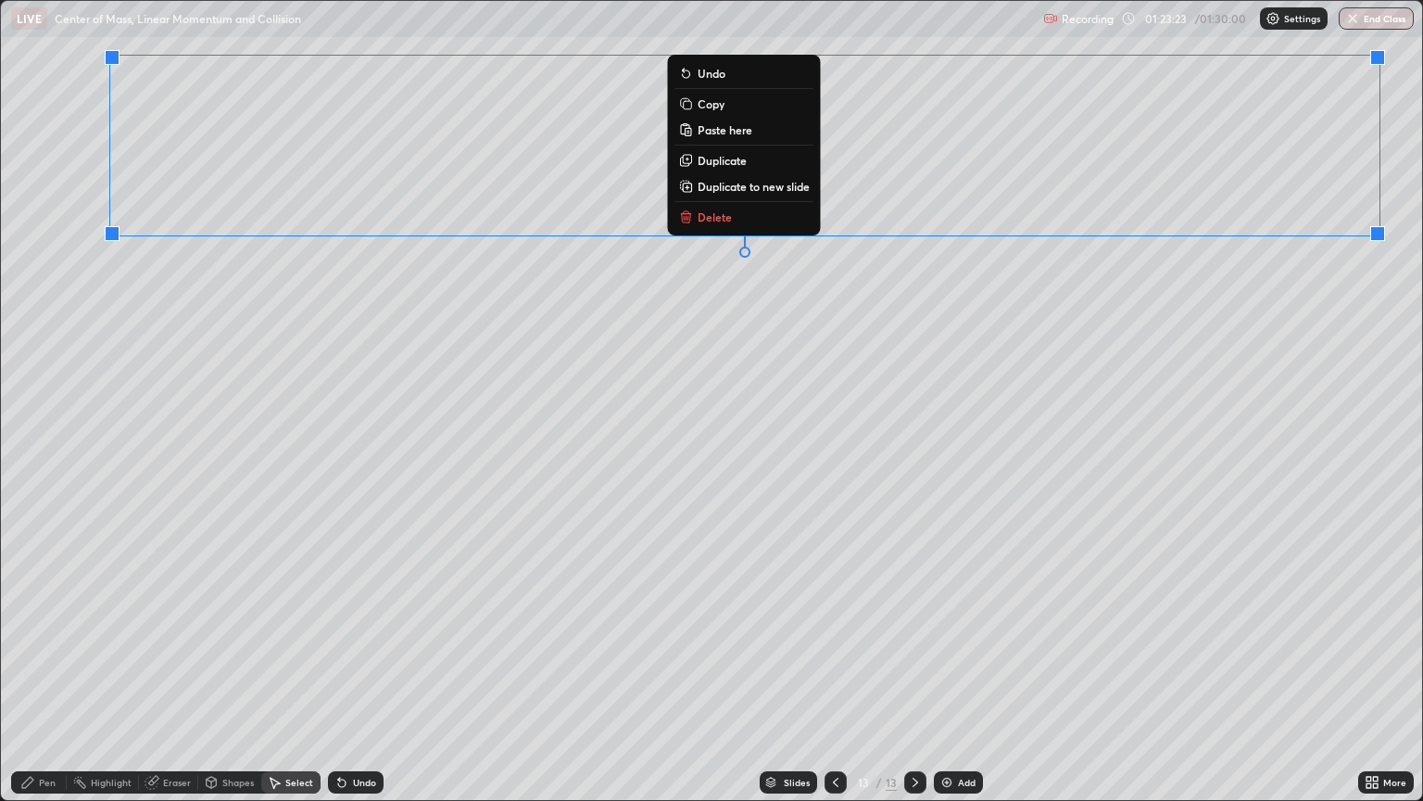
click at [785, 193] on button "Duplicate to new slide" at bounding box center [745, 186] width 138 height 22
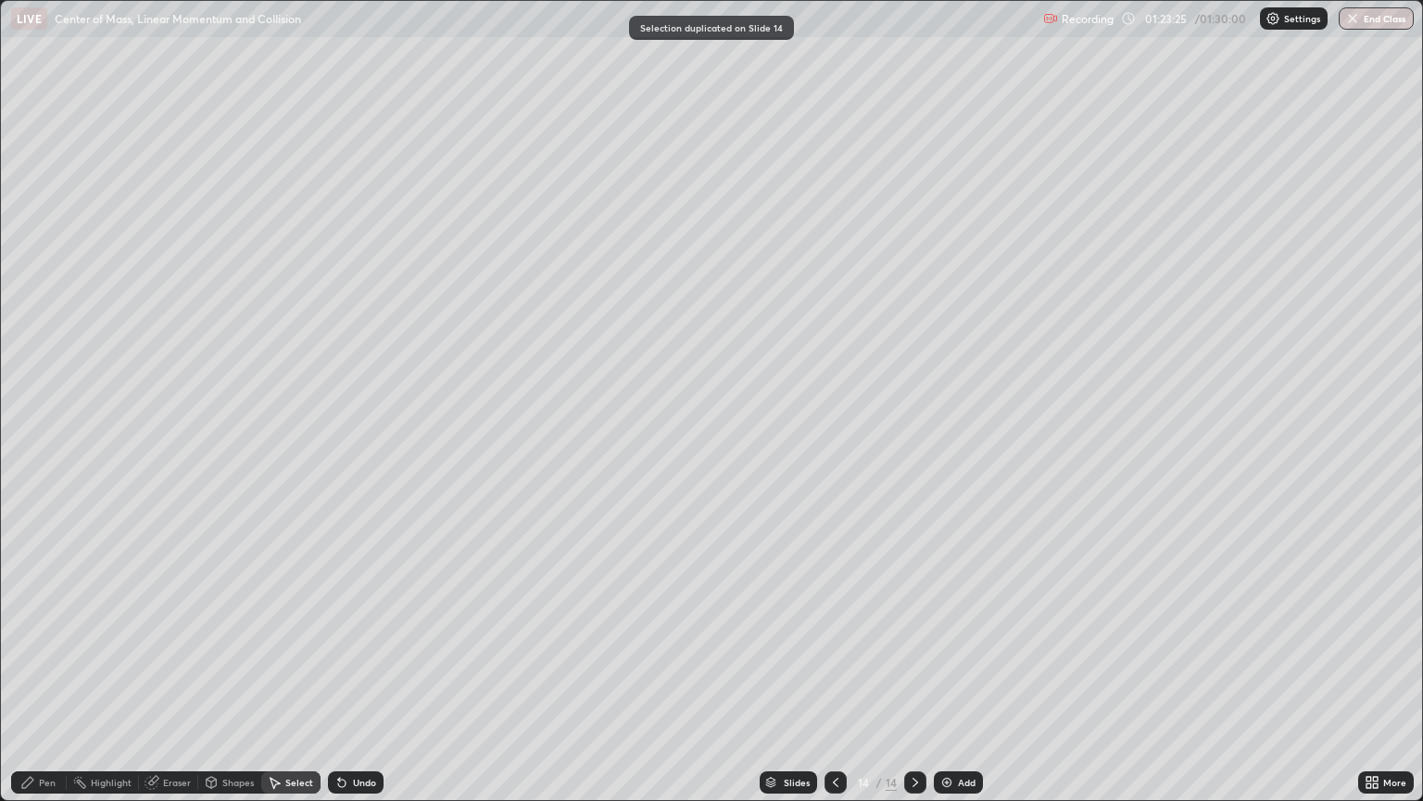
click at [184, 675] on div "Eraser" at bounding box center [177, 781] width 28 height 9
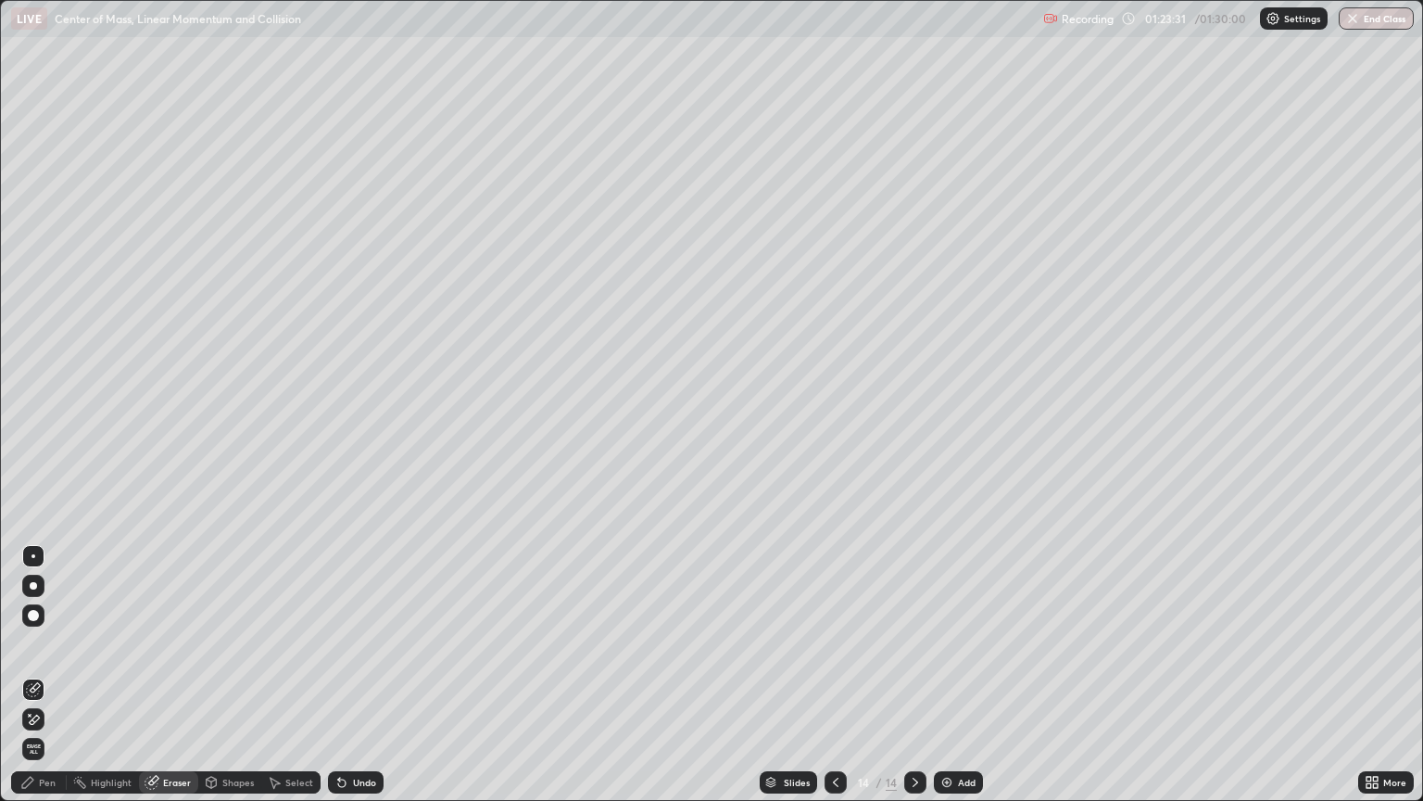
click at [1373, 675] on icon at bounding box center [1372, 782] width 15 height 15
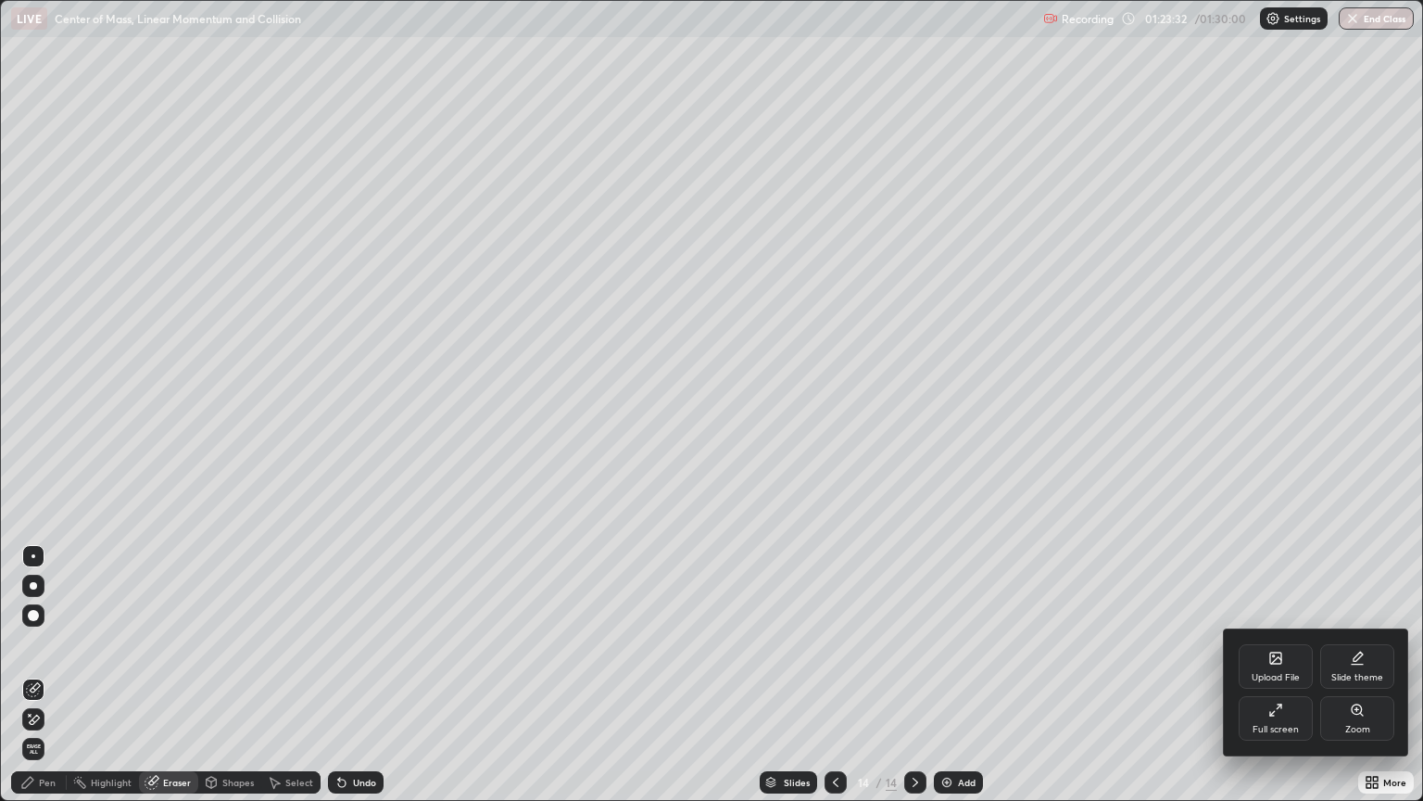
click at [1283, 675] on div "Full screen" at bounding box center [1276, 729] width 46 height 9
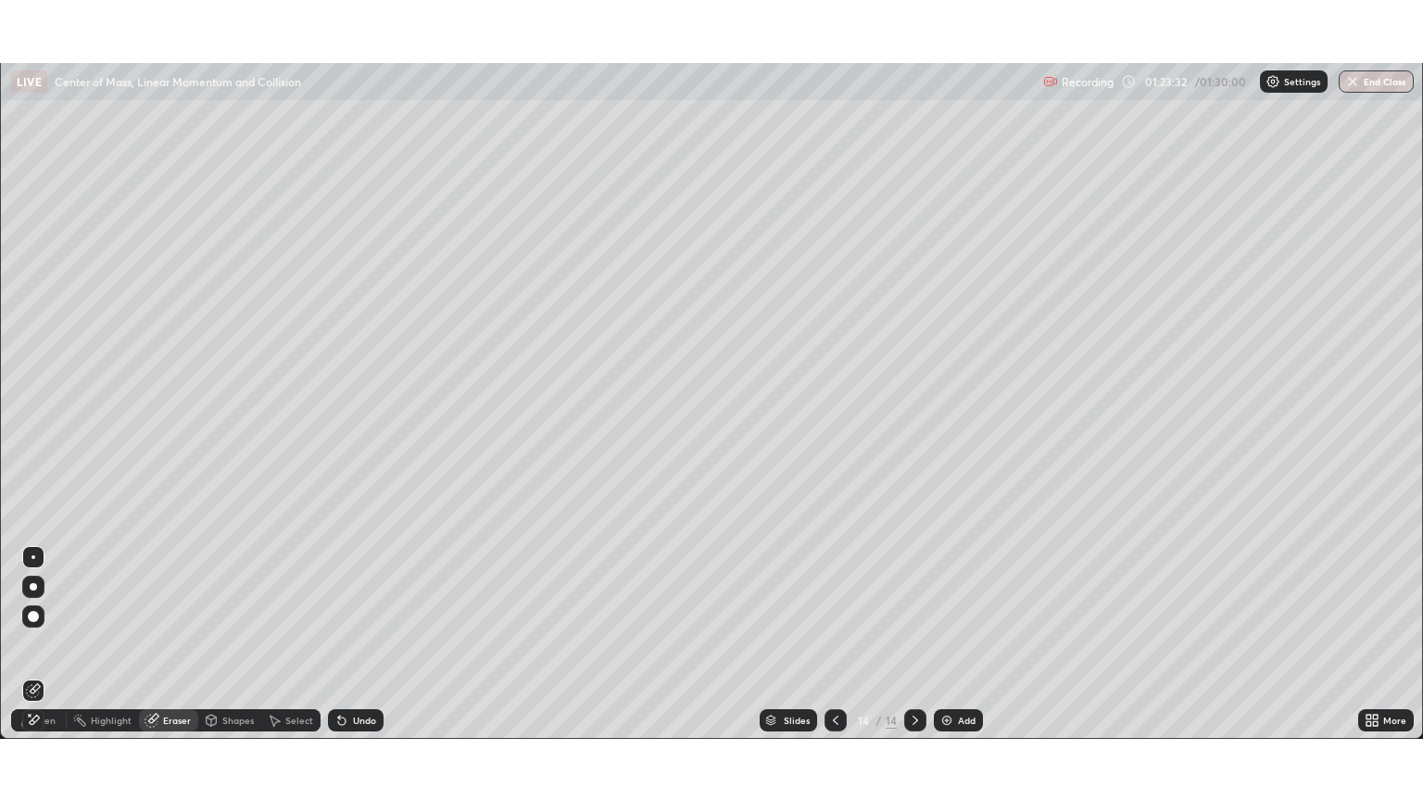
scroll to position [91991, 91244]
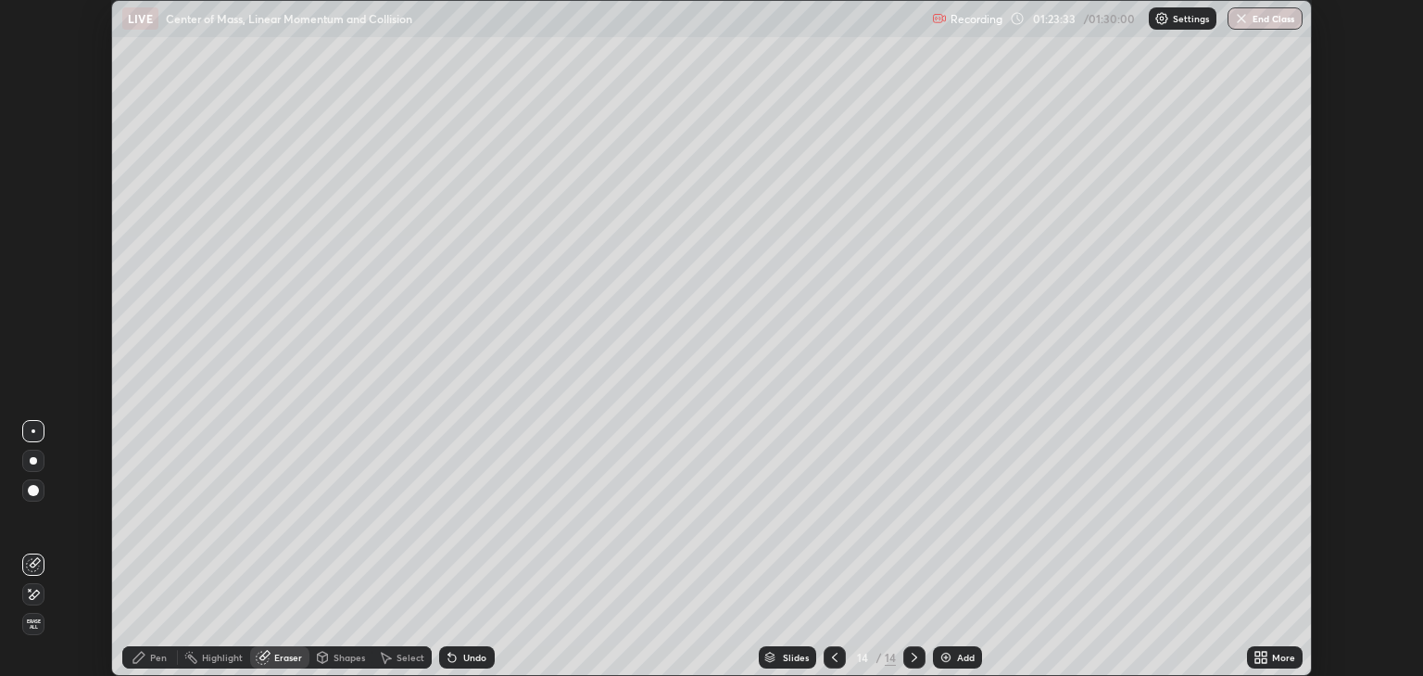
click at [1269, 656] on div "More" at bounding box center [1275, 657] width 56 height 22
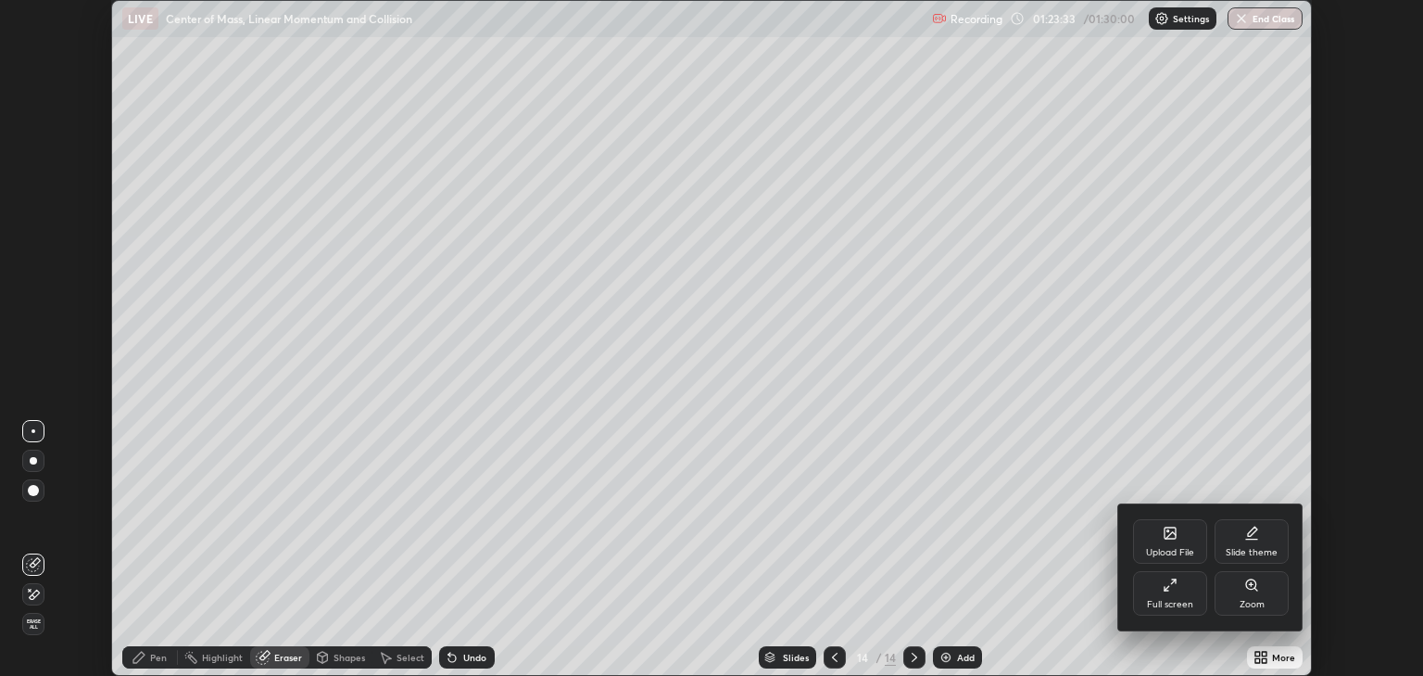
click at [1186, 589] on div "Full screen" at bounding box center [1170, 593] width 74 height 44
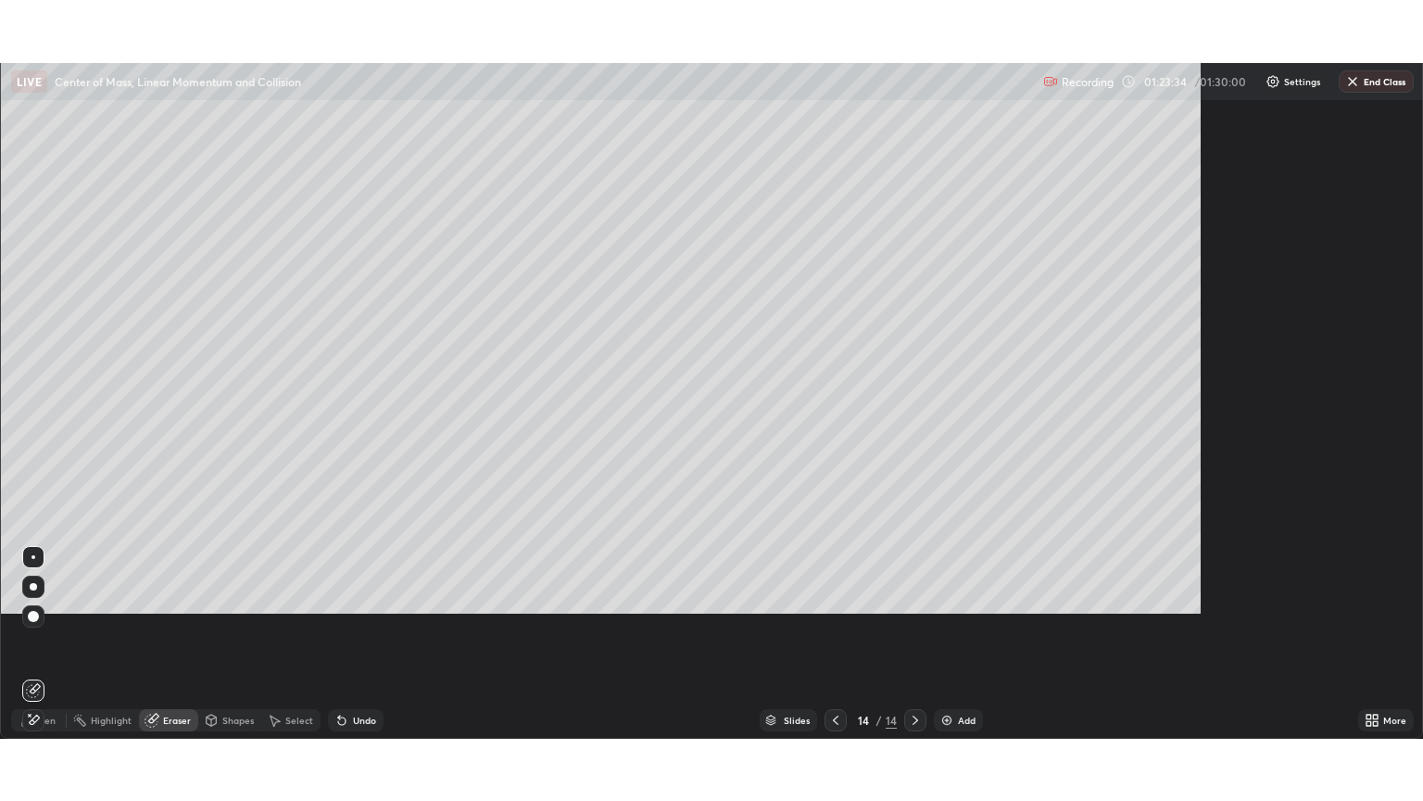
scroll to position [801, 1423]
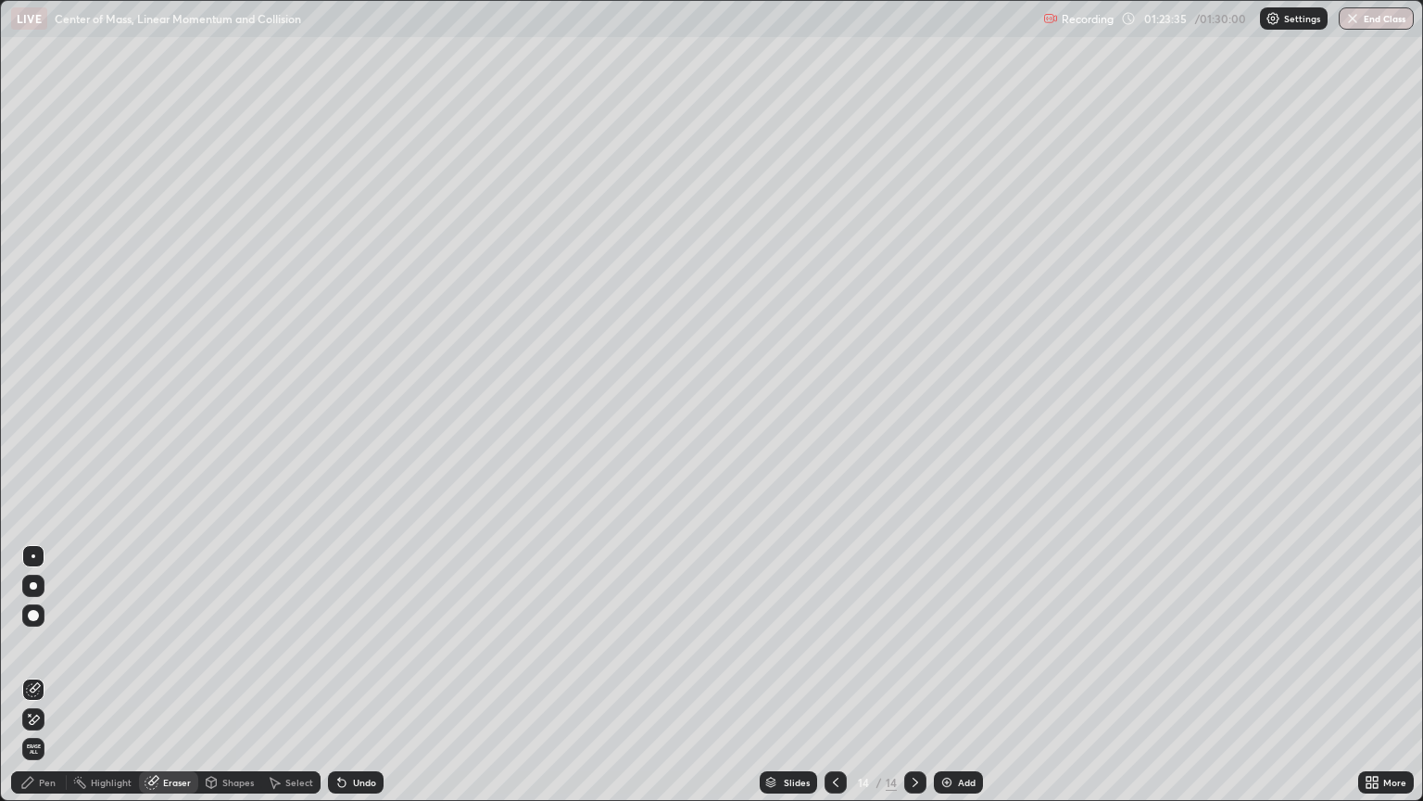
click at [51, 675] on div "Pen" at bounding box center [47, 781] width 17 height 9
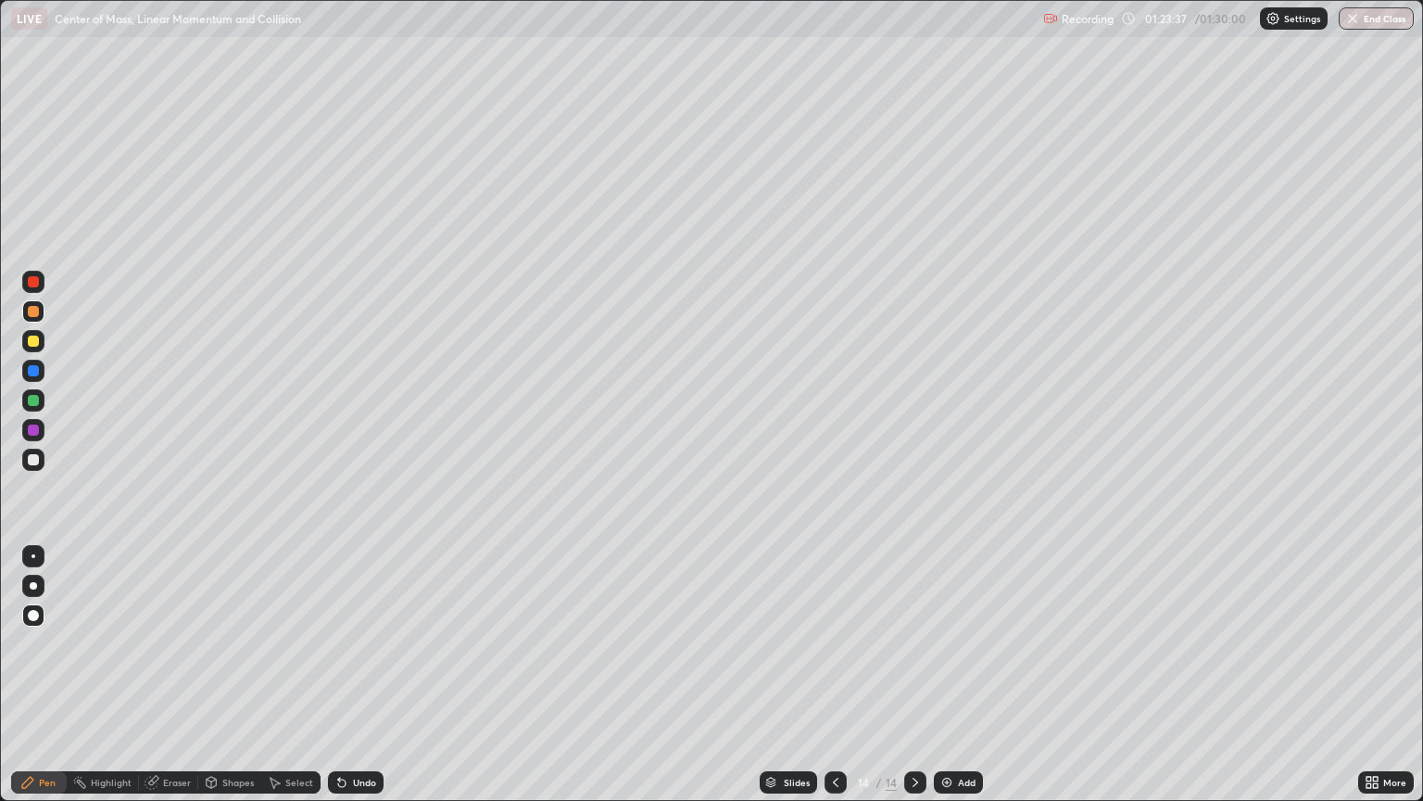
click at [37, 457] on div at bounding box center [33, 459] width 11 height 11
click at [367, 675] on div "Undo" at bounding box center [364, 781] width 23 height 9
click at [33, 556] on div at bounding box center [34, 556] width 4 height 4
click at [237, 675] on div "Shapes" at bounding box center [238, 781] width 32 height 9
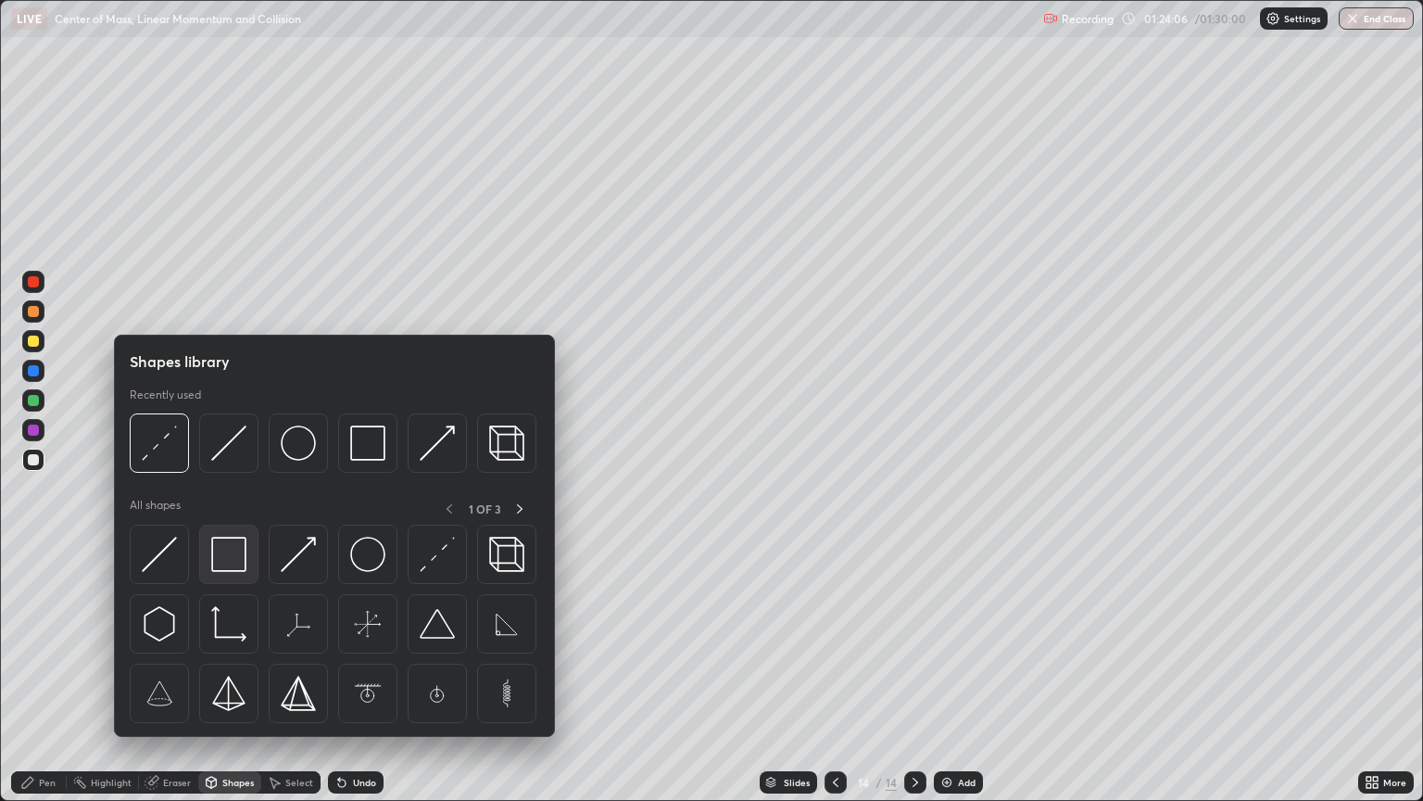
click at [217, 550] on img at bounding box center [228, 554] width 35 height 35
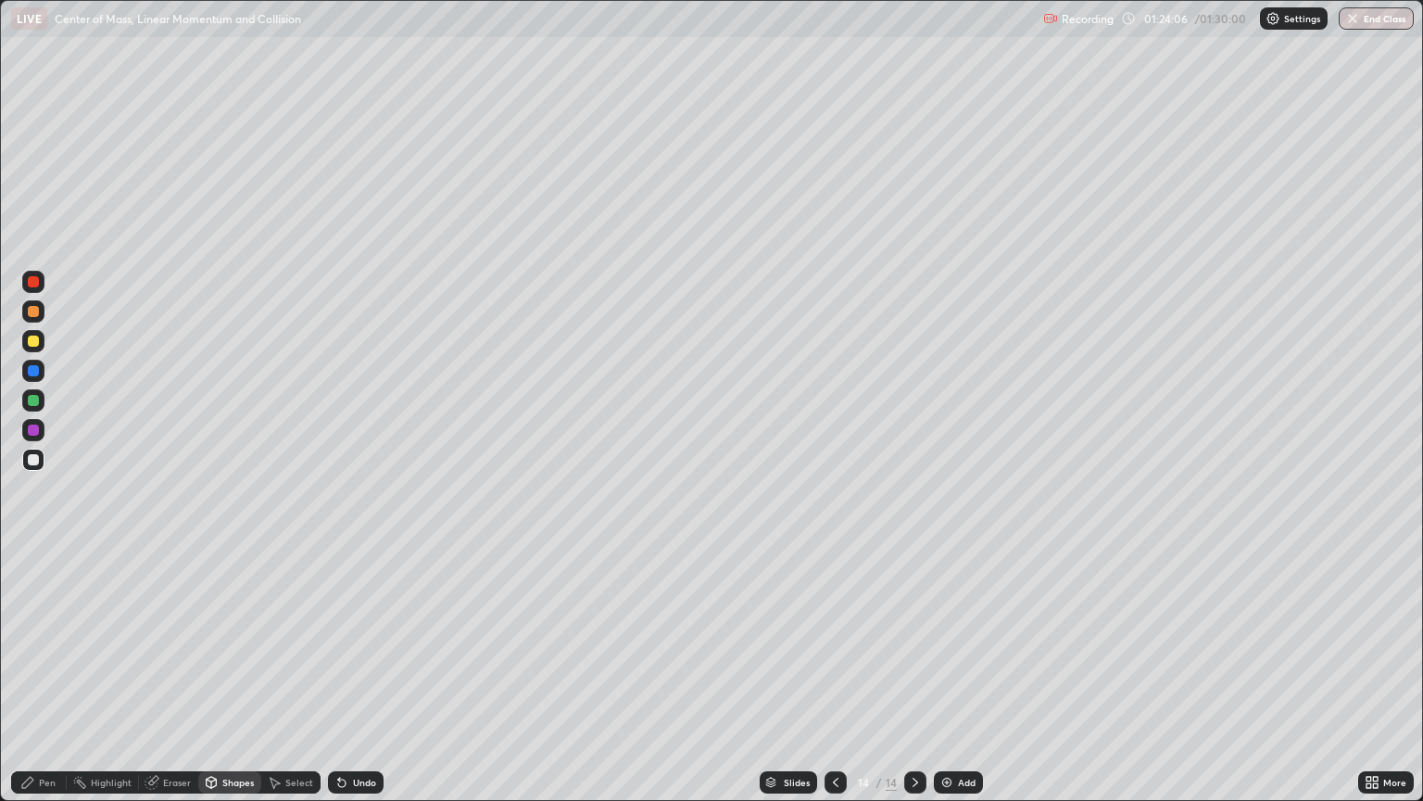
click at [35, 373] on div at bounding box center [33, 370] width 11 height 11
click at [46, 675] on div "Pen" at bounding box center [47, 781] width 17 height 9
click at [40, 343] on div at bounding box center [33, 341] width 22 height 22
click at [33, 458] on div at bounding box center [33, 459] width 11 height 11
click at [352, 675] on div "Undo" at bounding box center [356, 782] width 56 height 22
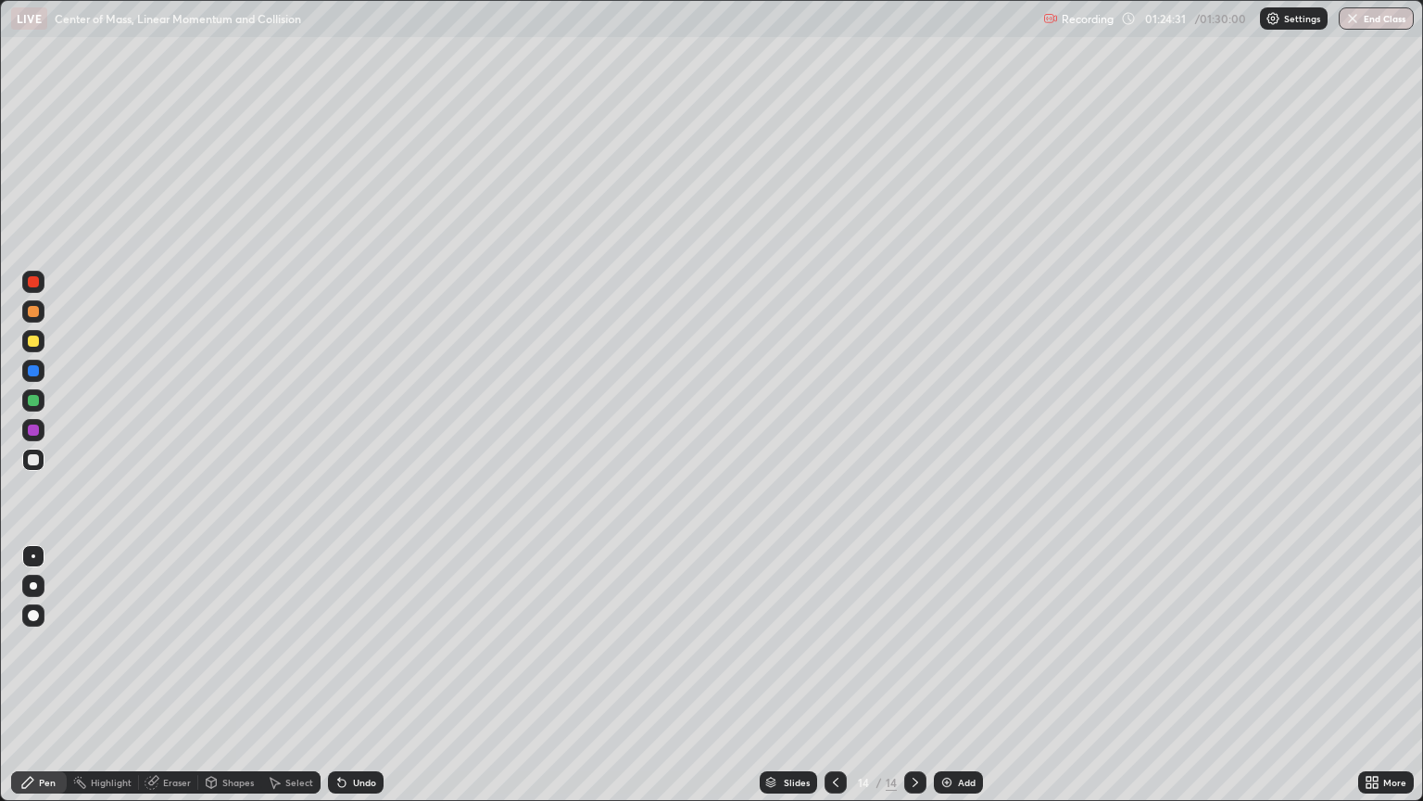
click at [356, 675] on div "Undo" at bounding box center [356, 782] width 56 height 22
click at [35, 344] on div at bounding box center [33, 340] width 11 height 11
click at [41, 458] on div at bounding box center [33, 460] width 22 height 22
click at [35, 342] on div at bounding box center [33, 340] width 11 height 11
click at [42, 461] on div at bounding box center [33, 460] width 22 height 22
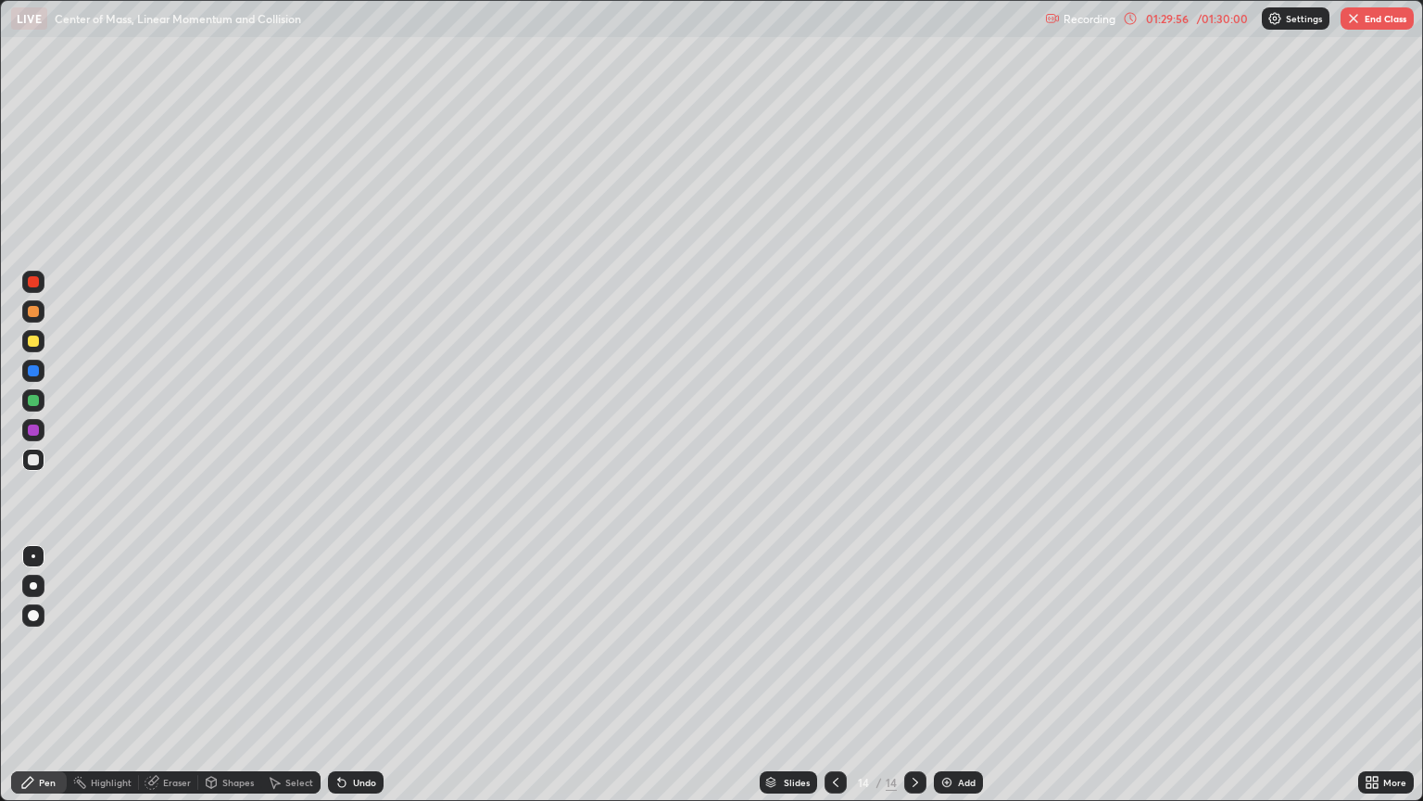
click at [1369, 28] on button "End Class" at bounding box center [1377, 18] width 73 height 22
